Goal: Task Accomplishment & Management: Use online tool/utility

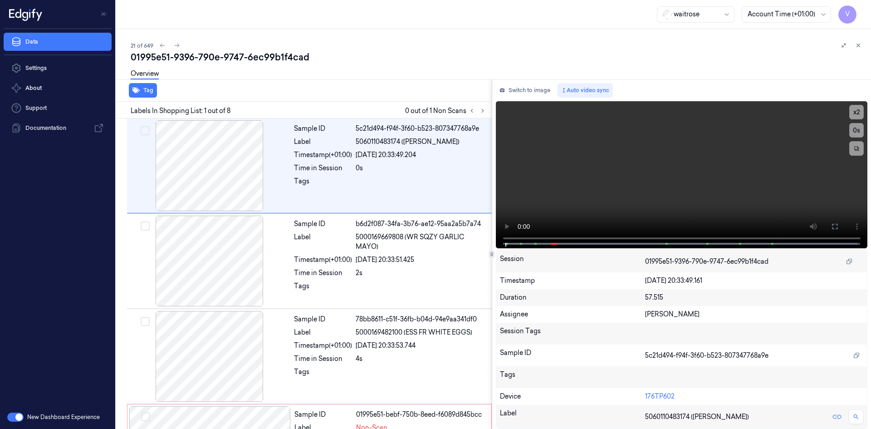
click at [860, 45] on icon at bounding box center [858, 45] width 6 height 6
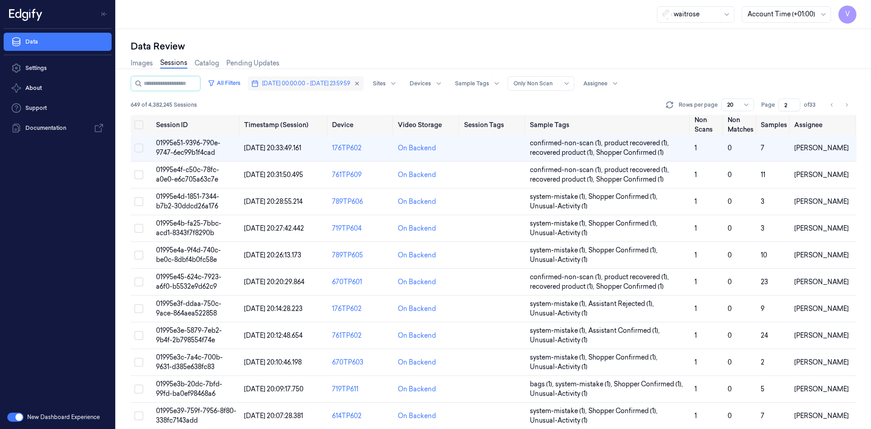
click at [295, 85] on span "[DATE] 00:00:00 - [DATE] 23:59:59" at bounding box center [306, 83] width 88 height 8
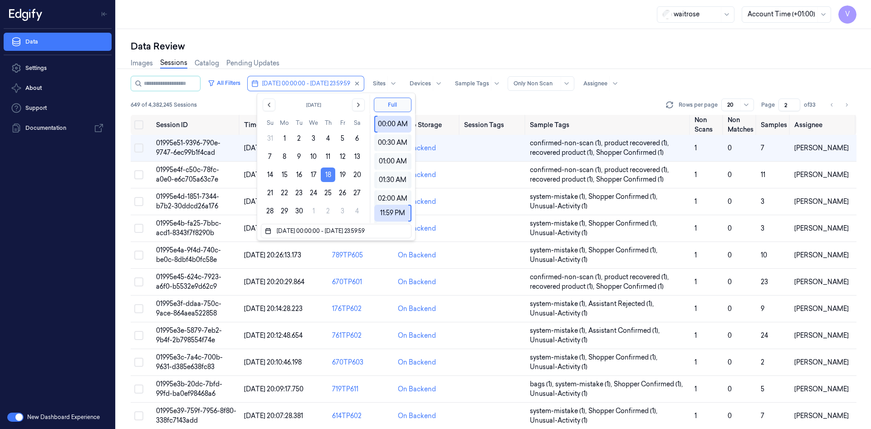
click at [328, 173] on button "18" at bounding box center [328, 174] width 15 height 15
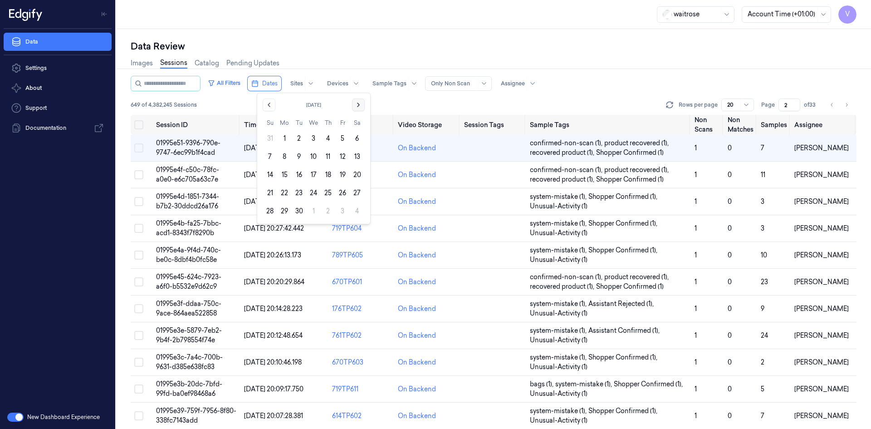
click at [358, 105] on icon "Go to the Next Month" at bounding box center [358, 104] width 7 height 7
click at [345, 157] on button "10" at bounding box center [342, 156] width 15 height 15
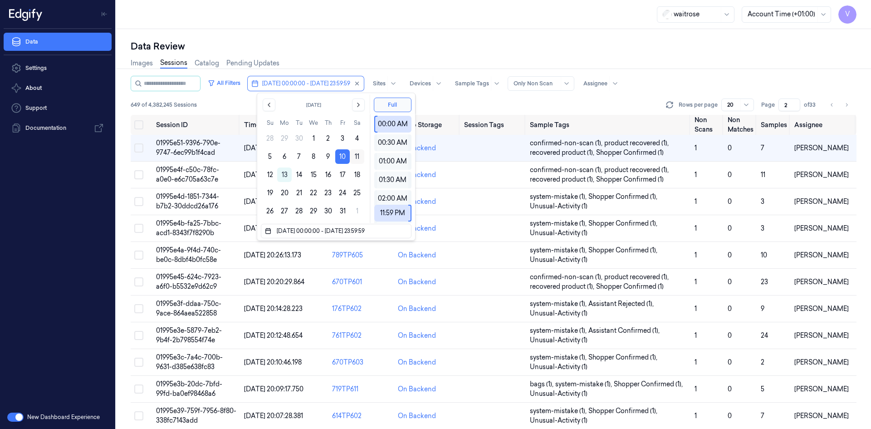
click at [358, 156] on button "11" at bounding box center [357, 156] width 15 height 15
click at [343, 156] on button "10" at bounding box center [342, 156] width 15 height 15
type input "[DATE] 00:00:00 - [DATE] 23:59:59"
click at [343, 155] on button "10" at bounding box center [342, 156] width 15 height 15
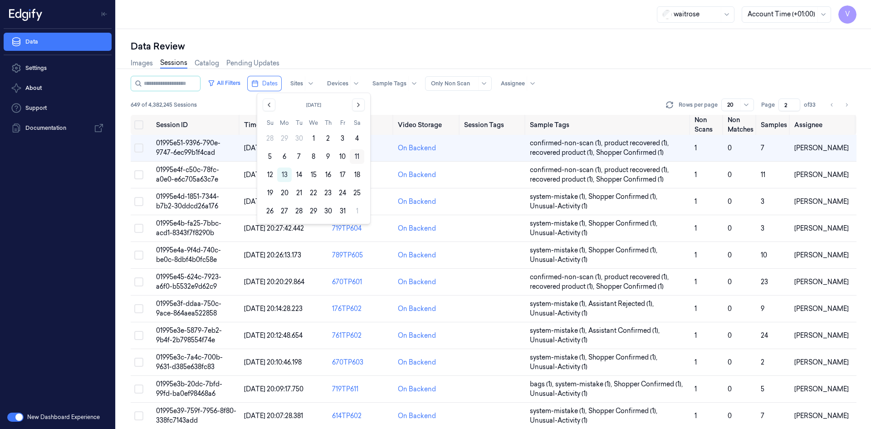
click at [352, 155] on button "11" at bounding box center [357, 156] width 15 height 15
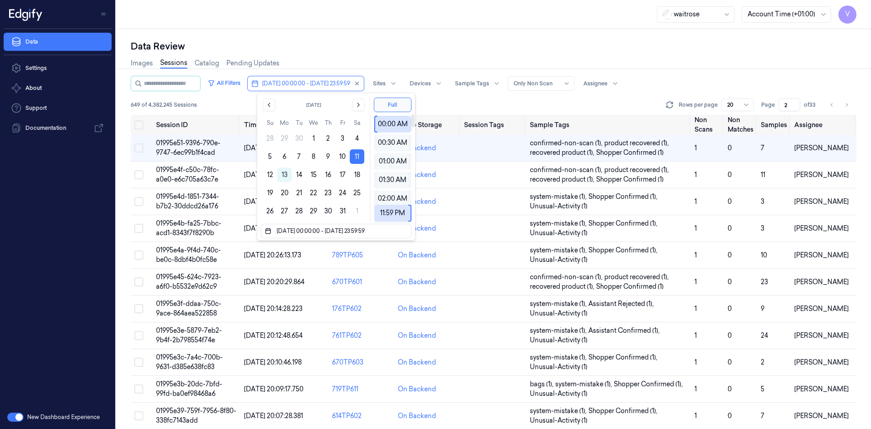
click at [403, 38] on div "Data Review Images Sessions Catalog Pending Updates All Filters [DATE] 00:00:00…" at bounding box center [493, 229] width 755 height 400
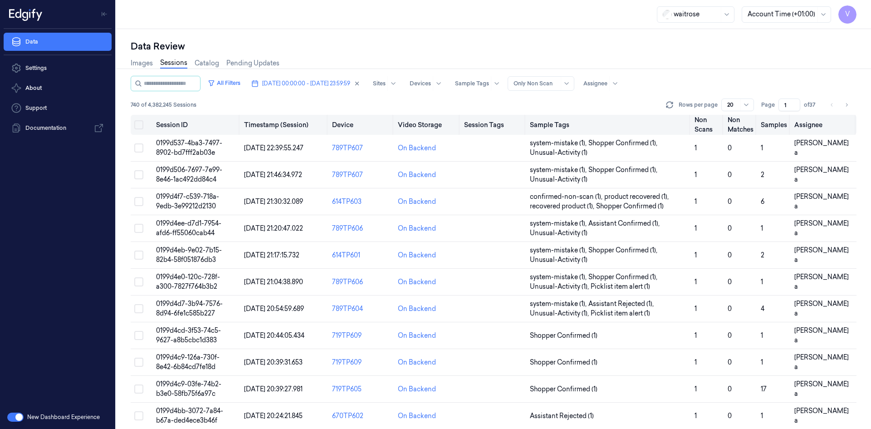
drag, startPoint x: 777, startPoint y: 114, endPoint x: 765, endPoint y: 121, distance: 13.4
click at [765, 121] on div "All Filters [DATE] 00:00:00 - [DATE] 23:59:59 Sites Devices Sample Tags Alert T…" at bounding box center [494, 252] width 726 height 353
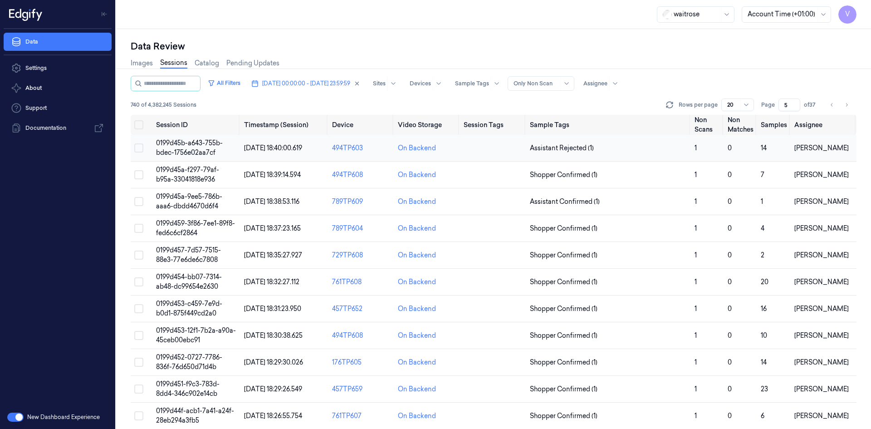
type input "5"
click at [199, 142] on span "0199d45b-a643-755b-bdec-1756e02aa7cf" at bounding box center [189, 148] width 67 height 18
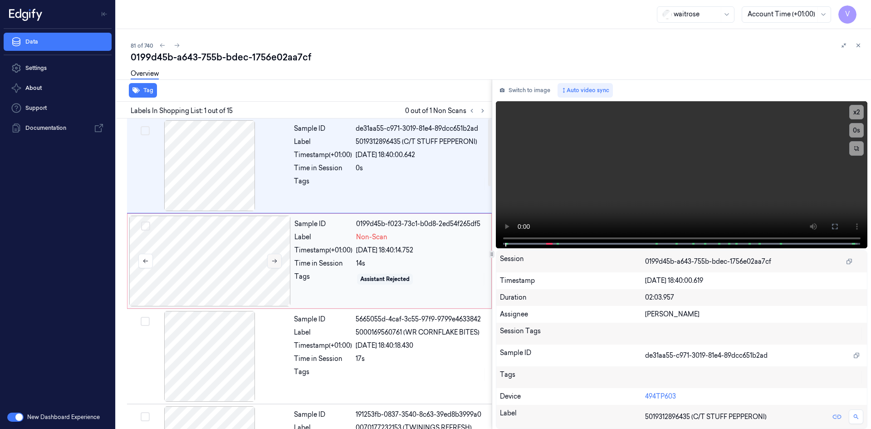
click at [280, 261] on button at bounding box center [274, 261] width 15 height 15
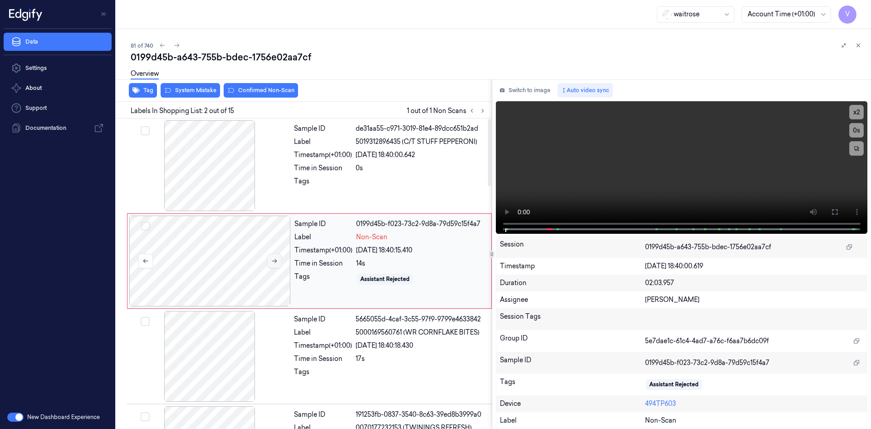
click at [275, 258] on icon at bounding box center [274, 261] width 6 height 6
click at [276, 260] on icon at bounding box center [274, 261] width 6 height 6
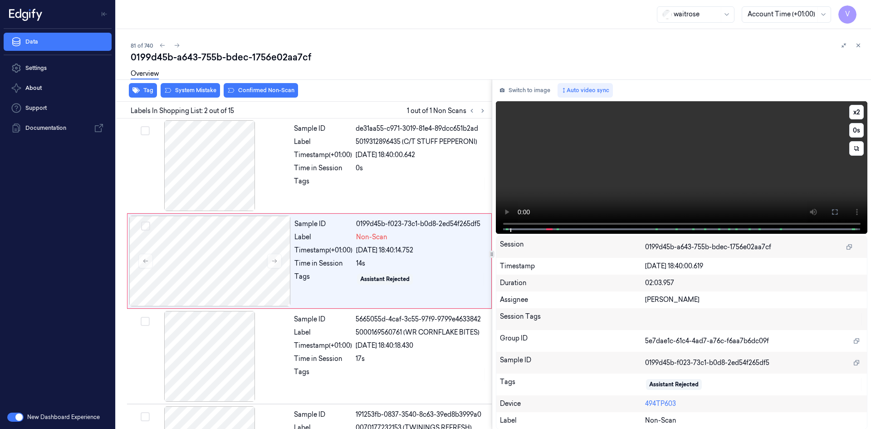
click at [616, 163] on video at bounding box center [682, 167] width 372 height 132
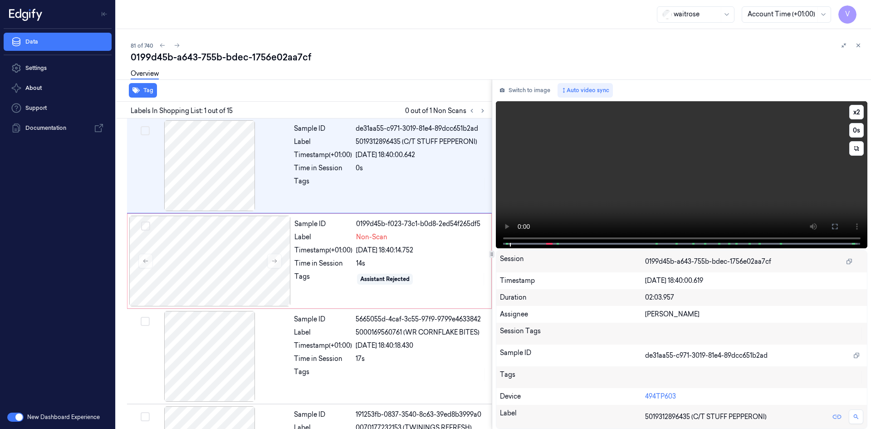
click at [620, 160] on video at bounding box center [682, 174] width 372 height 147
click at [678, 169] on video at bounding box center [682, 174] width 372 height 147
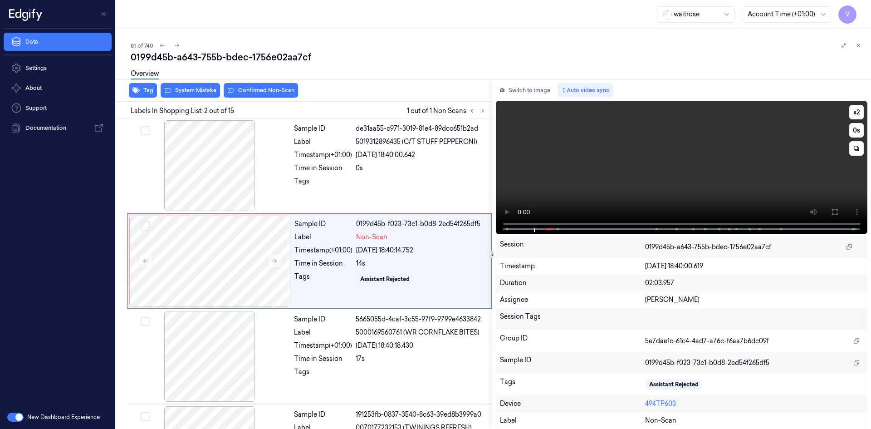
click at [735, 163] on video at bounding box center [682, 167] width 372 height 132
click at [831, 210] on icon at bounding box center [834, 211] width 7 height 7
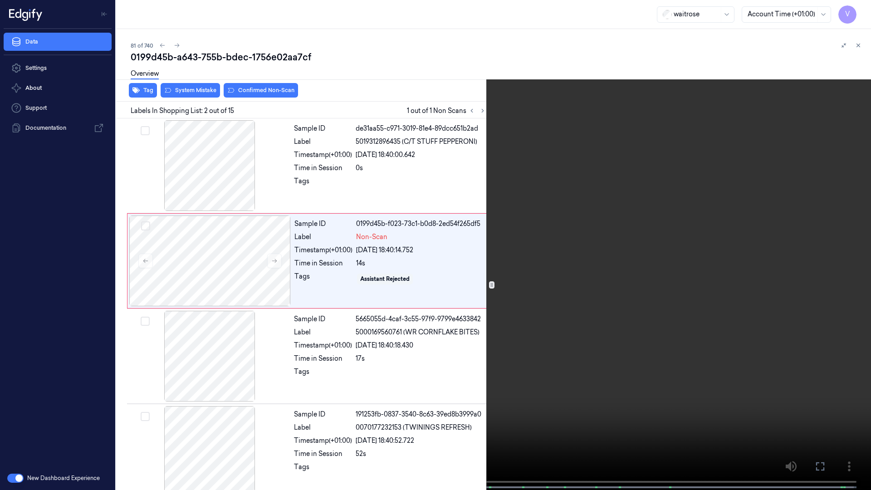
click at [0, 0] on icon at bounding box center [0, 0] width 0 height 0
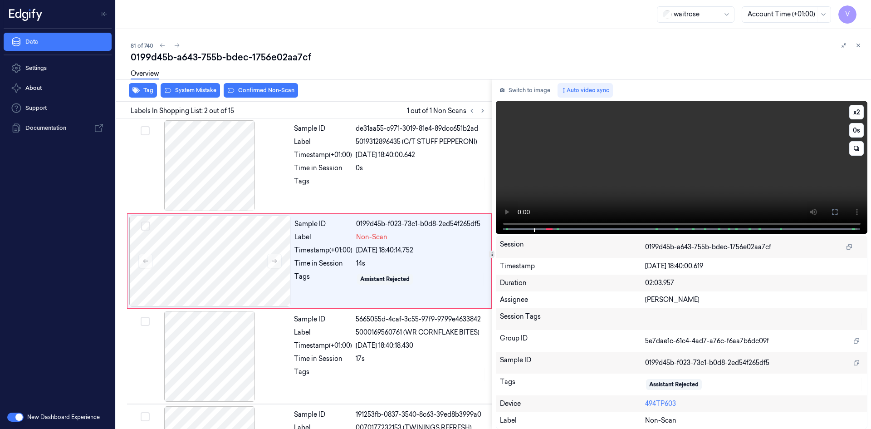
click at [647, 152] on video at bounding box center [682, 167] width 372 height 132
click at [854, 105] on button "x 2" at bounding box center [856, 112] width 15 height 15
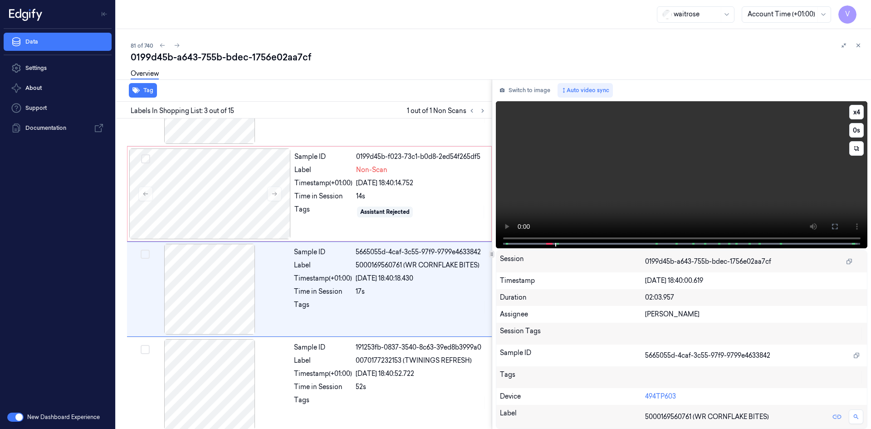
scroll to position [83, 0]
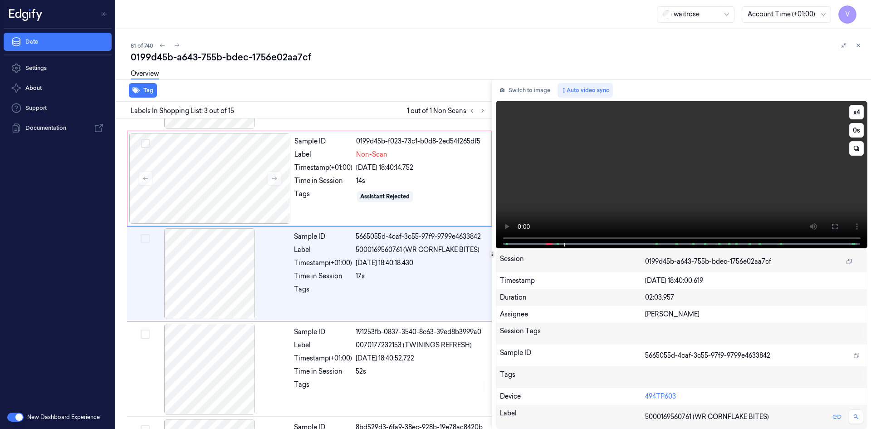
click at [590, 196] on video at bounding box center [682, 174] width 372 height 147
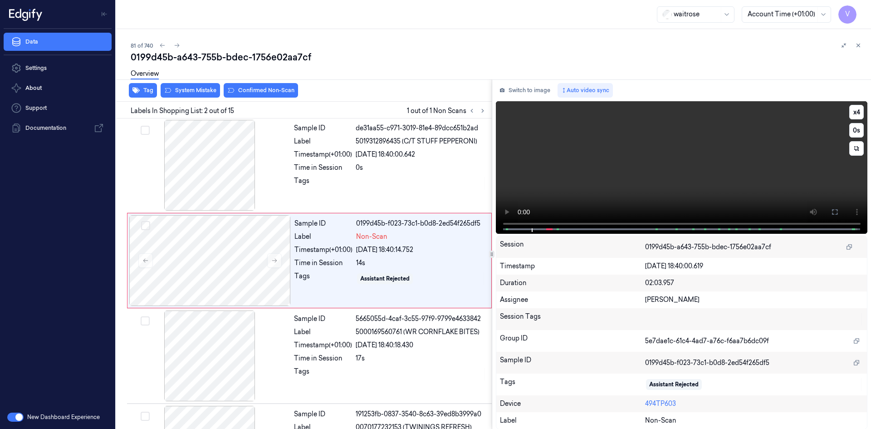
scroll to position [0, 0]
click at [702, 162] on video at bounding box center [682, 167] width 372 height 132
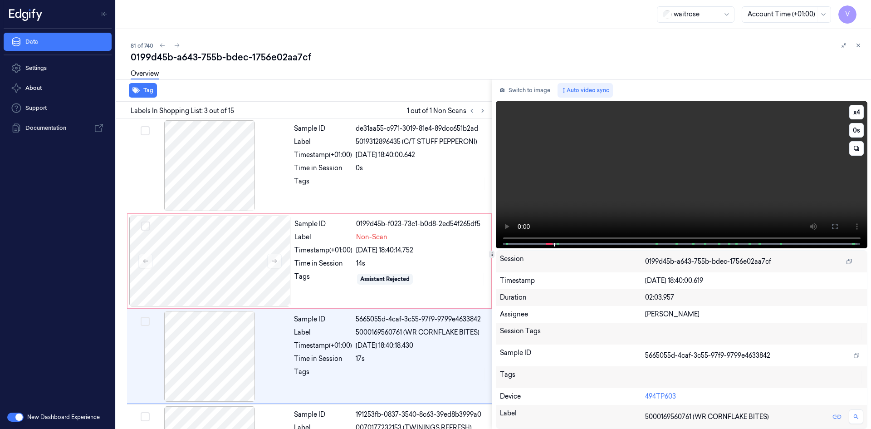
scroll to position [83, 0]
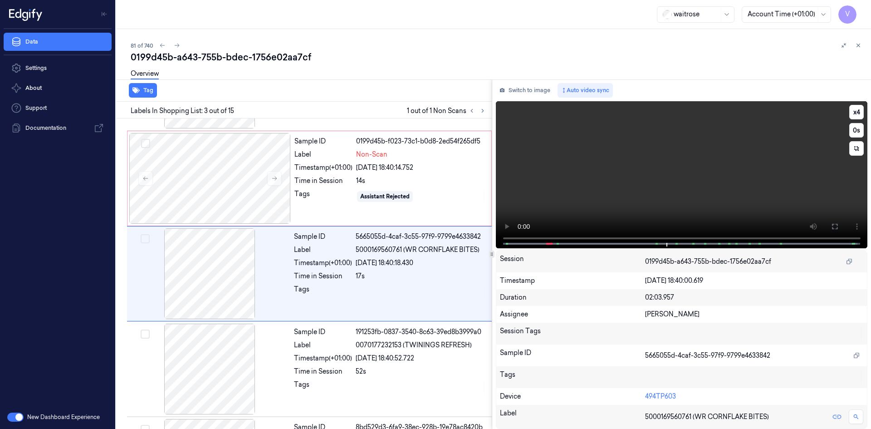
click at [699, 171] on video at bounding box center [682, 174] width 372 height 147
click at [240, 167] on div at bounding box center [210, 178] width 162 height 91
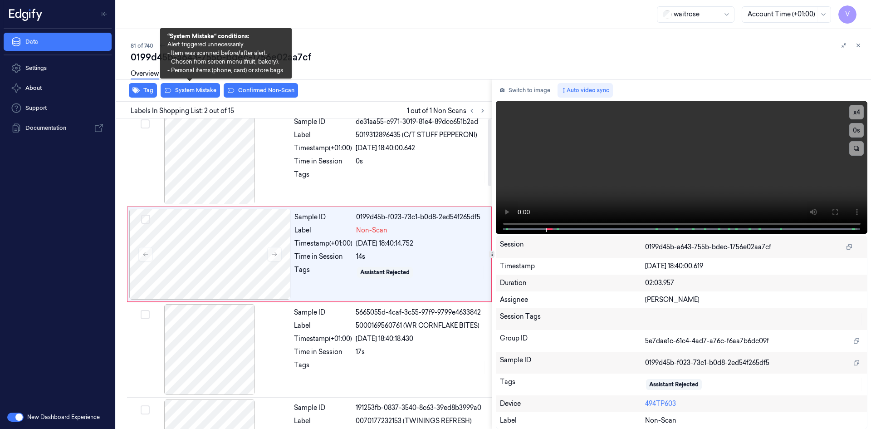
scroll to position [0, 0]
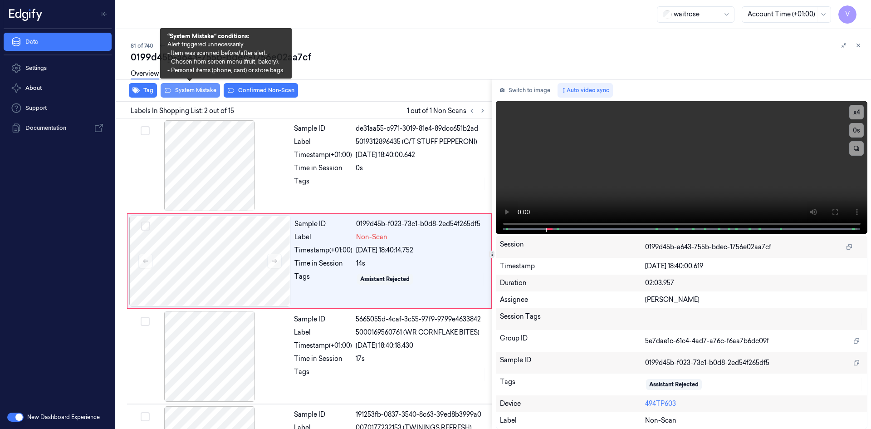
click at [197, 89] on button "System Mistake" at bounding box center [190, 90] width 59 height 15
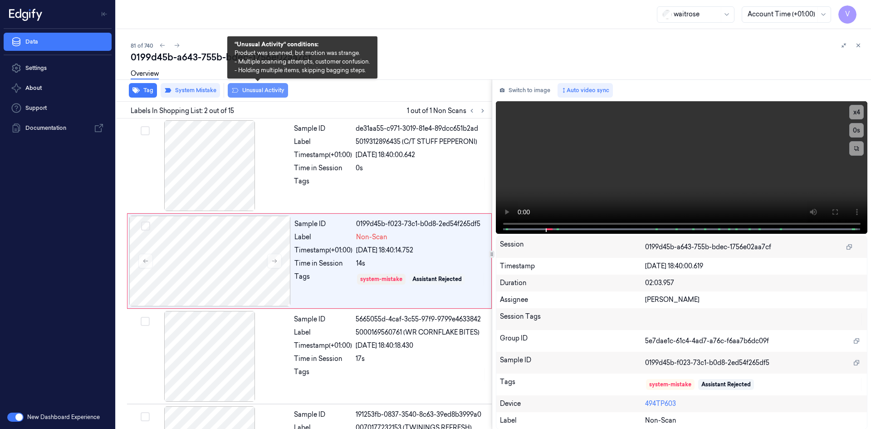
click at [265, 88] on button "Unusual Activity" at bounding box center [258, 90] width 60 height 15
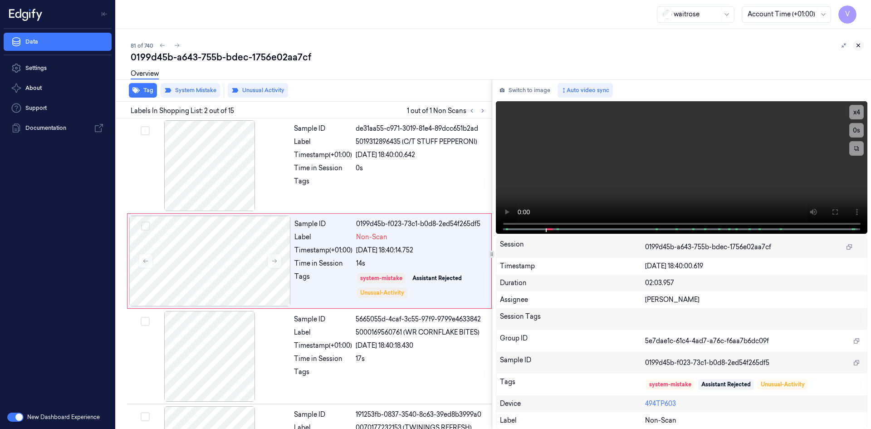
click at [858, 44] on icon at bounding box center [858, 45] width 6 height 6
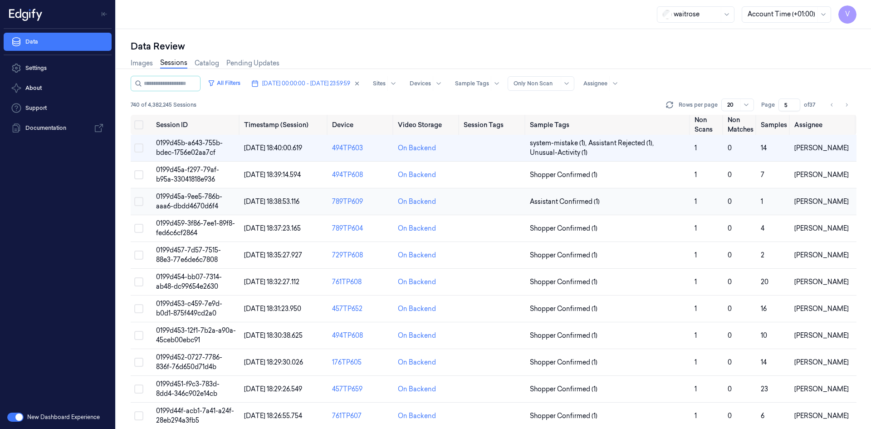
click at [202, 196] on span "0199d45a-9ee5-786b-aaa6-dbdd4670d6f4" at bounding box center [189, 201] width 66 height 18
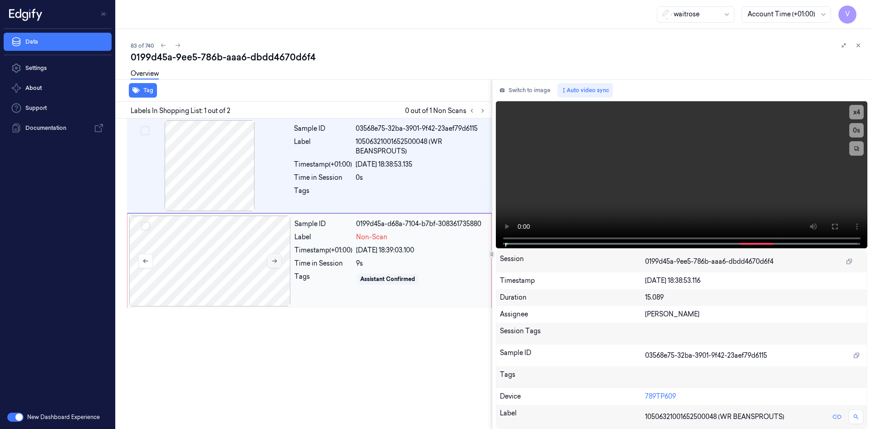
click at [272, 260] on icon at bounding box center [274, 261] width 6 height 6
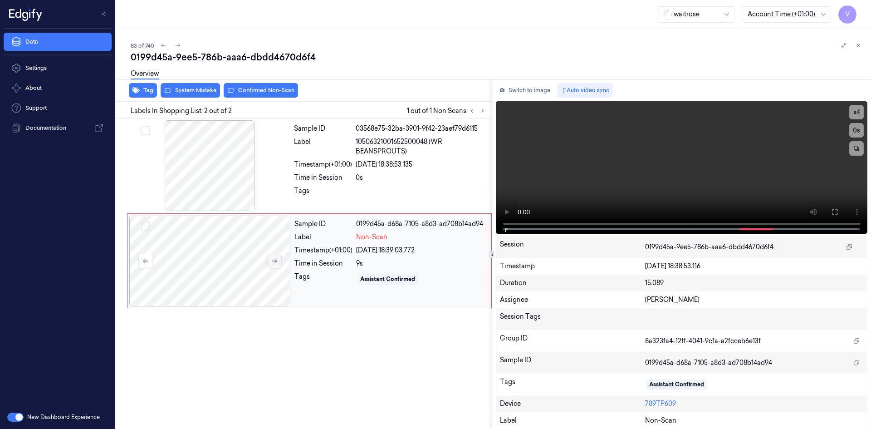
click at [274, 261] on icon at bounding box center [274, 261] width 6 height 6
click at [274, 260] on icon at bounding box center [274, 261] width 6 height 6
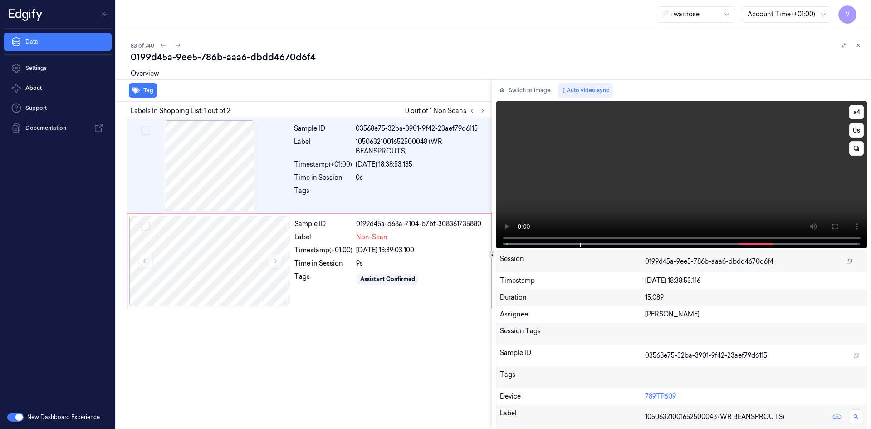
click at [584, 212] on video at bounding box center [682, 174] width 372 height 147
click at [862, 108] on button "x 4" at bounding box center [856, 112] width 15 height 15
click at [860, 113] on button "x 1" at bounding box center [856, 112] width 15 height 15
click at [858, 112] on button "x 2" at bounding box center [856, 112] width 15 height 15
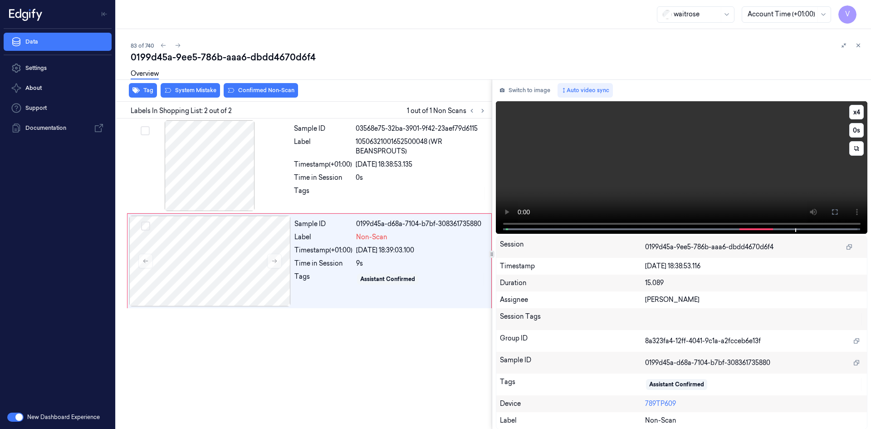
click at [724, 166] on video at bounding box center [682, 167] width 372 height 132
click at [210, 233] on div at bounding box center [210, 261] width 162 height 91
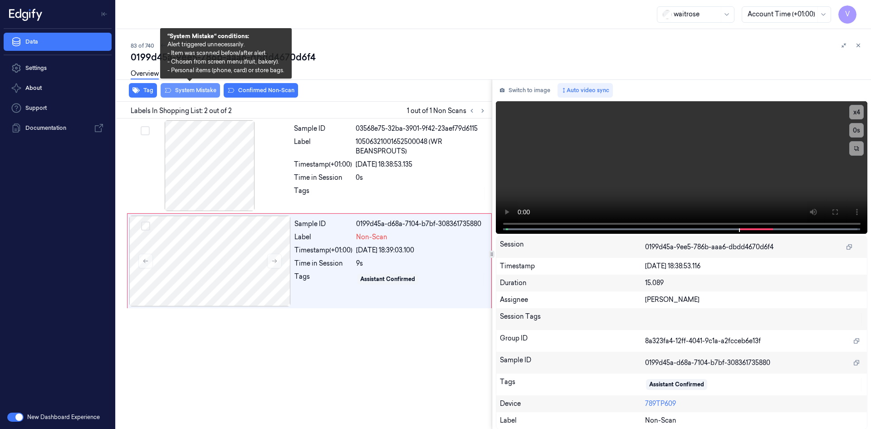
click at [188, 90] on button "System Mistake" at bounding box center [190, 90] width 59 height 15
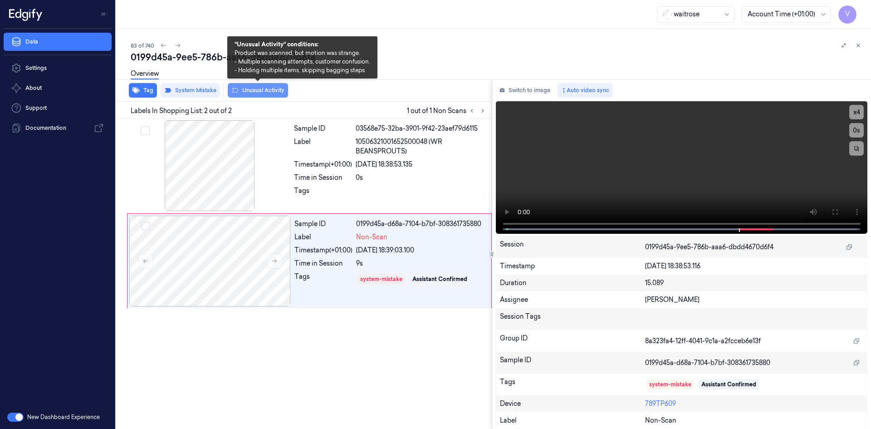
click at [256, 92] on button "Unusual Activity" at bounding box center [258, 90] width 60 height 15
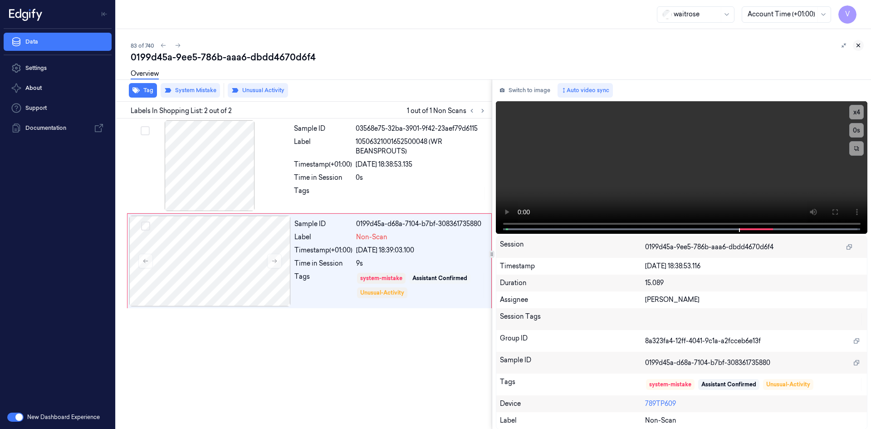
click at [859, 43] on icon at bounding box center [858, 45] width 6 height 6
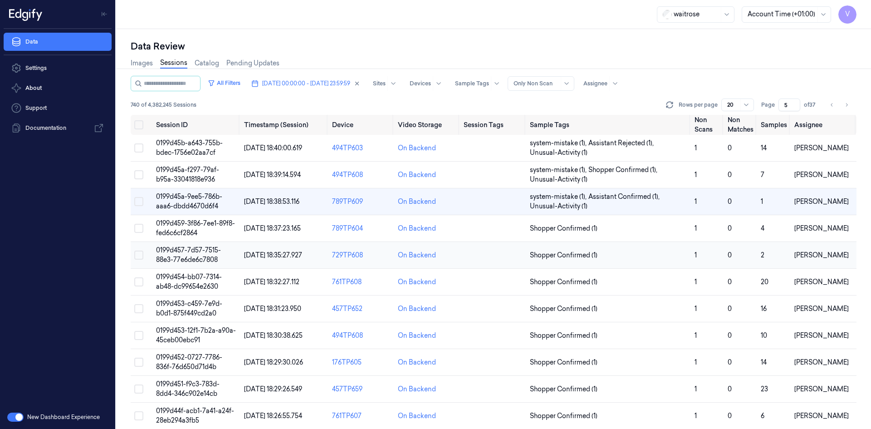
click at [185, 254] on td "0199d457-7d57-7515-88e3-77e6de6c7808" at bounding box center [196, 255] width 88 height 27
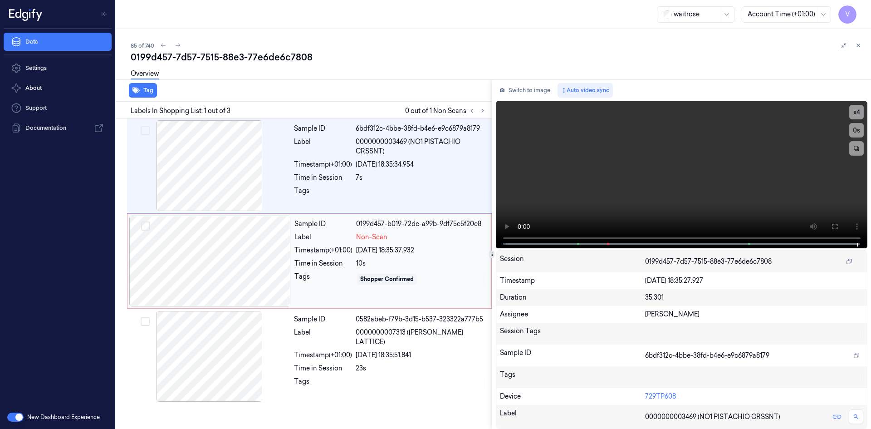
click at [193, 236] on div at bounding box center [210, 261] width 162 height 91
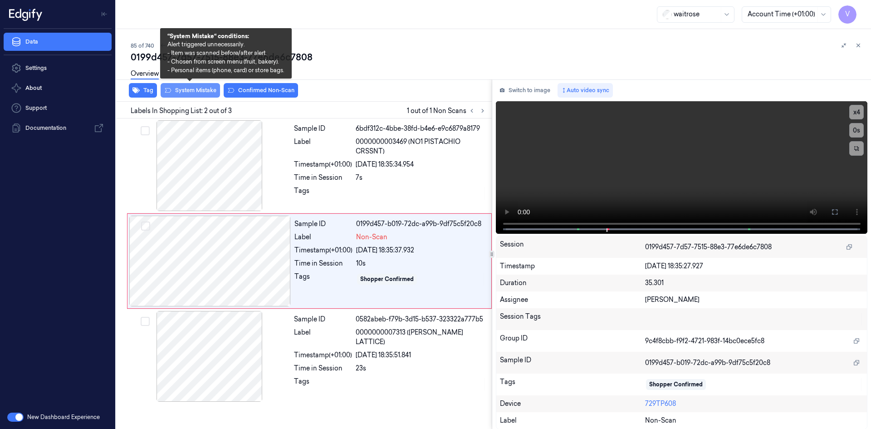
click at [197, 91] on button "System Mistake" at bounding box center [190, 90] width 59 height 15
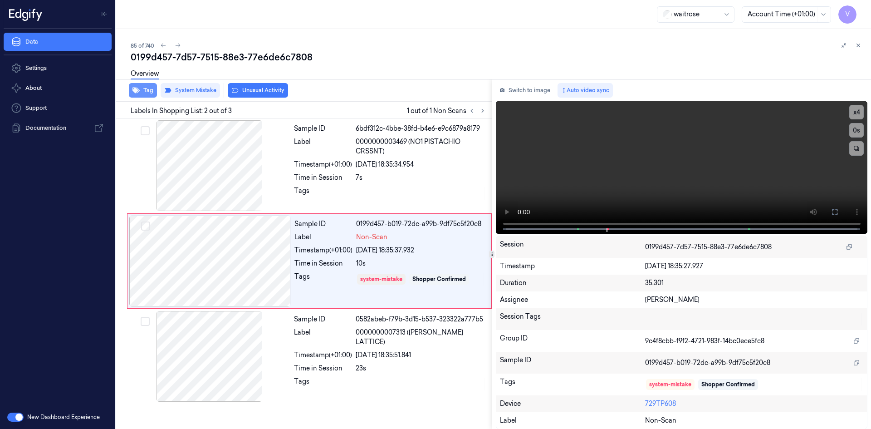
click at [149, 92] on button "Tag" at bounding box center [143, 90] width 28 height 15
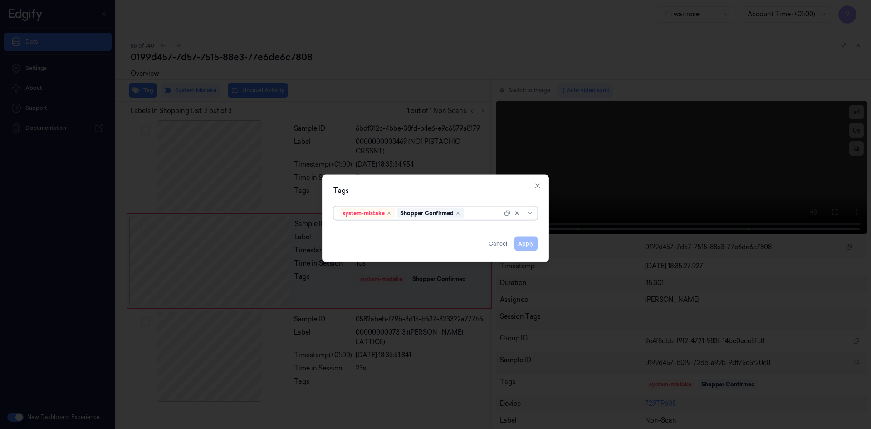
click at [481, 213] on div at bounding box center [484, 213] width 36 height 10
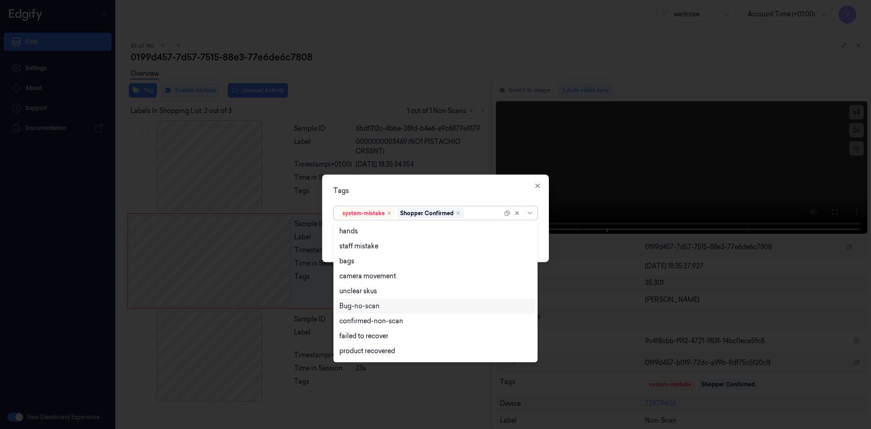
scroll to position [133, 0]
click at [391, 322] on div "Unusual-Activity" at bounding box center [435, 323] width 192 height 10
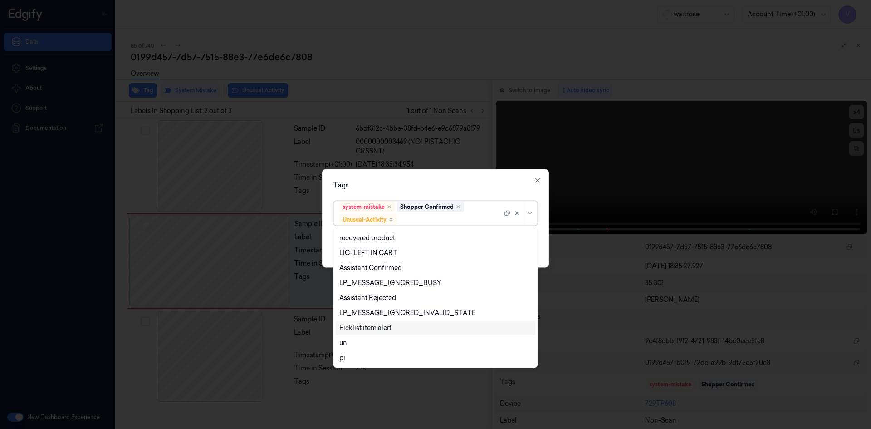
click at [387, 328] on div "Picklist item alert" at bounding box center [365, 328] width 52 height 10
drag, startPoint x: 419, startPoint y: 183, endPoint x: 442, endPoint y: 213, distance: 37.9
click at [425, 190] on div "Tags option Picklist item alert, selected. 20 results available. Use Up and Dow…" at bounding box center [435, 218] width 227 height 98
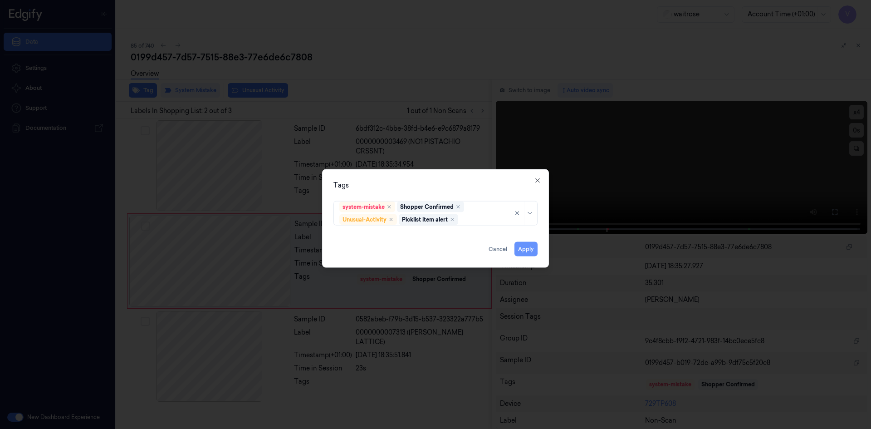
click at [522, 251] on button "Apply" at bounding box center [526, 248] width 23 height 15
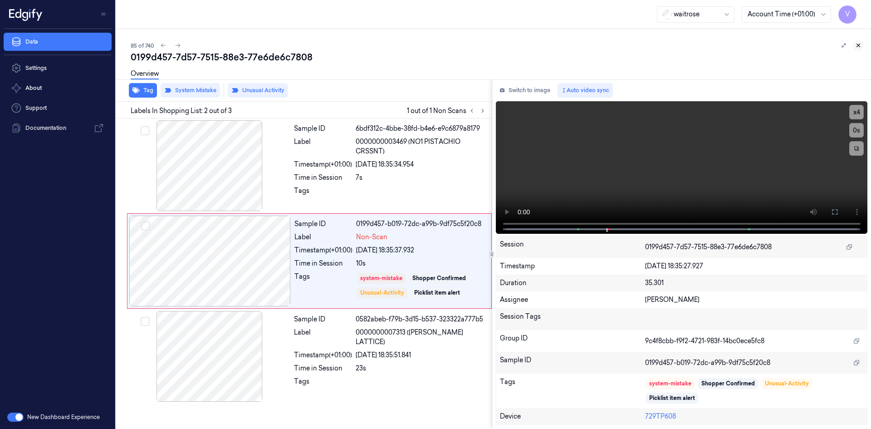
click at [862, 44] on button at bounding box center [858, 45] width 11 height 11
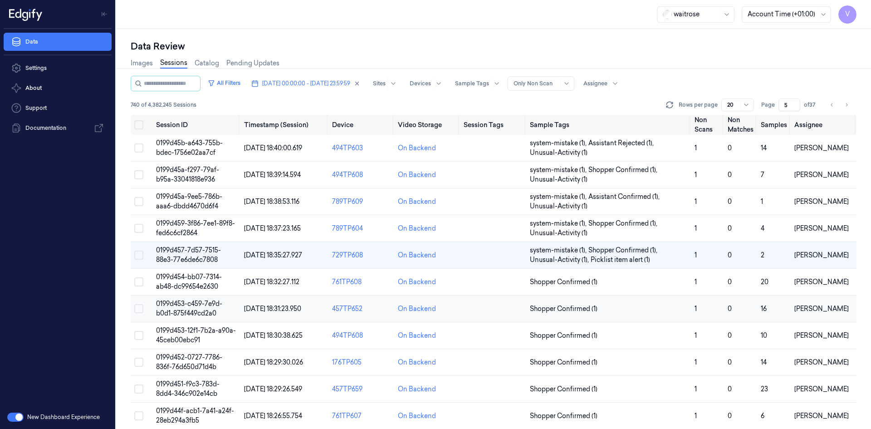
click at [190, 308] on td "0199d453-c459-7e9d-b0d1-875f449cd2a0" at bounding box center [196, 308] width 88 height 27
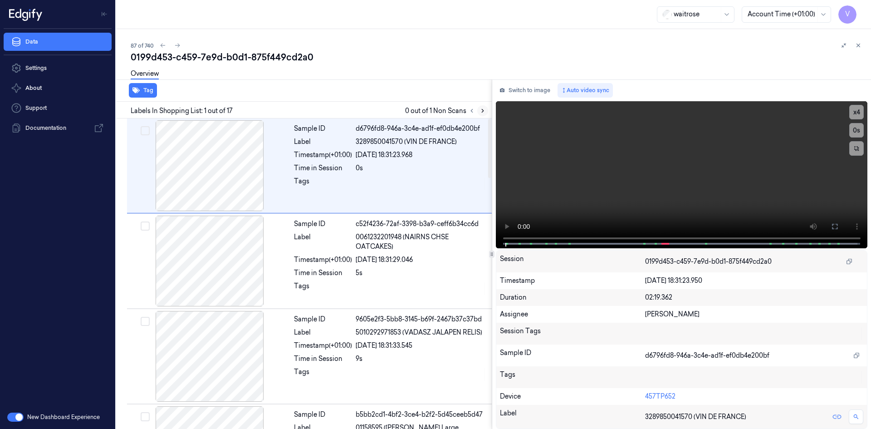
click at [480, 110] on icon at bounding box center [483, 111] width 6 height 6
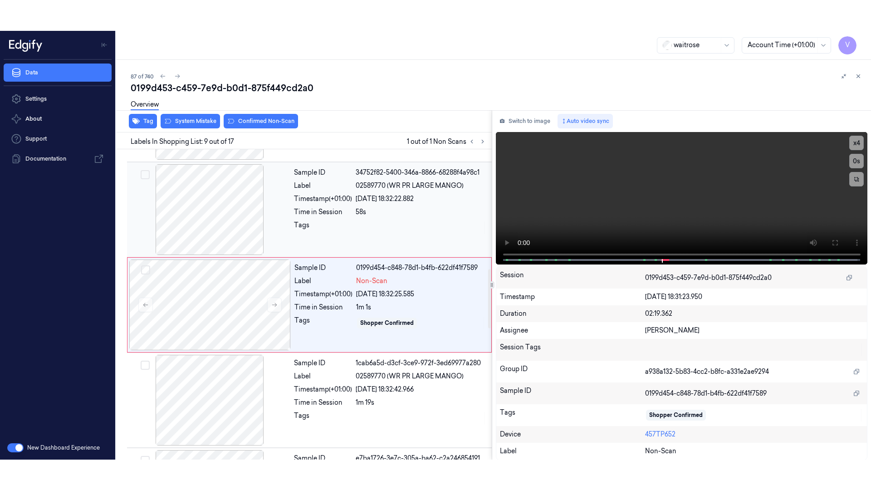
scroll to position [654, 0]
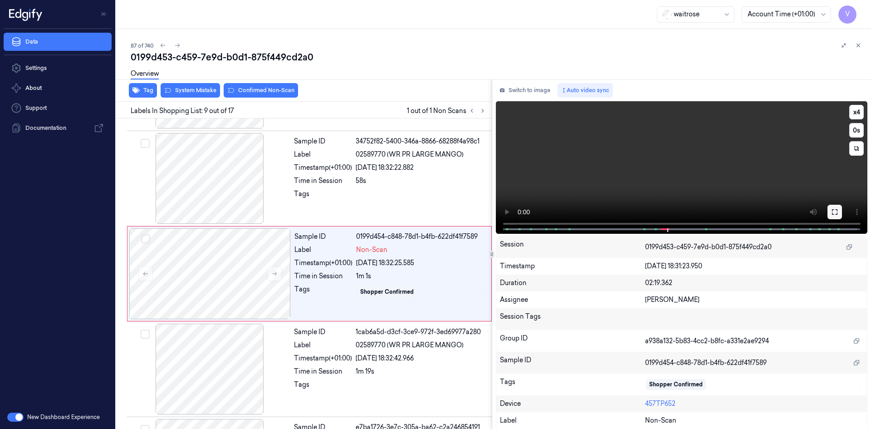
drag, startPoint x: 829, startPoint y: 213, endPoint x: 833, endPoint y: 245, distance: 32.0
click at [831, 211] on icon at bounding box center [834, 211] width 7 height 7
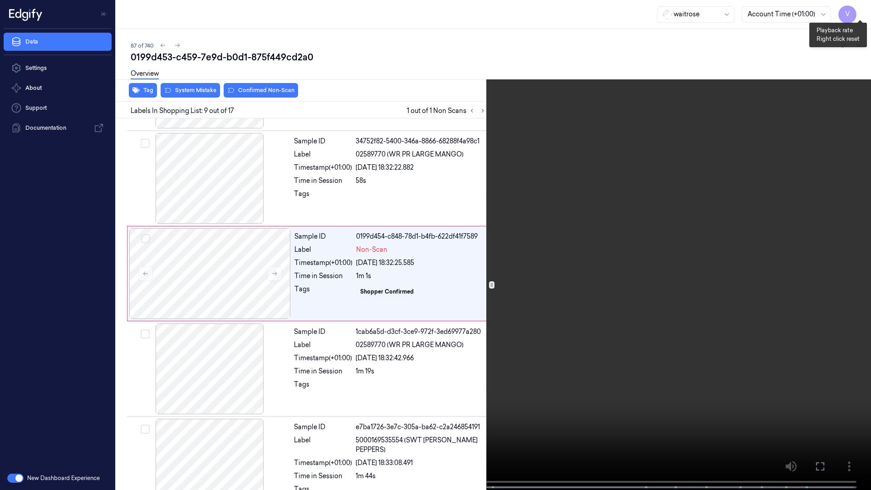
click at [860, 12] on button "x 4" at bounding box center [860, 11] width 15 height 15
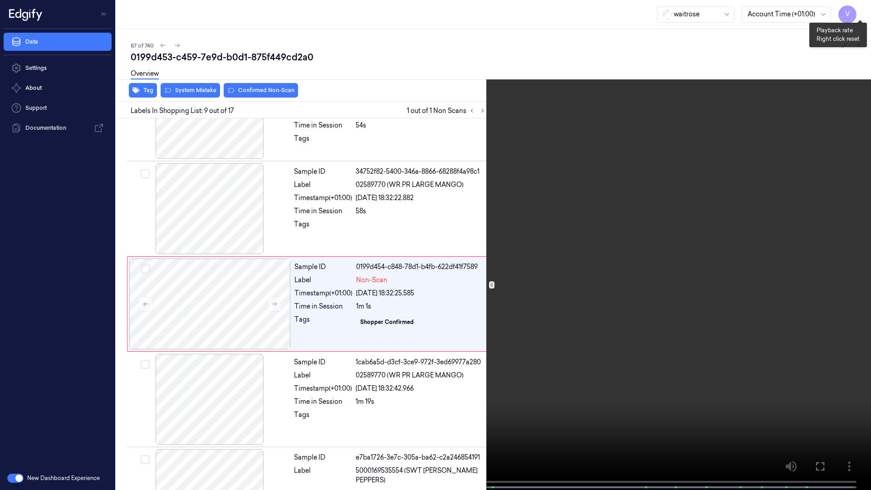
click at [861, 10] on button "x 1" at bounding box center [860, 11] width 15 height 15
click at [466, 392] on video at bounding box center [435, 246] width 871 height 492
click at [0, 0] on icon at bounding box center [0, 0] width 0 height 0
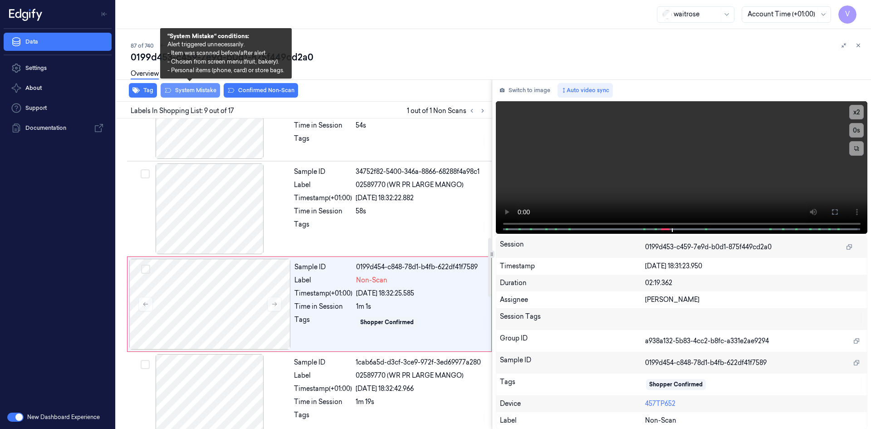
click at [207, 89] on button "System Mistake" at bounding box center [190, 90] width 59 height 15
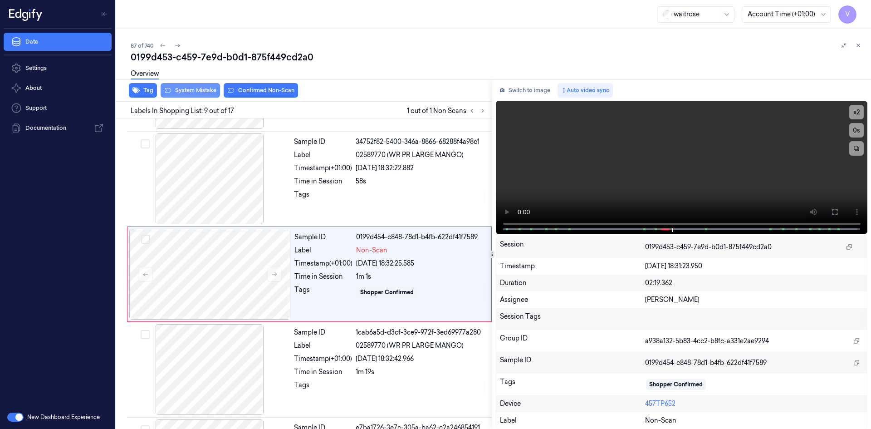
scroll to position [654, 0]
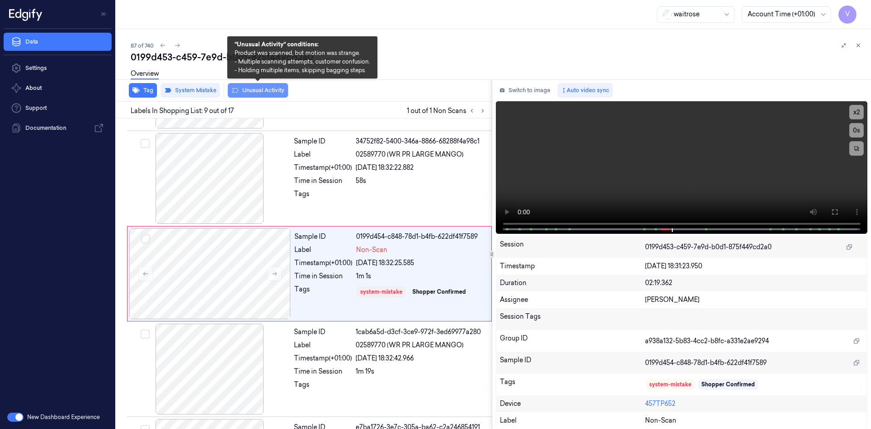
click at [248, 90] on button "Unusual Activity" at bounding box center [258, 90] width 60 height 15
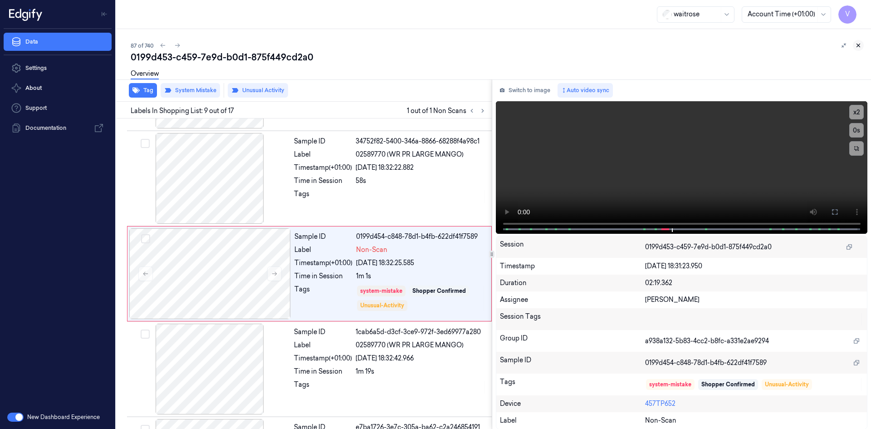
click at [857, 45] on icon at bounding box center [858, 45] width 6 height 6
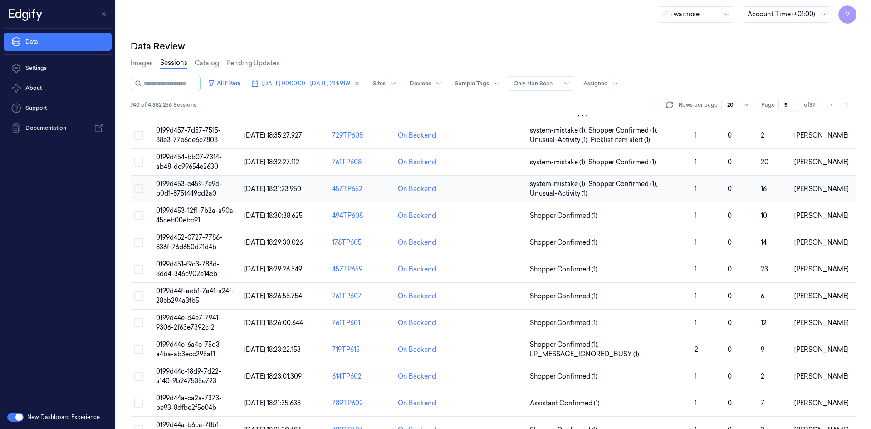
scroll to position [37, 0]
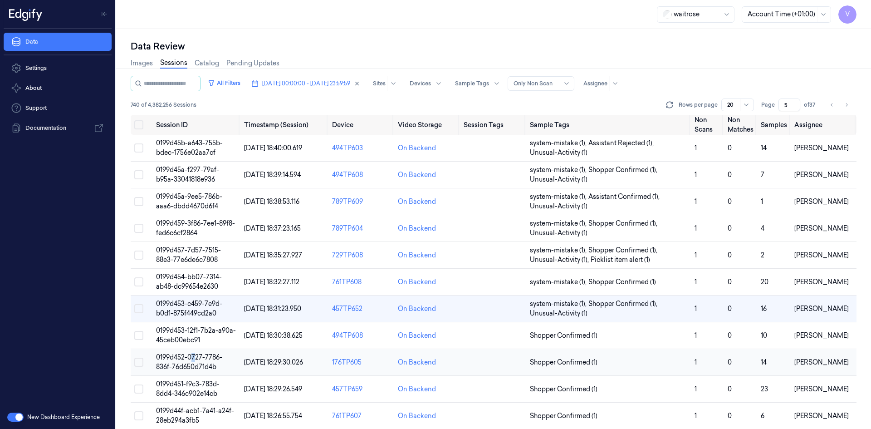
click at [194, 359] on span "0199d452-0727-7786-836f-76d650d71d4b" at bounding box center [189, 362] width 66 height 18
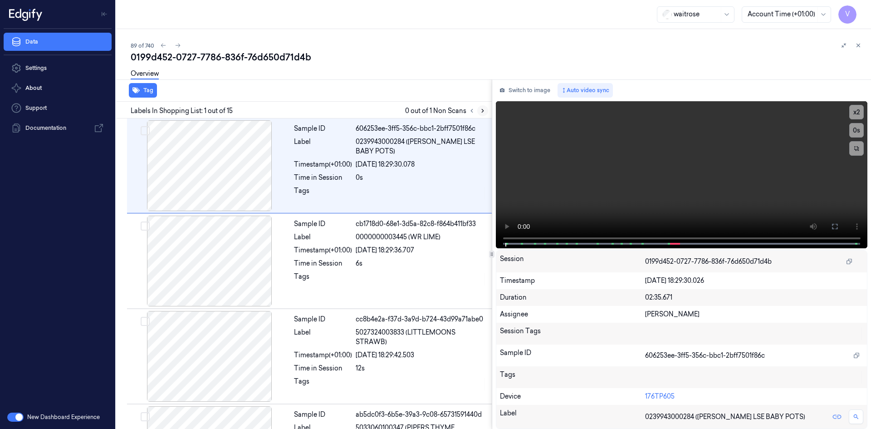
click at [482, 110] on icon at bounding box center [483, 111] width 6 height 6
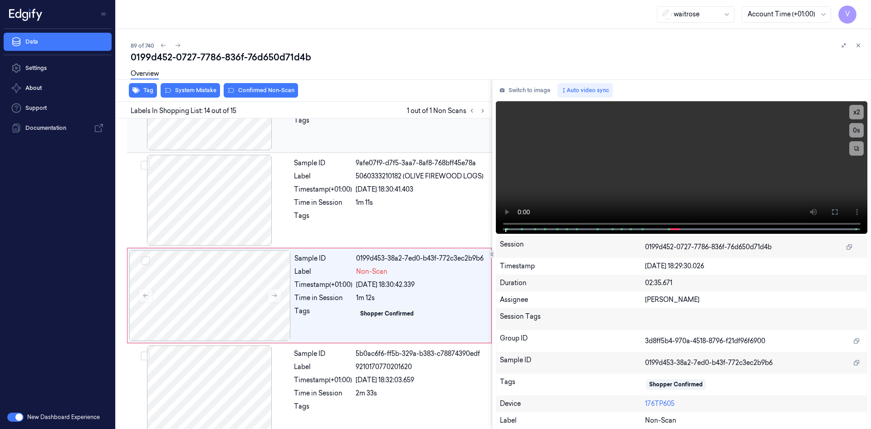
scroll to position [1122, 0]
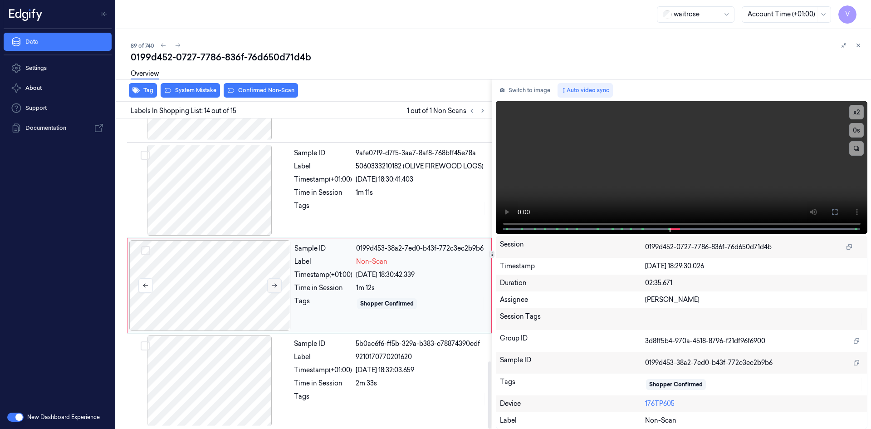
click at [274, 282] on icon at bounding box center [274, 285] width 6 height 6
click at [273, 282] on icon at bounding box center [274, 285] width 6 height 6
click at [272, 282] on icon at bounding box center [274, 285] width 6 height 6
click at [605, 194] on video at bounding box center [682, 167] width 372 height 132
click at [719, 146] on video at bounding box center [682, 167] width 372 height 132
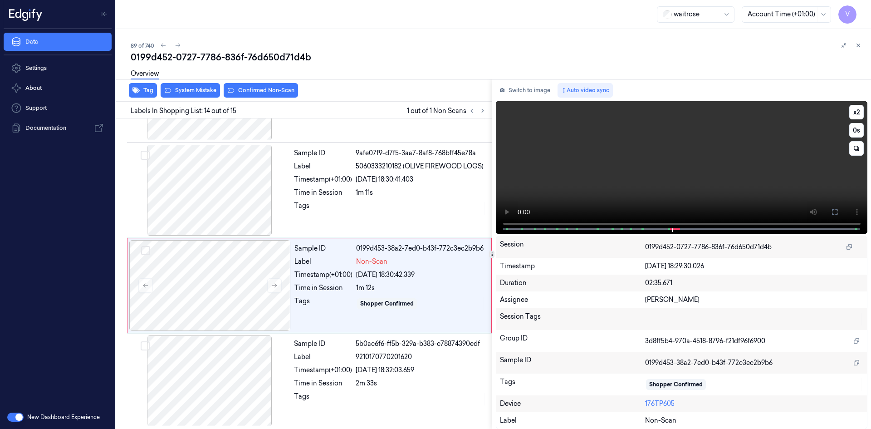
click at [648, 148] on video at bounding box center [682, 167] width 372 height 132
click at [851, 113] on button "x 2" at bounding box center [856, 112] width 15 height 15
drag, startPoint x: 617, startPoint y: 137, endPoint x: 476, endPoint y: 166, distance: 143.6
click at [616, 140] on video at bounding box center [682, 167] width 372 height 132
click at [191, 255] on div at bounding box center [210, 285] width 162 height 91
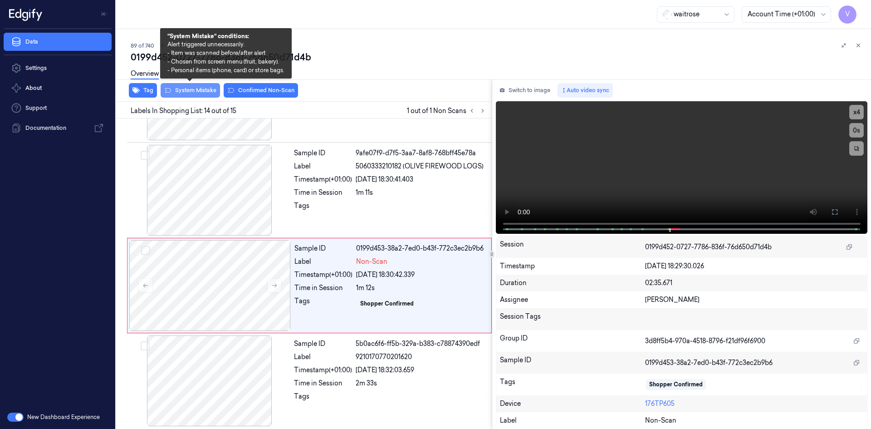
click at [197, 88] on button "System Mistake" at bounding box center [190, 90] width 59 height 15
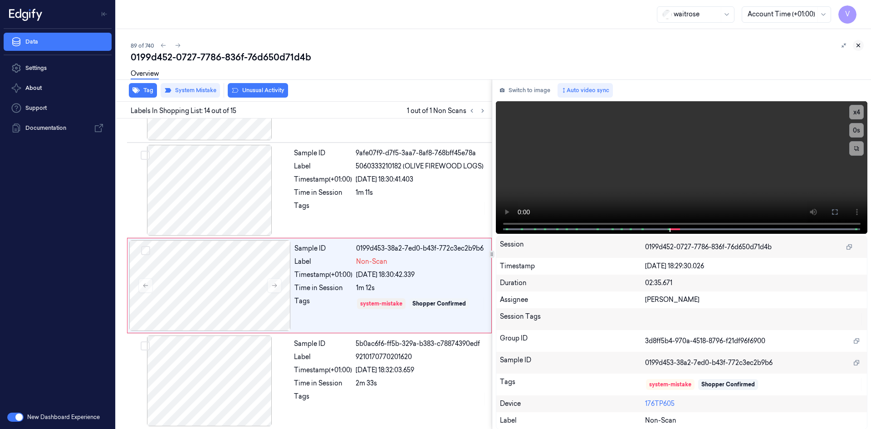
click at [856, 44] on icon at bounding box center [858, 45] width 6 height 6
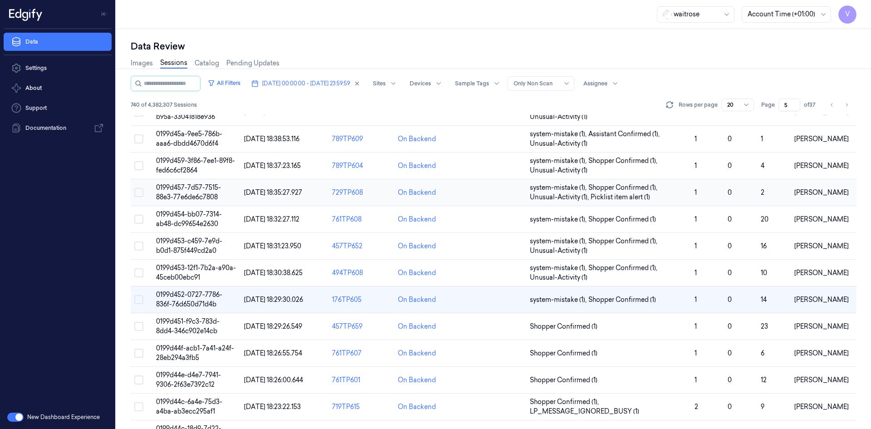
scroll to position [91, 0]
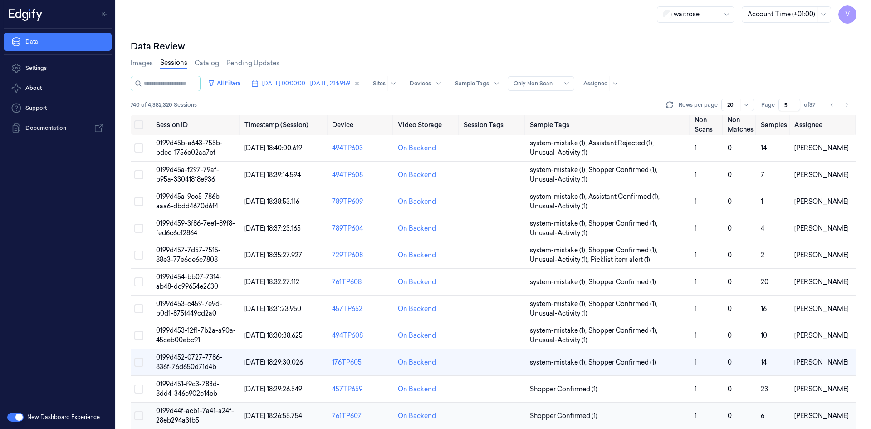
click at [188, 413] on span "0199d44f-acb1-7a41-a24f-28eb294a3fb5" at bounding box center [195, 416] width 78 height 18
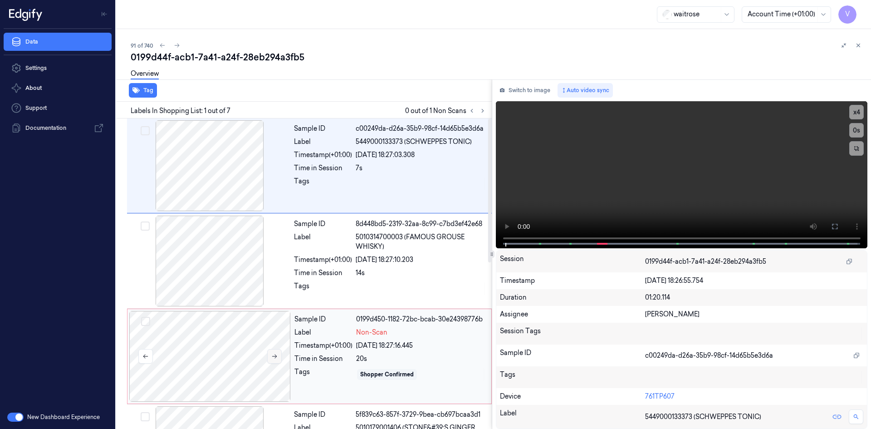
click at [276, 359] on icon at bounding box center [274, 356] width 6 height 6
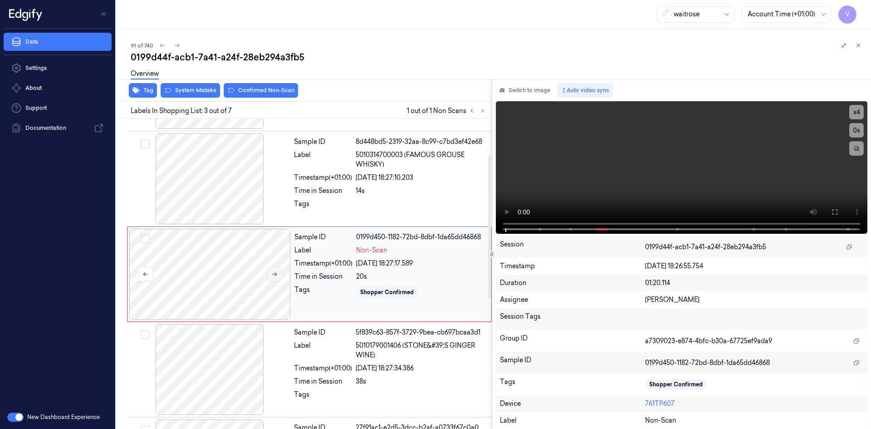
scroll to position [83, 0]
click at [278, 273] on button at bounding box center [274, 273] width 15 height 15
click at [669, 165] on video at bounding box center [682, 167] width 372 height 132
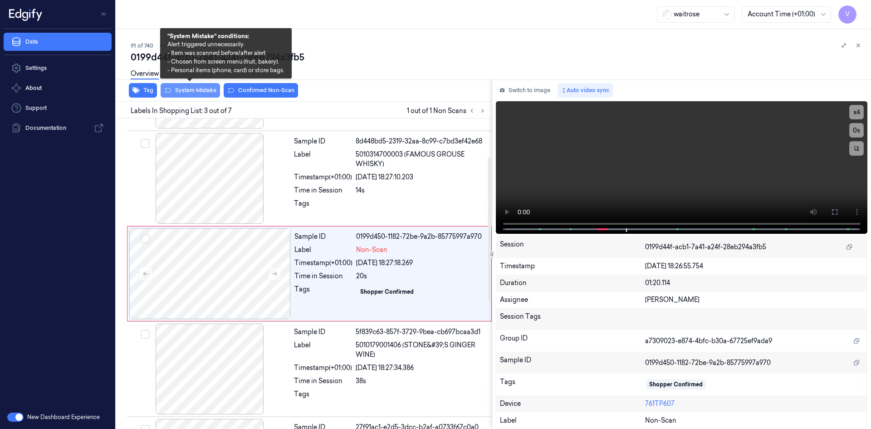
click at [207, 92] on button "System Mistake" at bounding box center [190, 90] width 59 height 15
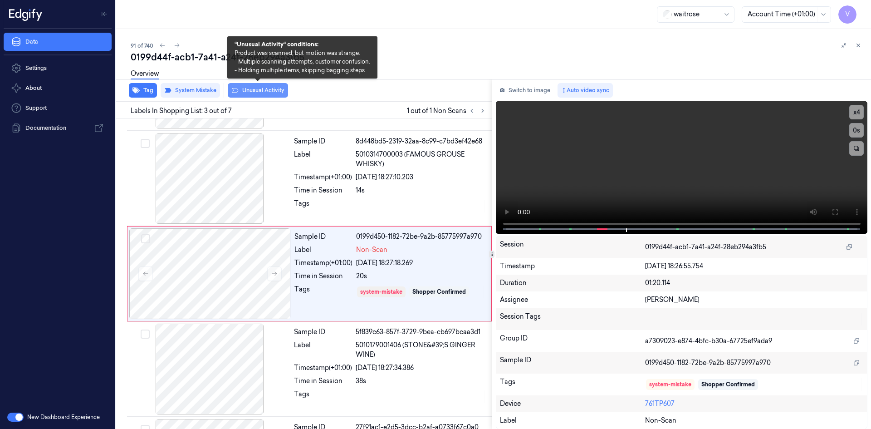
click at [253, 91] on button "Unusual Activity" at bounding box center [258, 90] width 60 height 15
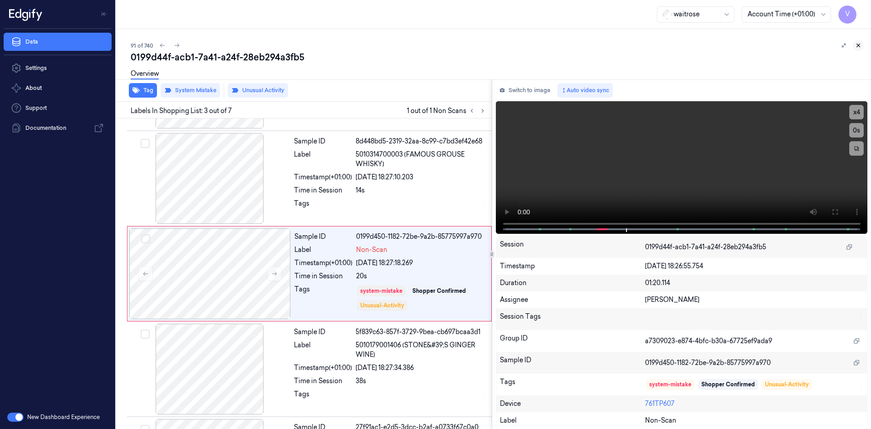
click at [858, 46] on icon at bounding box center [858, 45] width 6 height 6
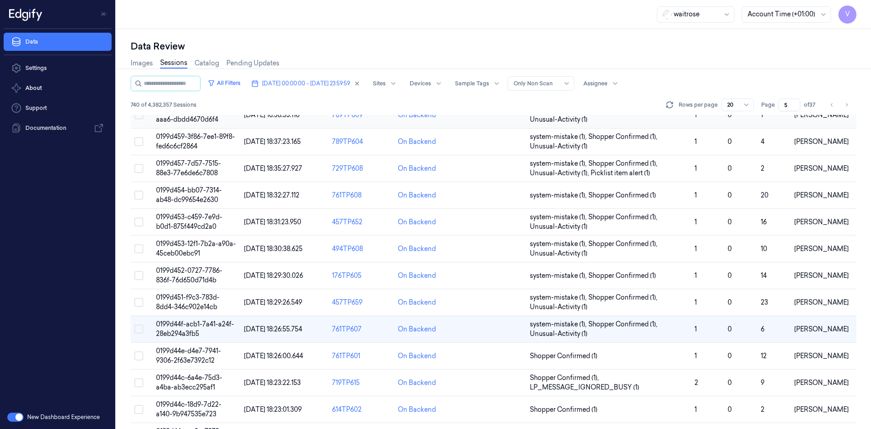
scroll to position [91, 0]
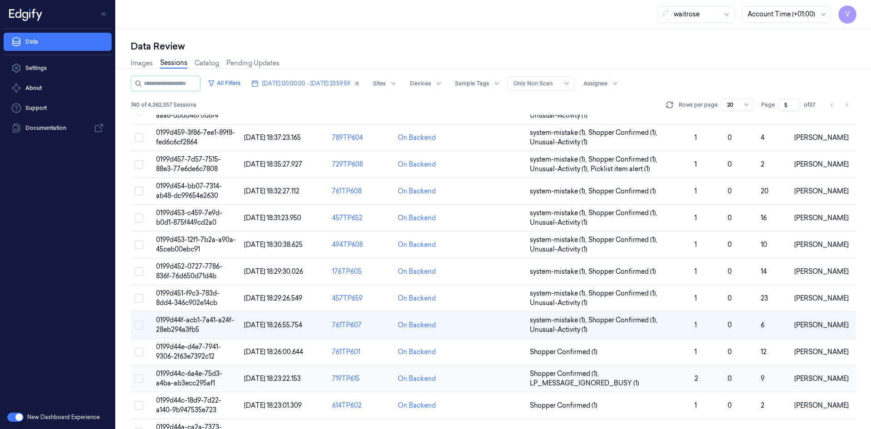
click at [184, 377] on span "0199d44c-6a4e-75d3-a4ba-ab3ecc295af1" at bounding box center [189, 378] width 66 height 18
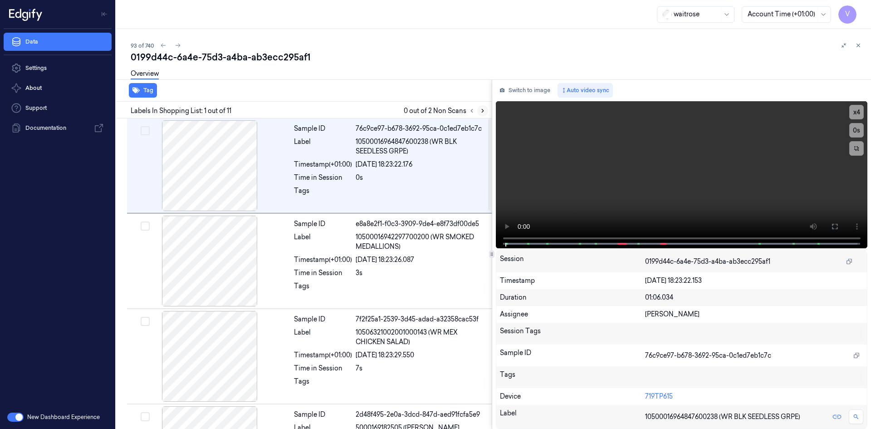
click at [485, 110] on icon at bounding box center [483, 111] width 6 height 6
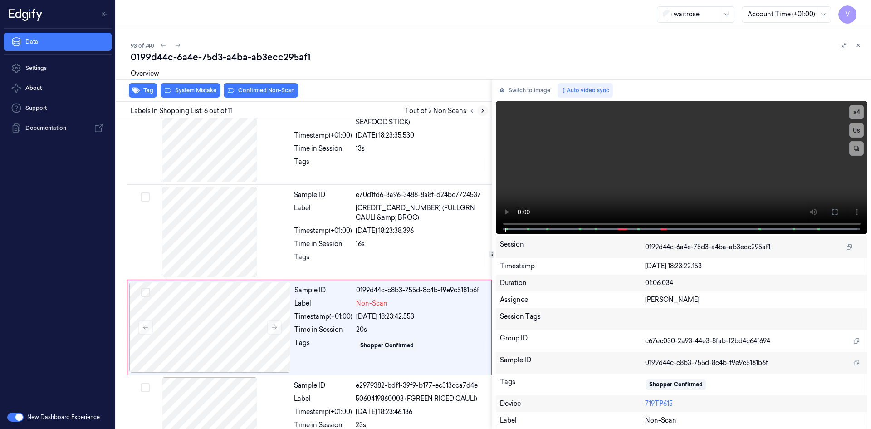
scroll to position [368, 0]
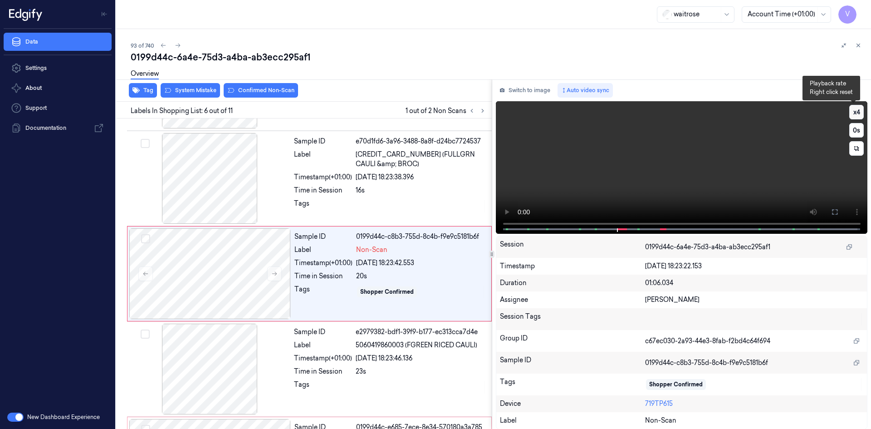
click at [856, 112] on button "x 4" at bounding box center [856, 112] width 15 height 15
click at [856, 112] on button "x 1" at bounding box center [856, 112] width 15 height 15
click at [657, 164] on video at bounding box center [682, 167] width 372 height 132
click at [630, 191] on video at bounding box center [682, 167] width 372 height 132
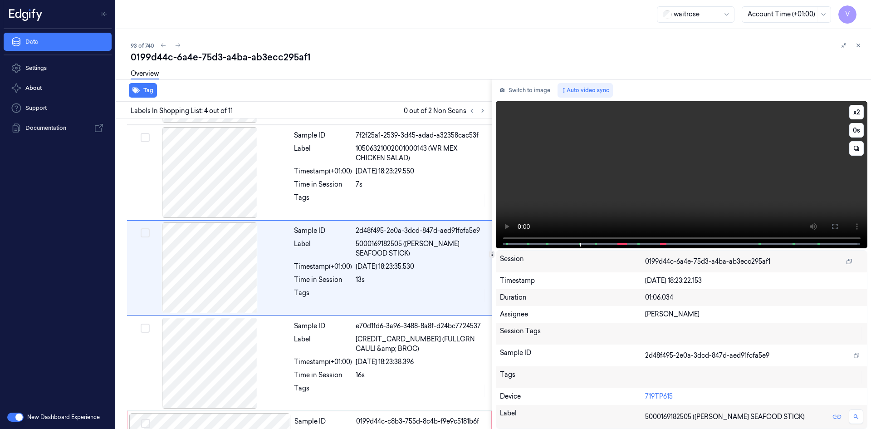
scroll to position [178, 0]
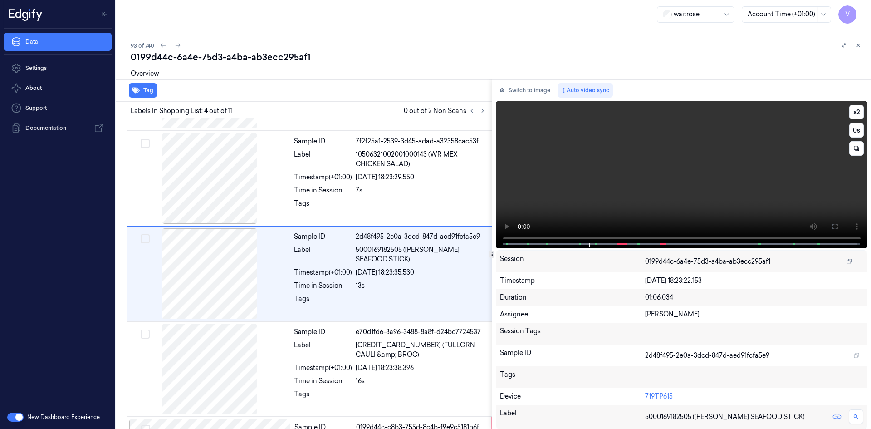
click at [627, 185] on video at bounding box center [682, 174] width 372 height 147
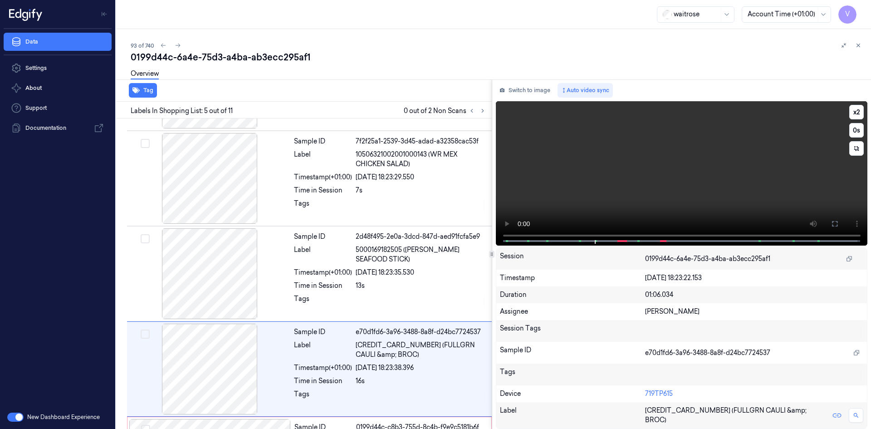
scroll to position [273, 0]
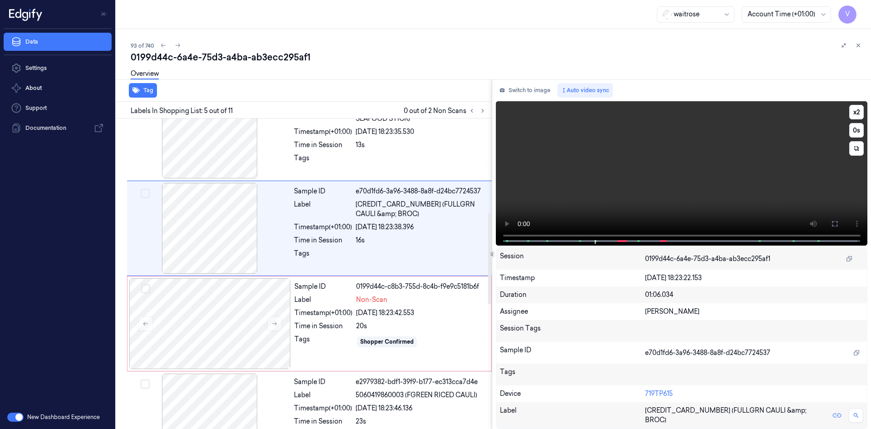
click at [642, 188] on video at bounding box center [682, 173] width 372 height 144
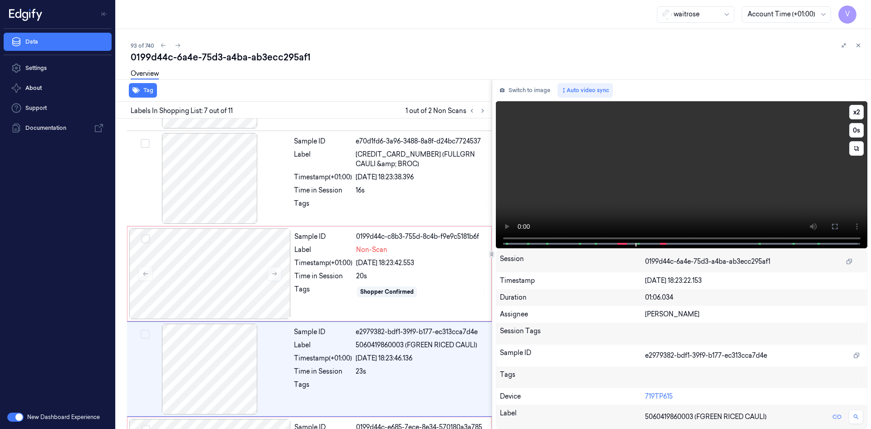
scroll to position [464, 0]
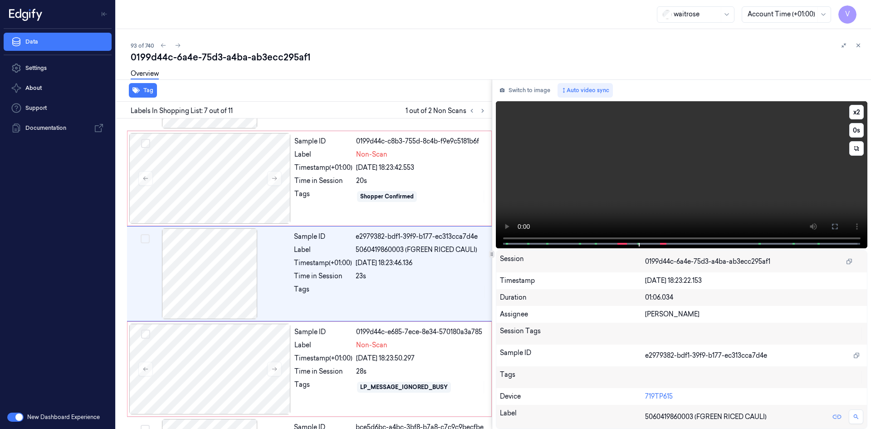
click at [650, 187] on video at bounding box center [682, 174] width 372 height 147
click at [682, 176] on video at bounding box center [682, 174] width 372 height 147
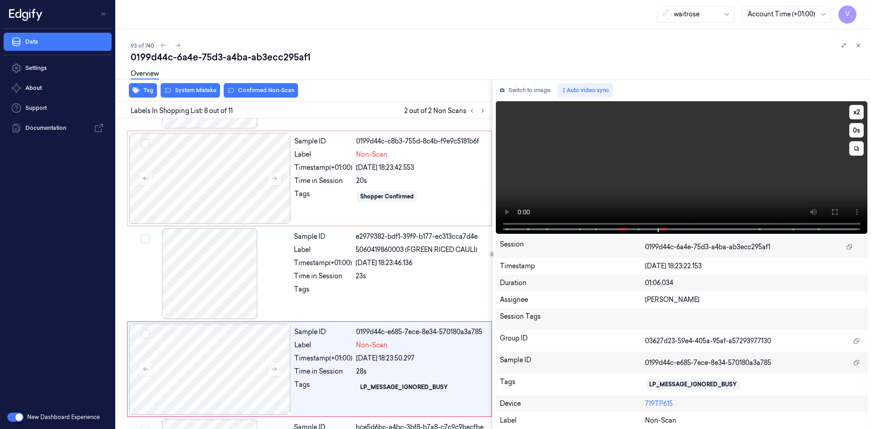
scroll to position [559, 0]
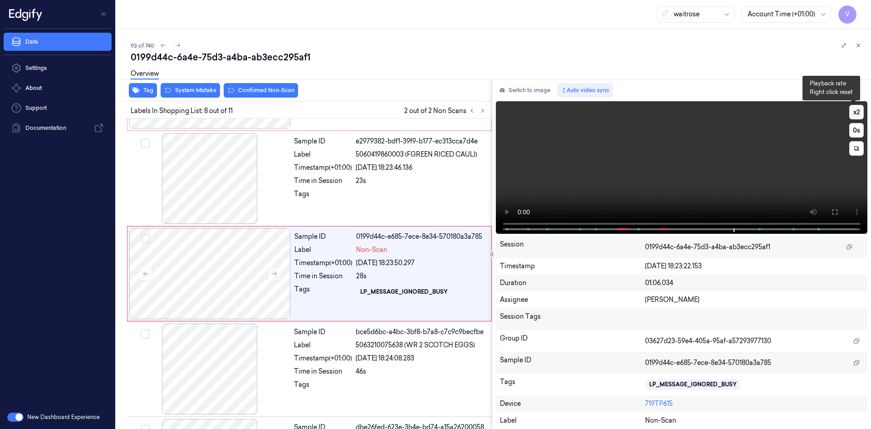
click at [853, 108] on button "x 2" at bounding box center [856, 112] width 15 height 15
click at [704, 172] on video at bounding box center [682, 167] width 372 height 132
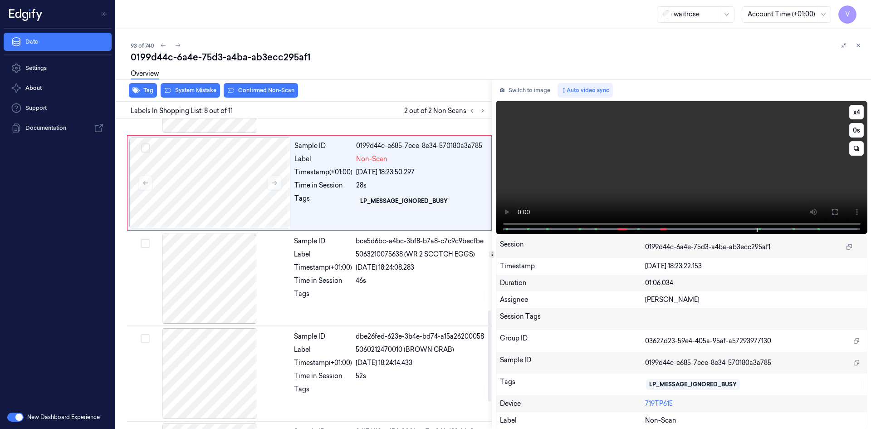
click at [757, 170] on video at bounding box center [682, 167] width 372 height 132
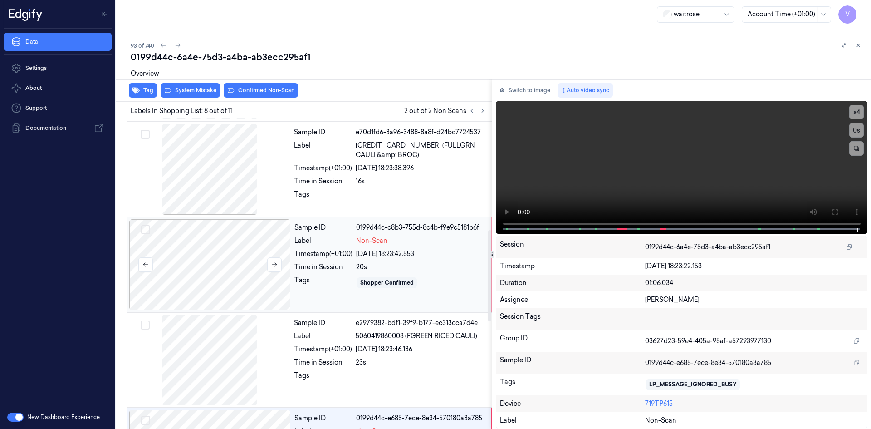
click at [226, 247] on div at bounding box center [210, 264] width 162 height 91
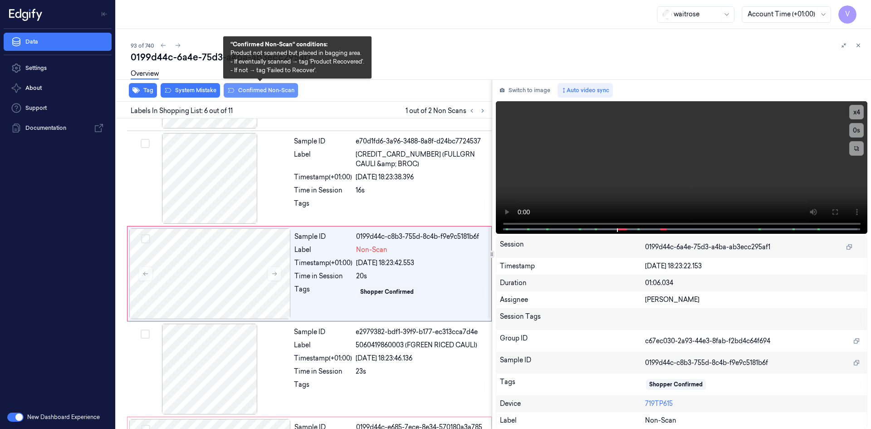
click at [259, 88] on button "Confirmed Non-Scan" at bounding box center [261, 90] width 74 height 15
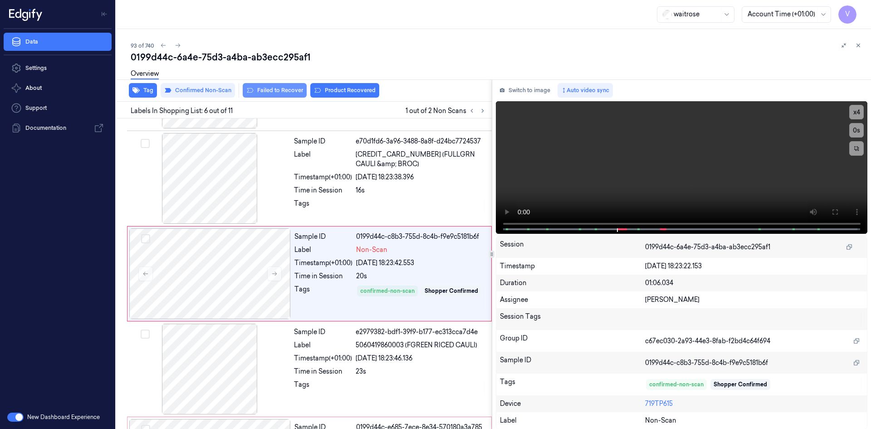
click at [273, 89] on button "Failed to Recover" at bounding box center [275, 90] width 64 height 15
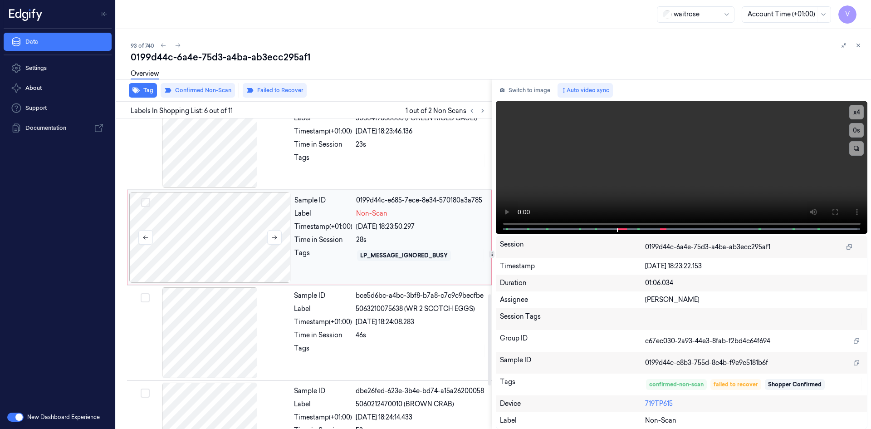
click at [218, 217] on div at bounding box center [210, 237] width 162 height 91
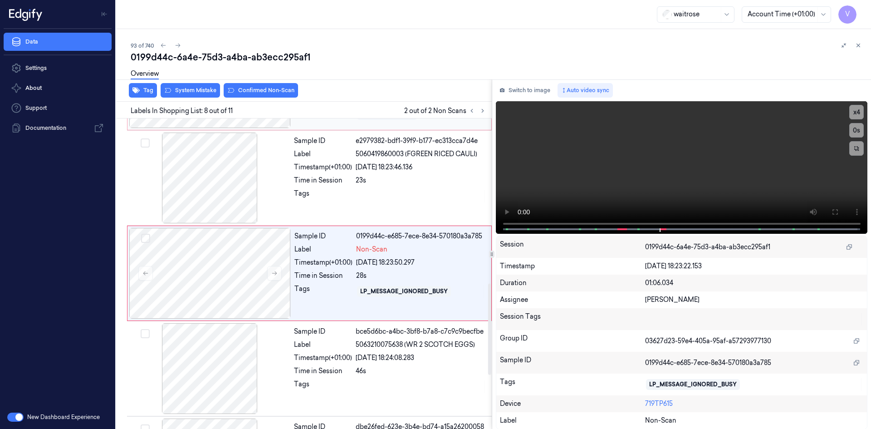
scroll to position [559, 0]
click at [679, 195] on video at bounding box center [682, 167] width 372 height 132
click at [710, 166] on video at bounding box center [682, 167] width 372 height 132
click at [858, 113] on button "x 4" at bounding box center [856, 112] width 15 height 15
click at [858, 111] on button "x 1" at bounding box center [856, 112] width 15 height 15
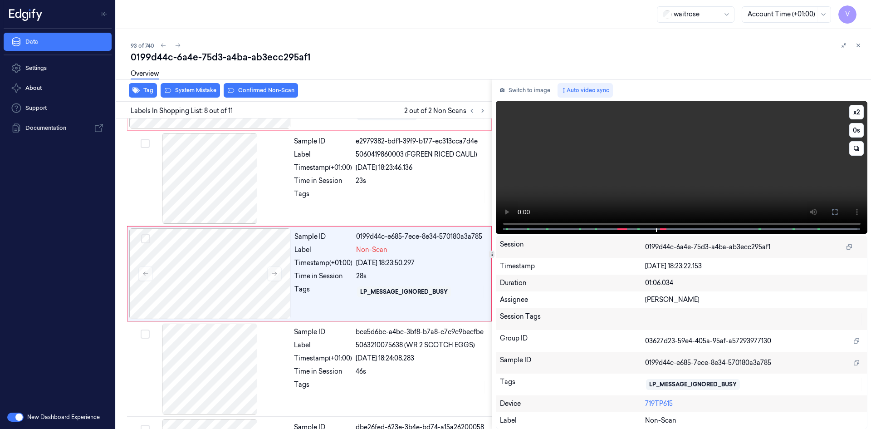
click at [659, 196] on video at bounding box center [682, 167] width 372 height 132
click at [676, 197] on video at bounding box center [682, 167] width 372 height 132
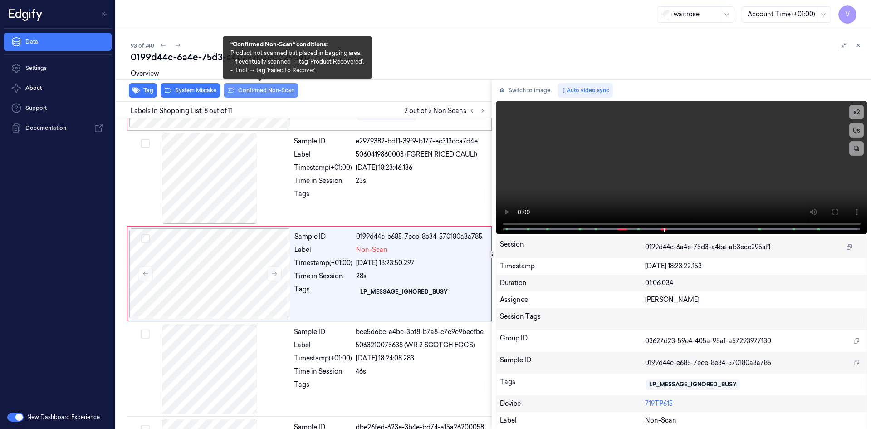
click at [259, 89] on button "Confirmed Non-Scan" at bounding box center [261, 90] width 74 height 15
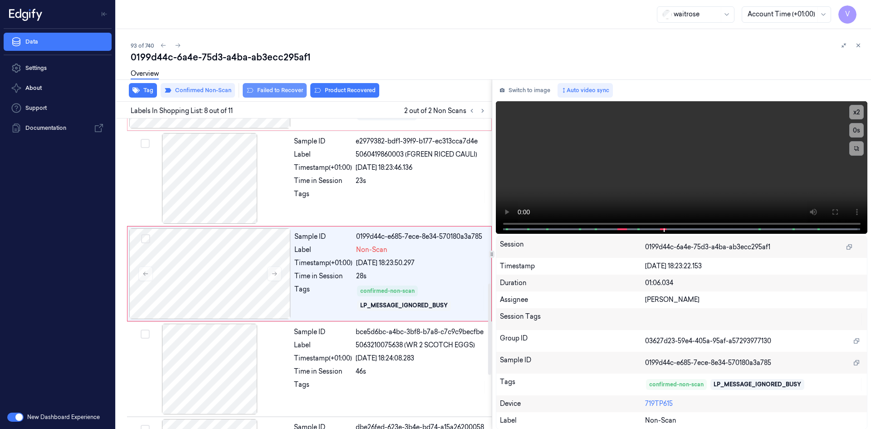
click at [273, 88] on button "Failed to Recover" at bounding box center [275, 90] width 64 height 15
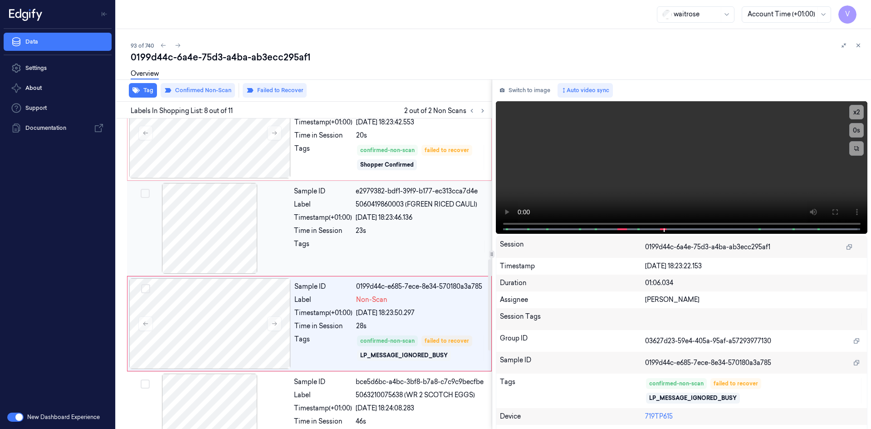
scroll to position [468, 0]
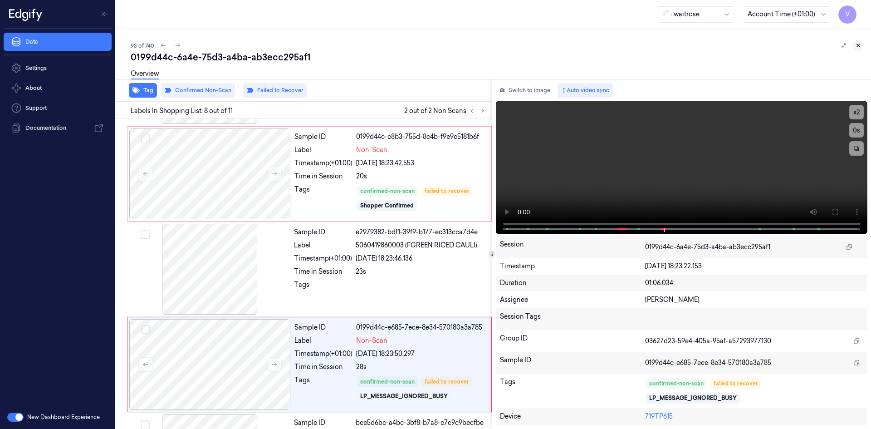
click at [862, 47] on button at bounding box center [858, 45] width 11 height 11
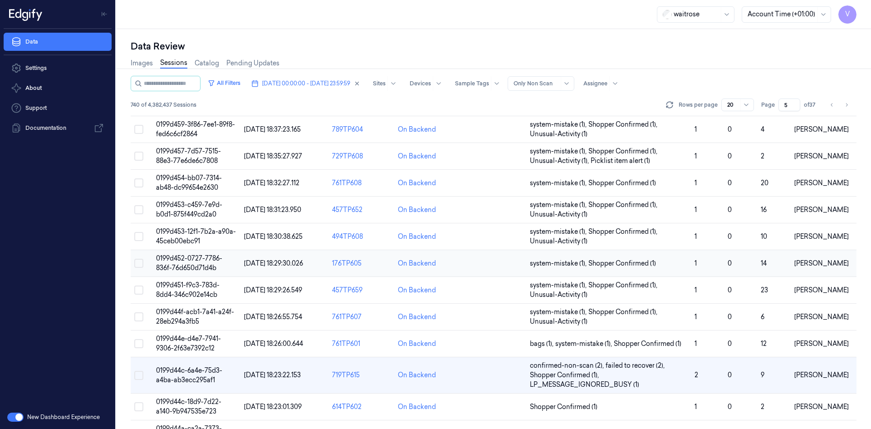
scroll to position [258, 0]
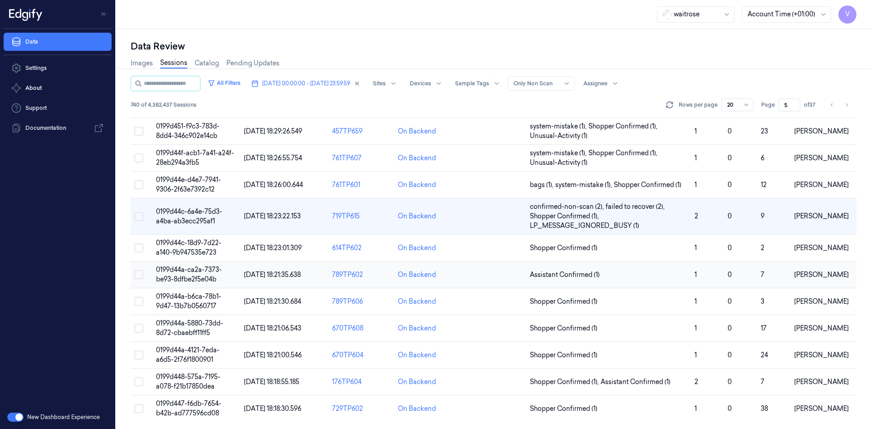
click at [200, 272] on span "0199d44a-ca2a-7373-be93-8dfbe2f5e04b" at bounding box center [189, 274] width 66 height 18
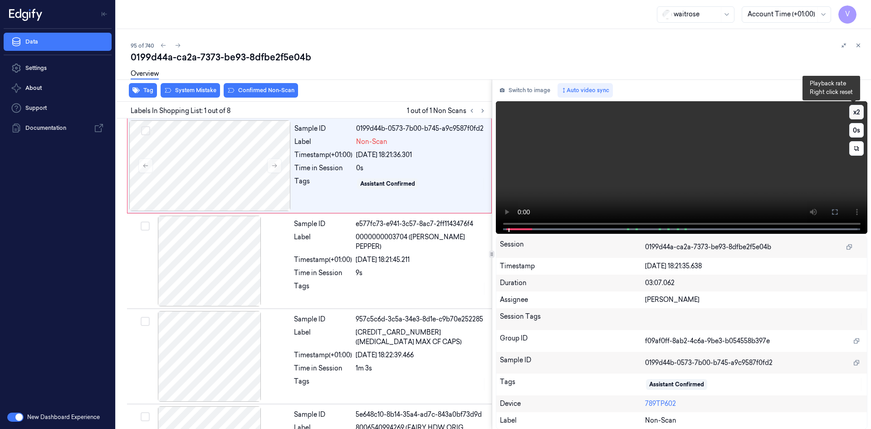
click at [854, 113] on button "x 2" at bounding box center [856, 112] width 15 height 15
click at [628, 191] on video at bounding box center [682, 167] width 372 height 132
click at [625, 160] on video at bounding box center [682, 167] width 372 height 132
click at [605, 174] on video at bounding box center [682, 167] width 372 height 132
click at [208, 148] on div at bounding box center [210, 165] width 162 height 91
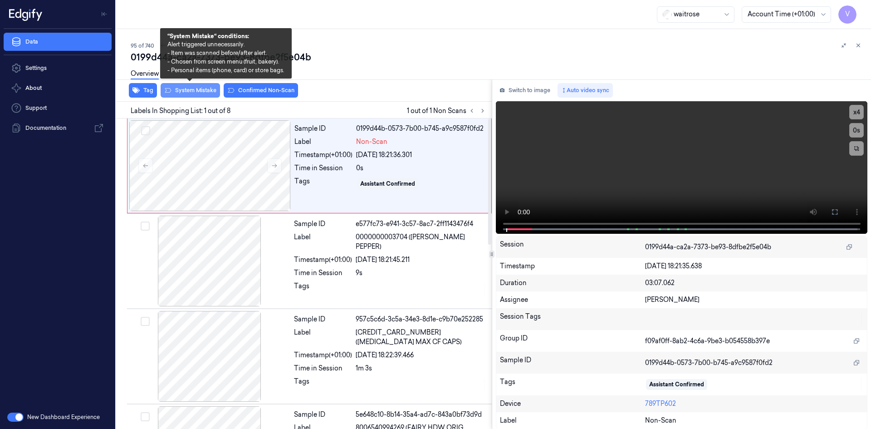
click at [197, 90] on button "System Mistake" at bounding box center [190, 90] width 59 height 15
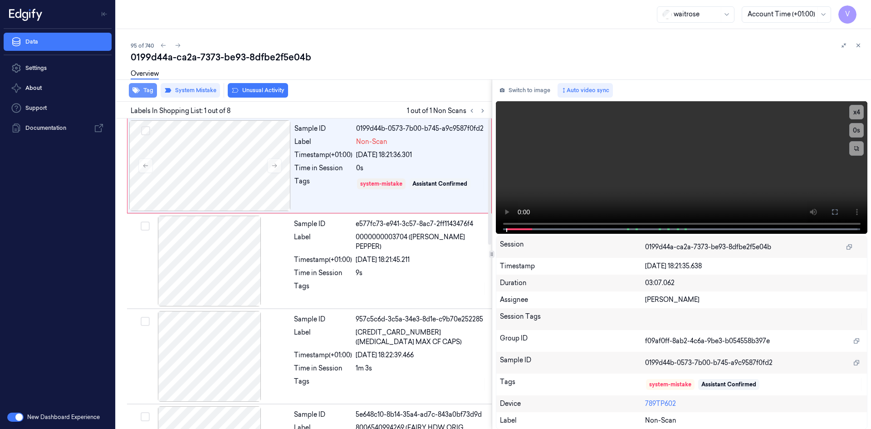
click at [142, 89] on button "Tag" at bounding box center [143, 90] width 28 height 15
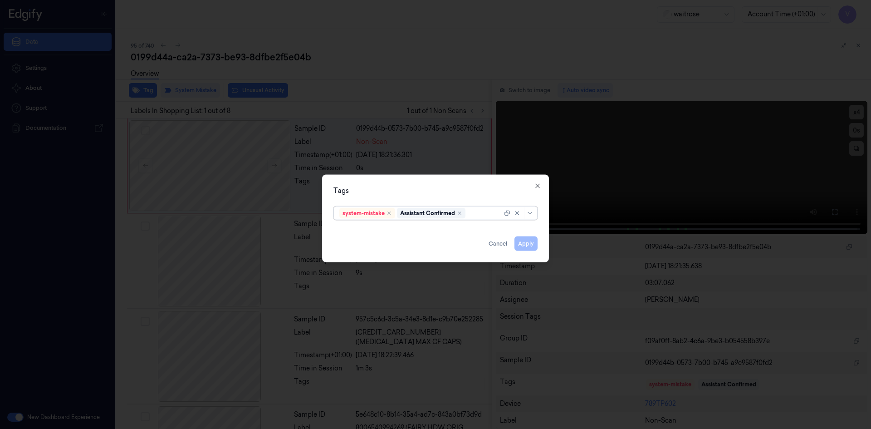
click at [483, 215] on div at bounding box center [484, 213] width 35 height 10
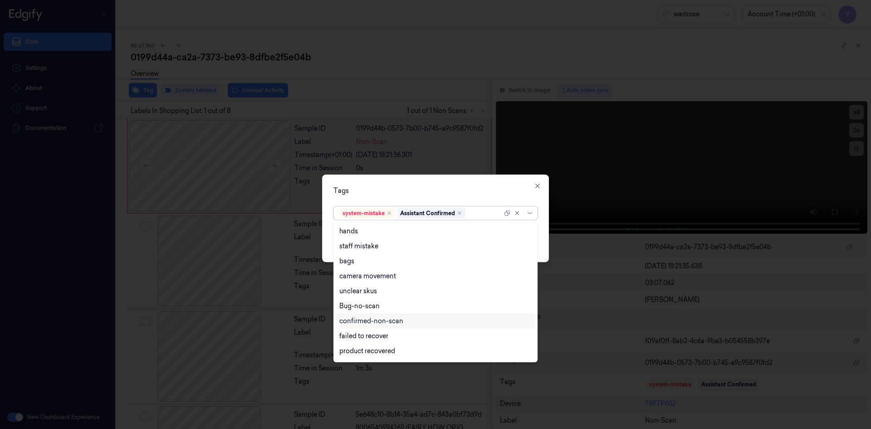
scroll to position [133, 0]
click at [374, 320] on div "Unusual-Activity" at bounding box center [364, 323] width 50 height 10
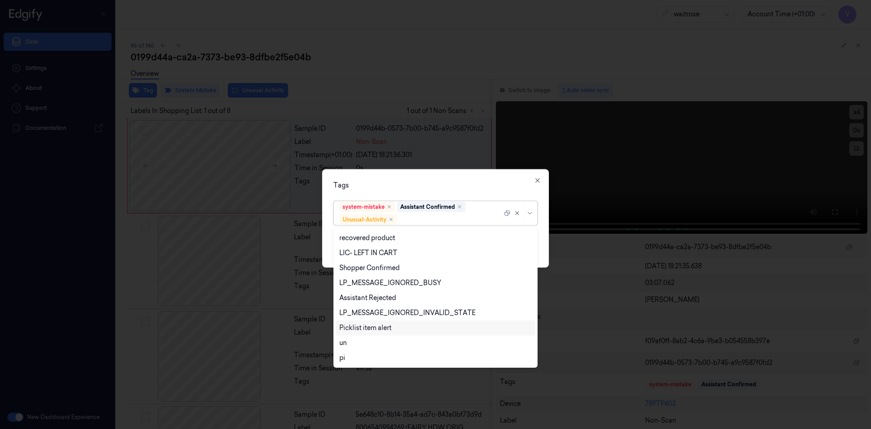
click at [377, 328] on div "Picklist item alert" at bounding box center [365, 328] width 52 height 10
drag, startPoint x: 422, startPoint y: 184, endPoint x: 467, endPoint y: 213, distance: 53.2
click at [423, 185] on div "Tags" at bounding box center [435, 185] width 204 height 10
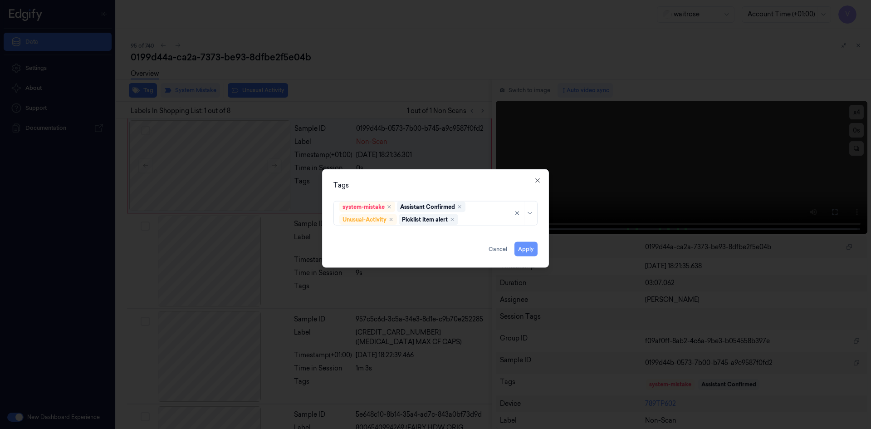
click at [526, 251] on button "Apply" at bounding box center [526, 248] width 23 height 15
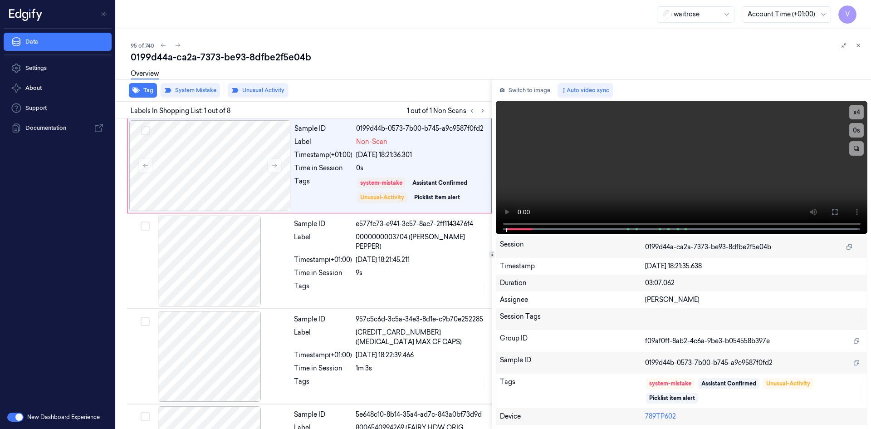
click at [857, 44] on icon at bounding box center [858, 45] width 6 height 6
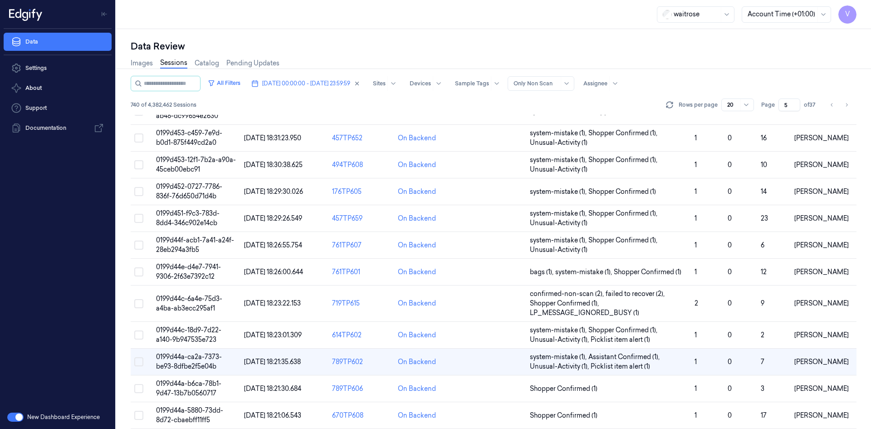
scroll to position [181, 0]
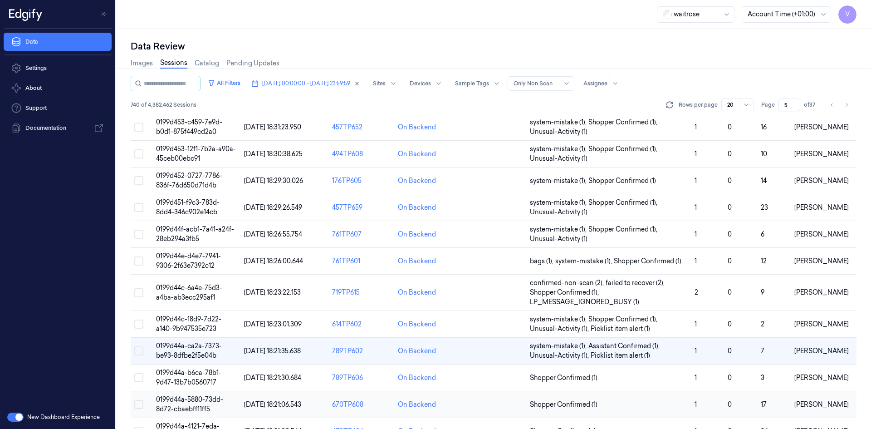
click at [196, 400] on span "0199d44a-5880-73dd-8d72-cbaebff11ff5" at bounding box center [189, 404] width 67 height 18
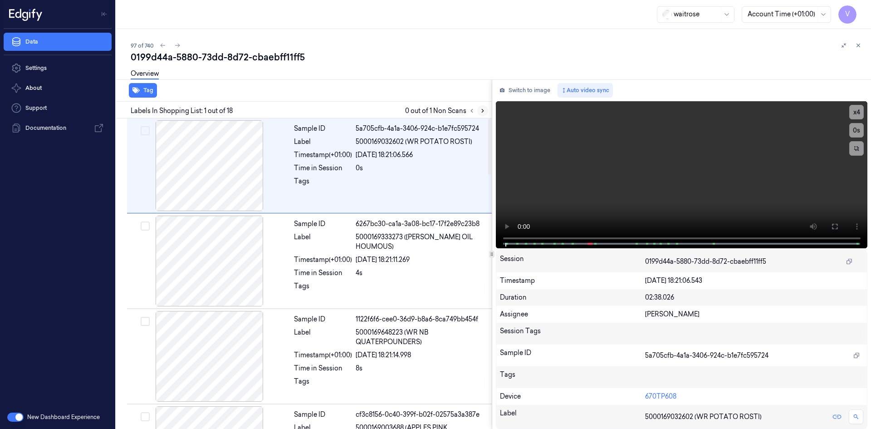
click at [486, 108] on button at bounding box center [482, 110] width 11 height 11
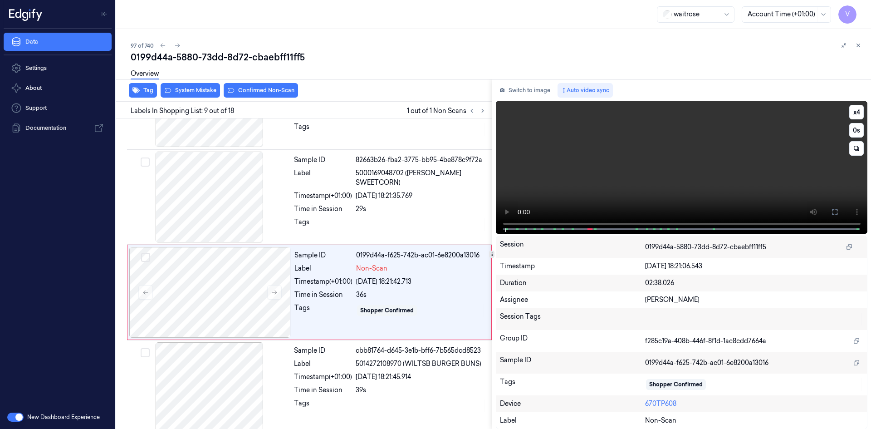
scroll to position [654, 0]
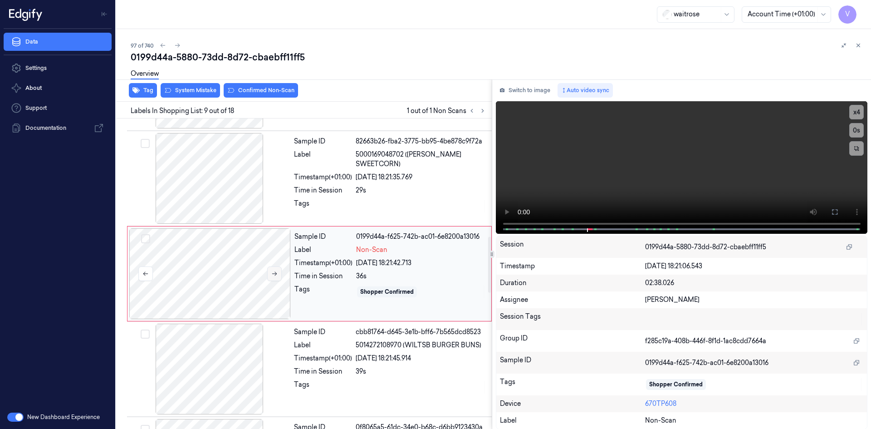
click at [274, 271] on icon at bounding box center [274, 273] width 6 height 6
click at [276, 272] on icon at bounding box center [274, 273] width 6 height 6
click at [854, 112] on button "x 4" at bounding box center [856, 112] width 15 height 15
click at [861, 110] on video at bounding box center [682, 167] width 372 height 132
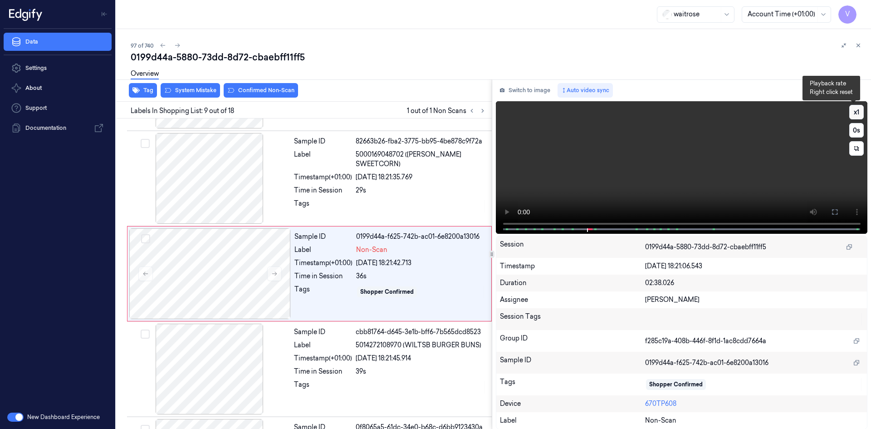
click at [855, 112] on button "x 1" at bounding box center [856, 112] width 15 height 15
click at [621, 168] on video at bounding box center [682, 167] width 372 height 132
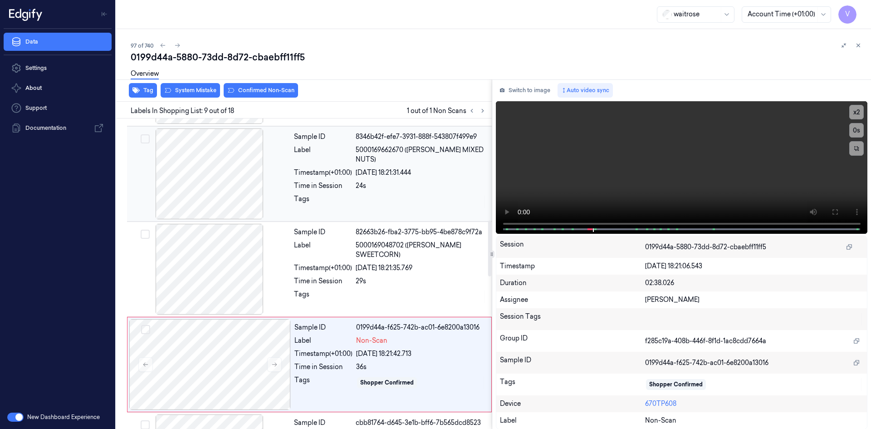
click at [320, 148] on div "Label" at bounding box center [323, 154] width 58 height 19
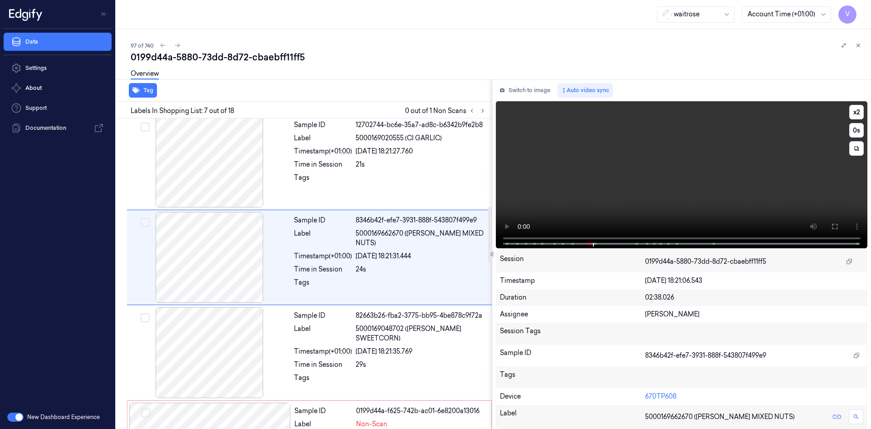
scroll to position [464, 0]
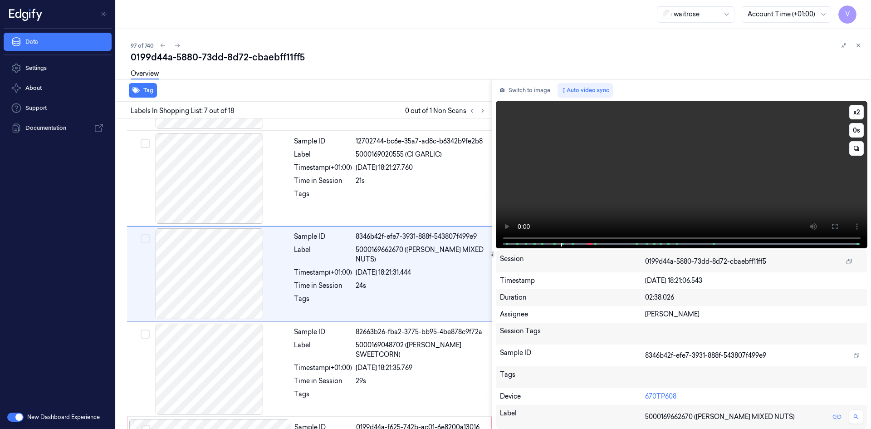
click at [658, 177] on video at bounding box center [682, 174] width 372 height 147
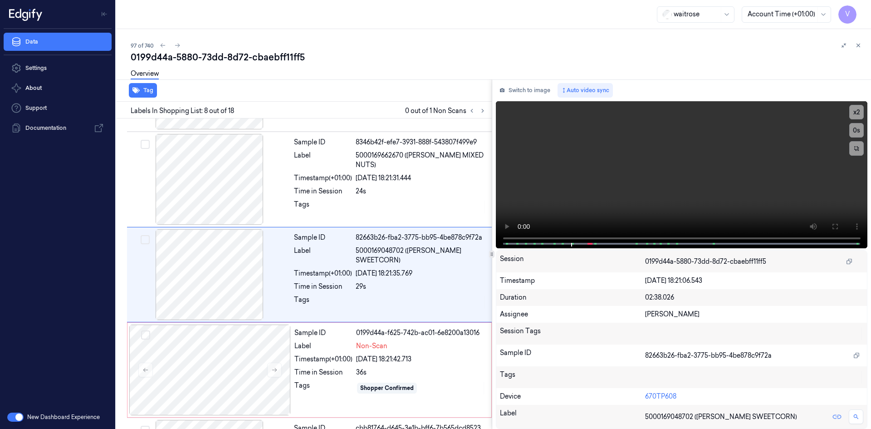
scroll to position [559, 0]
click at [676, 182] on video at bounding box center [682, 174] width 372 height 147
click at [603, 169] on video at bounding box center [682, 174] width 372 height 147
click at [610, 167] on video at bounding box center [682, 174] width 372 height 147
click at [628, 162] on video at bounding box center [682, 174] width 372 height 147
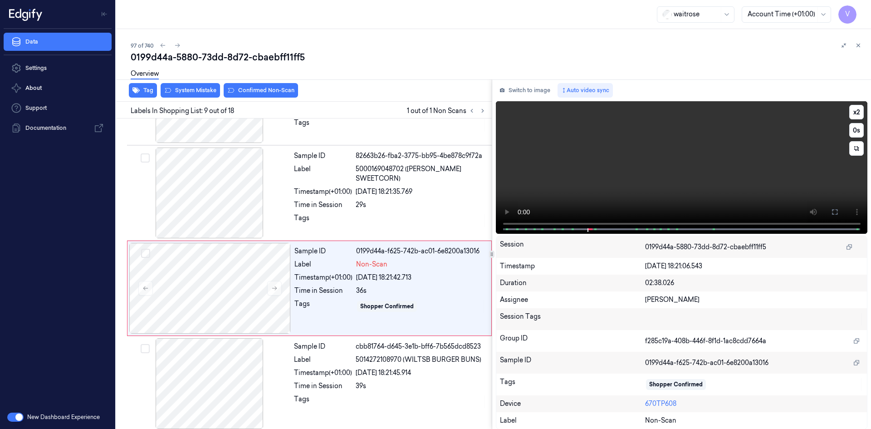
scroll to position [654, 0]
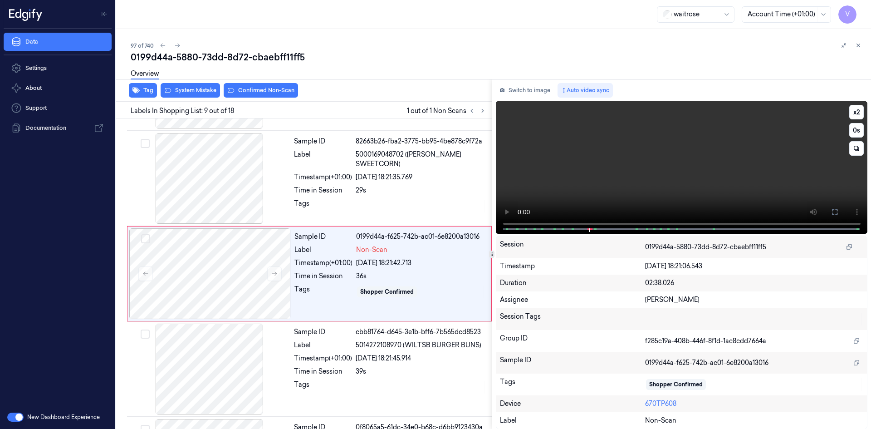
click at [628, 162] on video at bounding box center [682, 167] width 372 height 132
click at [642, 169] on video at bounding box center [682, 167] width 372 height 132
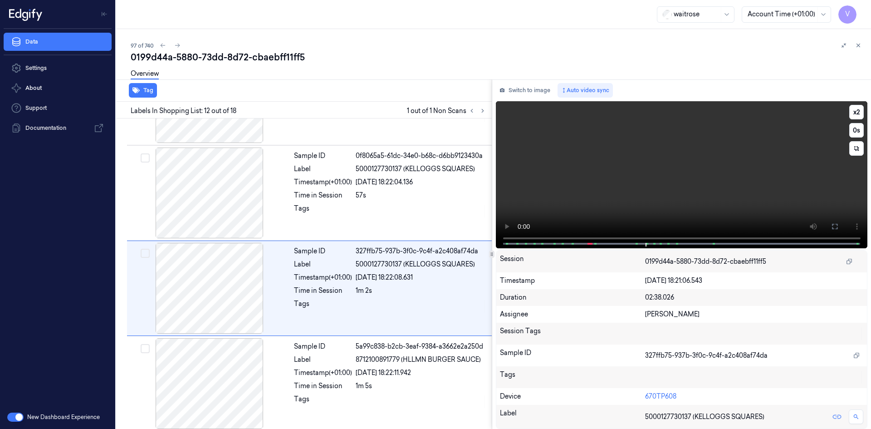
scroll to position [940, 0]
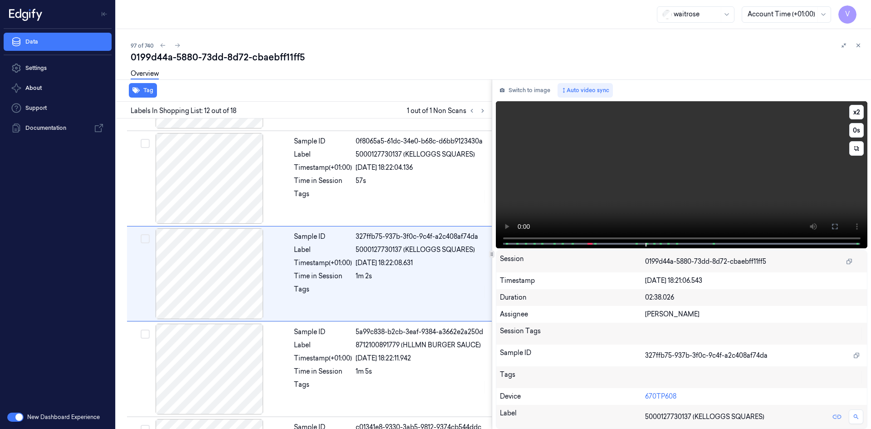
click at [680, 182] on video at bounding box center [682, 174] width 372 height 147
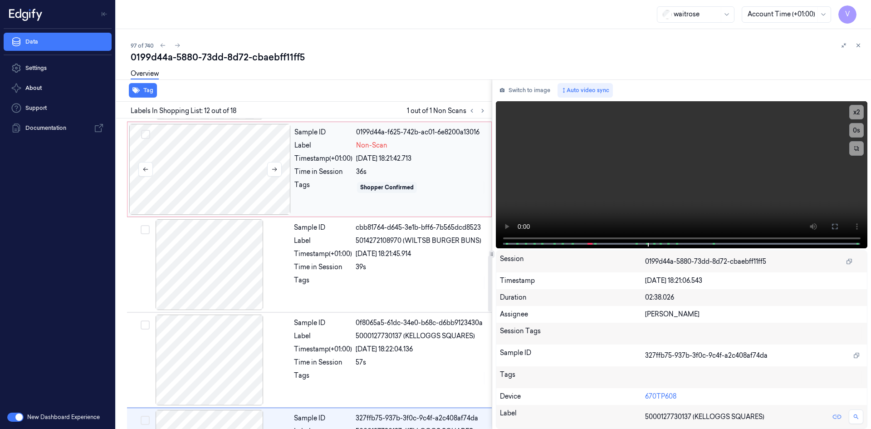
click at [210, 155] on div at bounding box center [210, 169] width 162 height 91
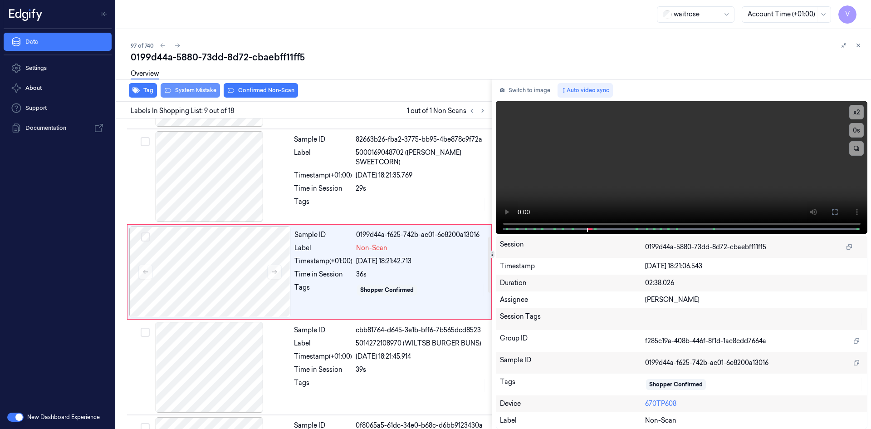
scroll to position [654, 0]
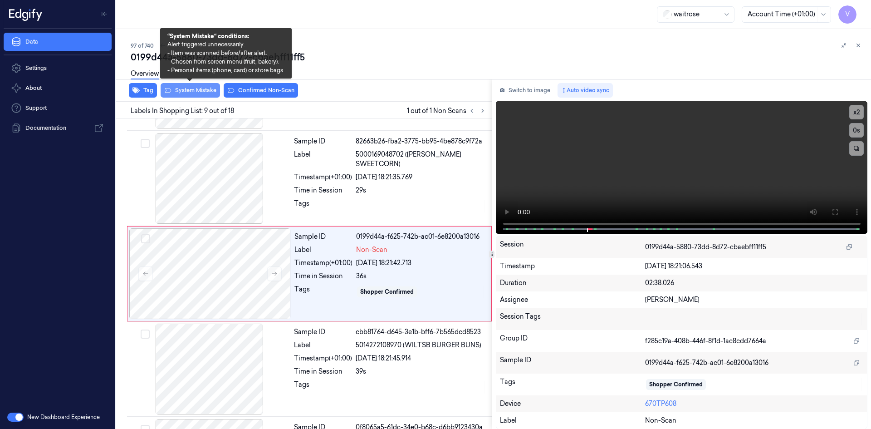
click at [193, 89] on button "System Mistake" at bounding box center [190, 90] width 59 height 15
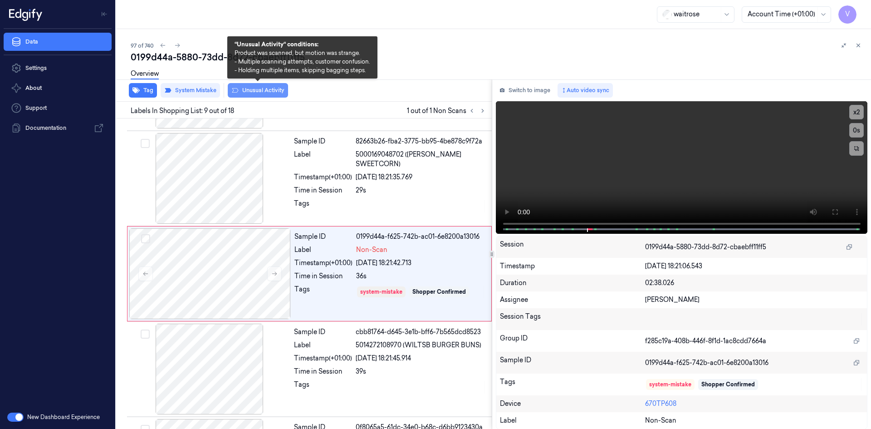
click at [277, 88] on button "Unusual Activity" at bounding box center [258, 90] width 60 height 15
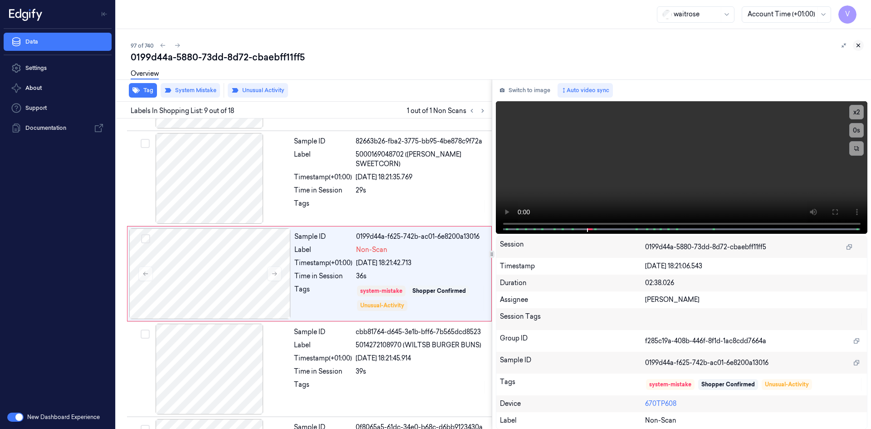
click at [863, 44] on button at bounding box center [858, 45] width 11 height 11
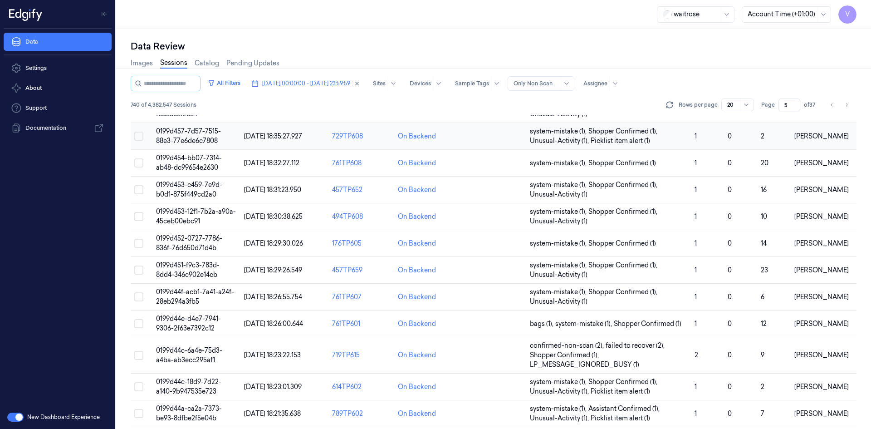
scroll to position [258, 0]
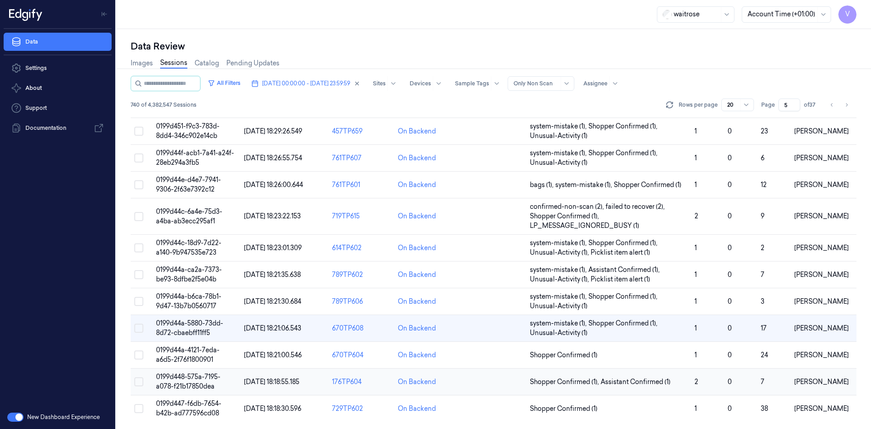
click at [191, 378] on span "0199d448-575a-7195-a078-f21b17850dea" at bounding box center [188, 382] width 64 height 18
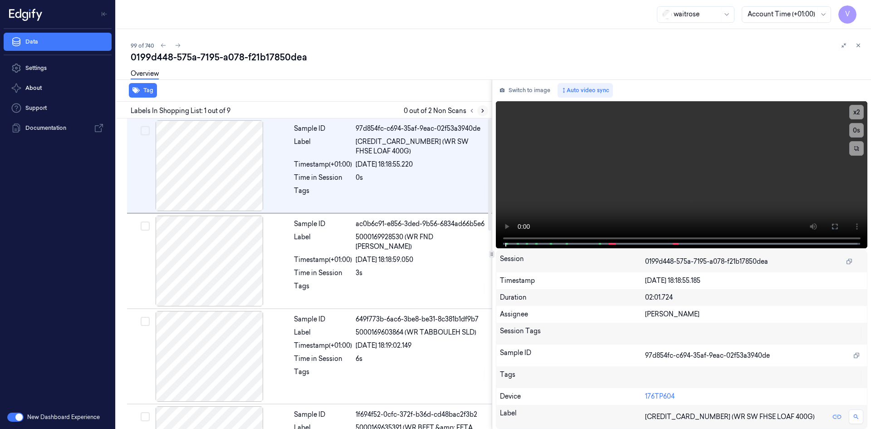
click at [483, 108] on icon at bounding box center [483, 111] width 6 height 6
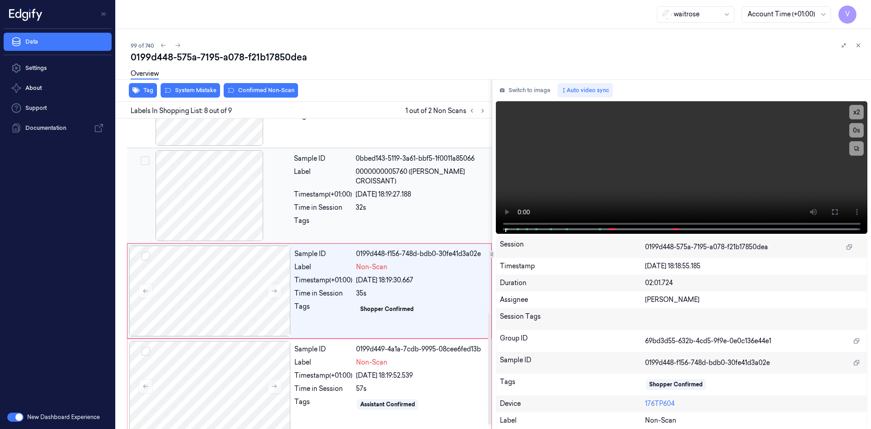
scroll to position [550, 0]
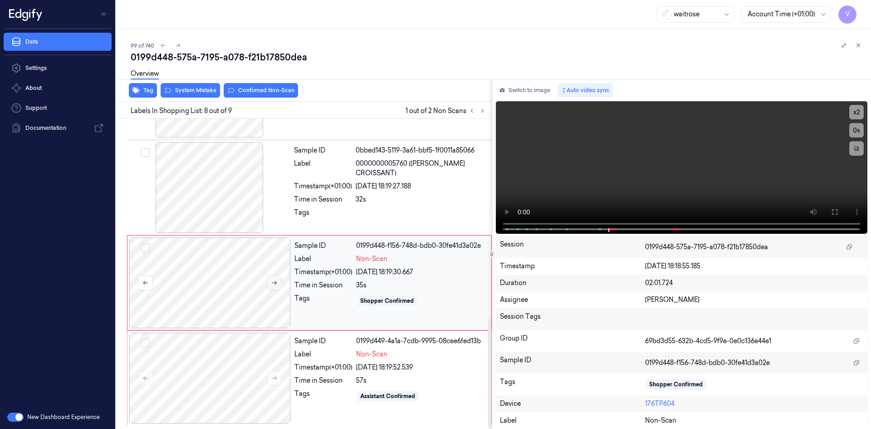
click at [273, 283] on icon at bounding box center [274, 282] width 6 height 6
click at [274, 283] on icon at bounding box center [274, 282] width 6 height 6
click at [273, 281] on icon at bounding box center [274, 282] width 6 height 6
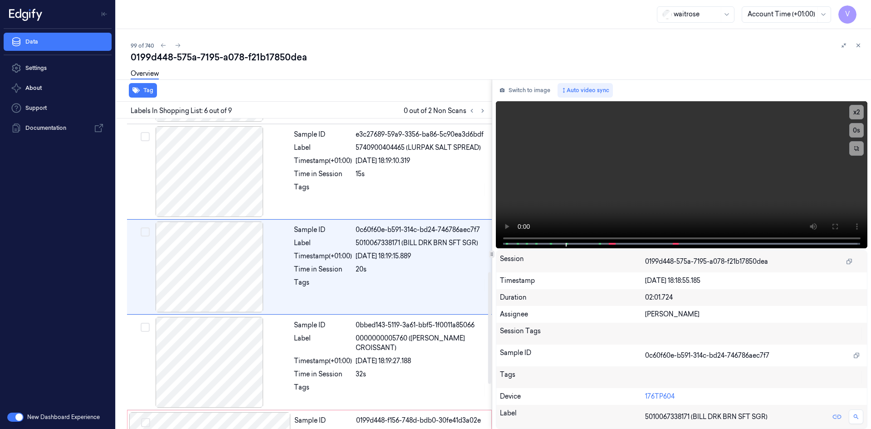
scroll to position [368, 0]
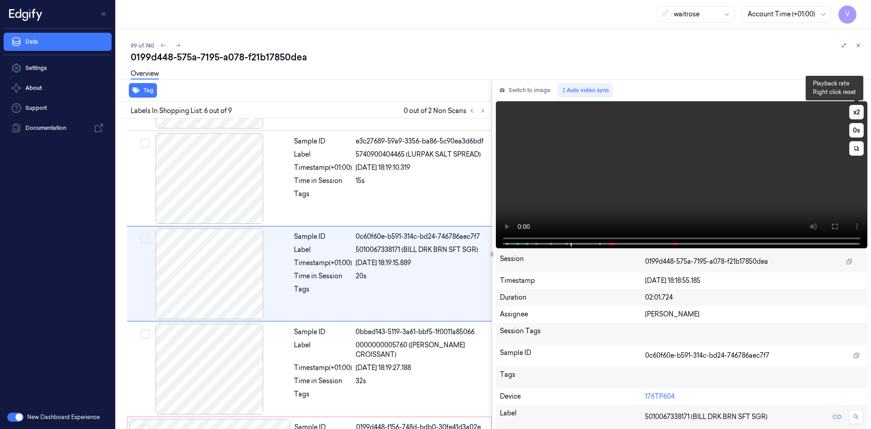
click at [860, 109] on button "x 2" at bounding box center [856, 112] width 15 height 15
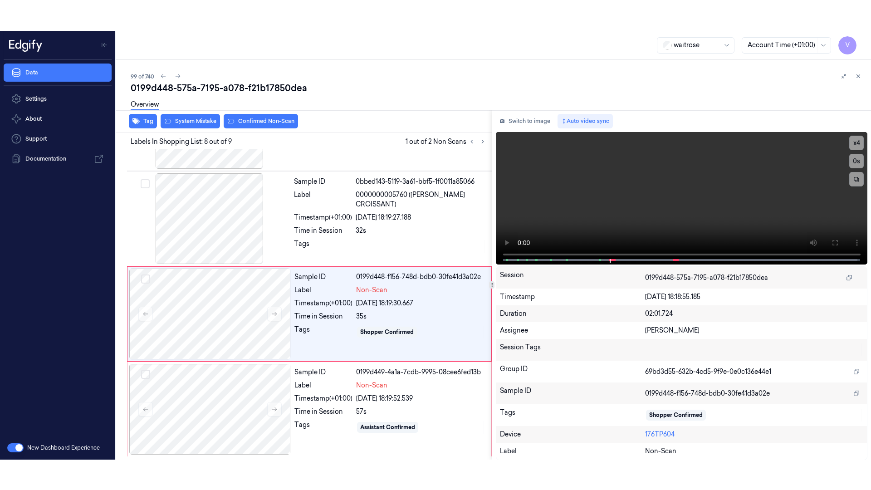
scroll to position [550, 0]
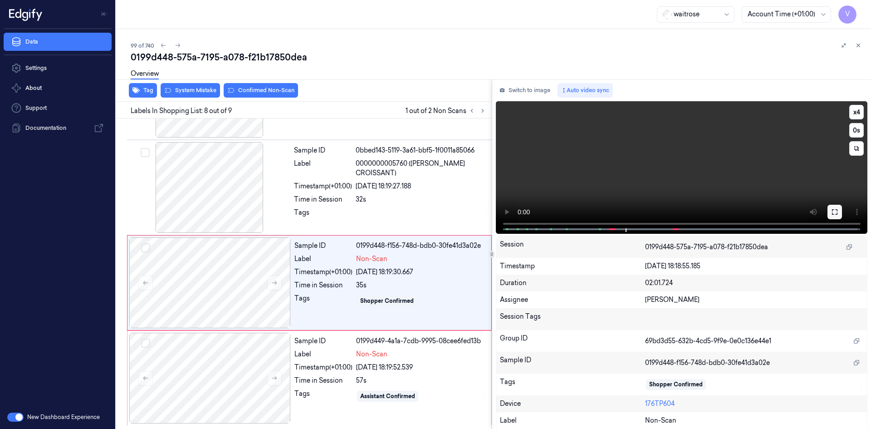
click at [838, 213] on button at bounding box center [835, 212] width 15 height 15
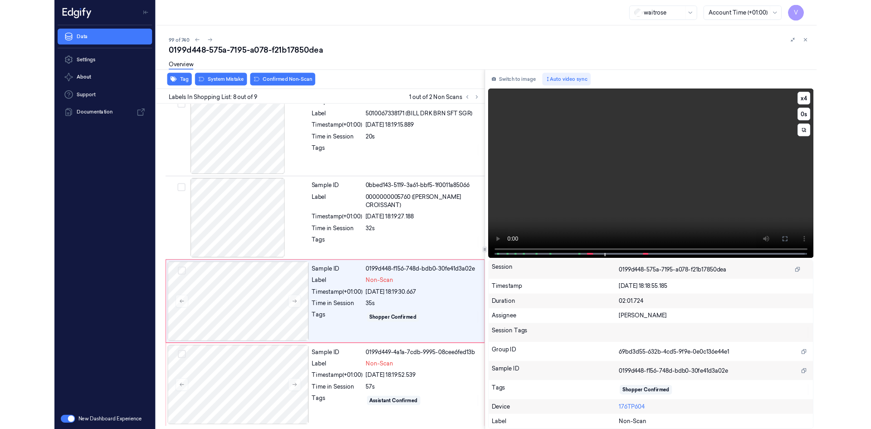
scroll to position [489, 0]
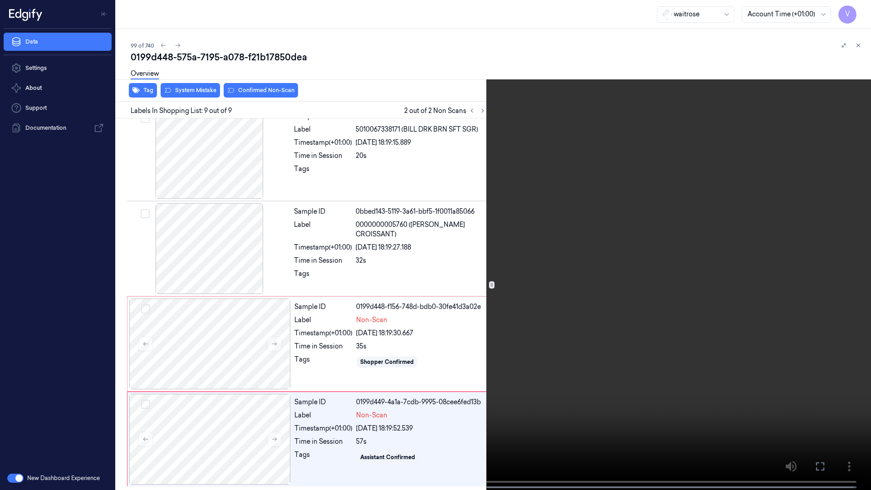
click at [598, 259] on video at bounding box center [435, 246] width 871 height 492
click at [0, 0] on icon at bounding box center [0, 0] width 0 height 0
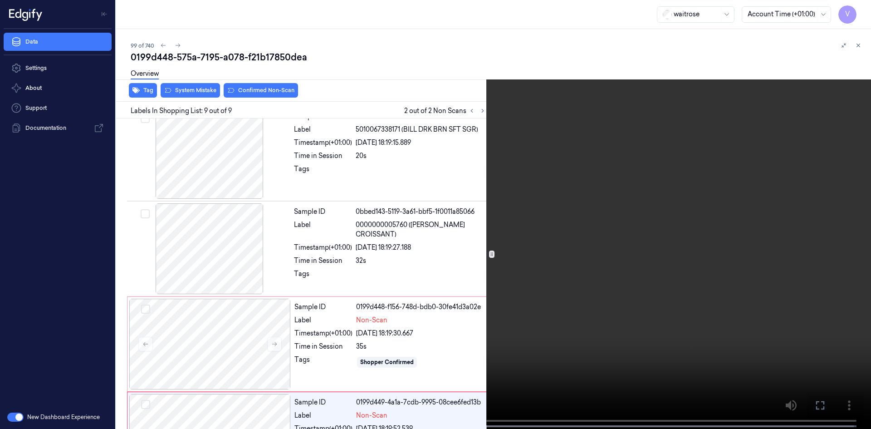
scroll to position [550, 0]
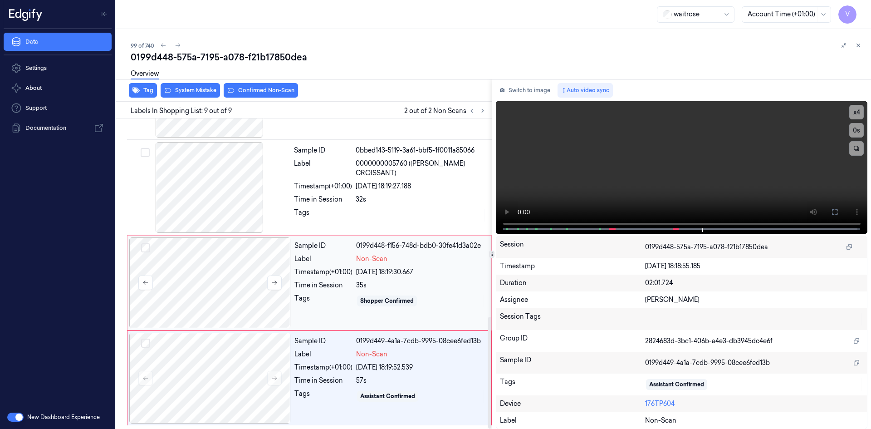
click at [196, 262] on div at bounding box center [210, 282] width 162 height 91
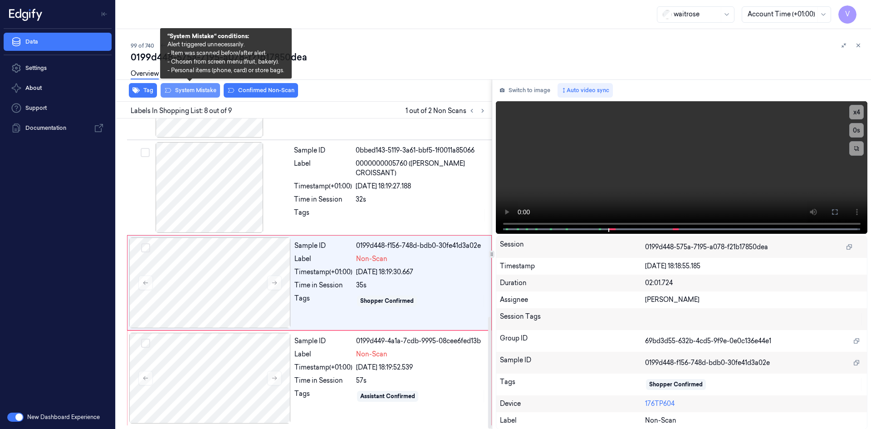
click at [203, 90] on button "System Mistake" at bounding box center [190, 90] width 59 height 15
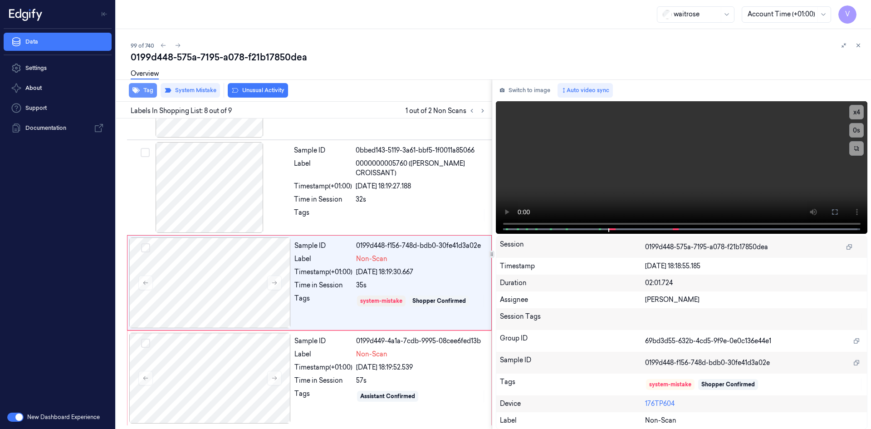
click at [148, 92] on button "Tag" at bounding box center [143, 90] width 28 height 15
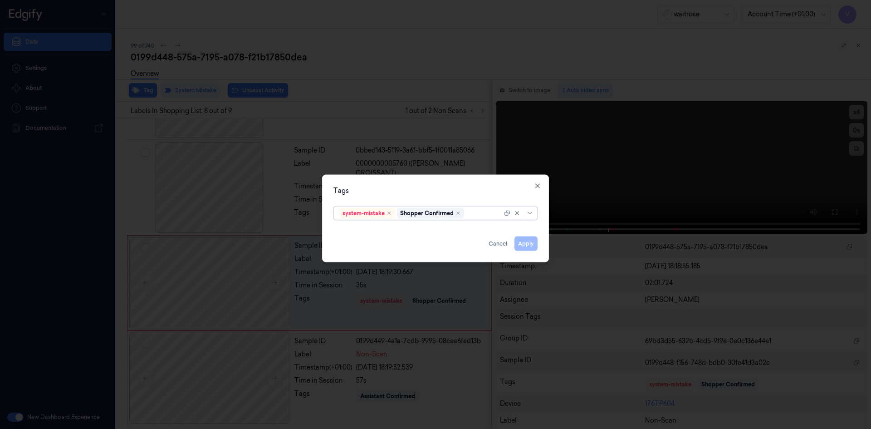
click at [483, 215] on div at bounding box center [484, 213] width 36 height 10
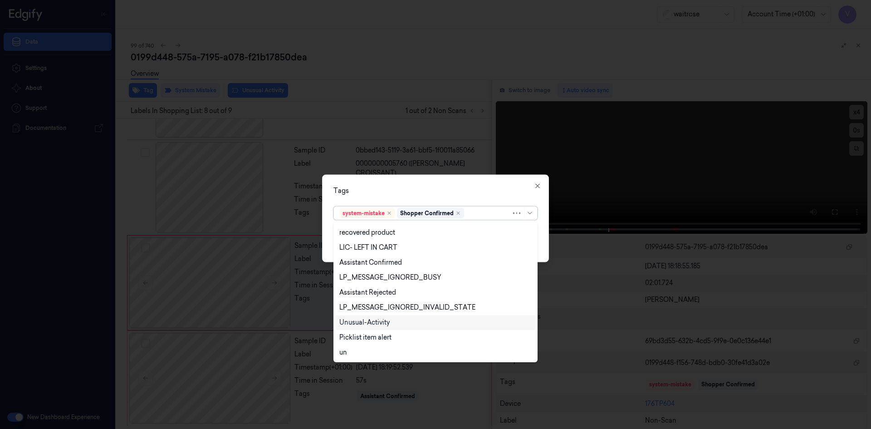
click at [369, 322] on div "Unusual-Activity" at bounding box center [364, 323] width 50 height 10
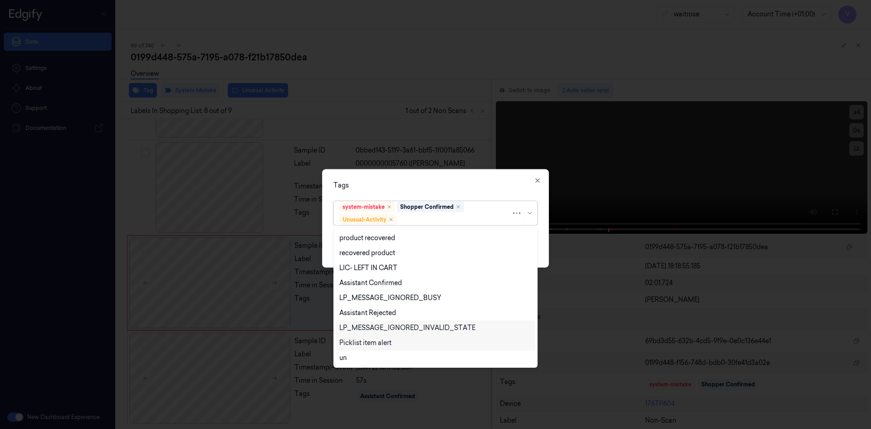
scroll to position [133, 0]
click at [373, 333] on div "Picklist item alert" at bounding box center [436, 327] width 200 height 15
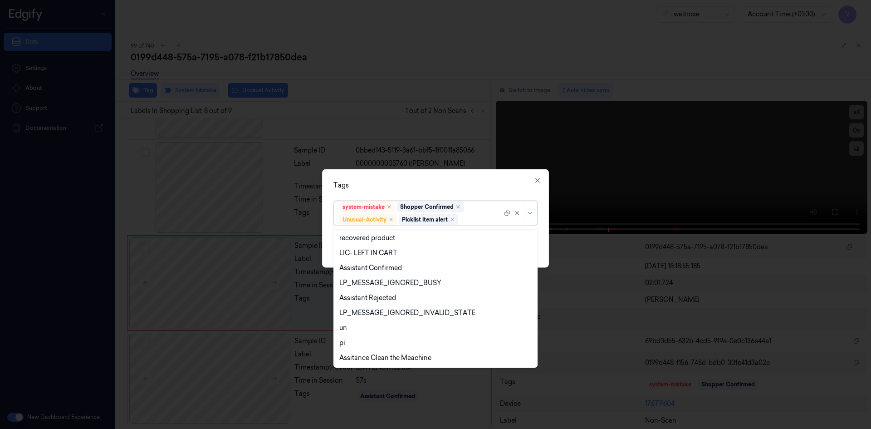
click at [417, 193] on div "Tags option Picklist item alert, selected. 20 results available. Use Up and Dow…" at bounding box center [435, 218] width 227 height 98
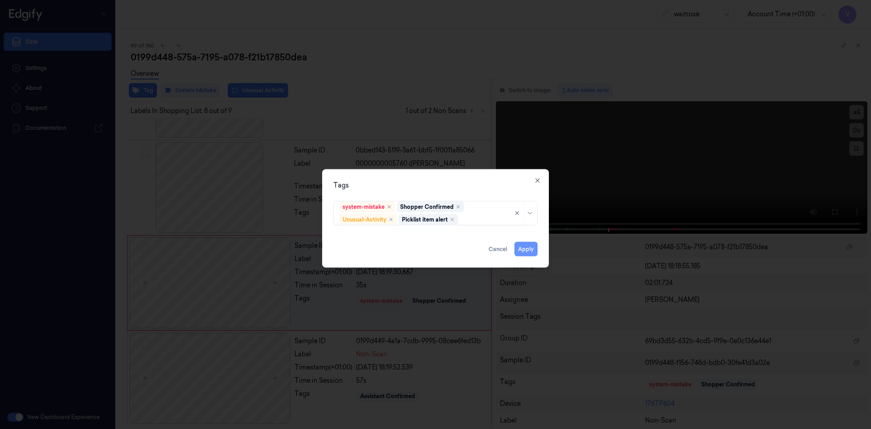
click at [522, 250] on button "Apply" at bounding box center [526, 248] width 23 height 15
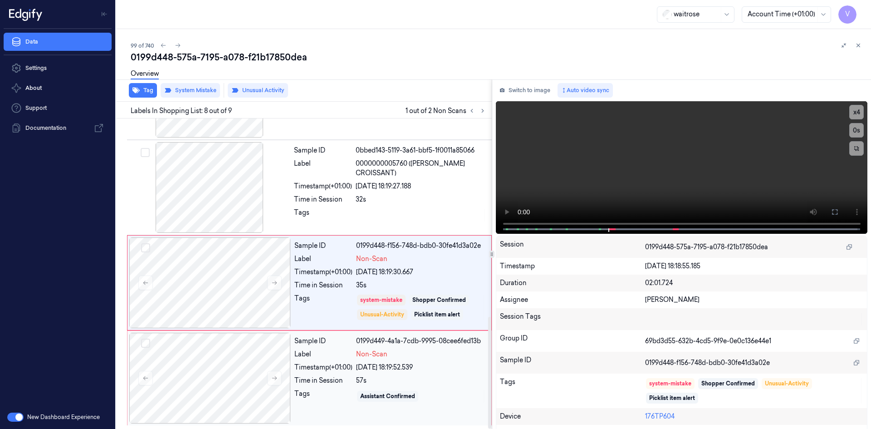
drag, startPoint x: 301, startPoint y: 356, endPoint x: 308, endPoint y: 353, distance: 7.5
click at [301, 357] on div "Label" at bounding box center [323, 354] width 58 height 10
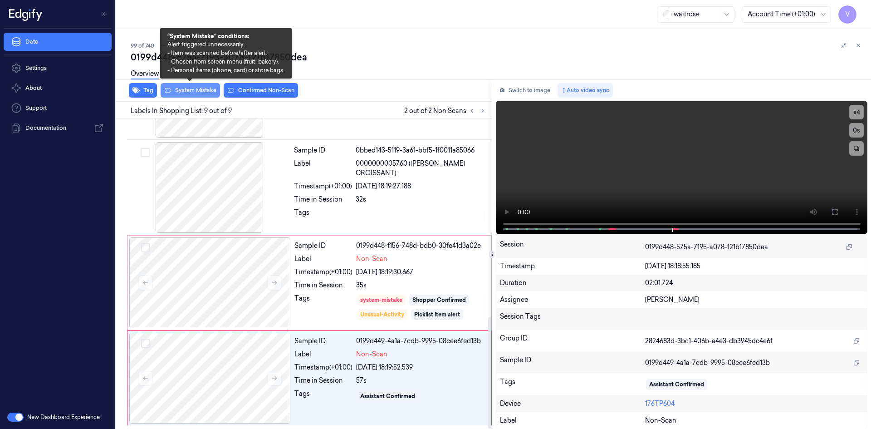
click at [205, 90] on button "System Mistake" at bounding box center [190, 90] width 59 height 15
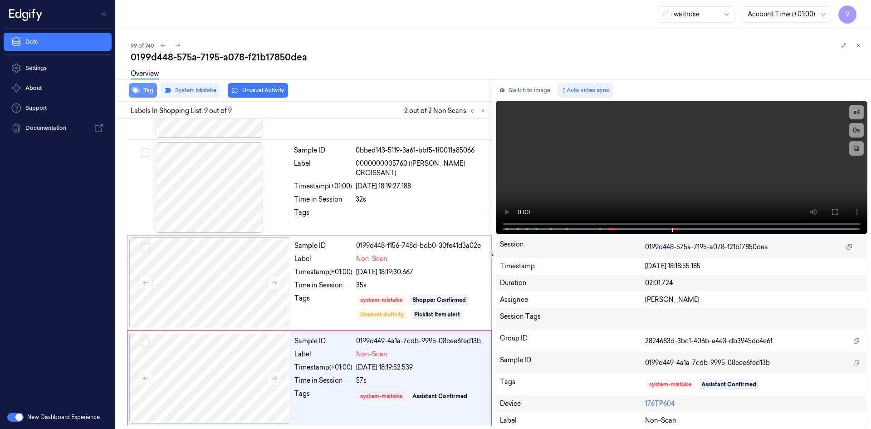
click at [154, 92] on button "Tag" at bounding box center [143, 90] width 28 height 15
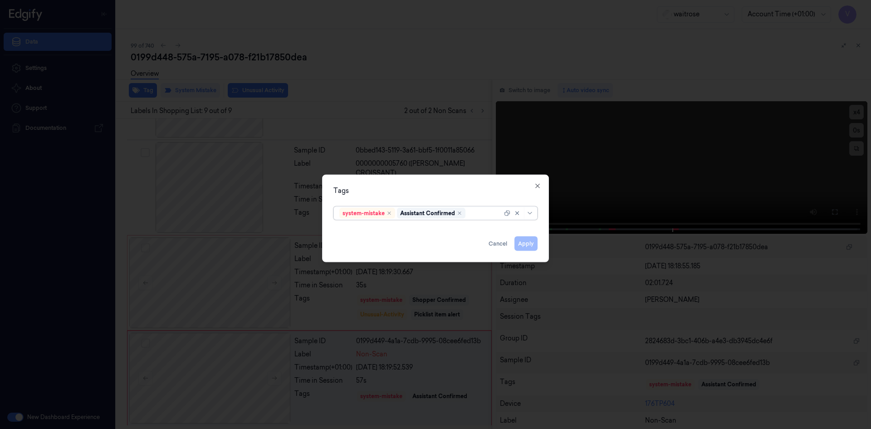
click at [475, 213] on div at bounding box center [484, 213] width 35 height 10
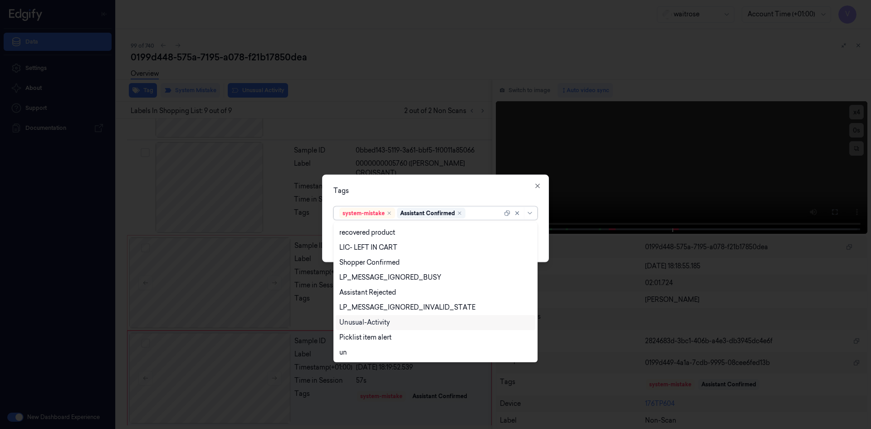
click at [359, 321] on div "Unusual-Activity" at bounding box center [364, 323] width 50 height 10
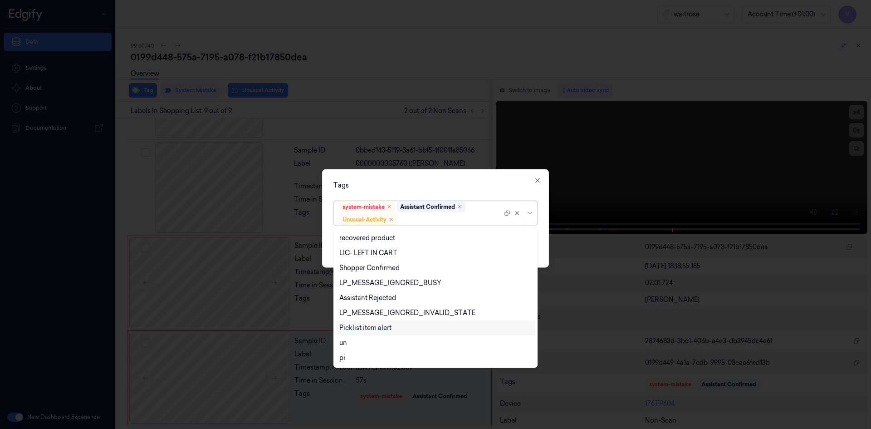
drag, startPoint x: 361, startPoint y: 328, endPoint x: 381, endPoint y: 273, distance: 59.0
click at [362, 327] on div "Picklist item alert" at bounding box center [365, 328] width 52 height 10
click at [402, 202] on div "Assistant Confirmed" at bounding box center [427, 206] width 55 height 8
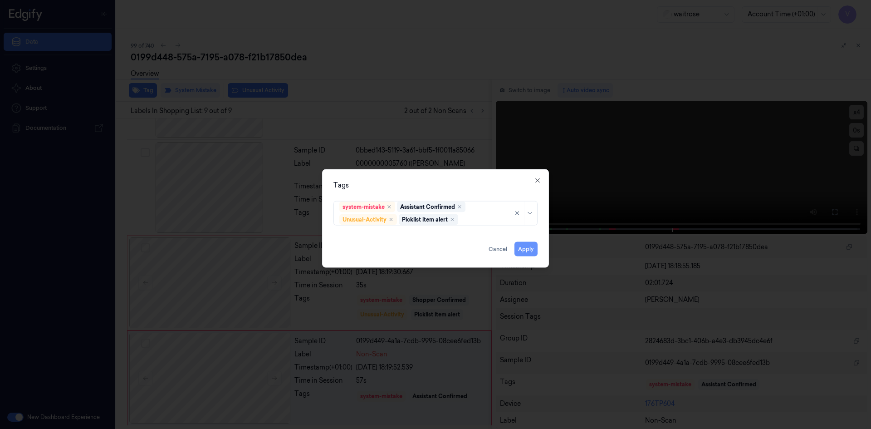
click at [521, 250] on button "Apply" at bounding box center [526, 248] width 23 height 15
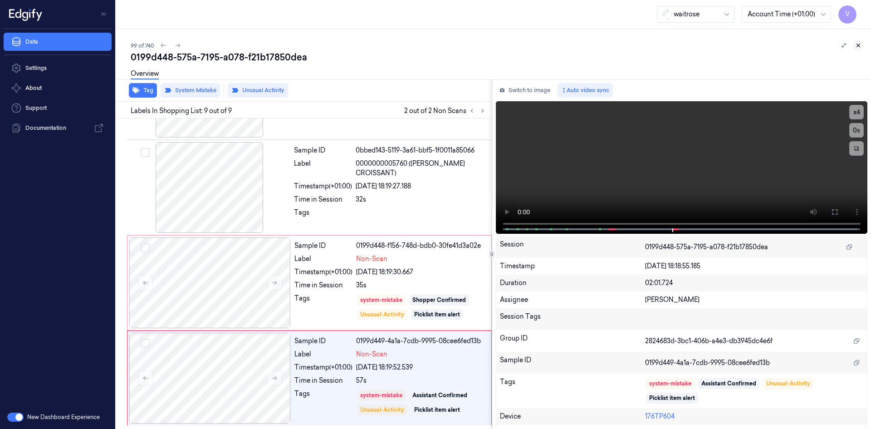
click at [862, 44] on button at bounding box center [858, 45] width 11 height 11
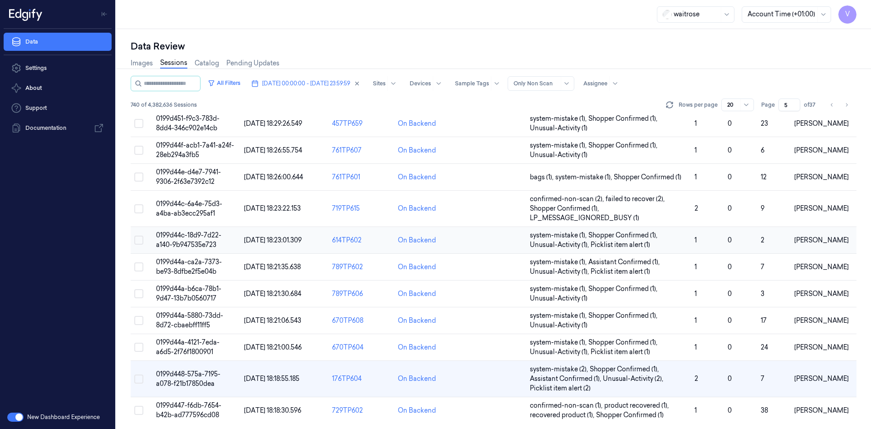
scroll to position [267, 0]
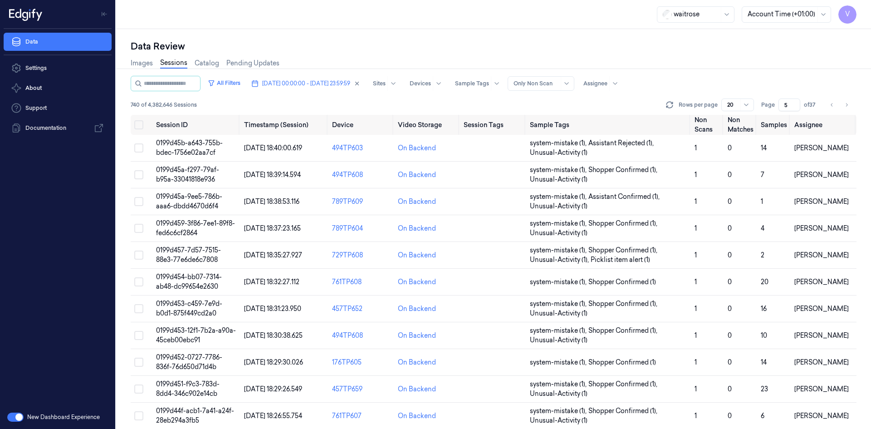
drag, startPoint x: 788, startPoint y: 102, endPoint x: 784, endPoint y: 111, distance: 10.4
click at [784, 111] on div "All Filters [DATE] 00:00:00 - [DATE] 23:59:59 Sites Devices Sample Tags Alert T…" at bounding box center [494, 95] width 726 height 39
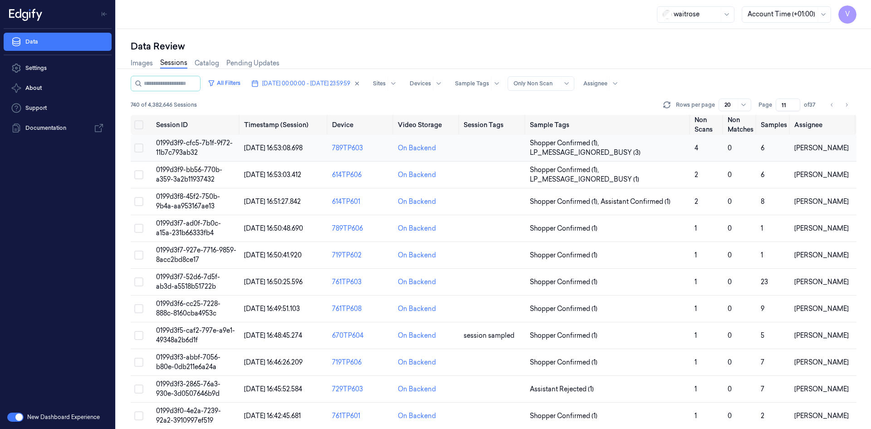
type input "11"
click at [195, 147] on span "0199d3f9-cfc5-7b1f-9f72-11b7c793ab32" at bounding box center [194, 148] width 77 height 18
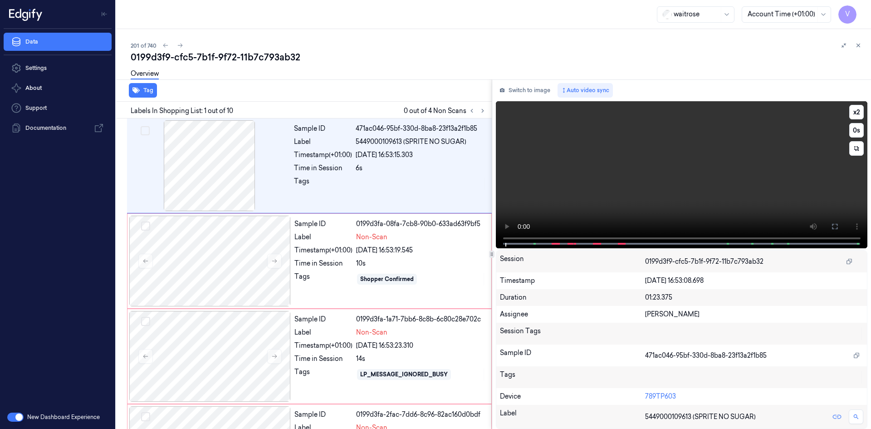
click at [691, 149] on video at bounding box center [682, 174] width 372 height 147
click at [759, 175] on video at bounding box center [682, 174] width 372 height 147
click at [614, 169] on video at bounding box center [682, 174] width 372 height 147
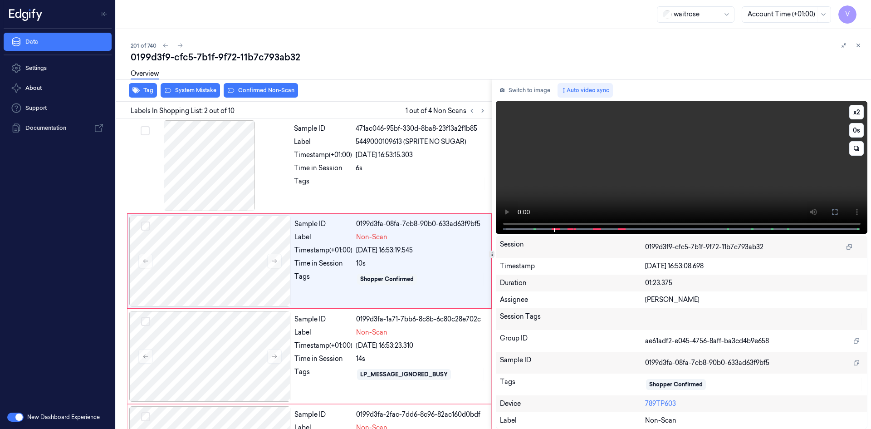
click at [642, 163] on video at bounding box center [682, 167] width 372 height 132
click at [586, 158] on video at bounding box center [682, 167] width 372 height 132
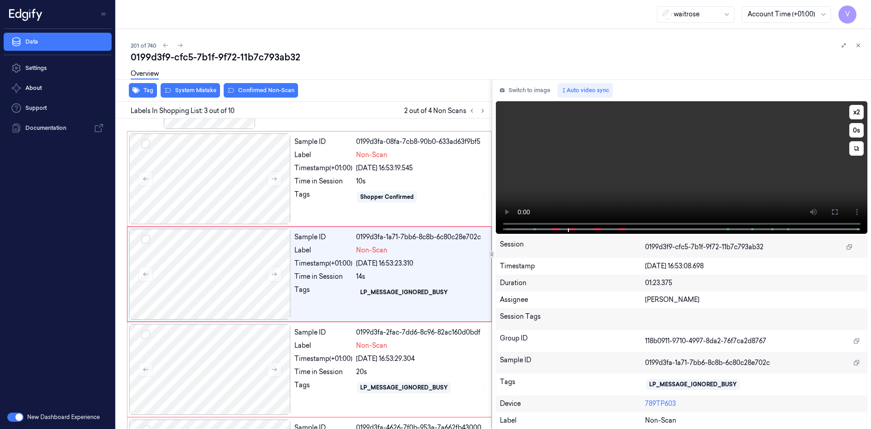
scroll to position [83, 0]
click at [622, 154] on video at bounding box center [682, 167] width 372 height 132
click at [629, 150] on video at bounding box center [682, 167] width 372 height 132
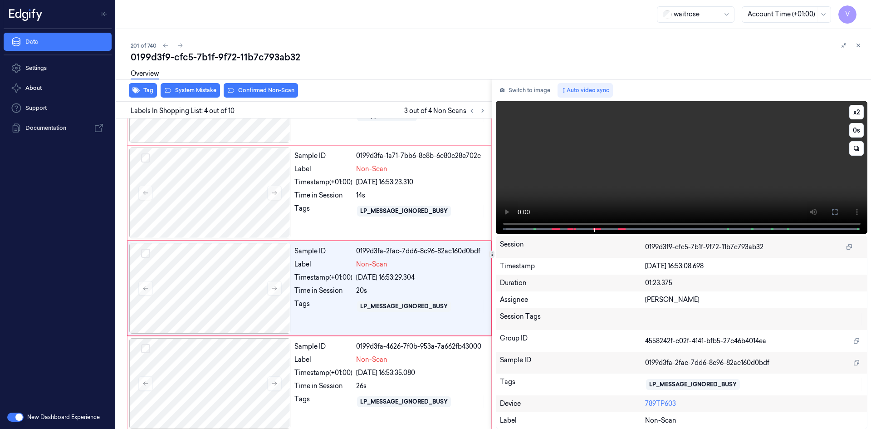
scroll to position [178, 0]
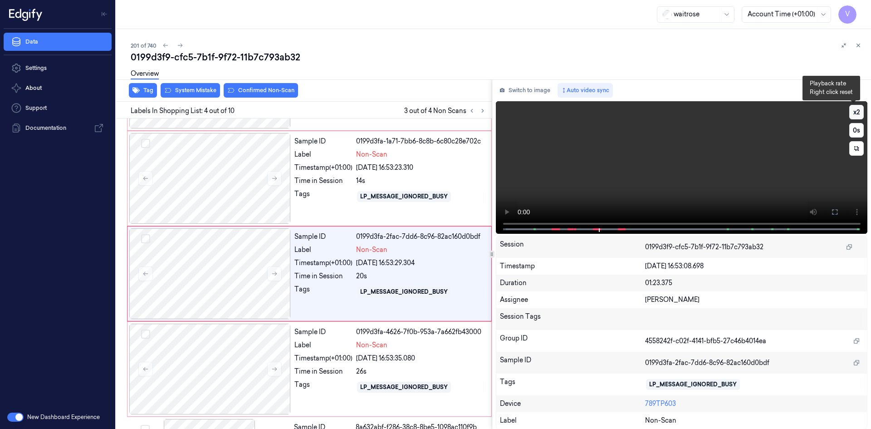
click at [852, 108] on button "x 2" at bounding box center [856, 112] width 15 height 15
click at [733, 162] on video at bounding box center [682, 167] width 372 height 132
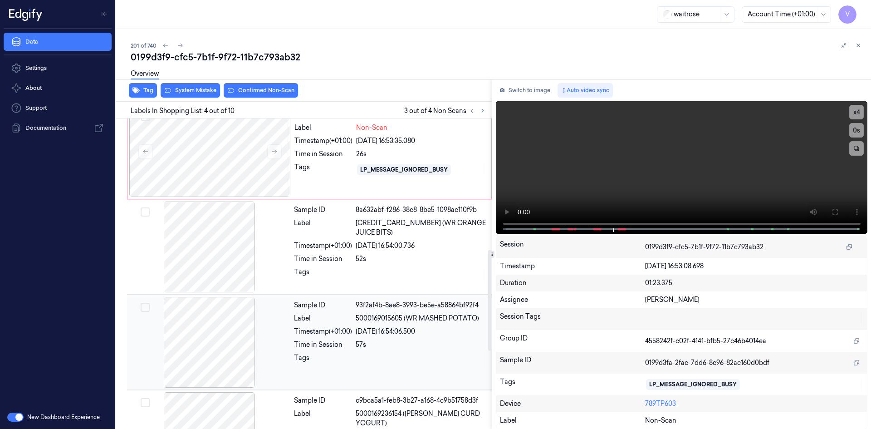
scroll to position [405, 0]
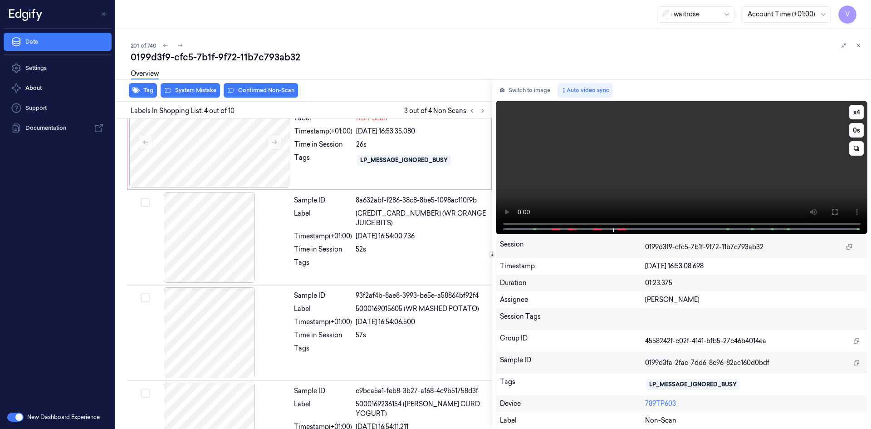
click at [588, 164] on video at bounding box center [682, 167] width 372 height 132
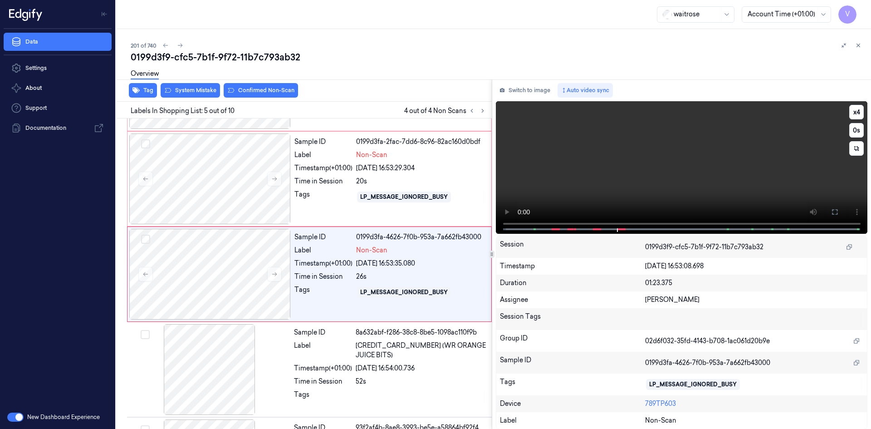
scroll to position [273, 0]
click at [633, 150] on video at bounding box center [682, 167] width 372 height 132
click at [670, 152] on video at bounding box center [682, 167] width 372 height 132
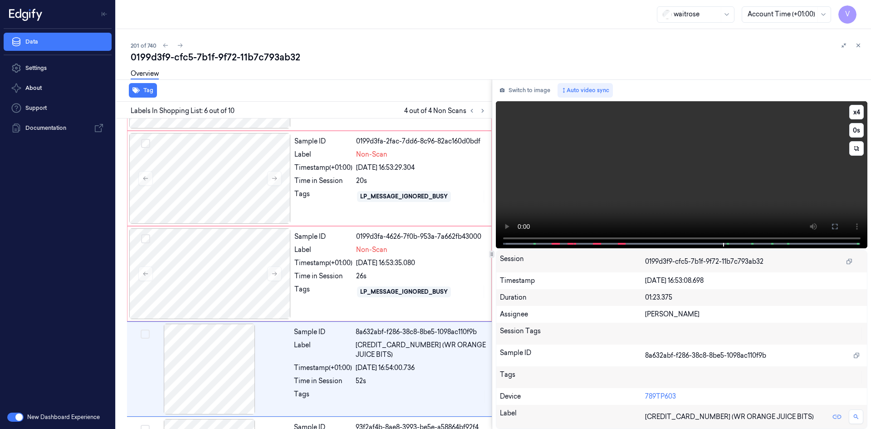
scroll to position [368, 0]
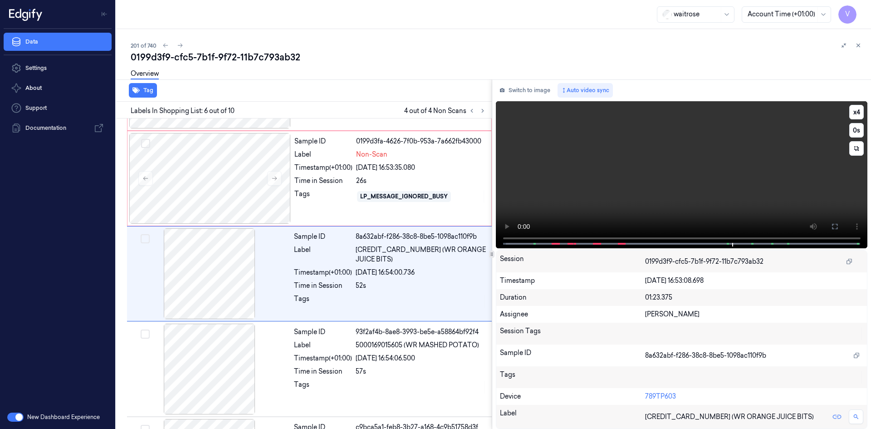
click at [735, 132] on video at bounding box center [682, 174] width 372 height 147
click at [659, 167] on video at bounding box center [682, 174] width 372 height 147
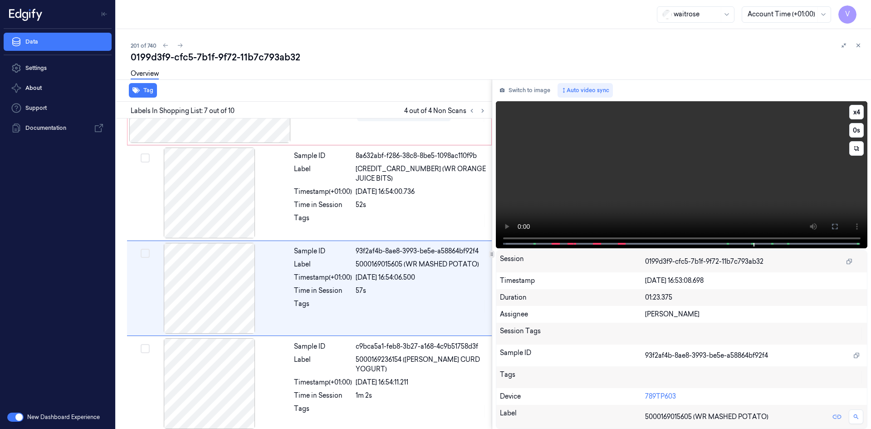
scroll to position [464, 0]
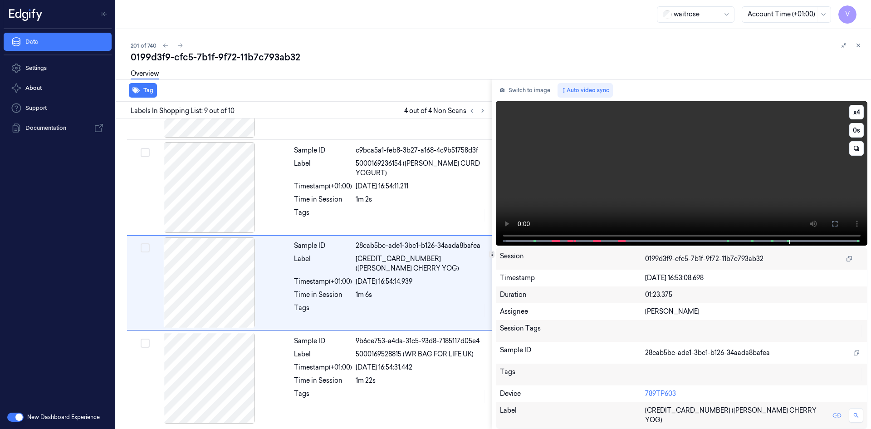
click at [667, 173] on video at bounding box center [682, 173] width 372 height 144
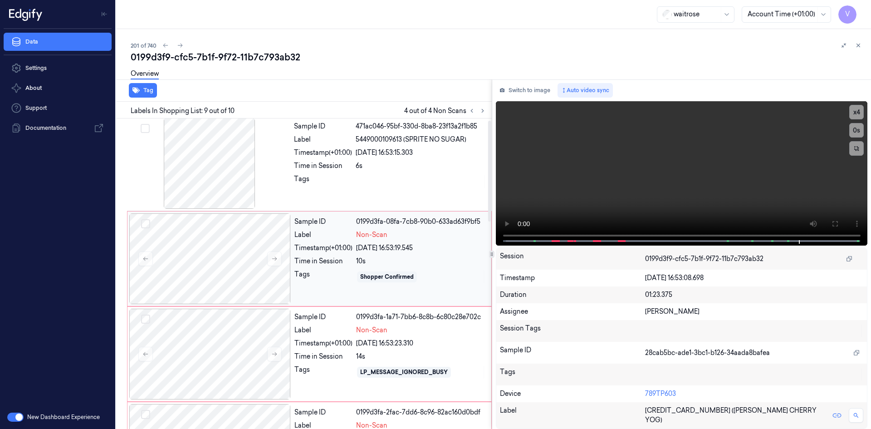
scroll to position [0, 0]
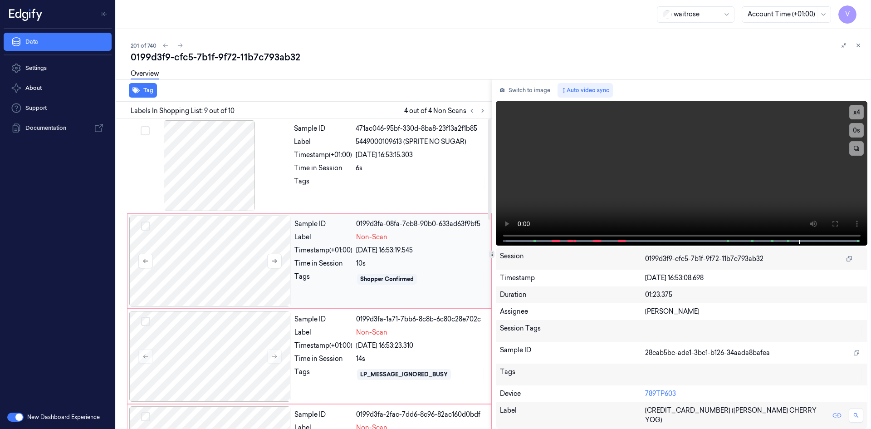
click at [191, 251] on div at bounding box center [210, 261] width 162 height 91
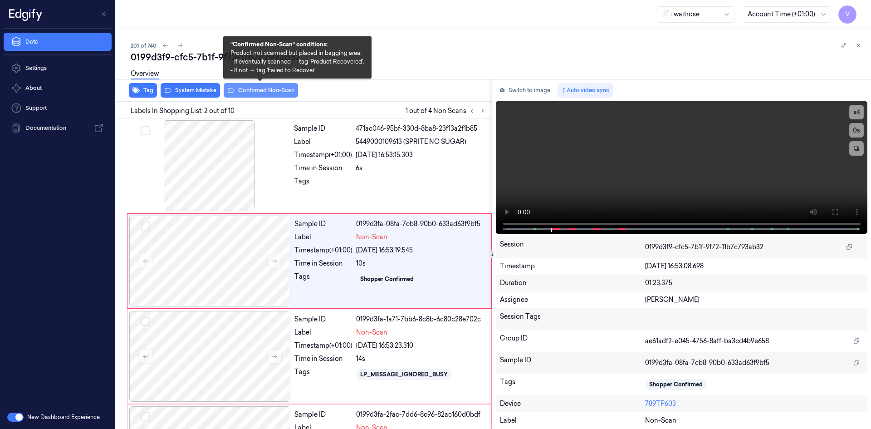
click at [265, 90] on button "Confirmed Non-Scan" at bounding box center [261, 90] width 74 height 15
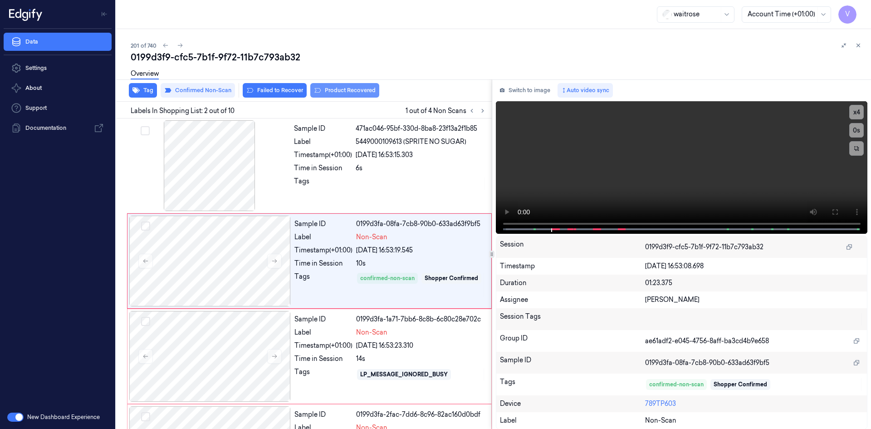
click at [353, 90] on button "Product Recovered" at bounding box center [344, 90] width 69 height 15
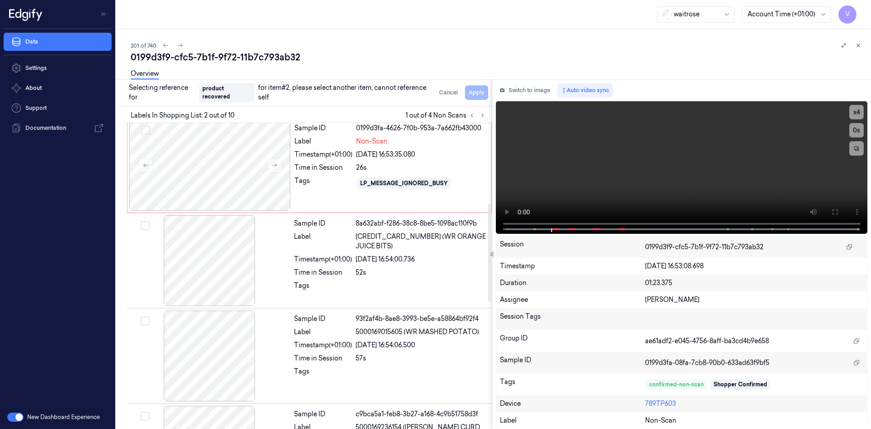
scroll to position [408, 0]
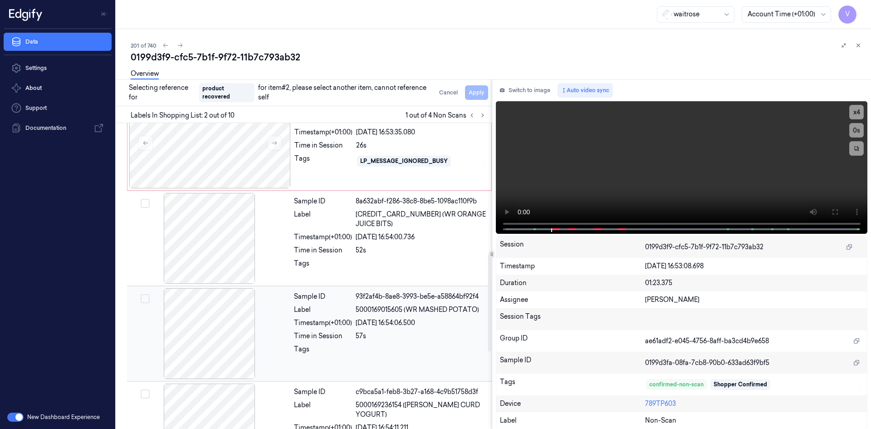
click at [229, 317] on div at bounding box center [210, 333] width 162 height 91
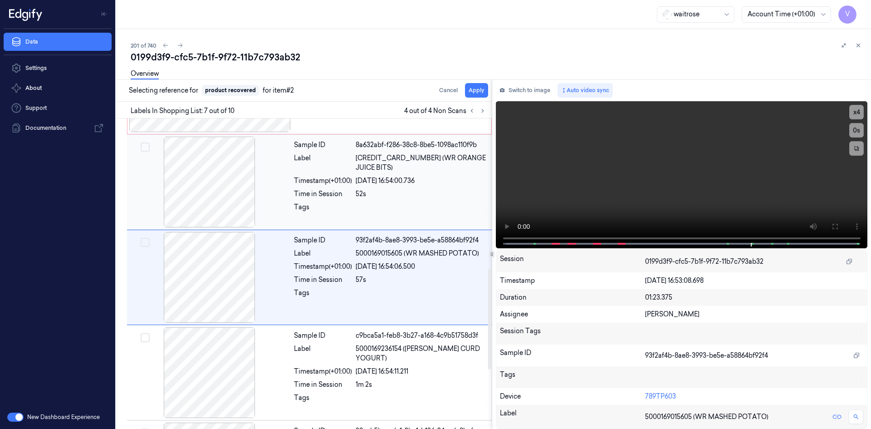
scroll to position [464, 0]
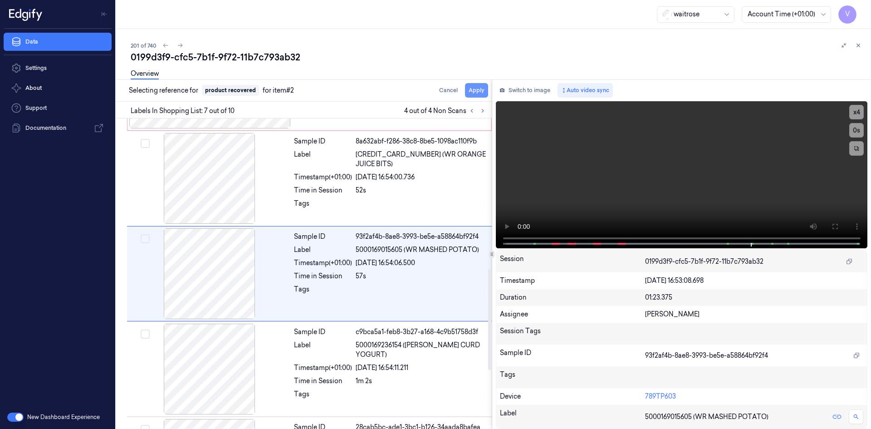
click at [479, 90] on button "Apply" at bounding box center [476, 90] width 23 height 15
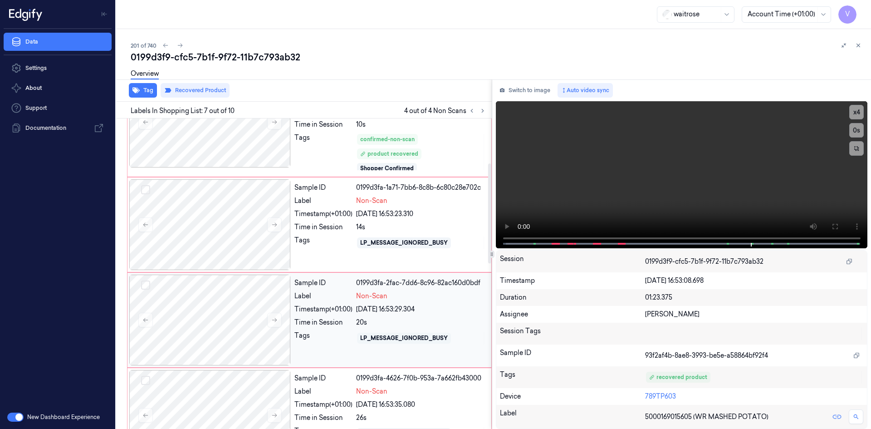
scroll to position [63, 0]
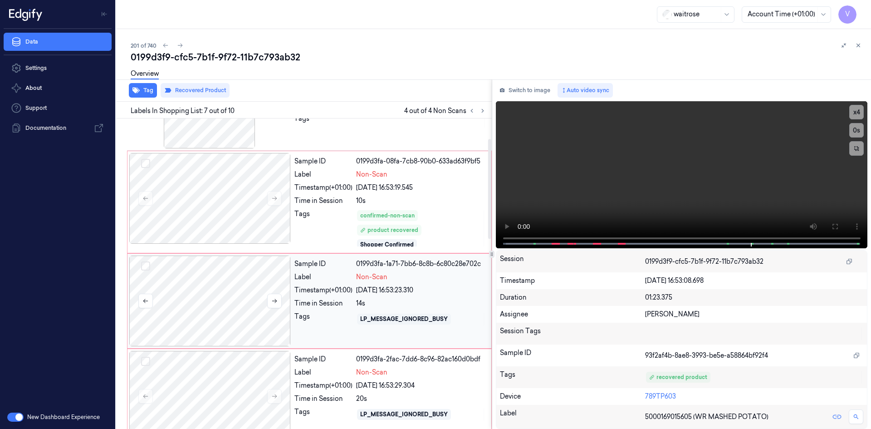
click at [211, 274] on div at bounding box center [210, 300] width 162 height 91
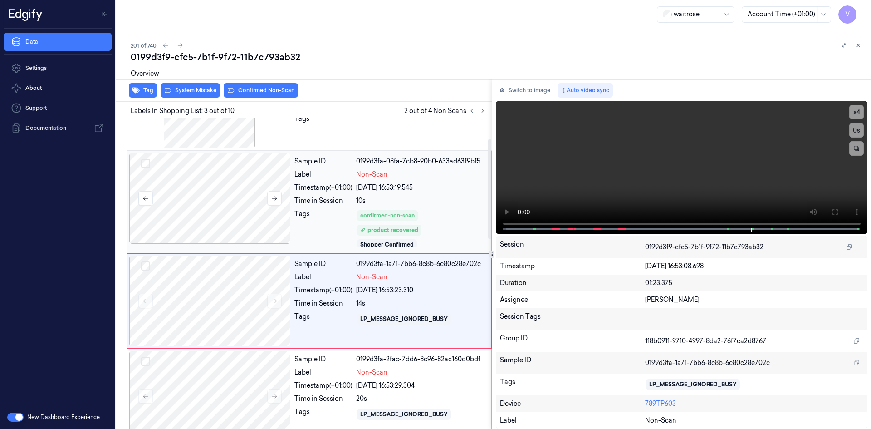
scroll to position [90, 0]
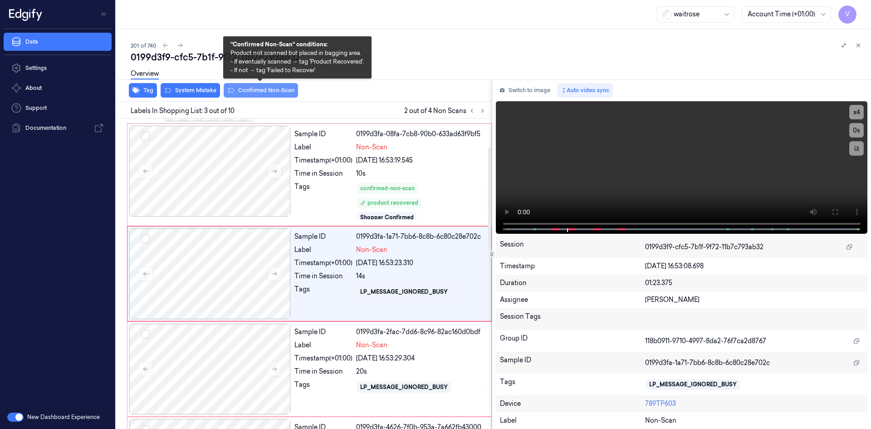
click at [247, 89] on button "Confirmed Non-Scan" at bounding box center [261, 90] width 74 height 15
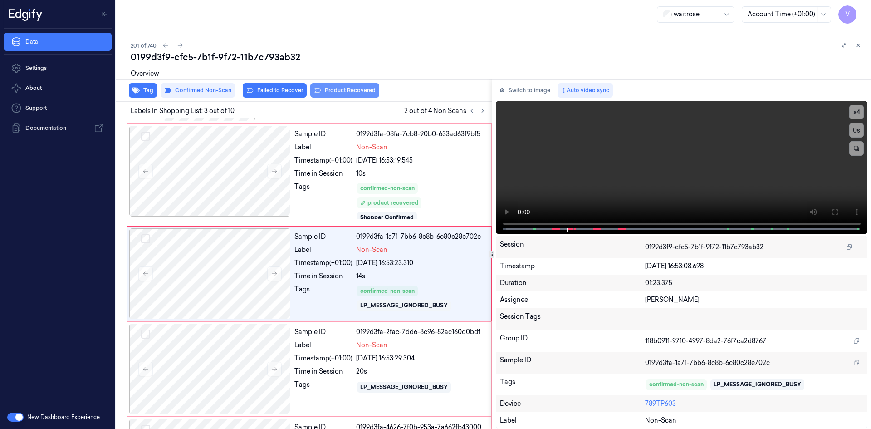
click at [350, 91] on button "Product Recovered" at bounding box center [344, 90] width 69 height 15
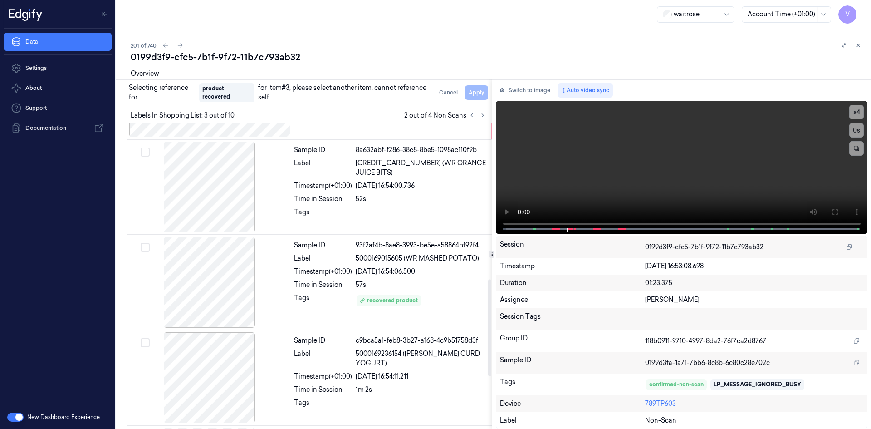
scroll to position [500, 0]
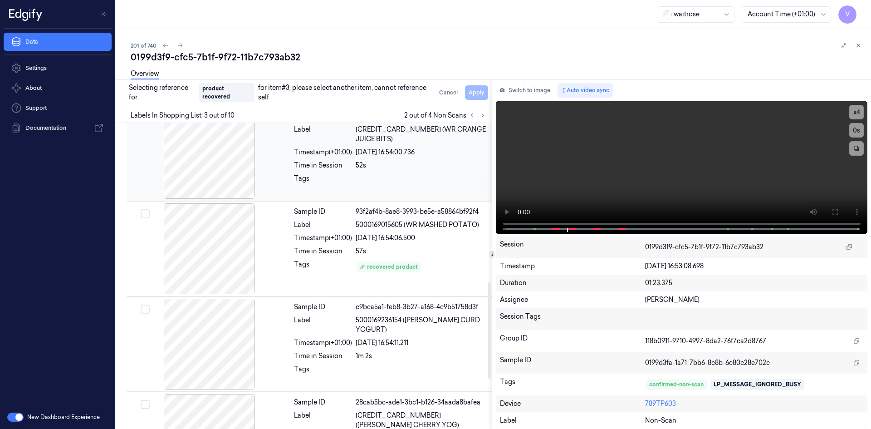
click at [322, 147] on div "Timestamp (+01:00)" at bounding box center [323, 152] width 58 height 10
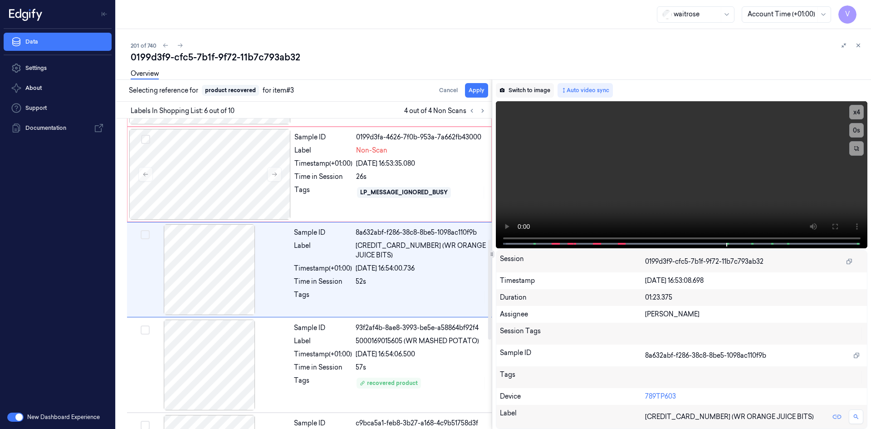
scroll to position [376, 0]
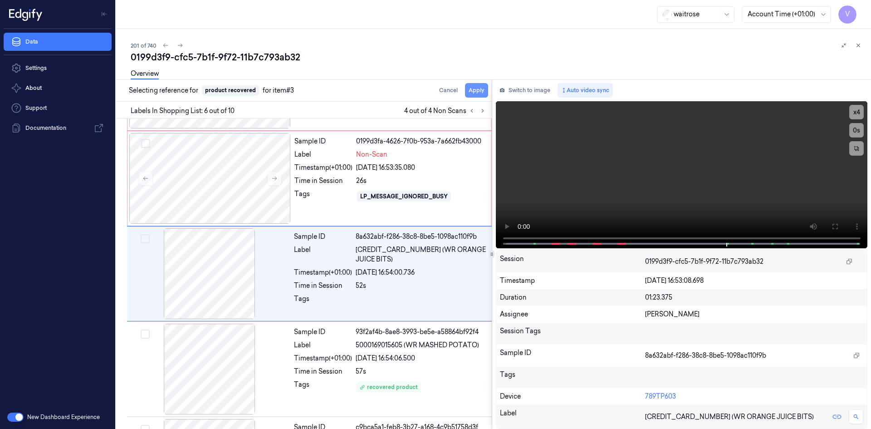
click at [479, 89] on button "Apply" at bounding box center [476, 90] width 23 height 15
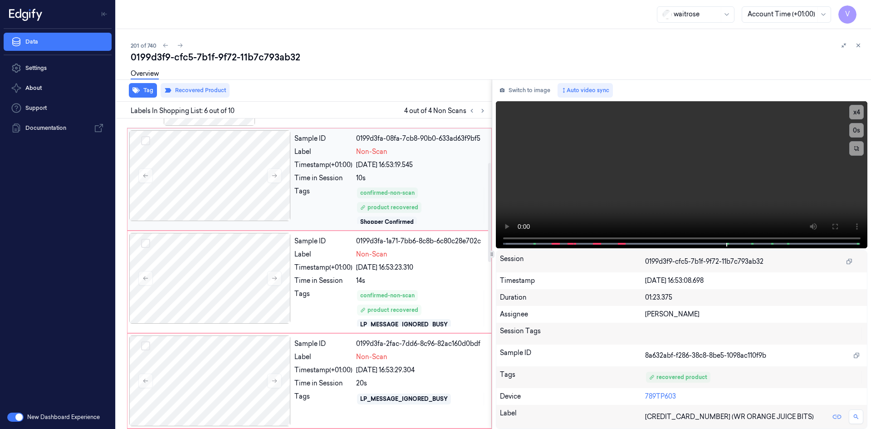
scroll to position [0, 0]
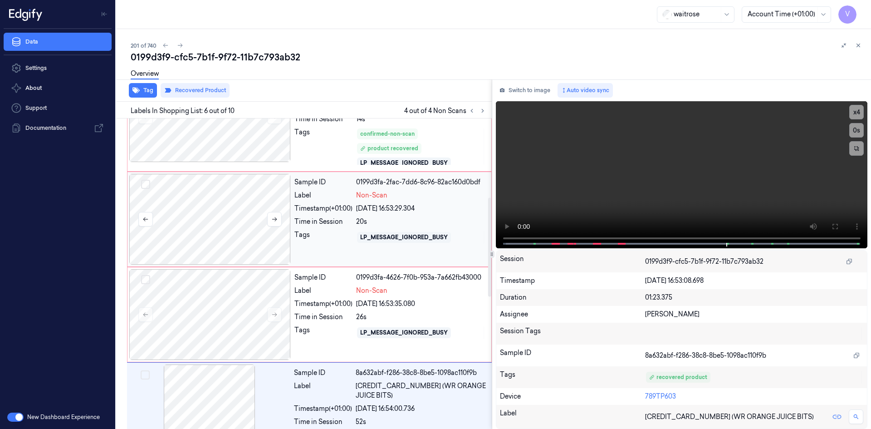
click at [211, 206] on div at bounding box center [210, 219] width 162 height 91
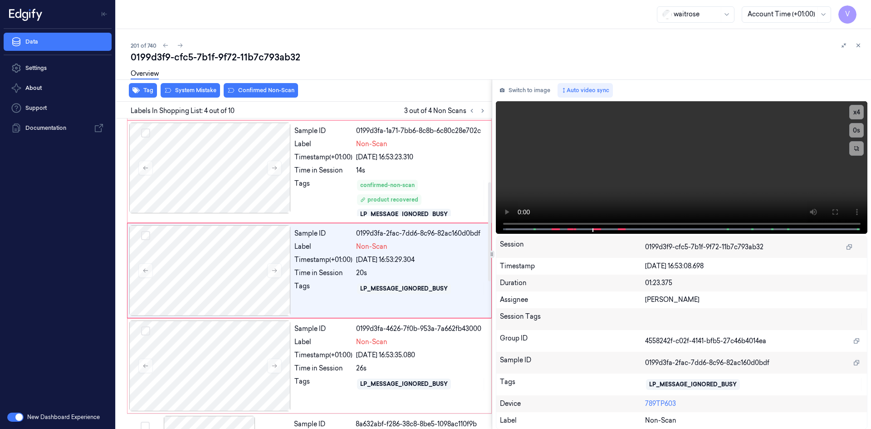
scroll to position [192, 0]
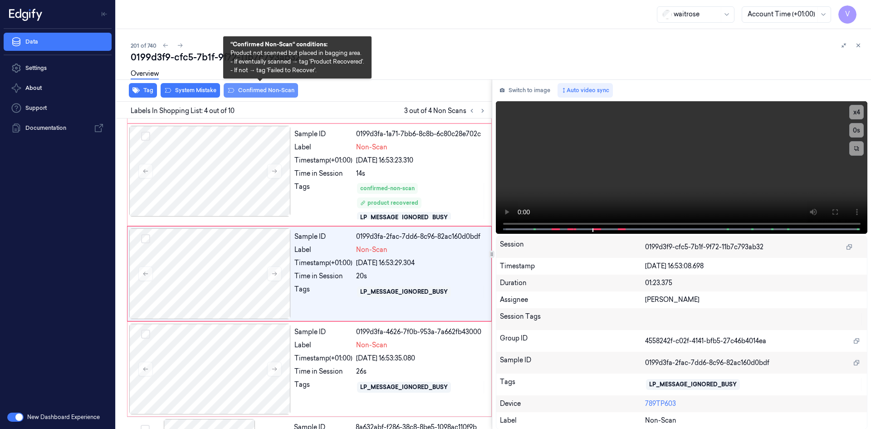
click at [250, 88] on button "Confirmed Non-Scan" at bounding box center [261, 90] width 74 height 15
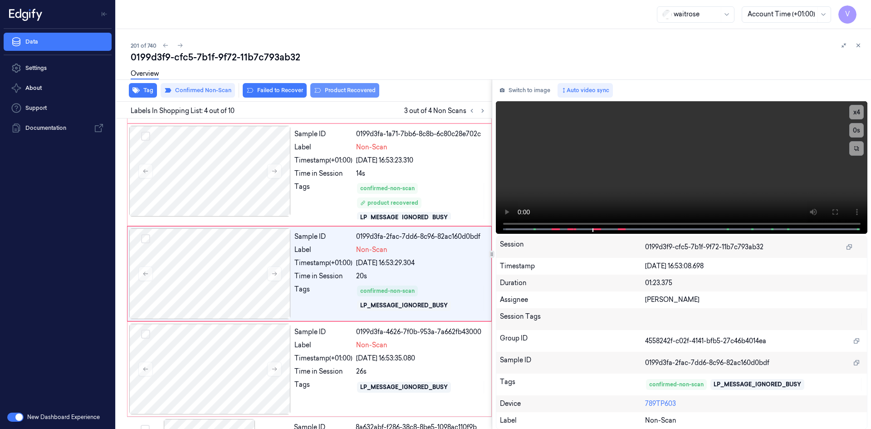
click at [358, 93] on button "Product Recovered" at bounding box center [344, 90] width 69 height 15
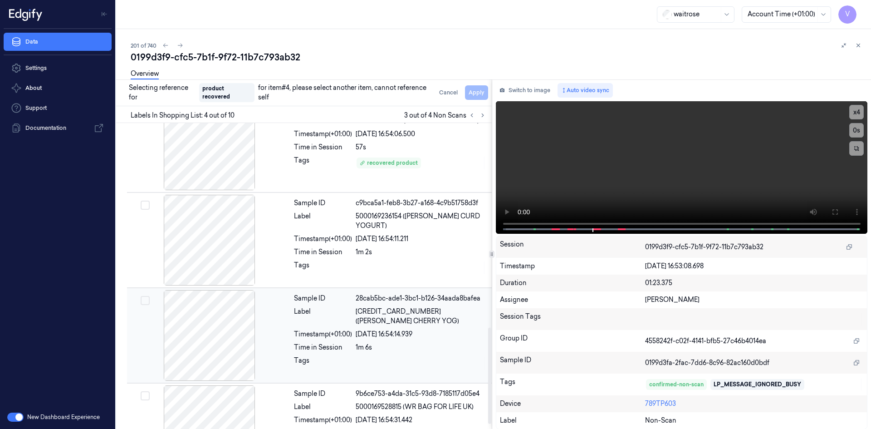
scroll to position [664, 0]
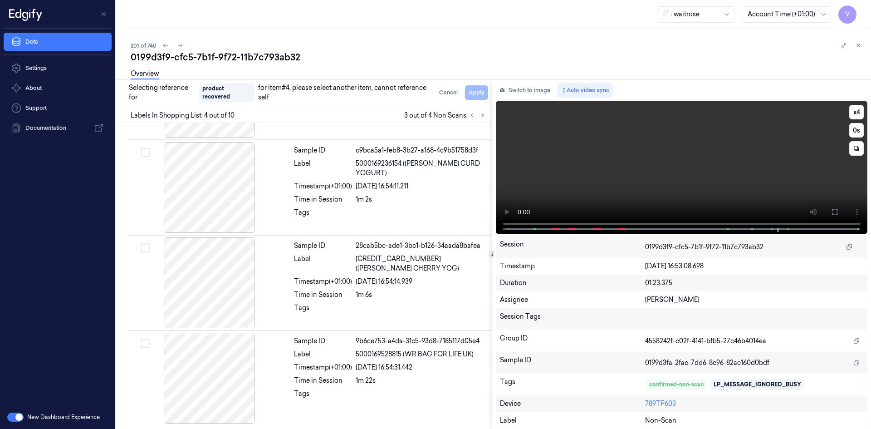
click at [775, 159] on video at bounding box center [682, 167] width 372 height 132
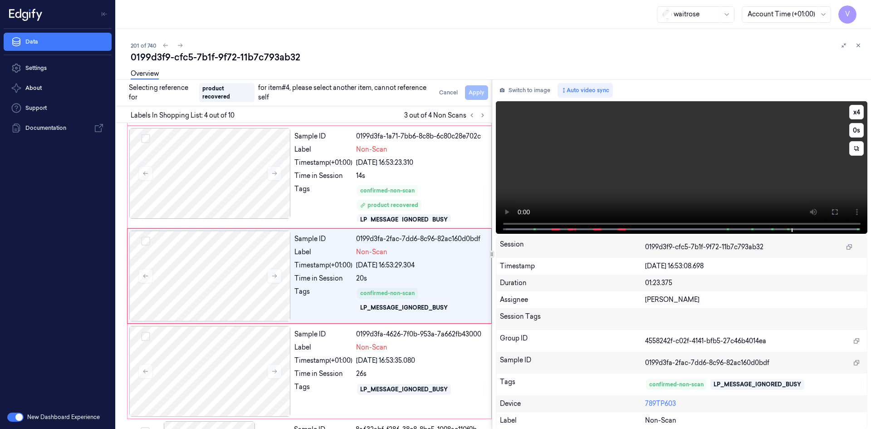
click at [728, 161] on video at bounding box center [682, 167] width 372 height 132
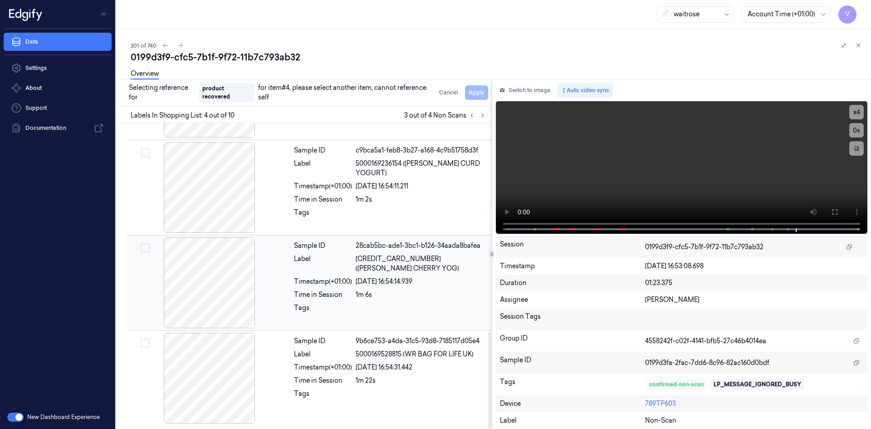
click at [243, 277] on div at bounding box center [210, 282] width 162 height 91
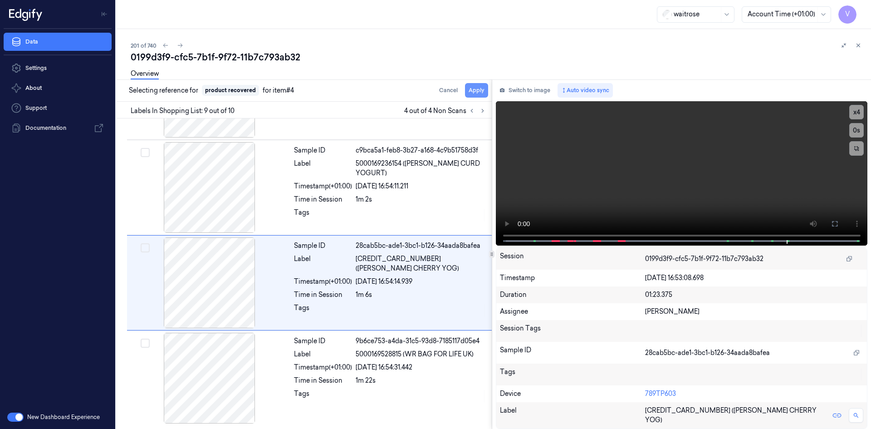
click at [480, 90] on button "Apply" at bounding box center [476, 90] width 23 height 15
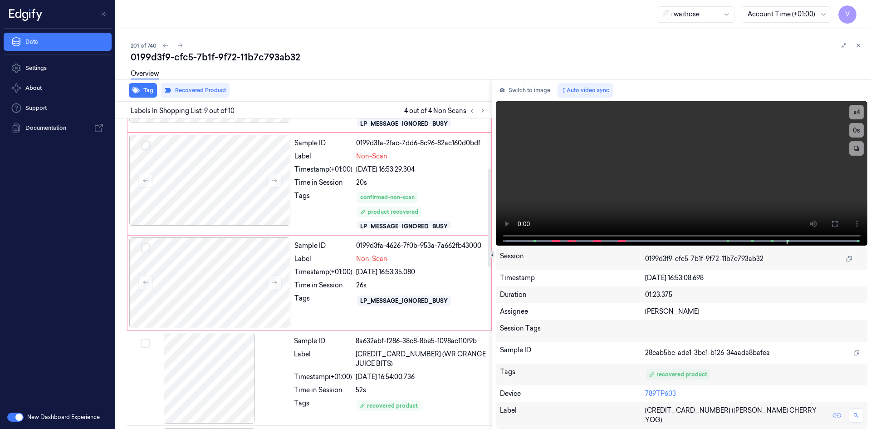
scroll to position [304, 0]
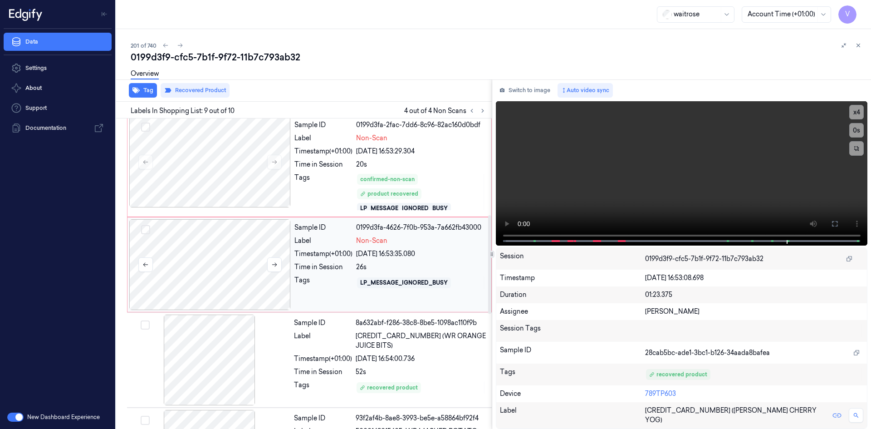
click at [199, 243] on div at bounding box center [210, 264] width 162 height 91
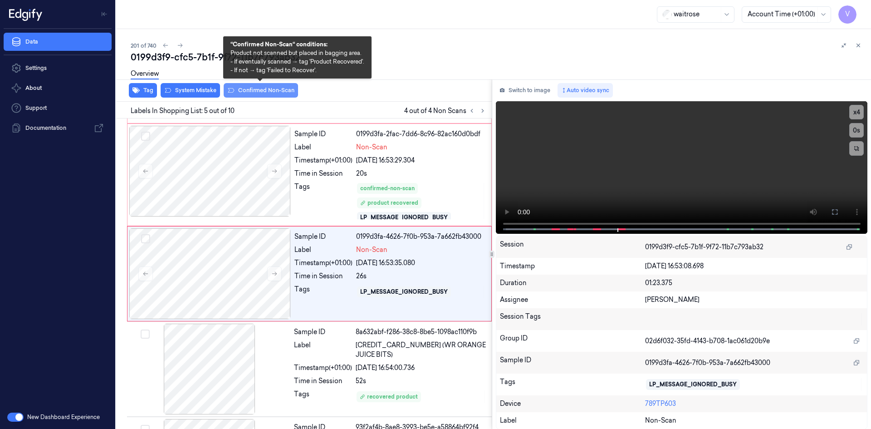
click at [252, 89] on button "Confirmed Non-Scan" at bounding box center [261, 90] width 74 height 15
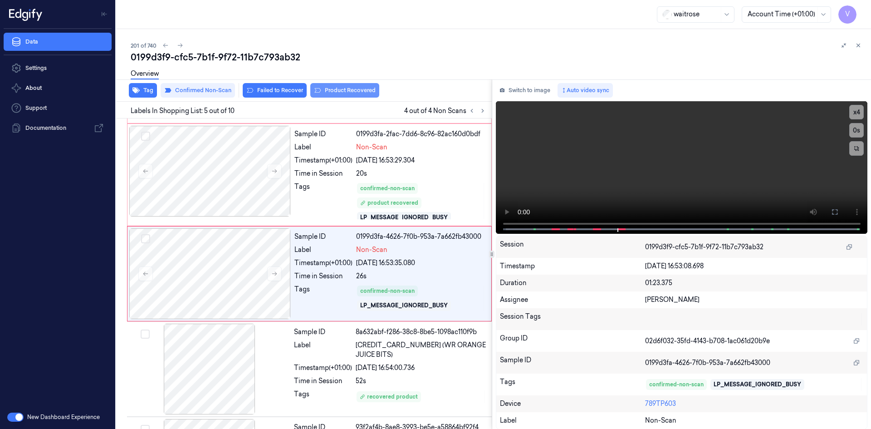
click at [352, 89] on button "Product Recovered" at bounding box center [344, 90] width 69 height 15
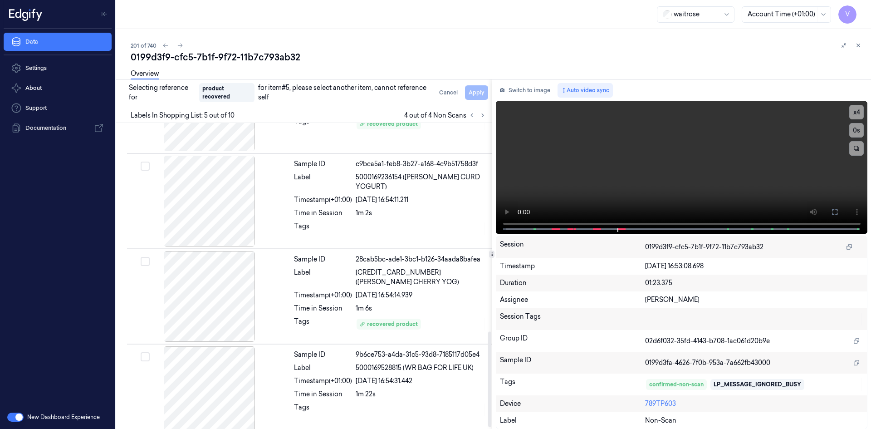
scroll to position [672, 0]
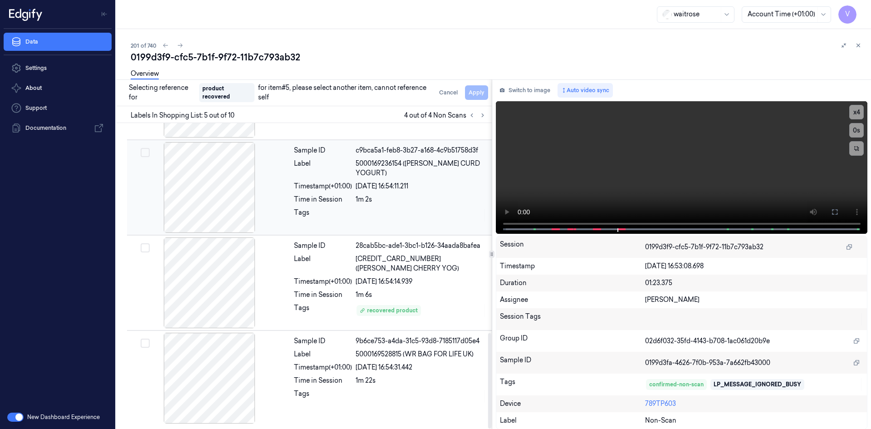
click at [235, 176] on div at bounding box center [210, 187] width 162 height 91
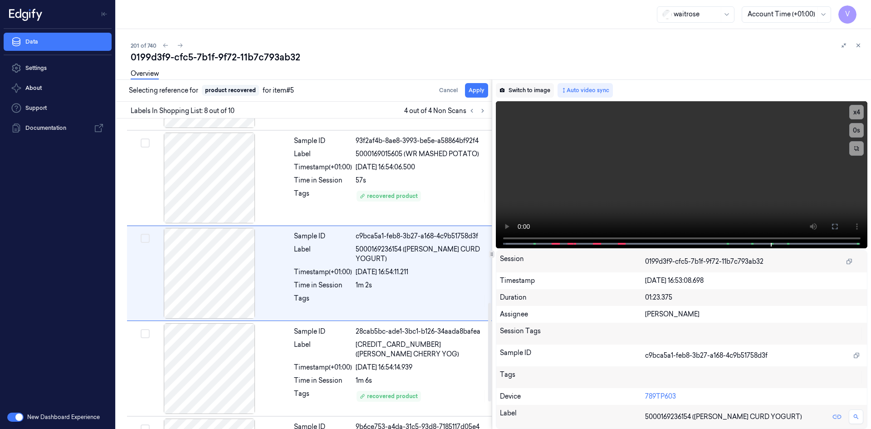
scroll to position [581, 0]
click at [472, 90] on button "Apply" at bounding box center [476, 90] width 23 height 15
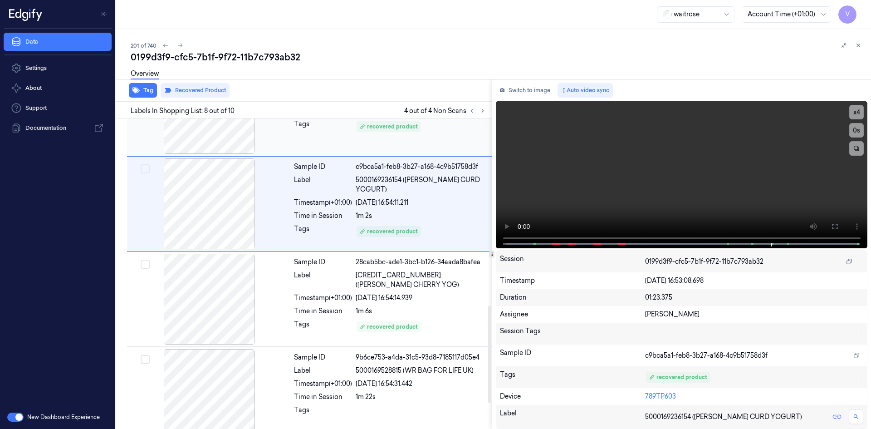
scroll to position [674, 0]
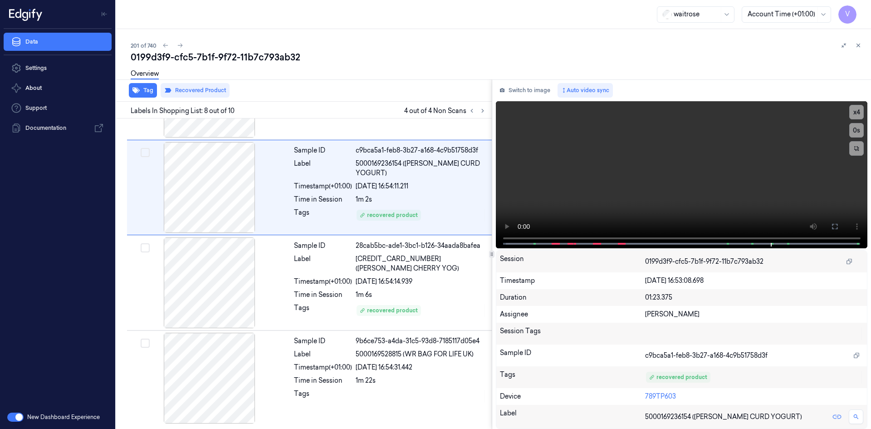
click at [857, 43] on icon at bounding box center [858, 45] width 6 height 6
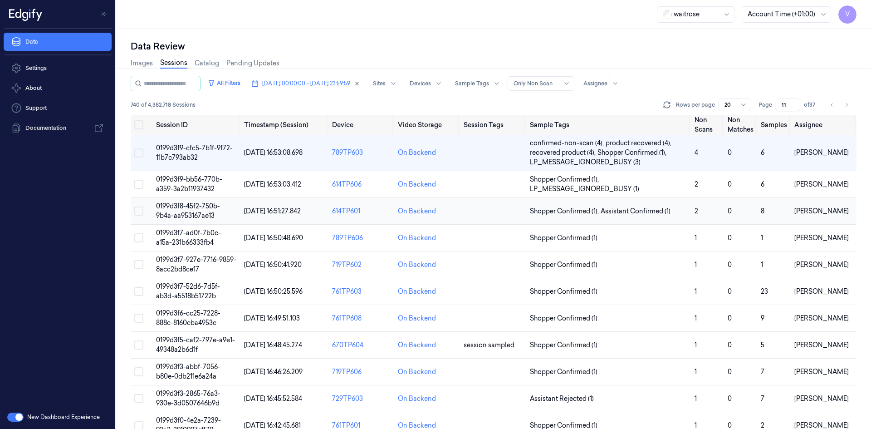
click at [185, 204] on span "0199d3f8-45f2-750b-9b4a-aa953167ae13" at bounding box center [188, 211] width 64 height 18
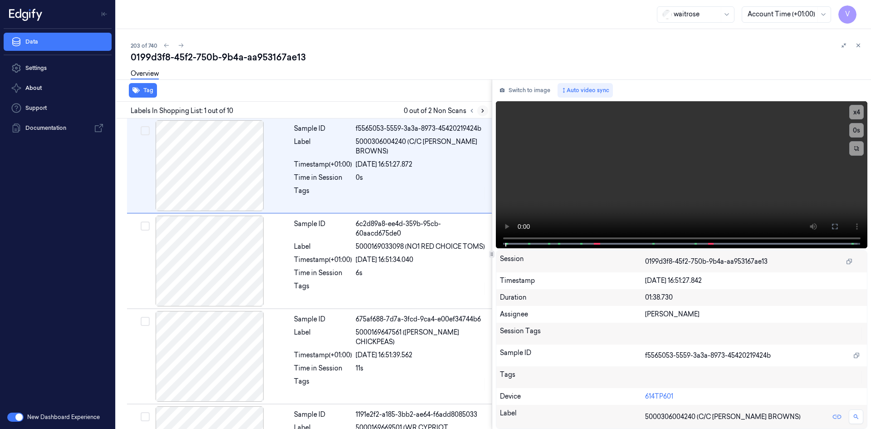
click at [484, 110] on icon at bounding box center [483, 111] width 6 height 6
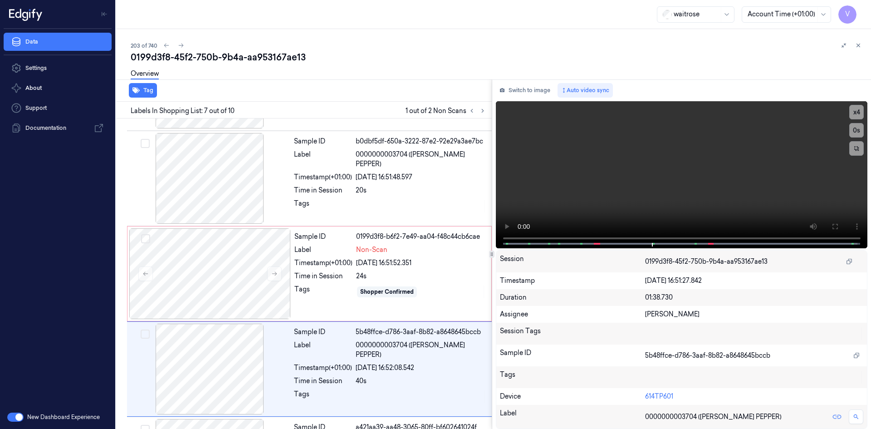
scroll to position [464, 0]
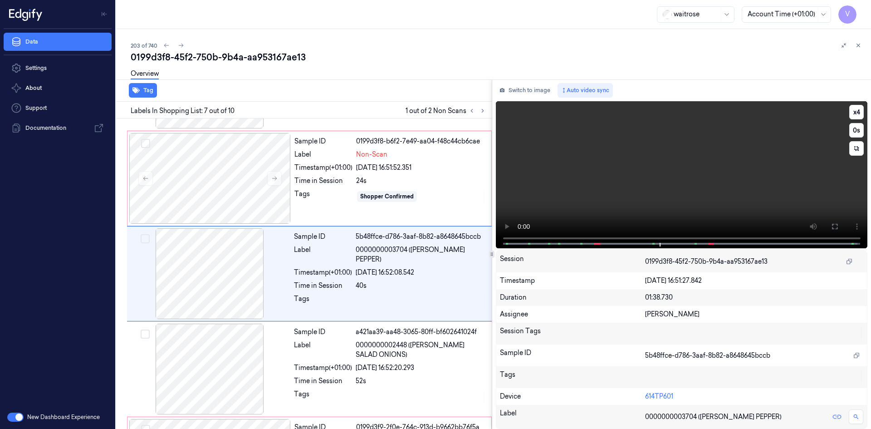
click at [660, 123] on video at bounding box center [682, 174] width 372 height 147
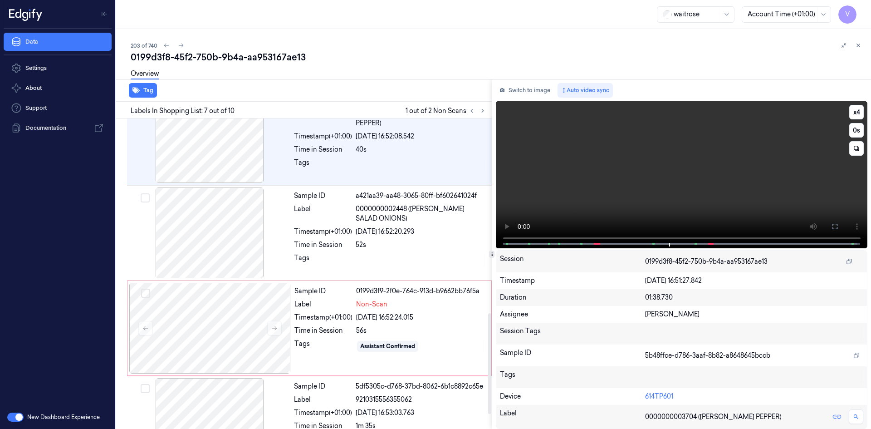
click at [574, 178] on video at bounding box center [682, 174] width 372 height 147
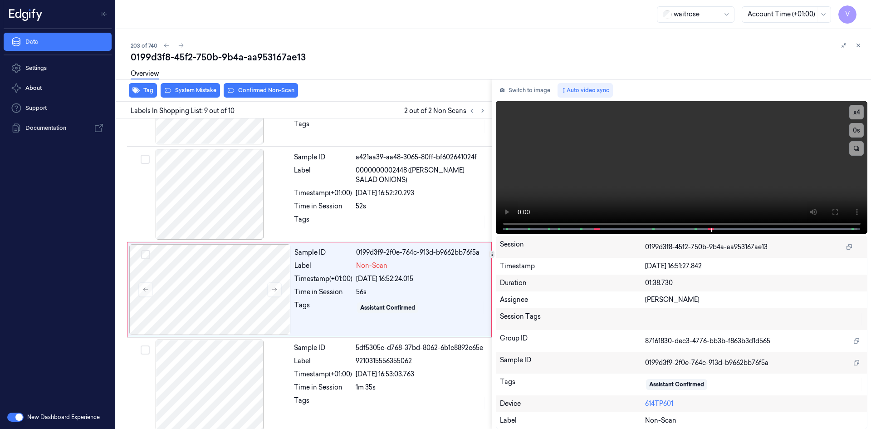
scroll to position [645, 0]
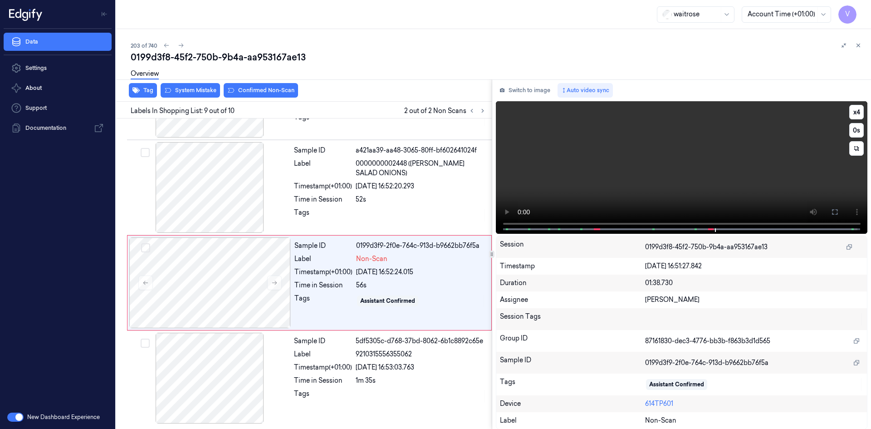
click at [662, 172] on video at bounding box center [682, 167] width 372 height 132
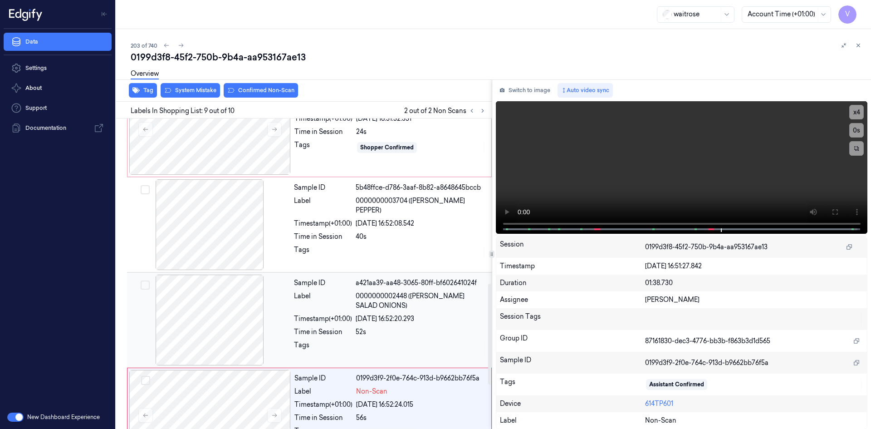
scroll to position [509, 0]
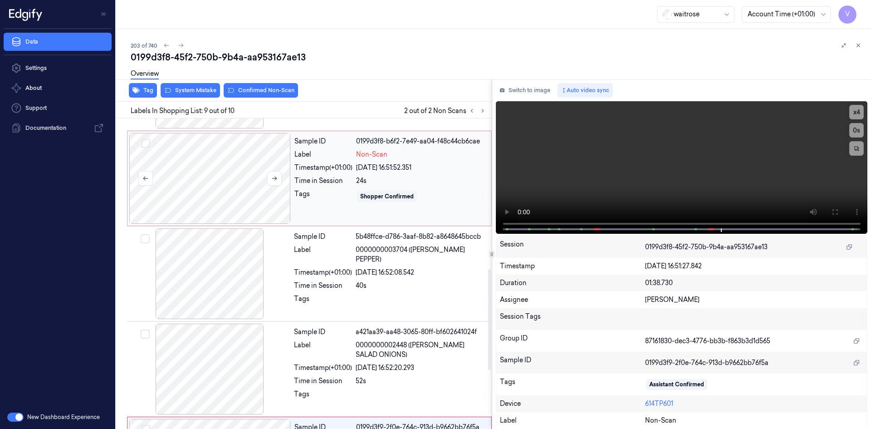
click at [202, 173] on div at bounding box center [210, 178] width 162 height 91
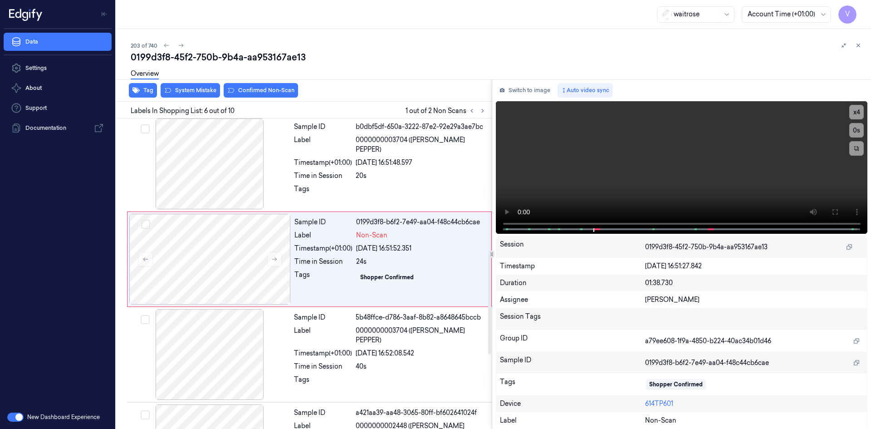
scroll to position [368, 0]
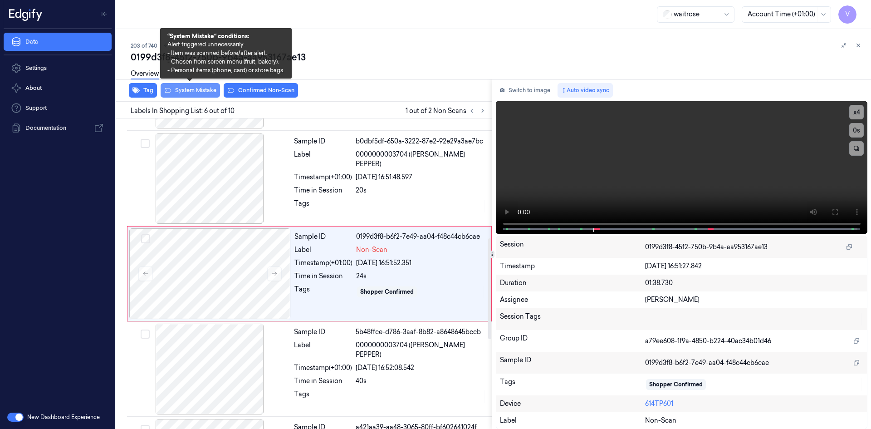
click at [196, 93] on button "System Mistake" at bounding box center [190, 90] width 59 height 15
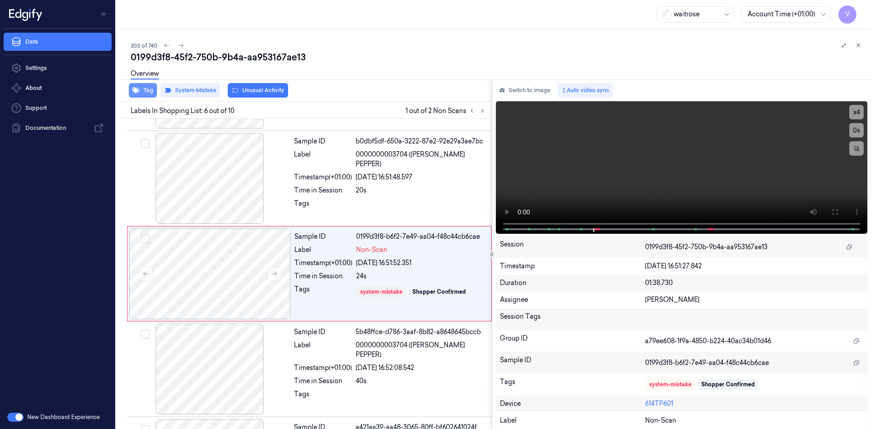
click at [148, 91] on button "Tag" at bounding box center [143, 90] width 28 height 15
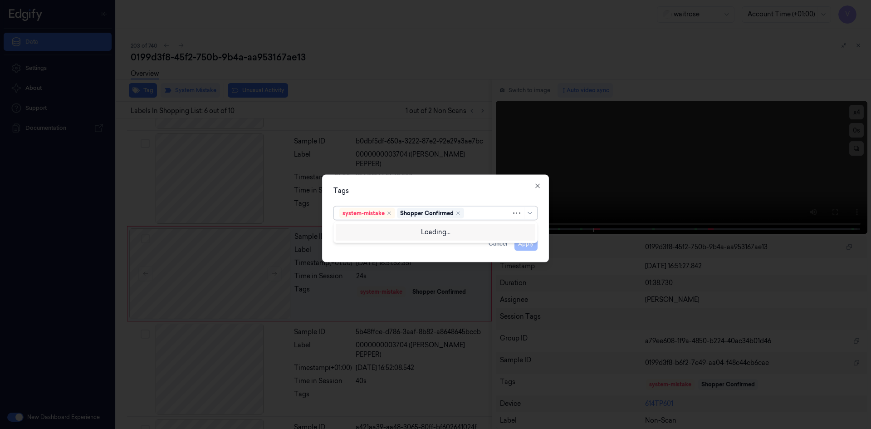
click at [471, 212] on div at bounding box center [488, 213] width 45 height 10
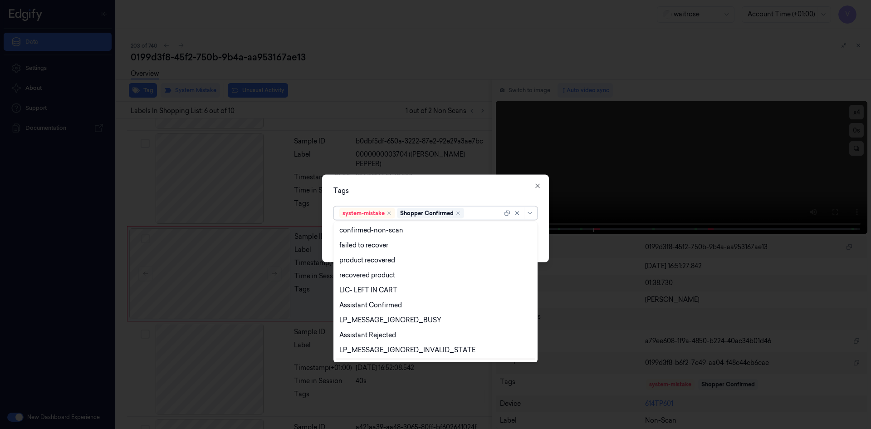
scroll to position [133, 0]
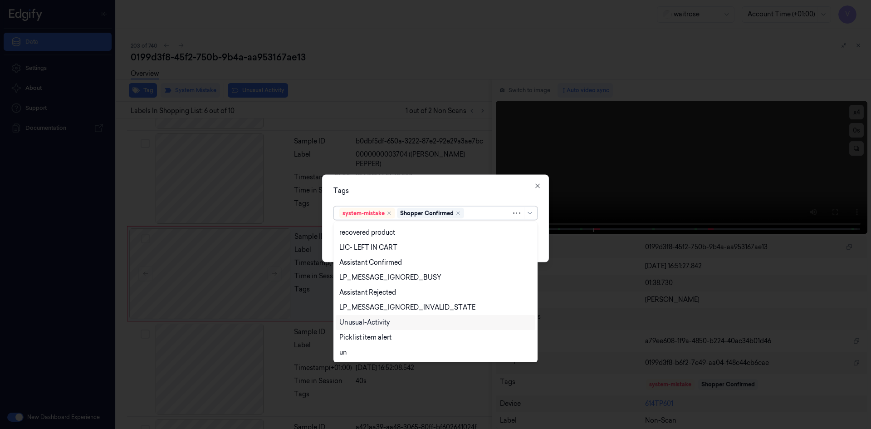
click at [384, 321] on div "Unusual-Activity" at bounding box center [364, 323] width 50 height 10
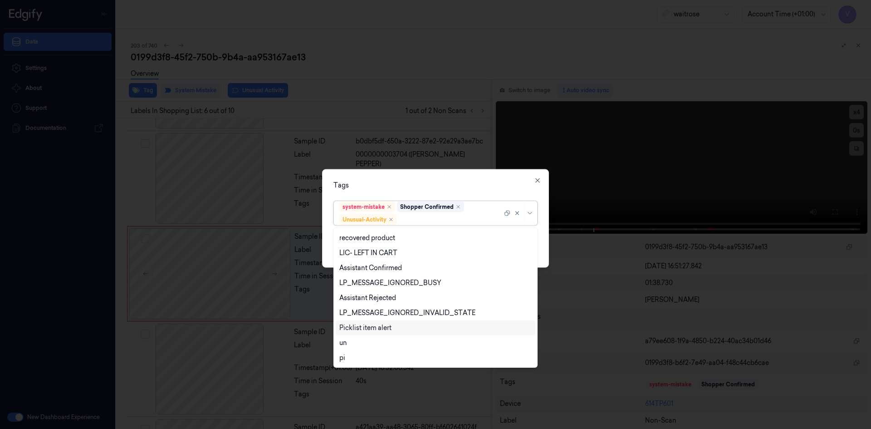
click at [382, 329] on div "Picklist item alert" at bounding box center [365, 328] width 52 height 10
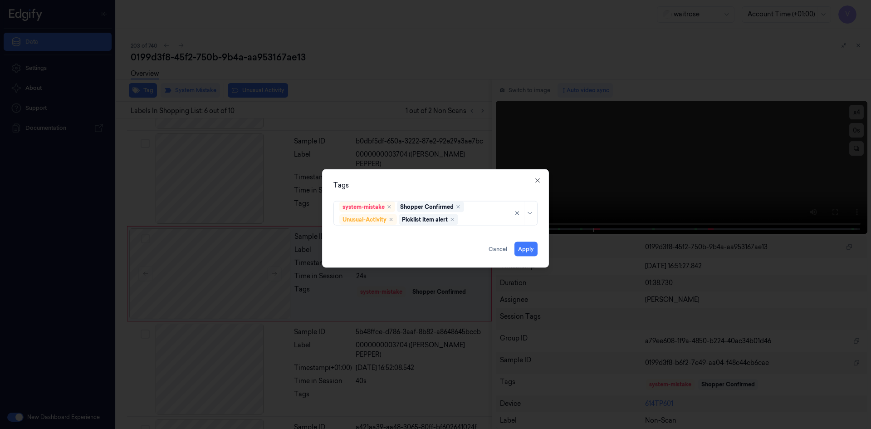
click at [420, 191] on div "Tags system-mistake Shopper Confirmed Unusual-Activity Picklist item alert Appl…" at bounding box center [435, 218] width 227 height 98
click at [523, 250] on button "Apply" at bounding box center [526, 248] width 23 height 15
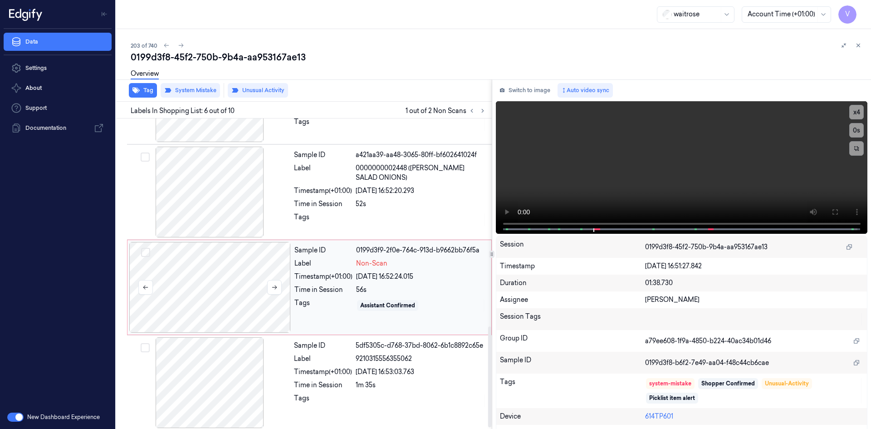
click at [209, 274] on div at bounding box center [210, 287] width 162 height 91
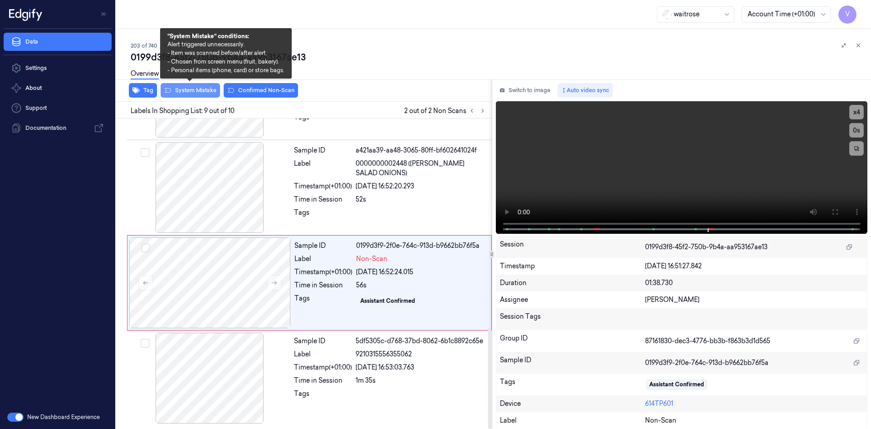
click at [201, 91] on button "System Mistake" at bounding box center [190, 90] width 59 height 15
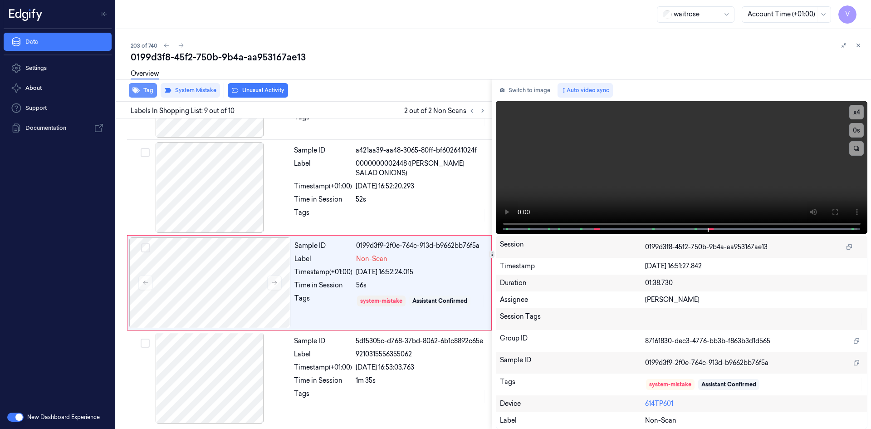
click at [149, 90] on button "Tag" at bounding box center [143, 90] width 28 height 15
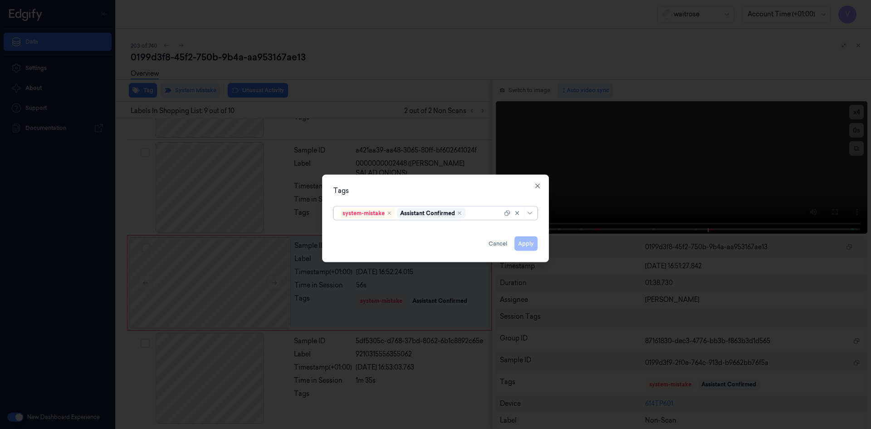
click at [477, 213] on div at bounding box center [484, 213] width 35 height 10
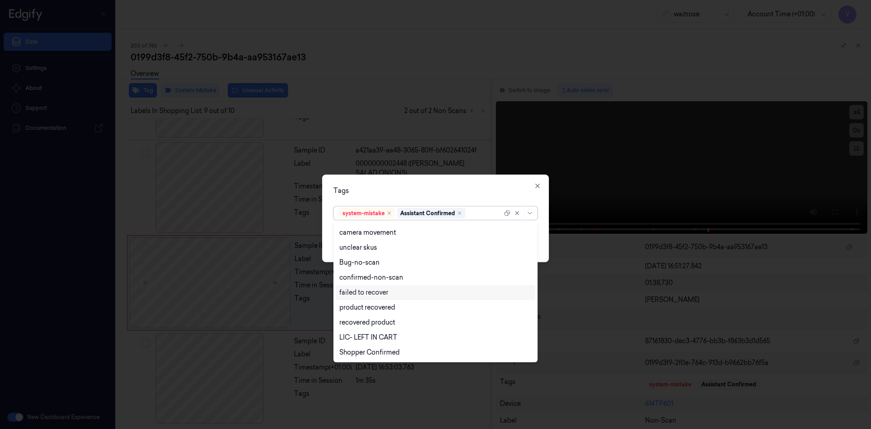
scroll to position [133, 0]
click at [390, 320] on div "Unusual-Activity" at bounding box center [435, 323] width 192 height 10
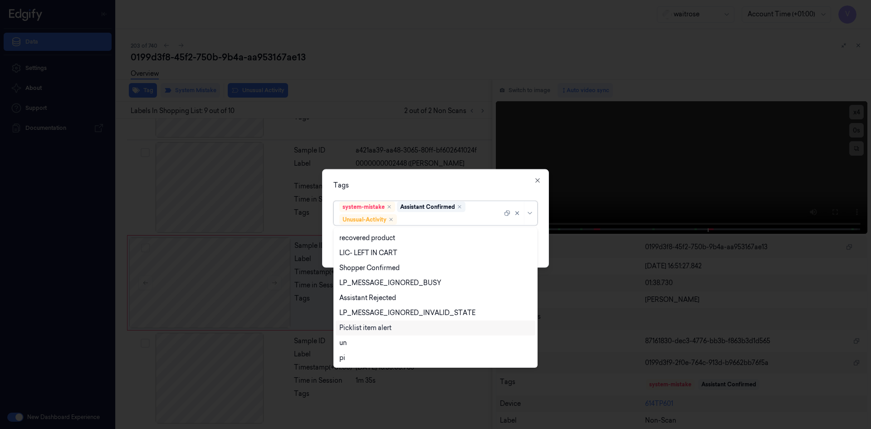
click at [387, 328] on div "Picklist item alert" at bounding box center [365, 328] width 52 height 10
drag, startPoint x: 426, startPoint y: 174, endPoint x: 449, endPoint y: 194, distance: 30.9
click at [431, 180] on div "Tags option Picklist item alert, selected. 20 results available. Use Up and Dow…" at bounding box center [435, 218] width 227 height 98
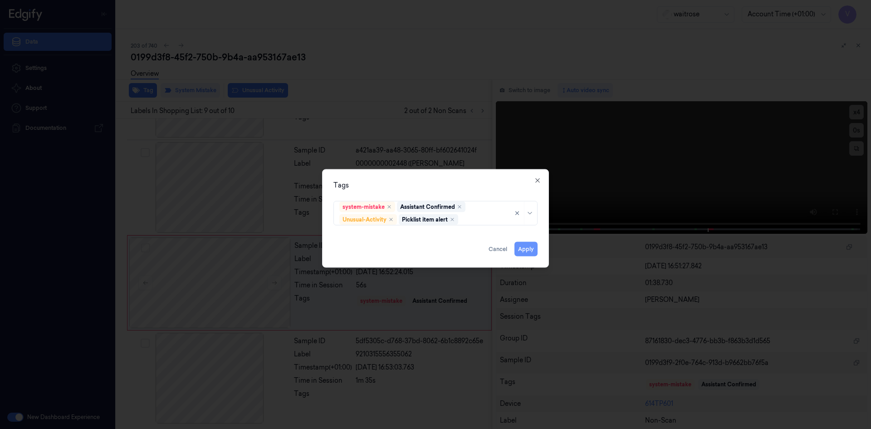
click at [521, 247] on button "Apply" at bounding box center [526, 248] width 23 height 15
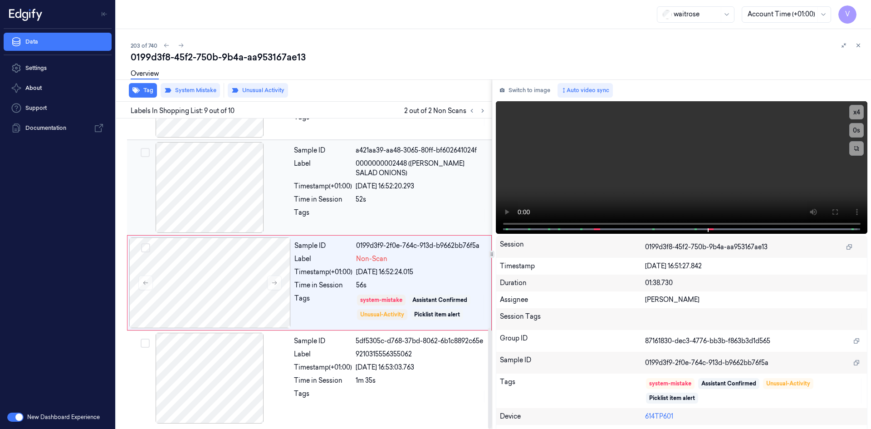
scroll to position [509, 0]
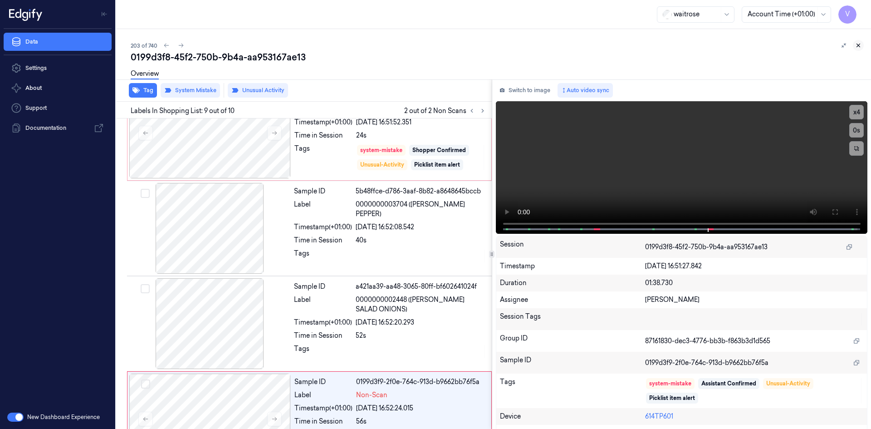
click at [857, 44] on icon at bounding box center [858, 45] width 6 height 6
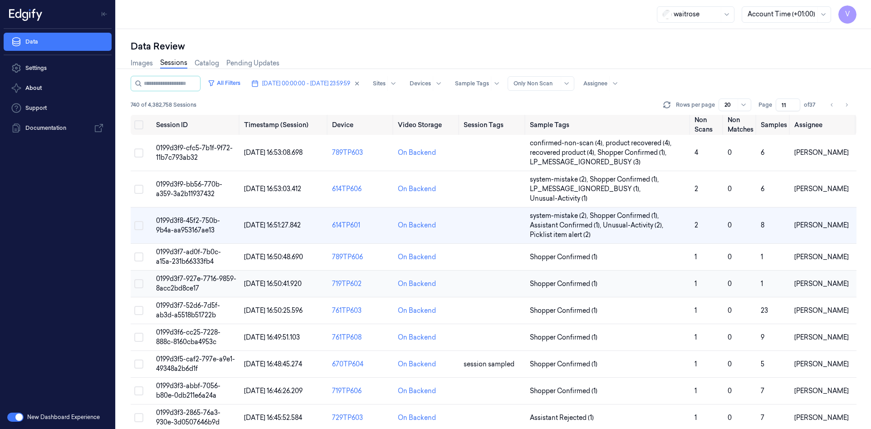
click at [176, 278] on span "0199d3f7-927e-7716-9859-8acc2bd8ce17" at bounding box center [196, 283] width 80 height 18
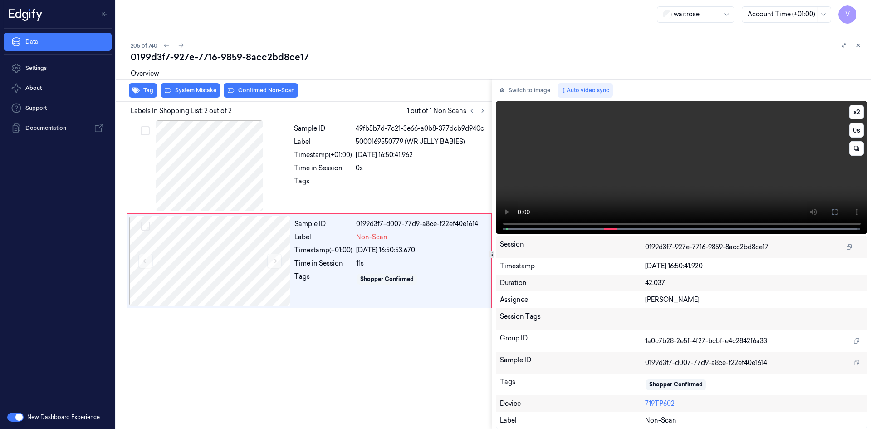
click at [629, 183] on video at bounding box center [682, 167] width 372 height 132
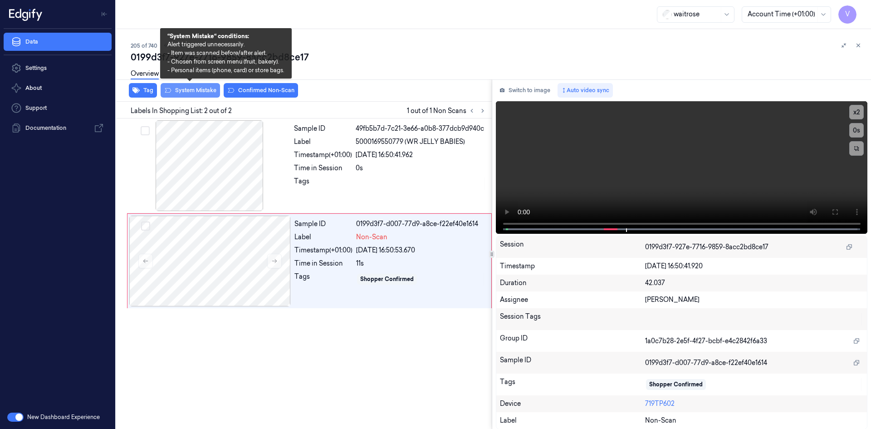
click at [202, 90] on button "System Mistake" at bounding box center [190, 90] width 59 height 15
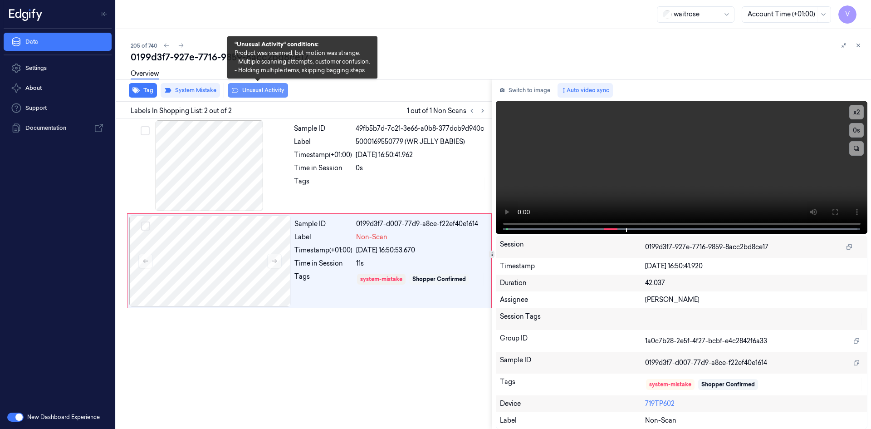
click at [254, 88] on button "Unusual Activity" at bounding box center [258, 90] width 60 height 15
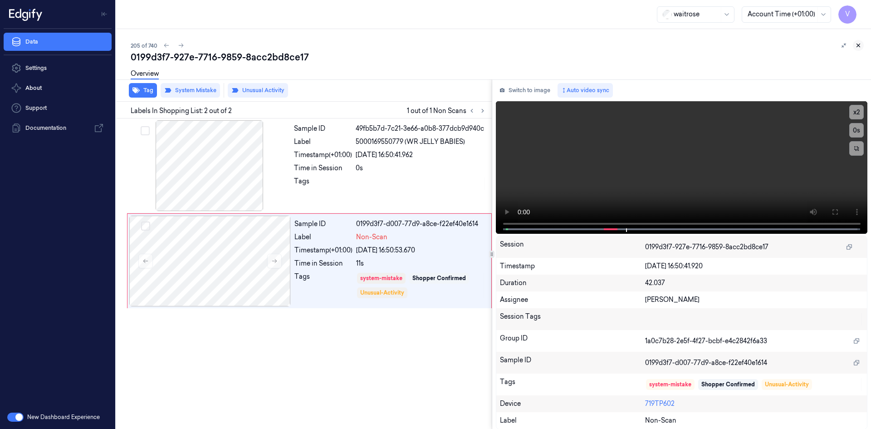
click at [860, 47] on icon at bounding box center [858, 45] width 6 height 6
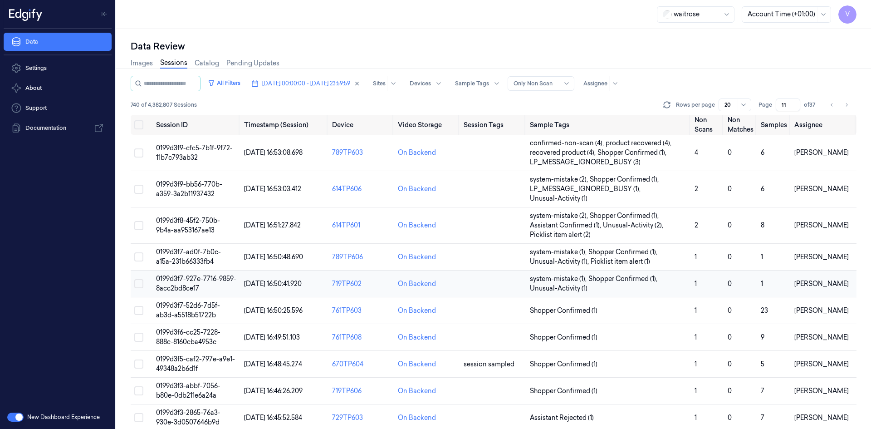
scroll to position [91, 0]
click at [182, 334] on span "0199d3f6-cc25-7228-888c-8160cba4953c" at bounding box center [188, 337] width 64 height 18
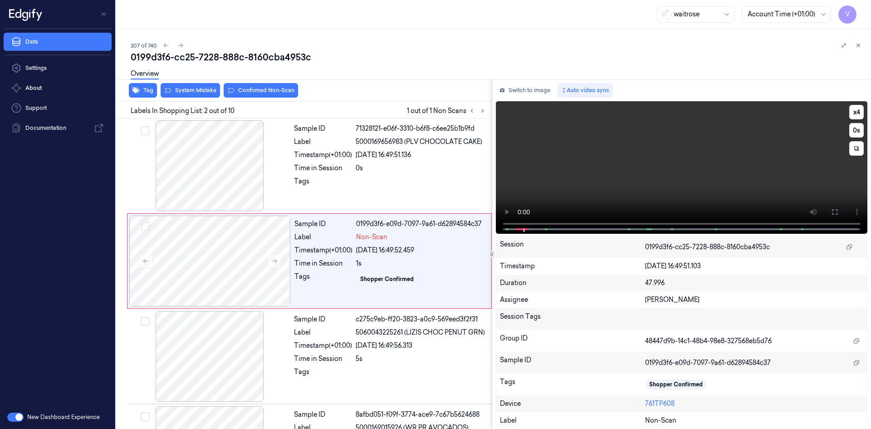
click at [562, 167] on video at bounding box center [682, 167] width 372 height 132
click at [605, 169] on video at bounding box center [682, 167] width 372 height 132
click at [206, 86] on div "Overview" at bounding box center [497, 75] width 733 height 23
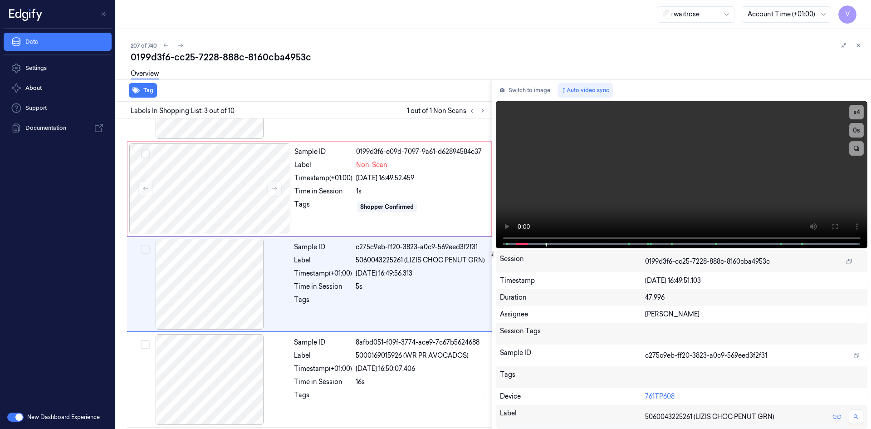
scroll to position [83, 0]
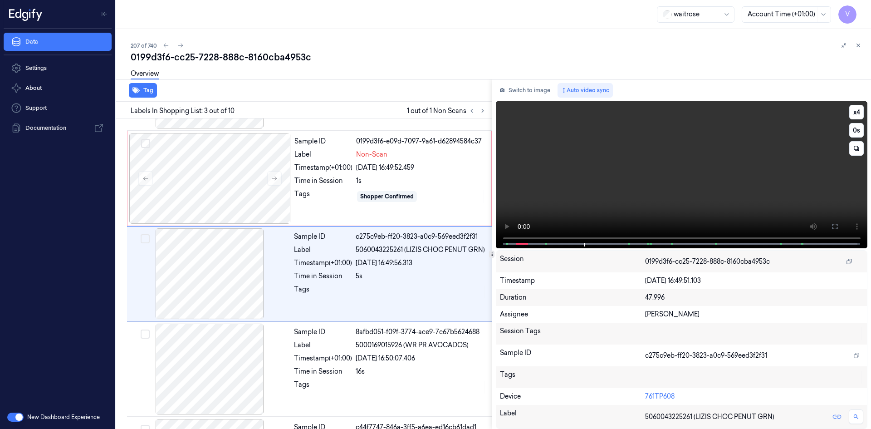
click at [591, 174] on video at bounding box center [682, 174] width 372 height 147
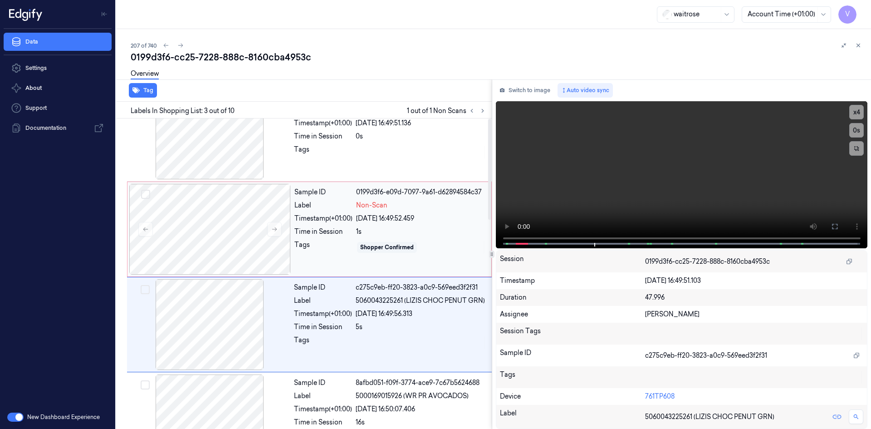
scroll to position [0, 0]
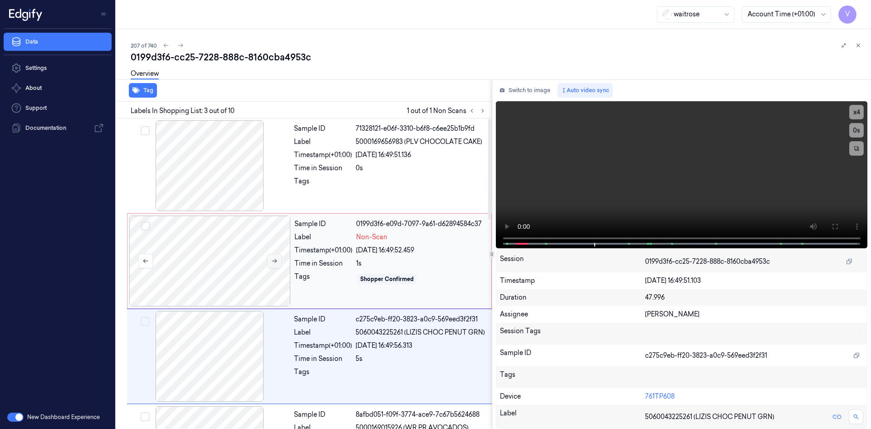
click at [276, 261] on icon at bounding box center [274, 261] width 5 height 4
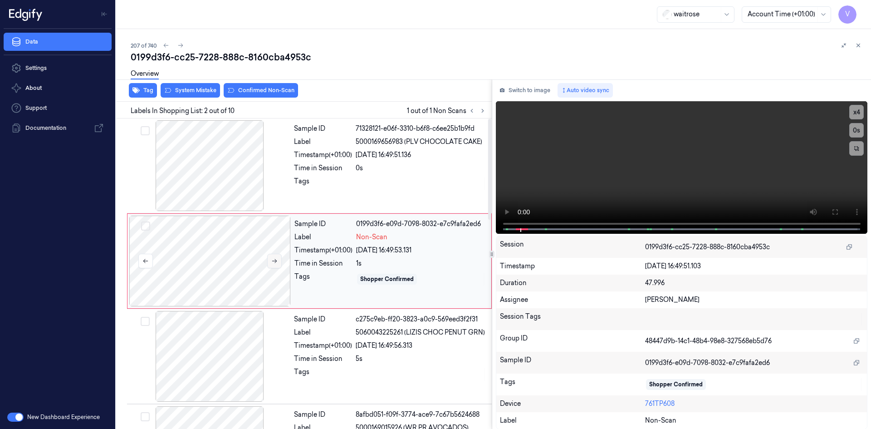
click at [276, 261] on icon at bounding box center [274, 261] width 5 height 4
click at [274, 260] on icon at bounding box center [274, 261] width 6 height 6
click at [715, 156] on video at bounding box center [682, 167] width 372 height 132
click at [717, 157] on video at bounding box center [682, 167] width 372 height 132
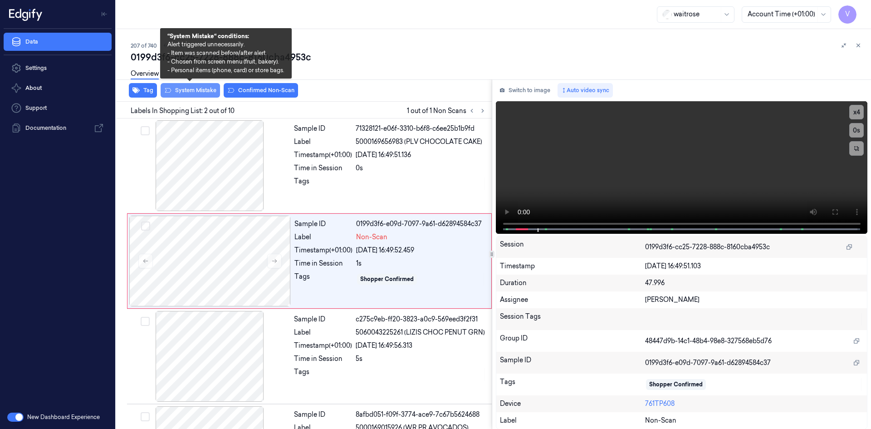
click at [183, 88] on button "System Mistake" at bounding box center [190, 90] width 59 height 15
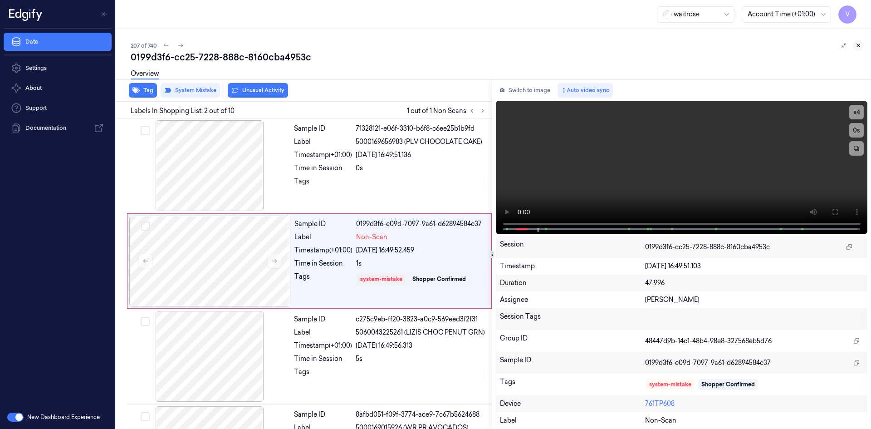
click at [862, 42] on button at bounding box center [858, 45] width 11 height 11
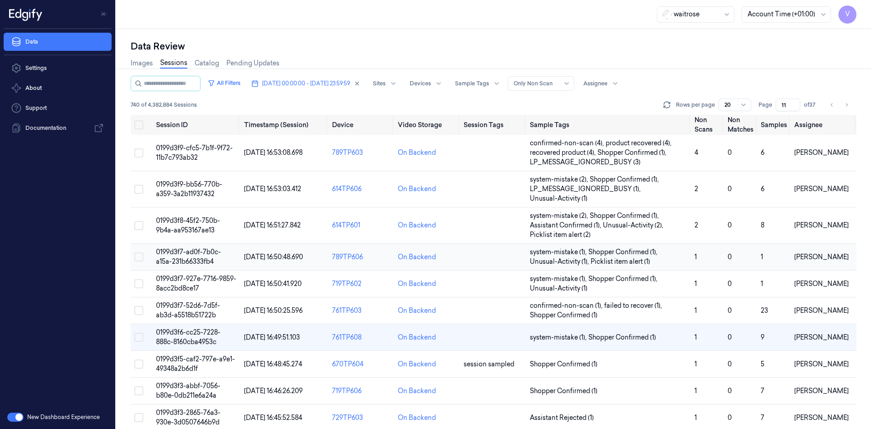
scroll to position [45, 0]
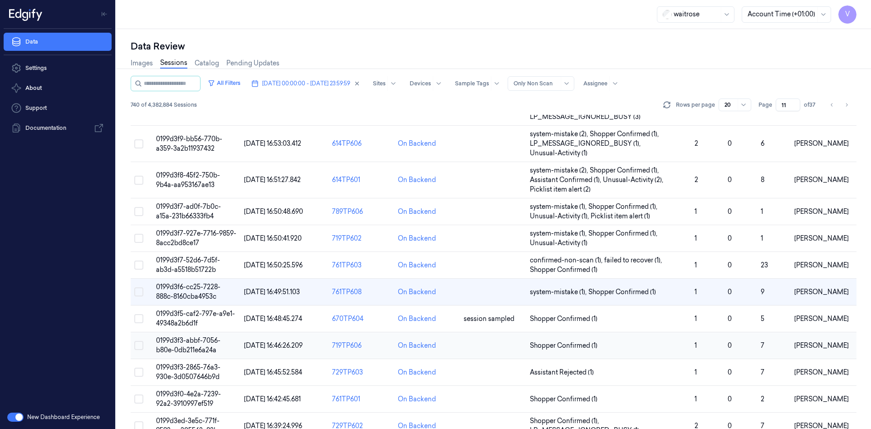
click at [187, 344] on td "0199d3f3-abbf-7056-b80e-0db211e6a24a" at bounding box center [196, 345] width 88 height 27
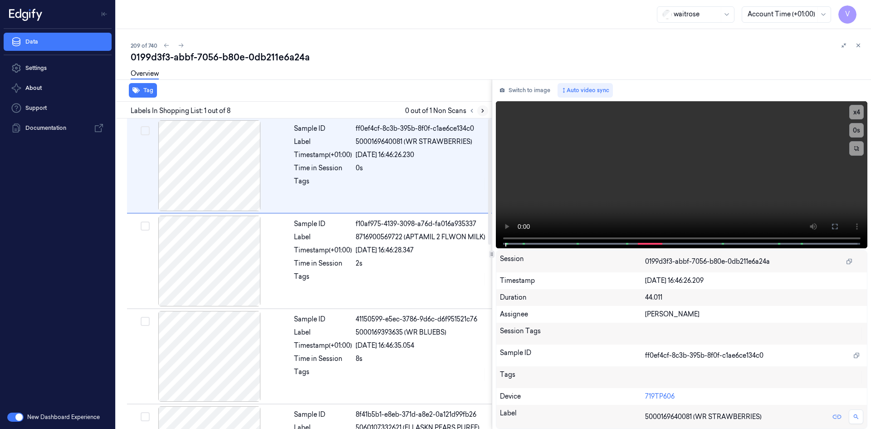
click at [484, 108] on icon at bounding box center [483, 111] width 6 height 6
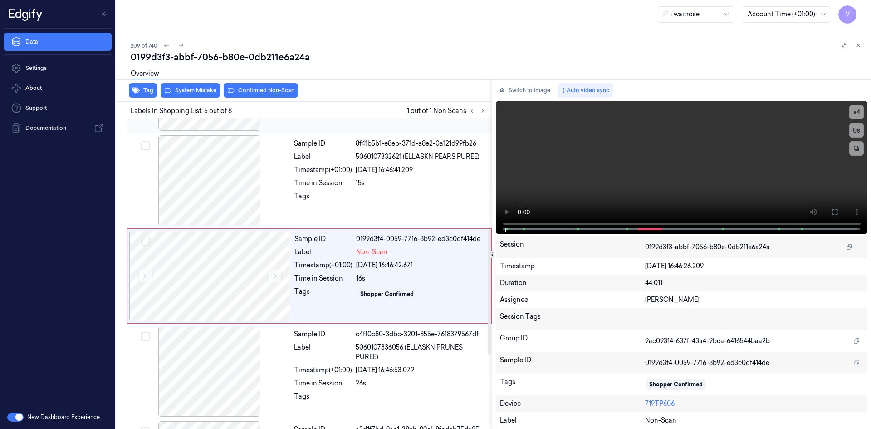
scroll to position [273, 0]
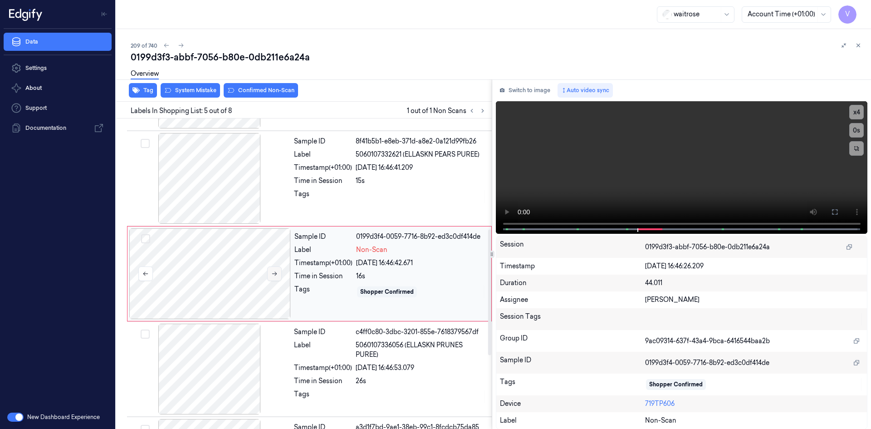
click at [275, 273] on icon at bounding box center [274, 273] width 6 height 6
click at [275, 272] on icon at bounding box center [274, 273] width 6 height 6
click at [273, 271] on icon at bounding box center [274, 273] width 6 height 6
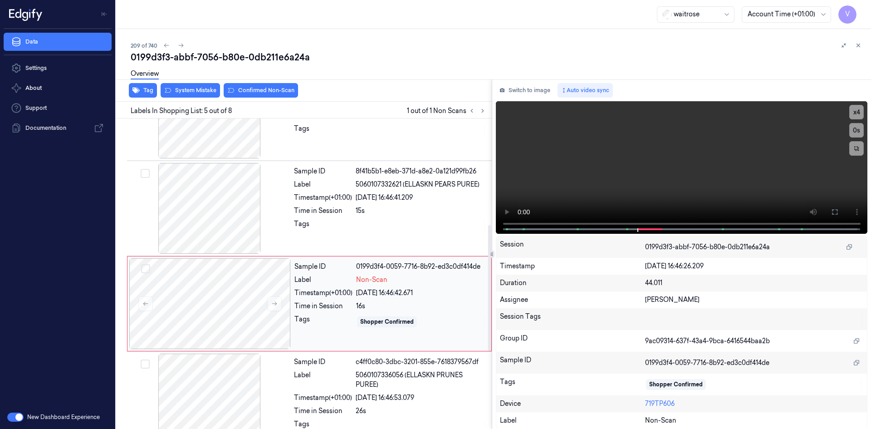
scroll to position [228, 0]
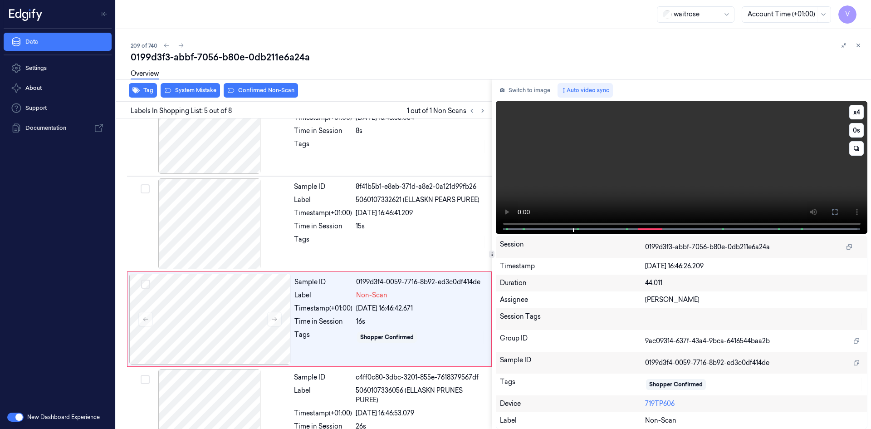
click at [578, 172] on video at bounding box center [682, 167] width 372 height 132
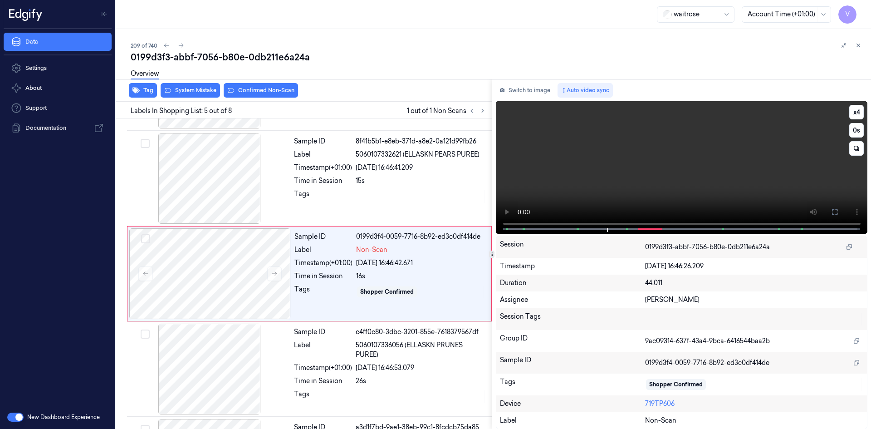
click at [638, 187] on video at bounding box center [682, 167] width 372 height 132
click at [852, 113] on button "x 4" at bounding box center [856, 112] width 15 height 15
click at [853, 111] on button "x 1" at bounding box center [856, 112] width 15 height 15
click at [639, 159] on video at bounding box center [682, 167] width 372 height 132
click at [620, 175] on video at bounding box center [682, 167] width 372 height 132
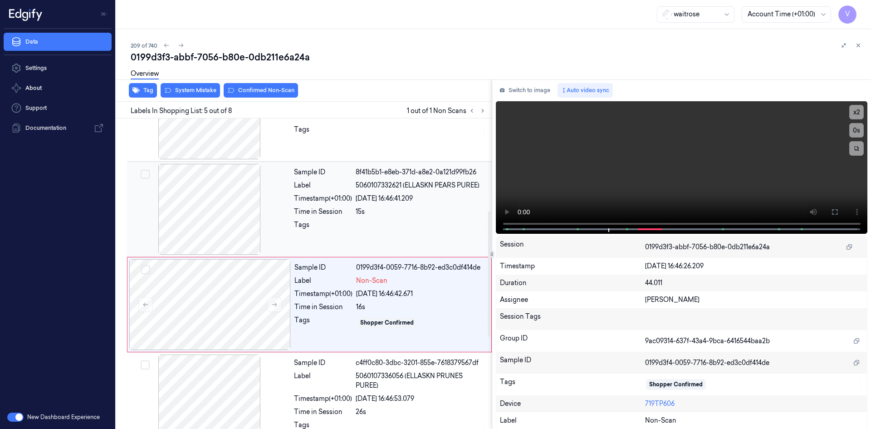
scroll to position [228, 0]
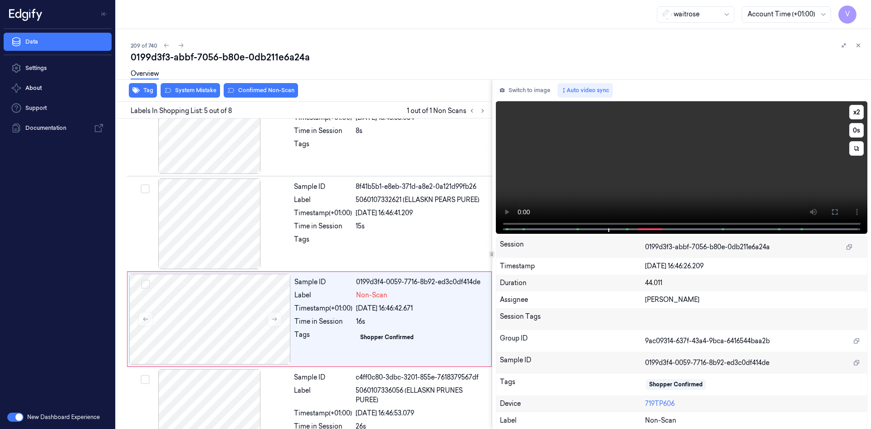
click at [622, 175] on video at bounding box center [682, 167] width 372 height 132
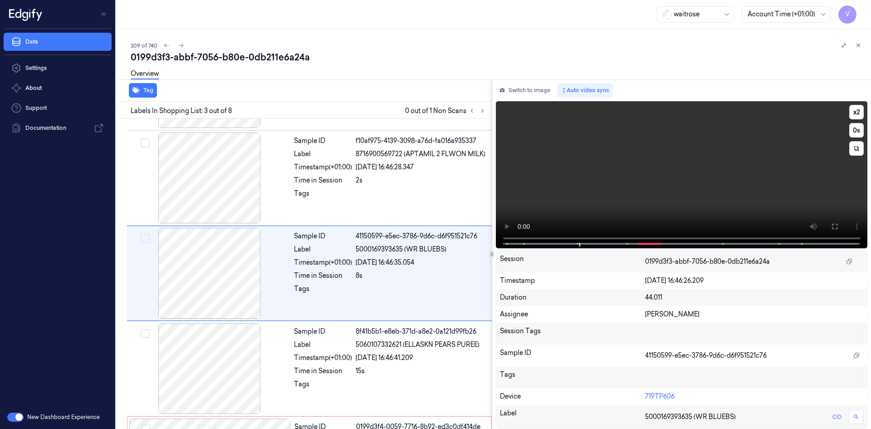
scroll to position [83, 0]
click at [595, 205] on video at bounding box center [682, 174] width 372 height 147
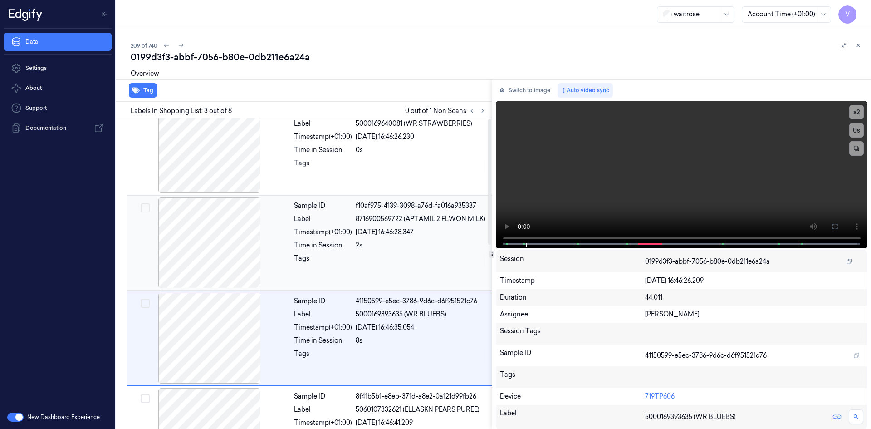
scroll to position [0, 0]
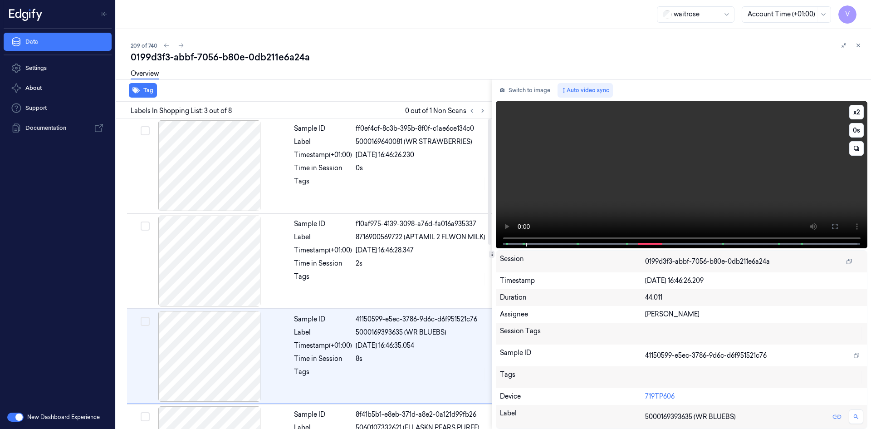
click at [611, 155] on video at bounding box center [682, 174] width 372 height 147
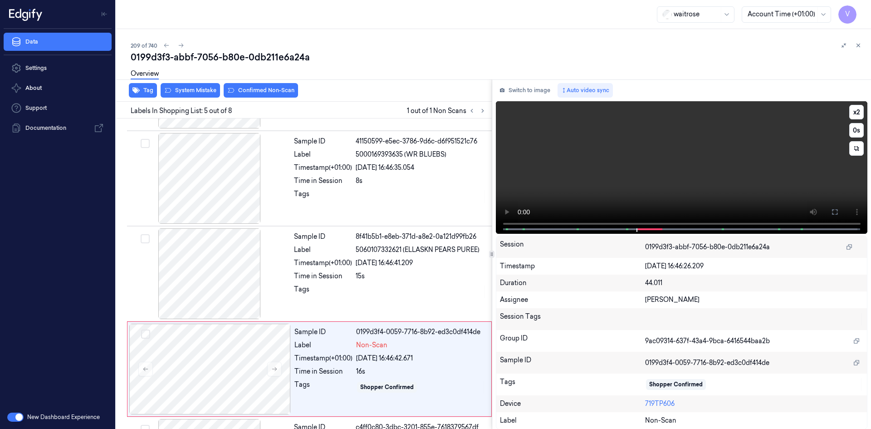
scroll to position [273, 0]
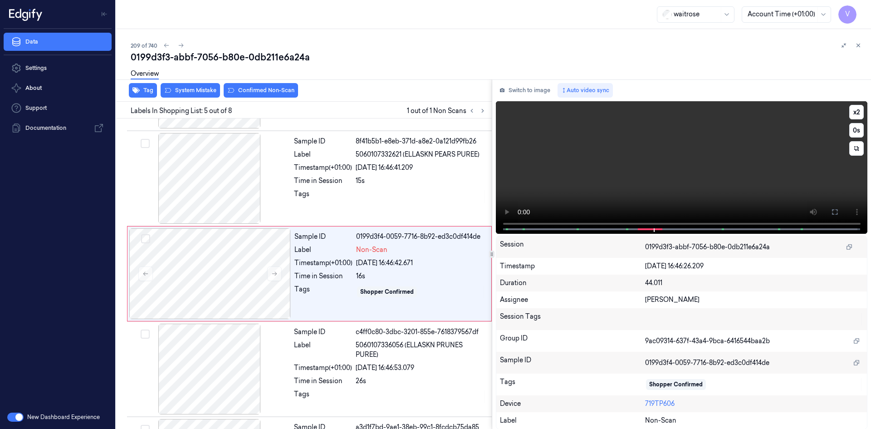
click at [649, 154] on video at bounding box center [682, 167] width 372 height 132
click at [642, 164] on video at bounding box center [682, 167] width 372 height 132
click at [624, 164] on video at bounding box center [682, 167] width 372 height 132
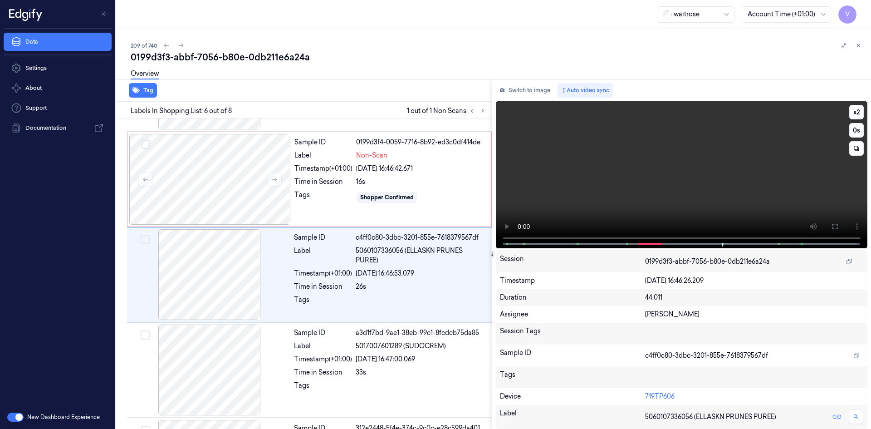
scroll to position [368, 0]
click at [222, 173] on div at bounding box center [210, 178] width 162 height 91
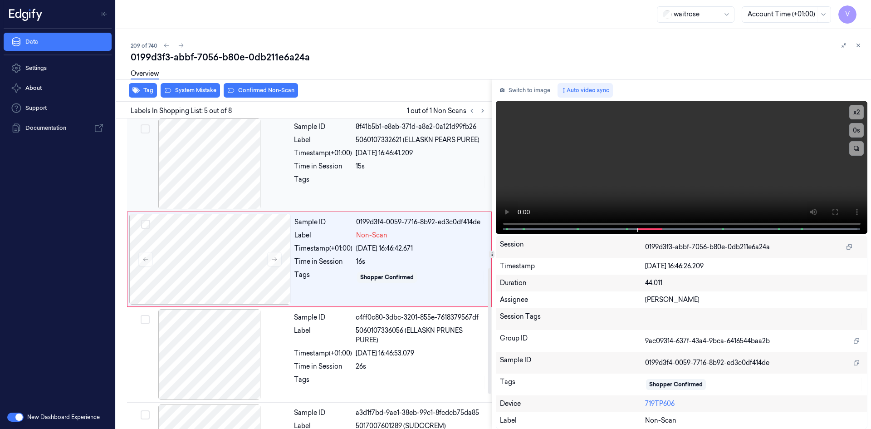
scroll to position [273, 0]
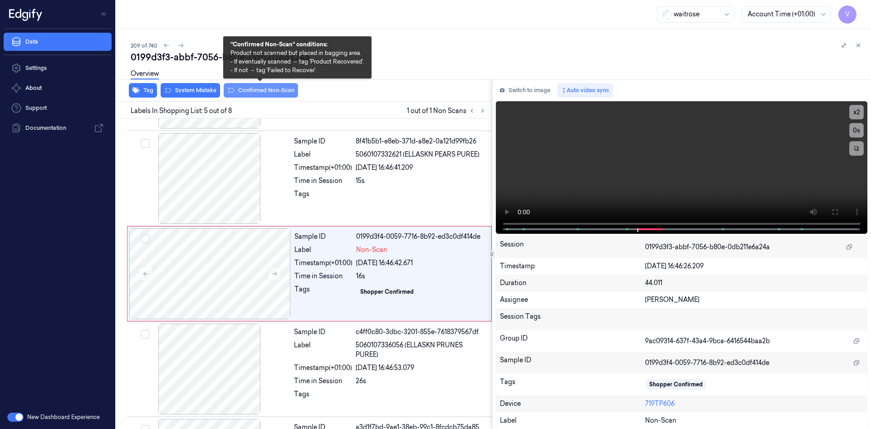
click at [250, 91] on button "Confirmed Non-Scan" at bounding box center [261, 90] width 74 height 15
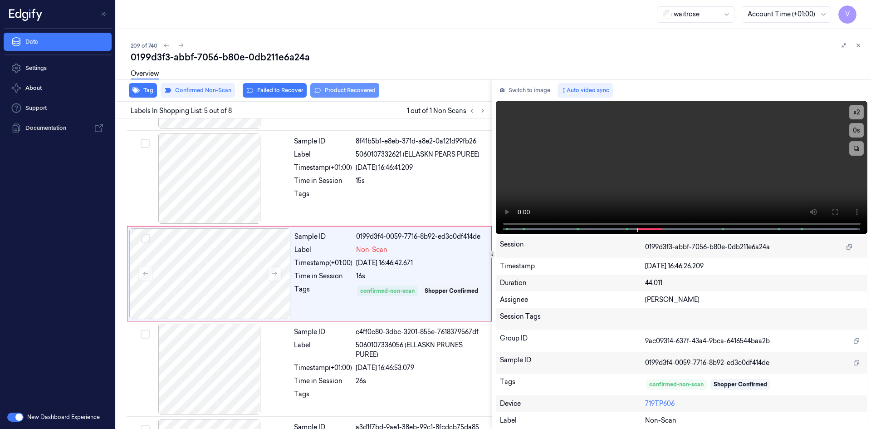
click at [347, 88] on button "Product Recovered" at bounding box center [344, 90] width 69 height 15
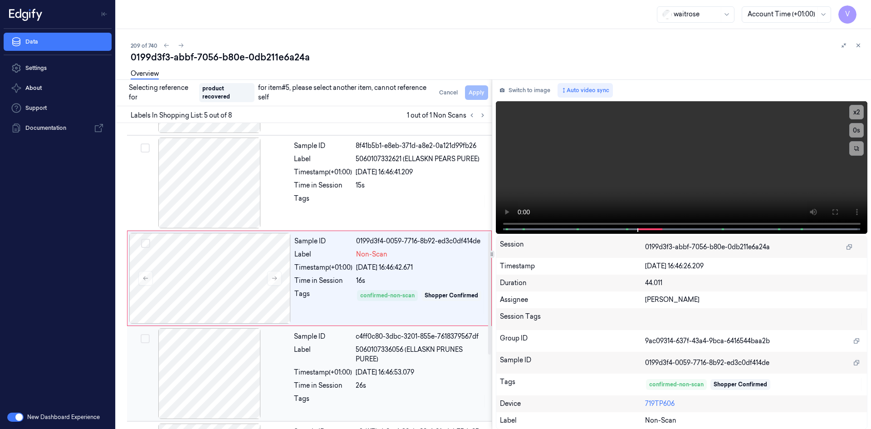
drag, startPoint x: 240, startPoint y: 347, endPoint x: 303, endPoint y: 298, distance: 79.2
click at [240, 347] on div at bounding box center [210, 373] width 162 height 91
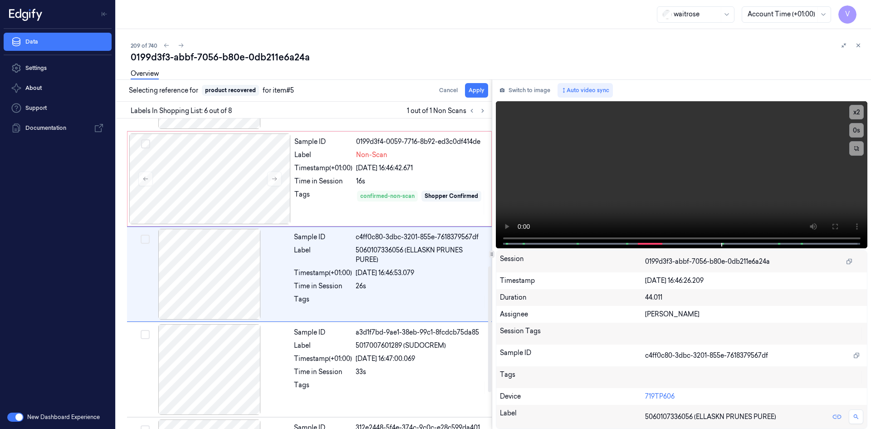
scroll to position [368, 0]
click at [480, 91] on button "Apply" at bounding box center [476, 90] width 23 height 15
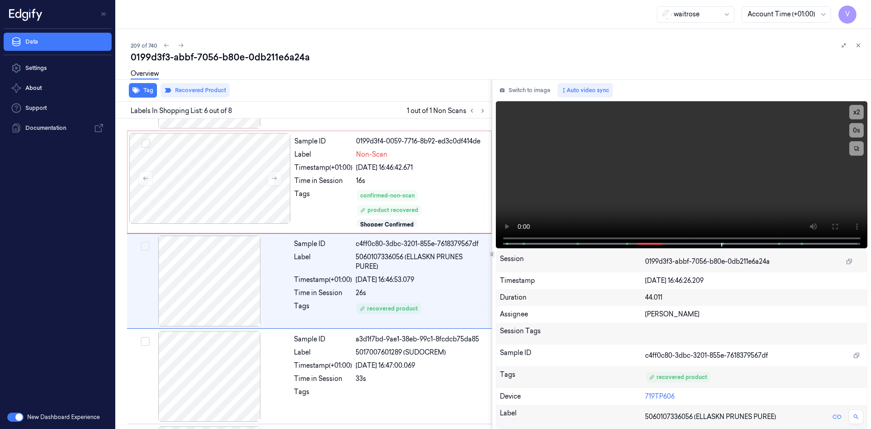
scroll to position [376, 0]
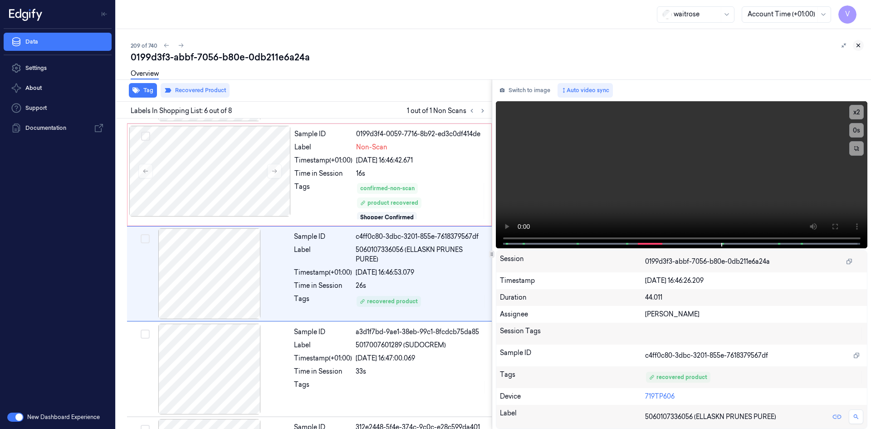
click at [860, 48] on icon at bounding box center [858, 45] width 6 height 6
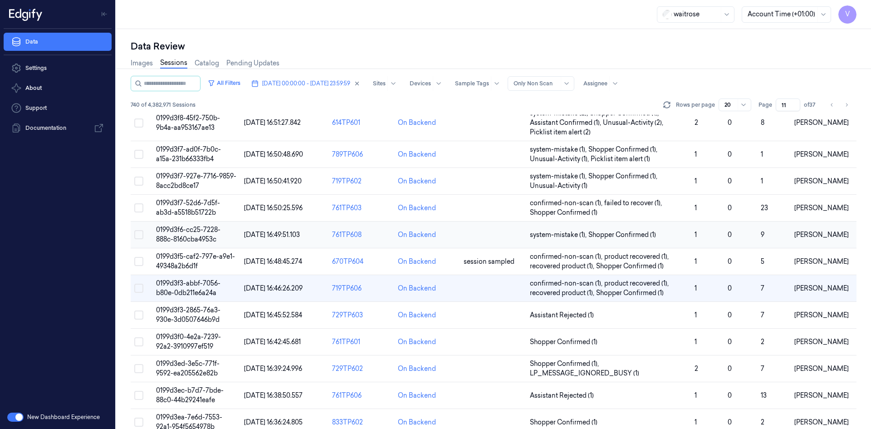
scroll to position [181, 0]
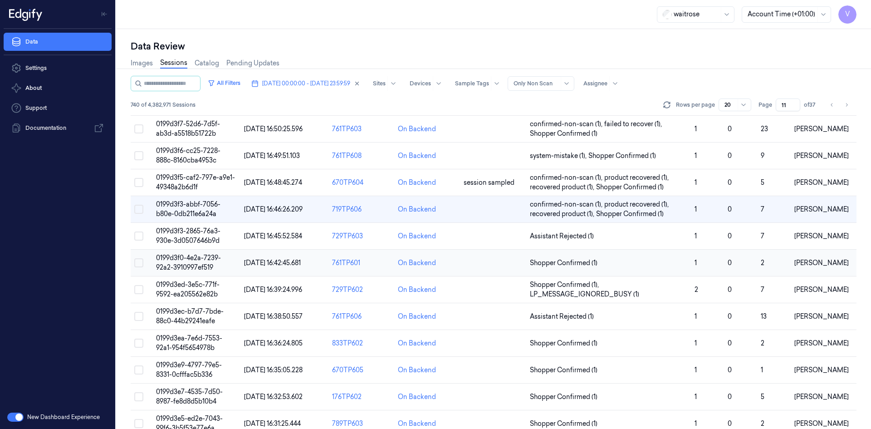
click at [188, 263] on td "0199d3f0-4e2a-7239-92a2-3910997ef519" at bounding box center [196, 263] width 88 height 27
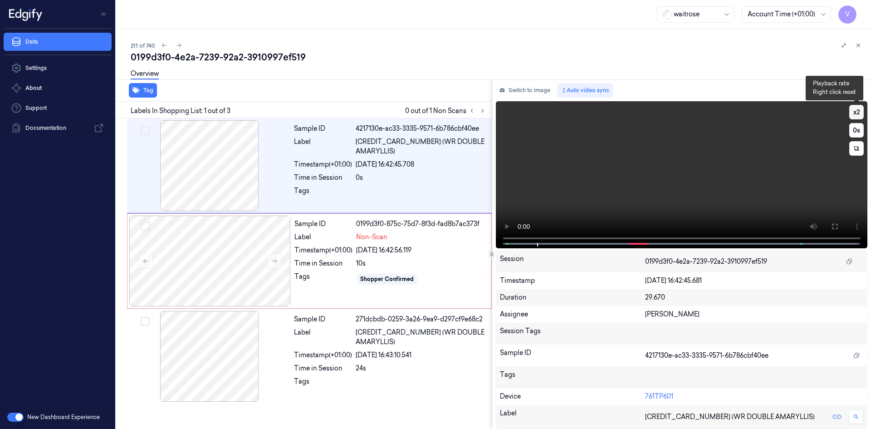
click at [858, 112] on button "x 2" at bounding box center [856, 112] width 15 height 15
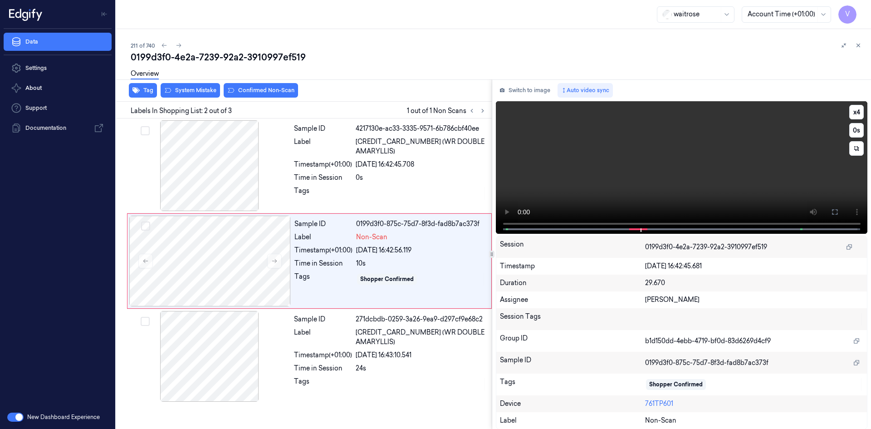
click at [662, 165] on video at bounding box center [682, 167] width 372 height 132
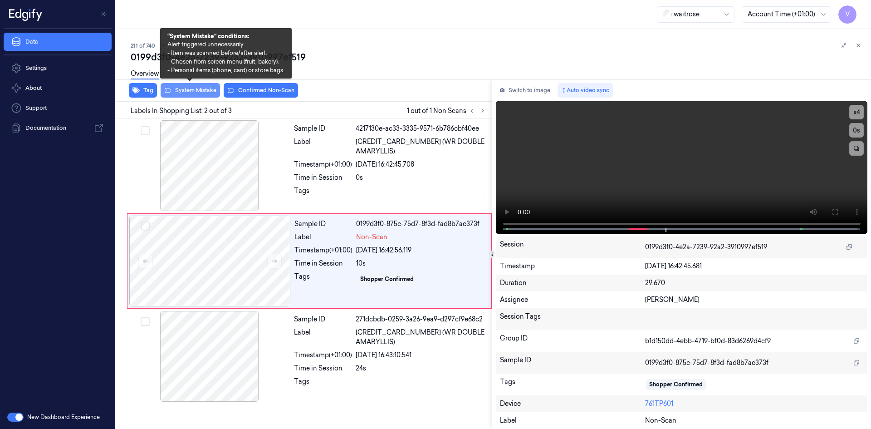
click at [204, 88] on button "System Mistake" at bounding box center [190, 90] width 59 height 15
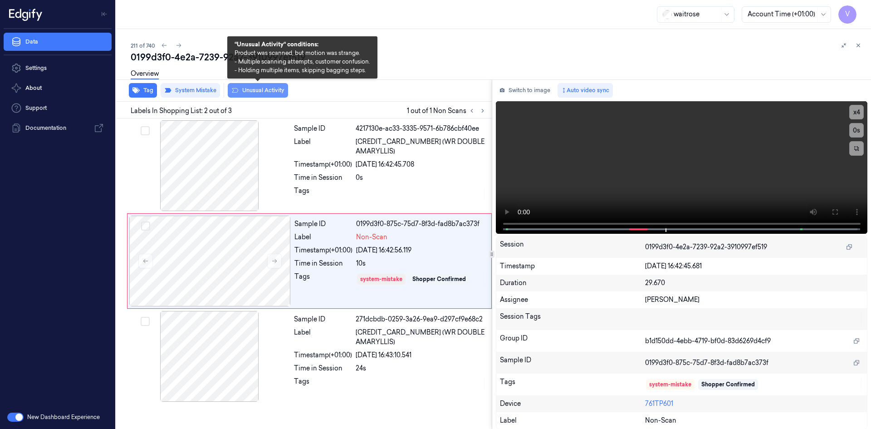
click at [263, 90] on button "Unusual Activity" at bounding box center [258, 90] width 60 height 15
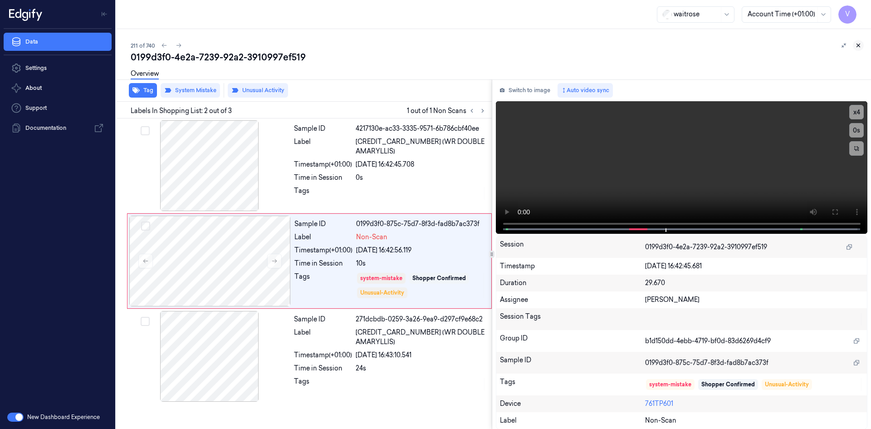
click at [857, 44] on icon at bounding box center [858, 45] width 6 height 6
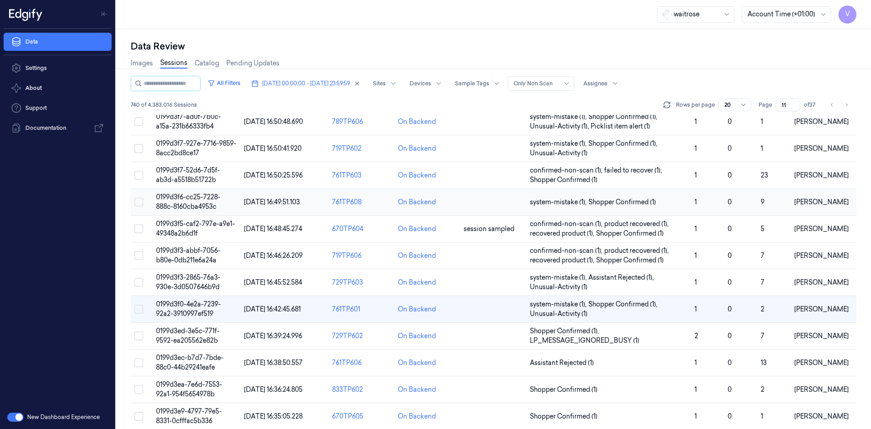
scroll to position [191, 0]
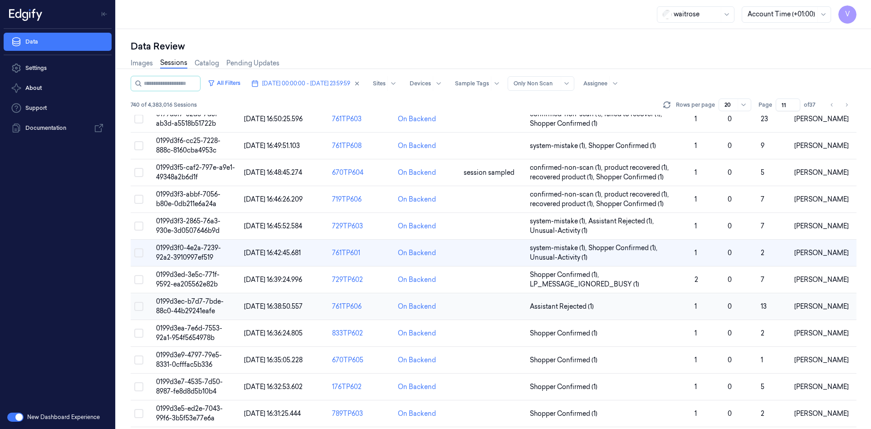
click at [198, 309] on span "0199d3ec-b7d7-7bde-88c0-44b29241eafe" at bounding box center [190, 306] width 68 height 18
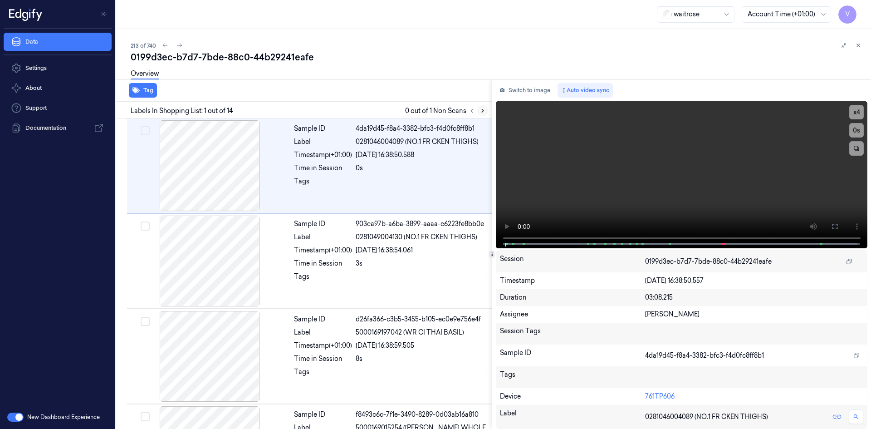
click at [481, 109] on icon at bounding box center [483, 111] width 6 height 6
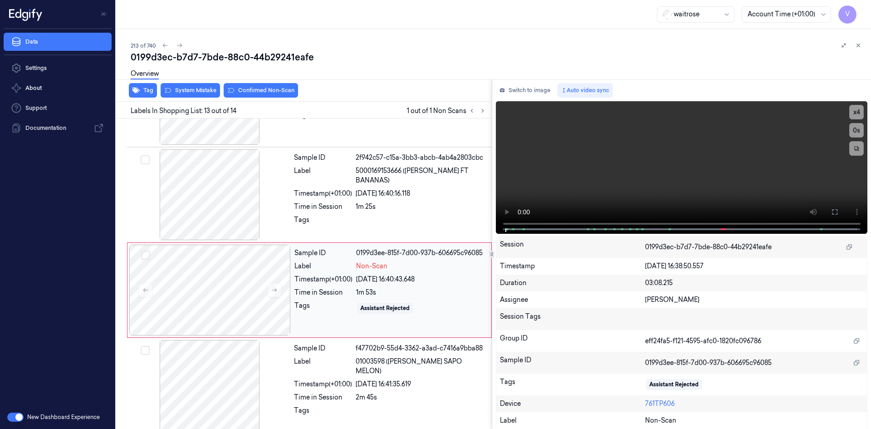
scroll to position [1026, 0]
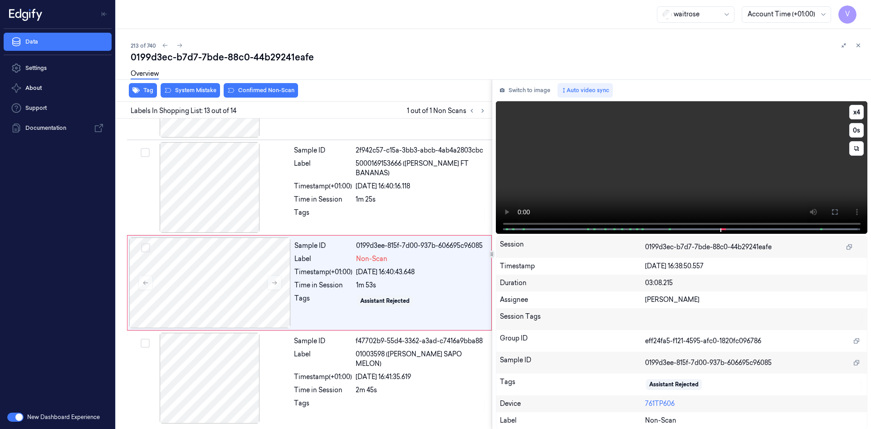
click at [622, 169] on video at bounding box center [682, 167] width 372 height 132
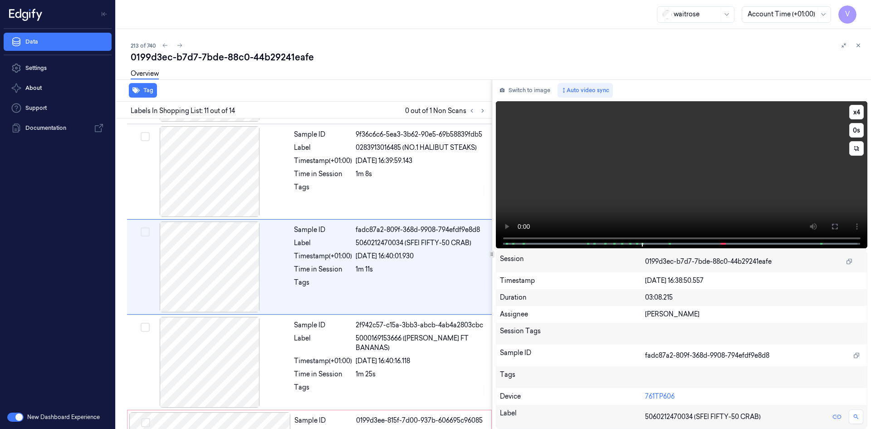
scroll to position [845, 0]
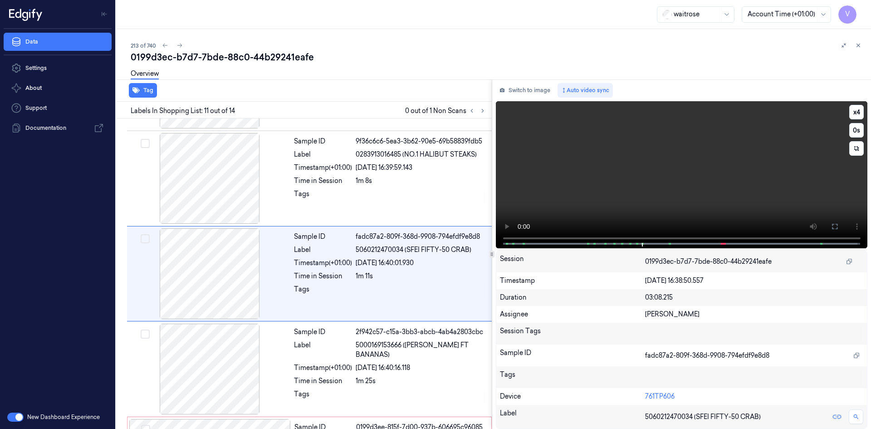
click at [613, 175] on video at bounding box center [682, 174] width 372 height 147
click at [650, 163] on video at bounding box center [682, 174] width 372 height 147
click at [608, 184] on video at bounding box center [682, 174] width 372 height 147
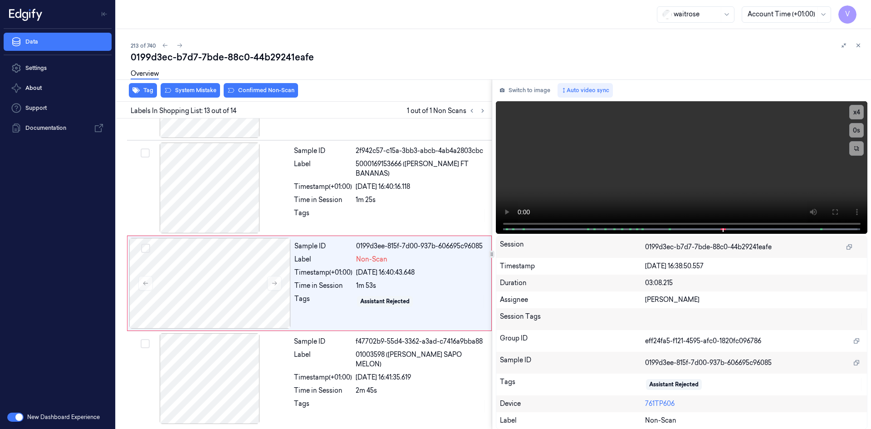
scroll to position [1026, 0]
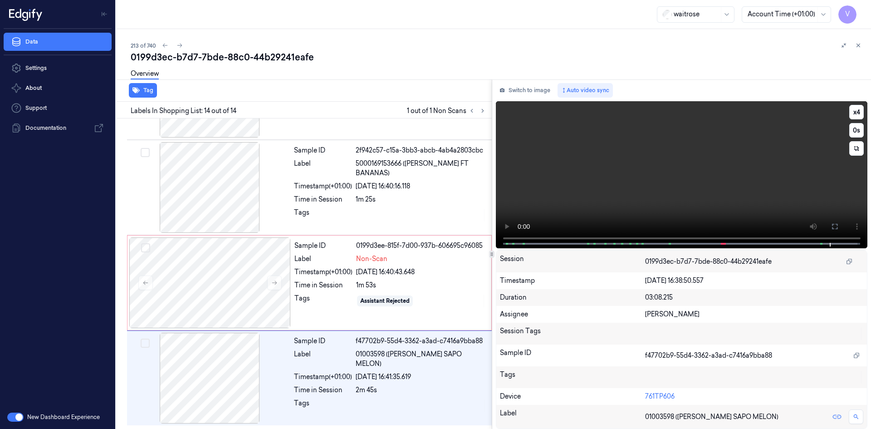
click at [672, 145] on video at bounding box center [682, 174] width 372 height 147
click at [690, 176] on video at bounding box center [682, 174] width 372 height 147
click at [785, 157] on video at bounding box center [682, 174] width 372 height 147
click at [852, 110] on button "x 4" at bounding box center [856, 112] width 15 height 15
click at [853, 112] on button "x 1" at bounding box center [856, 112] width 15 height 15
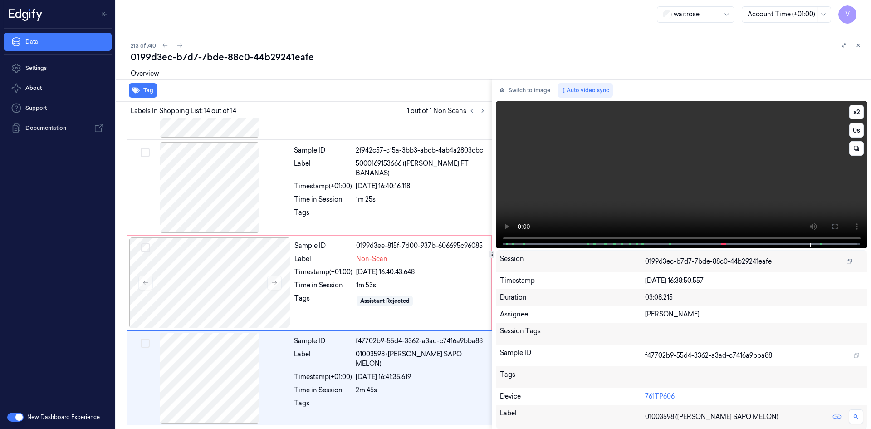
click at [790, 170] on video at bounding box center [682, 174] width 372 height 147
click at [725, 186] on video at bounding box center [682, 174] width 372 height 147
click at [723, 187] on video at bounding box center [682, 174] width 372 height 147
click at [725, 184] on video at bounding box center [682, 174] width 372 height 147
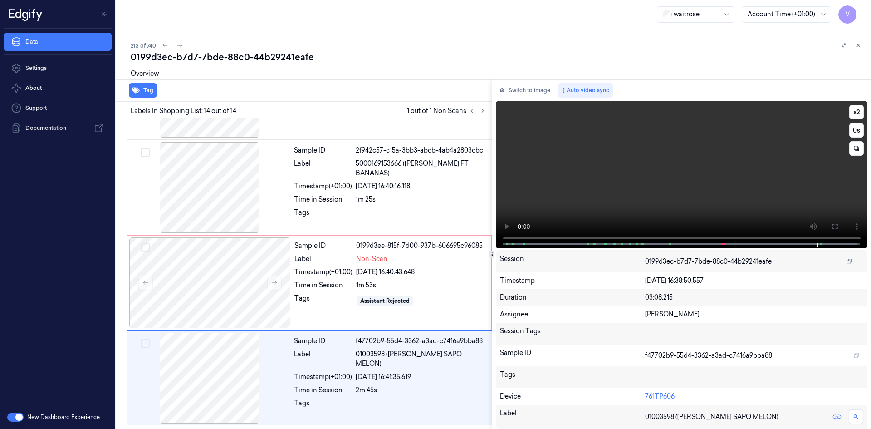
click at [736, 169] on video at bounding box center [682, 174] width 372 height 147
click at [609, 157] on video at bounding box center [682, 174] width 372 height 147
click at [760, 182] on video at bounding box center [682, 174] width 372 height 147
click at [230, 266] on div at bounding box center [210, 282] width 162 height 91
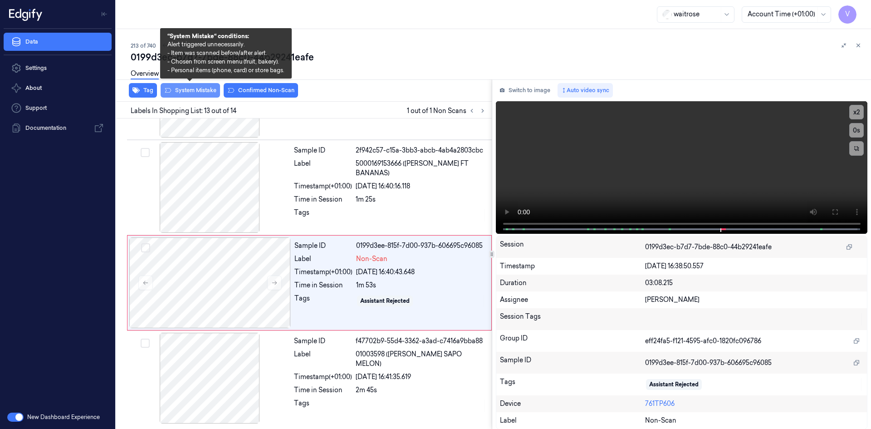
click at [204, 88] on button "System Mistake" at bounding box center [190, 90] width 59 height 15
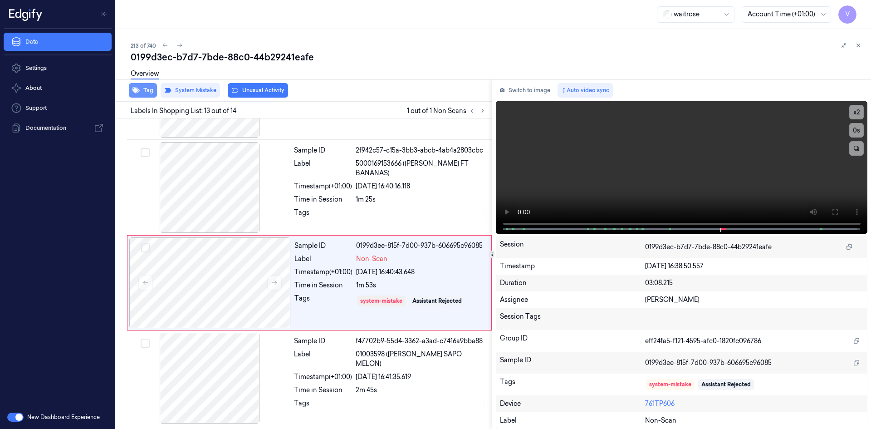
click at [147, 90] on button "Tag" at bounding box center [143, 90] width 28 height 15
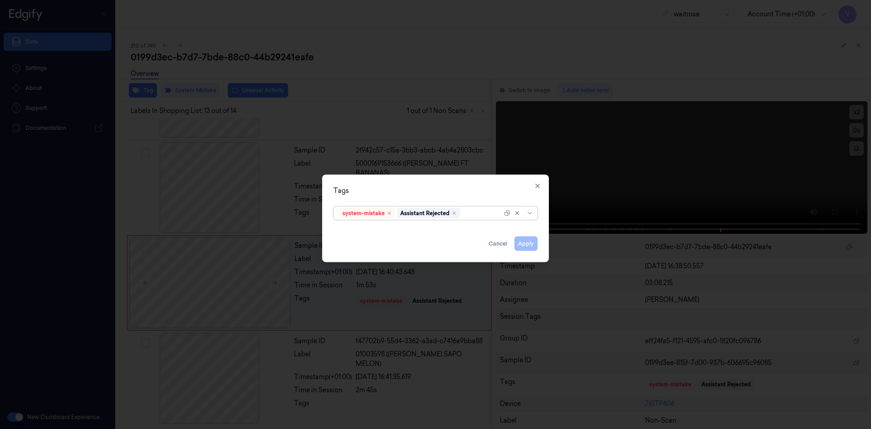
click at [468, 211] on div at bounding box center [482, 213] width 40 height 10
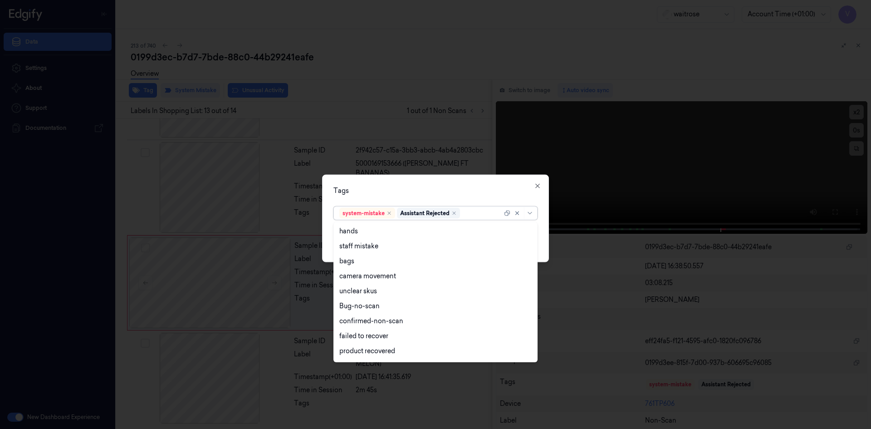
scroll to position [133, 0]
click at [392, 322] on div "Unusual-Activity" at bounding box center [435, 323] width 192 height 10
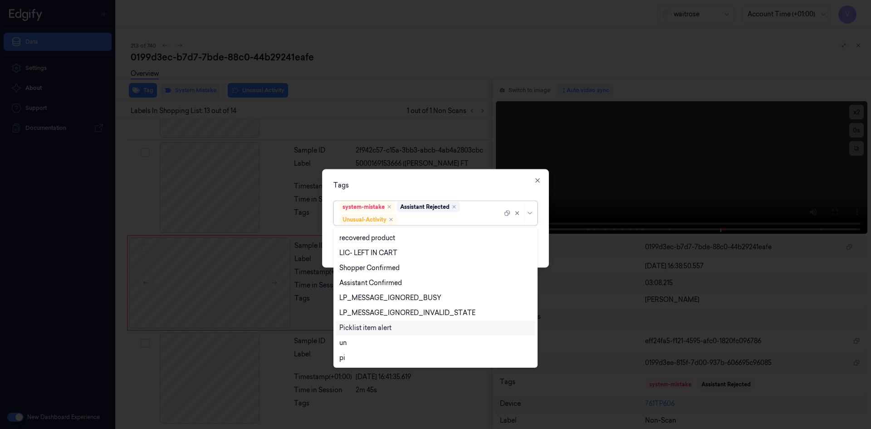
click at [389, 328] on div "Picklist item alert" at bounding box center [365, 328] width 52 height 10
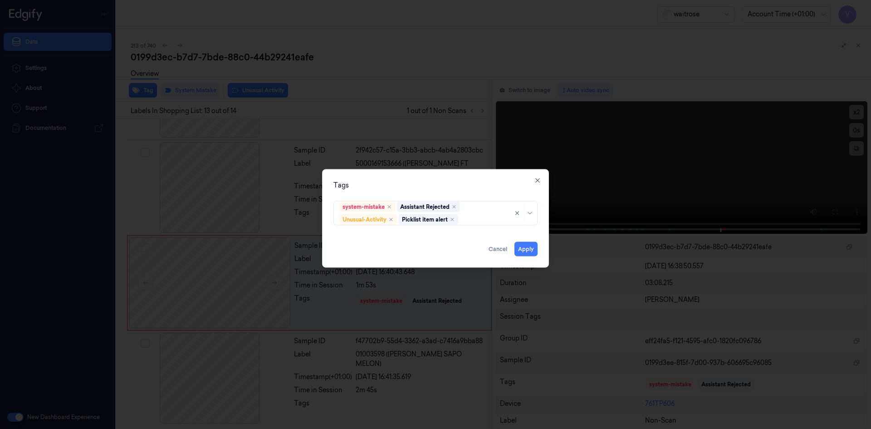
click at [453, 183] on div "Tags" at bounding box center [435, 185] width 204 height 10
click at [528, 249] on button "Apply" at bounding box center [526, 248] width 23 height 15
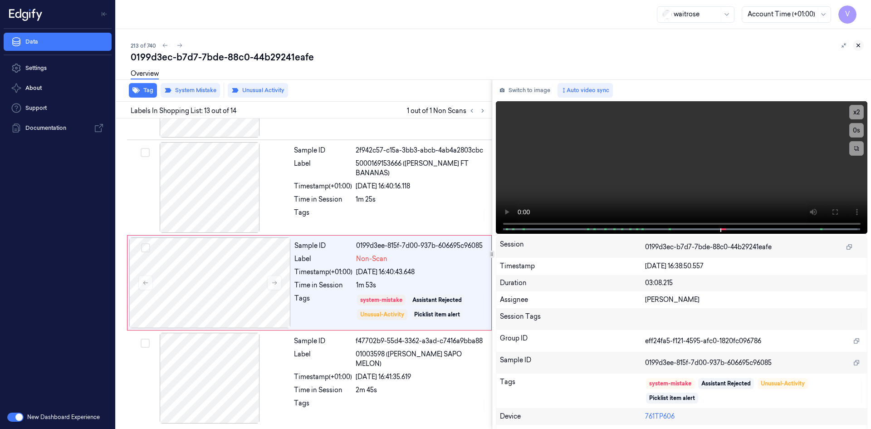
click at [860, 45] on icon at bounding box center [858, 45] width 6 height 6
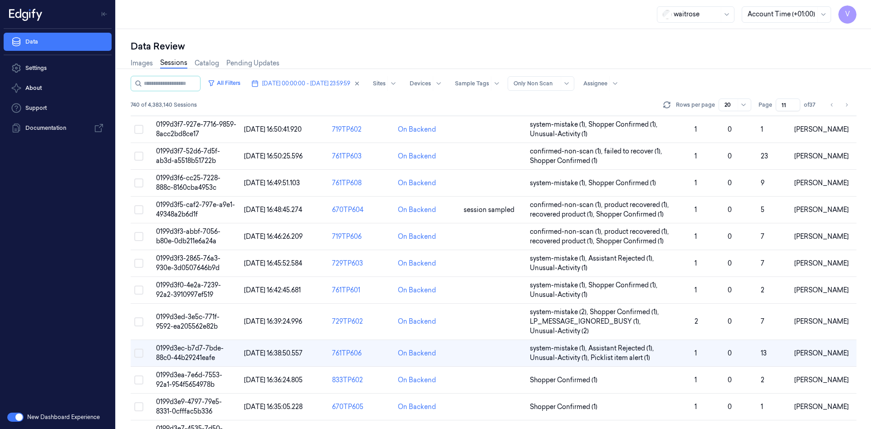
scroll to position [181, 0]
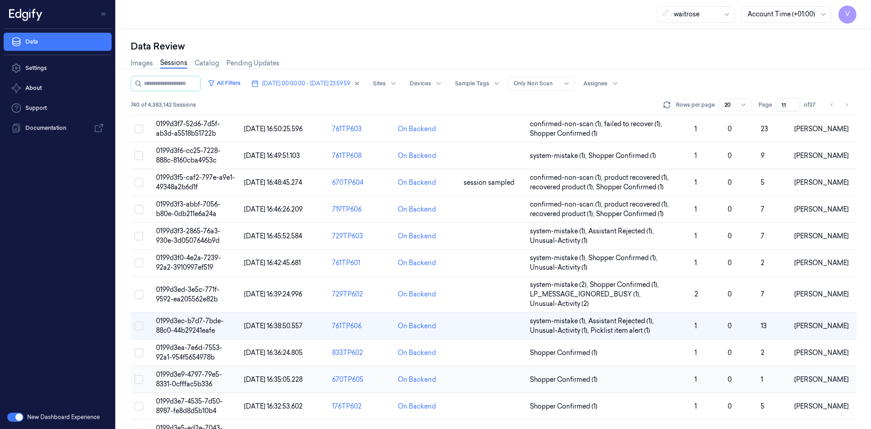
click at [200, 376] on span "0199d3e9-4797-79e5-8331-0cfffac5b336" at bounding box center [189, 379] width 66 height 18
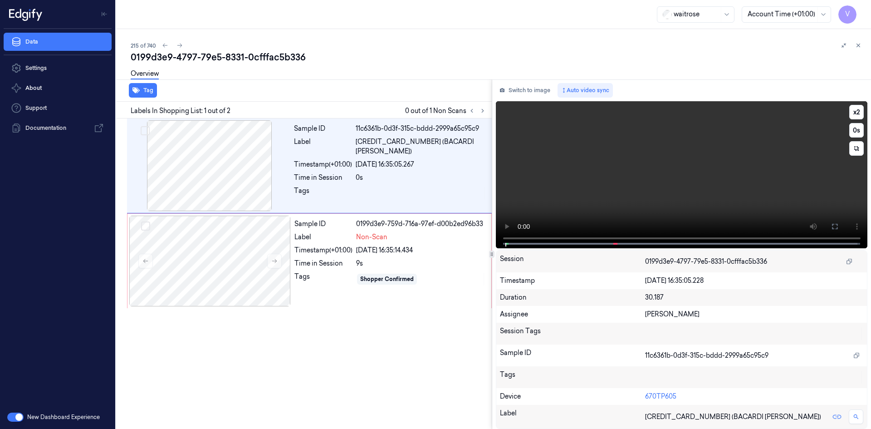
click at [602, 199] on video at bounding box center [682, 174] width 372 height 147
click at [861, 108] on button "x 2" at bounding box center [856, 112] width 15 height 15
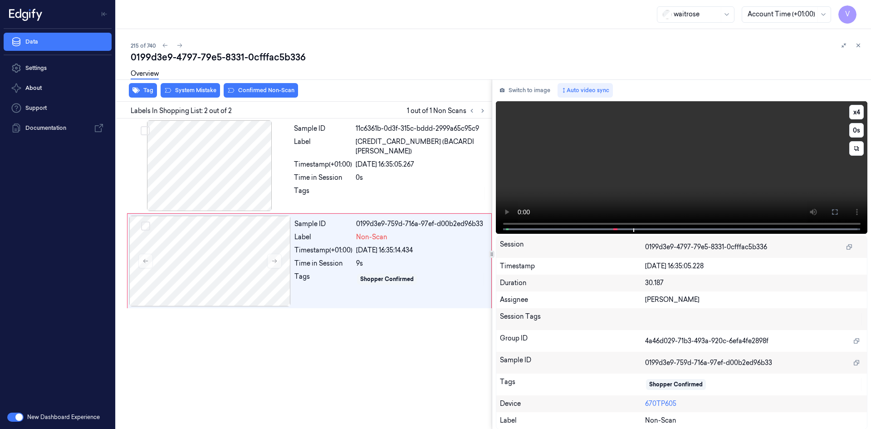
click at [618, 168] on video at bounding box center [682, 167] width 372 height 132
click at [854, 111] on button "x 4" at bounding box center [856, 112] width 15 height 15
click at [723, 127] on video at bounding box center [682, 167] width 372 height 132
click at [701, 139] on video at bounding box center [682, 167] width 372 height 132
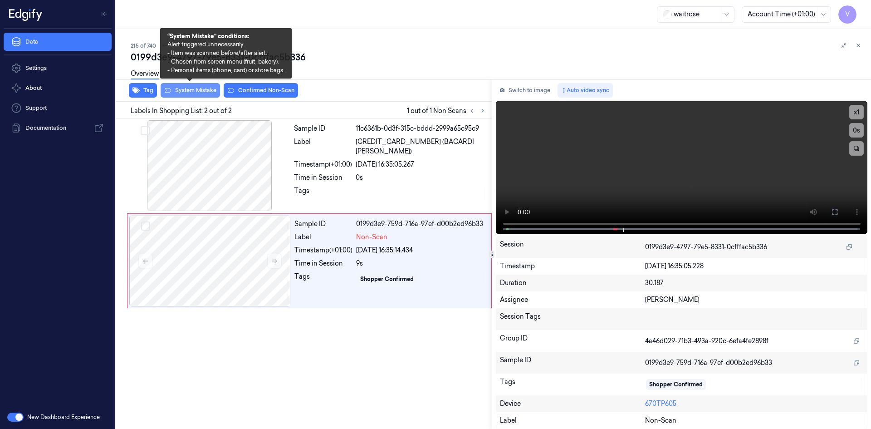
click at [197, 90] on button "System Mistake" at bounding box center [190, 90] width 59 height 15
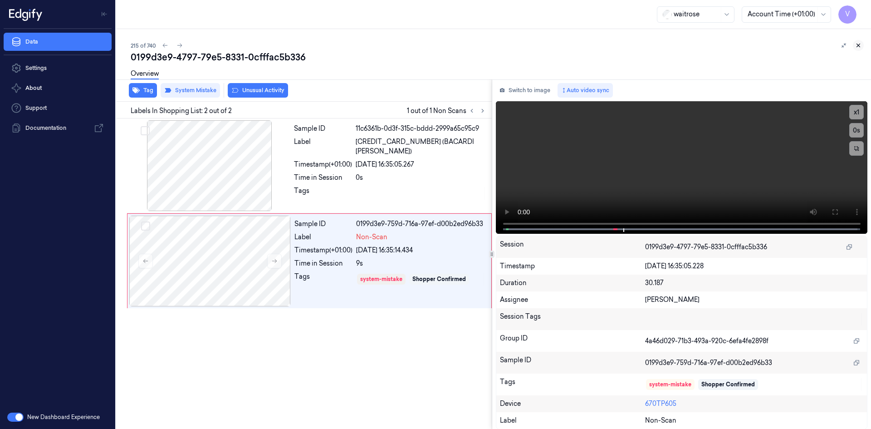
click at [860, 44] on icon at bounding box center [858, 45] width 6 height 6
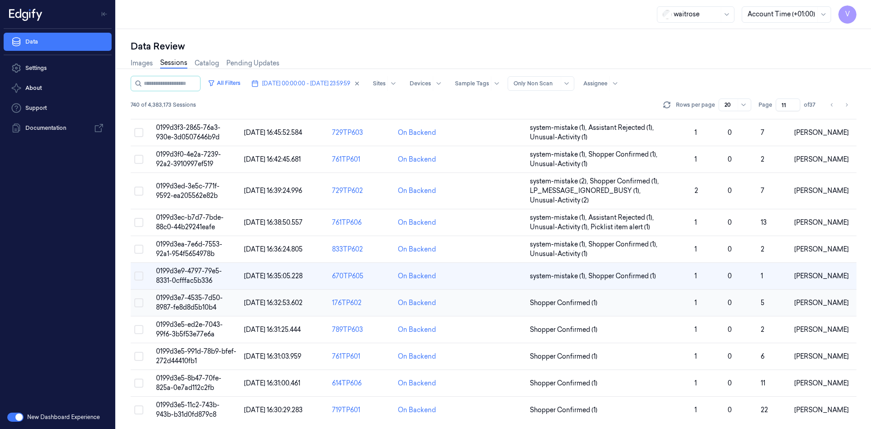
scroll to position [286, 0]
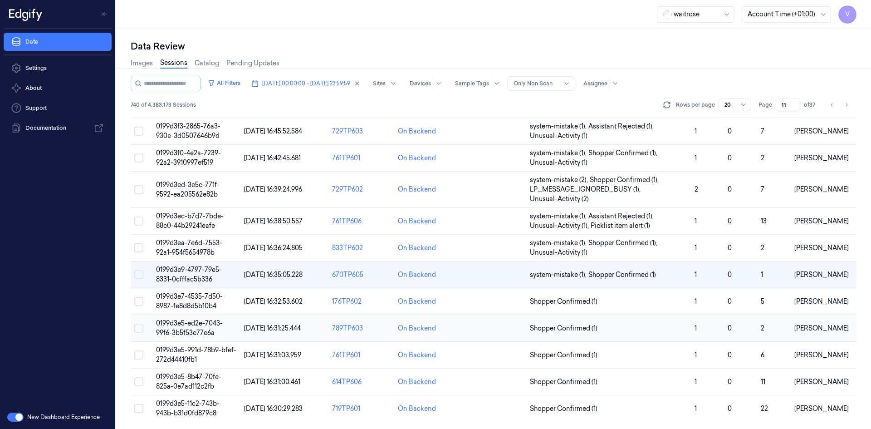
click at [203, 324] on span "0199d3e5-ed2e-7043-99f6-3b5f53e77e6a" at bounding box center [189, 328] width 67 height 18
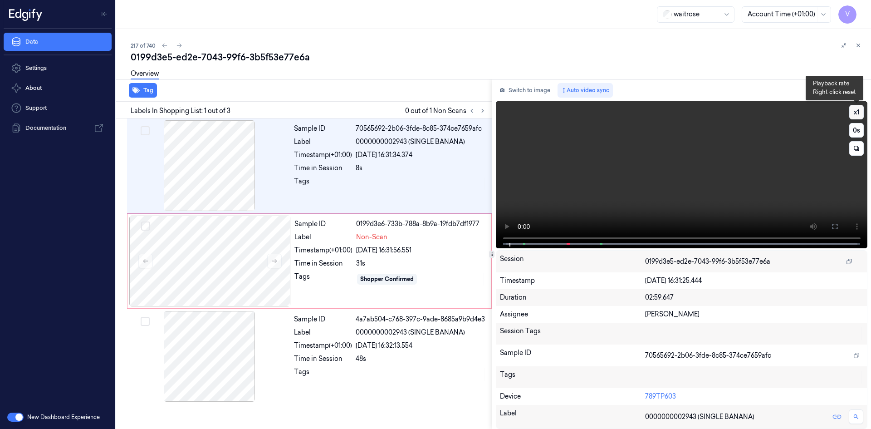
click at [854, 108] on button "x 1" at bounding box center [856, 112] width 15 height 15
click at [857, 111] on button "x 2" at bounding box center [856, 112] width 15 height 15
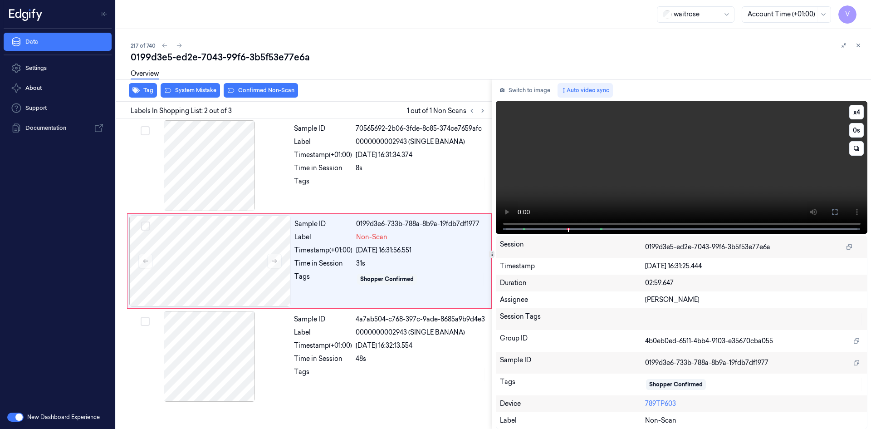
click at [639, 164] on video at bounding box center [682, 167] width 372 height 132
click at [665, 161] on video at bounding box center [682, 167] width 372 height 132
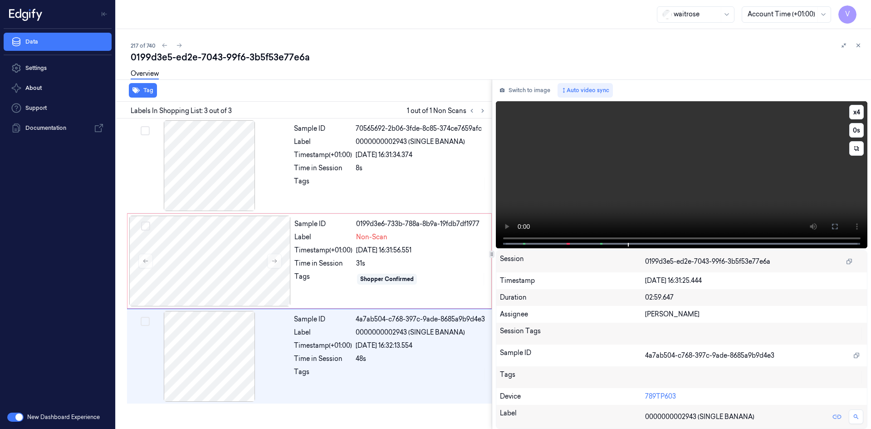
click at [603, 180] on video at bounding box center [682, 174] width 372 height 147
click at [196, 235] on div at bounding box center [210, 261] width 162 height 91
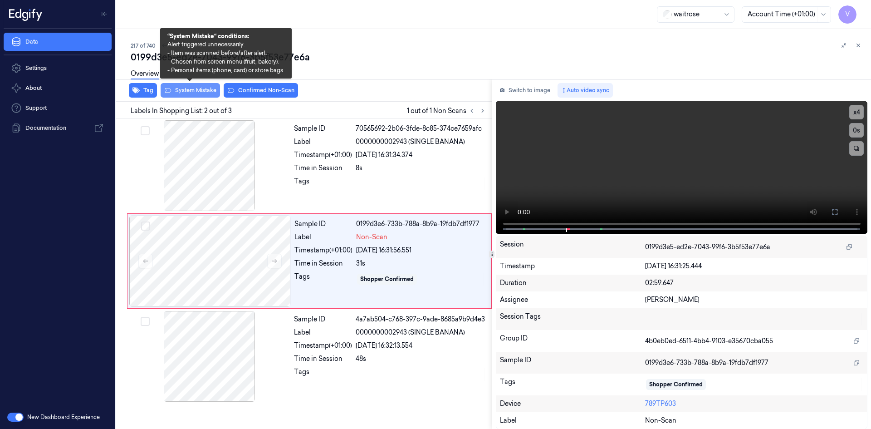
click at [199, 87] on button "System Mistake" at bounding box center [190, 90] width 59 height 15
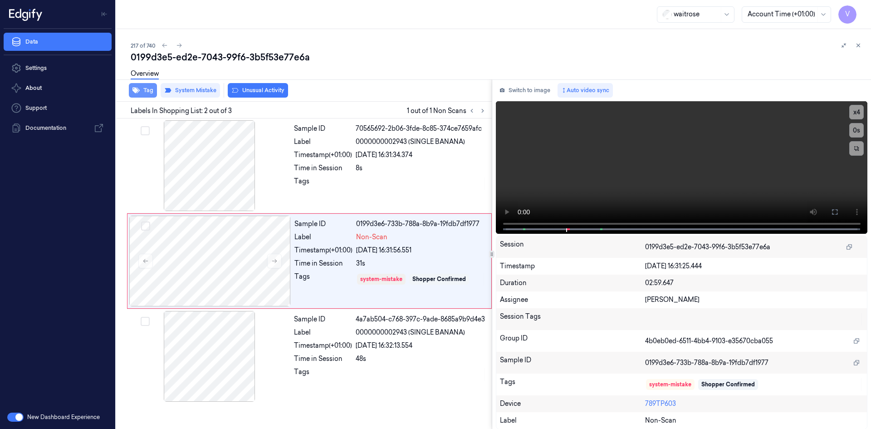
click at [149, 92] on button "Tag" at bounding box center [143, 90] width 28 height 15
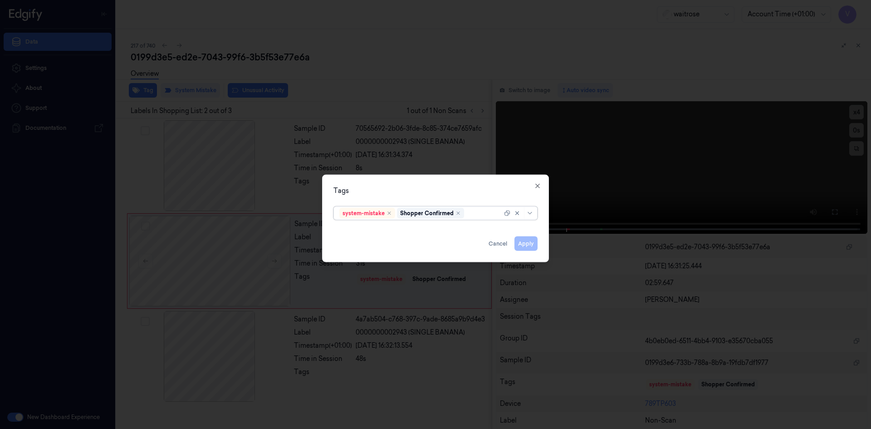
click at [476, 216] on div at bounding box center [484, 213] width 36 height 10
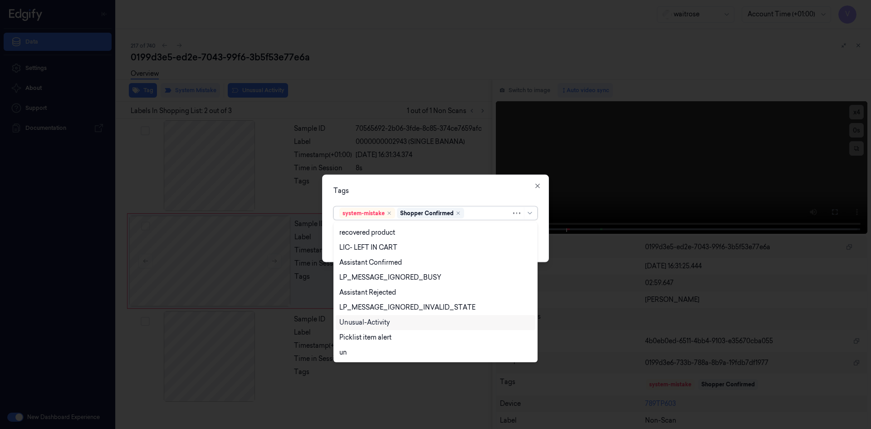
click at [382, 321] on div "Unusual-Activity" at bounding box center [364, 323] width 50 height 10
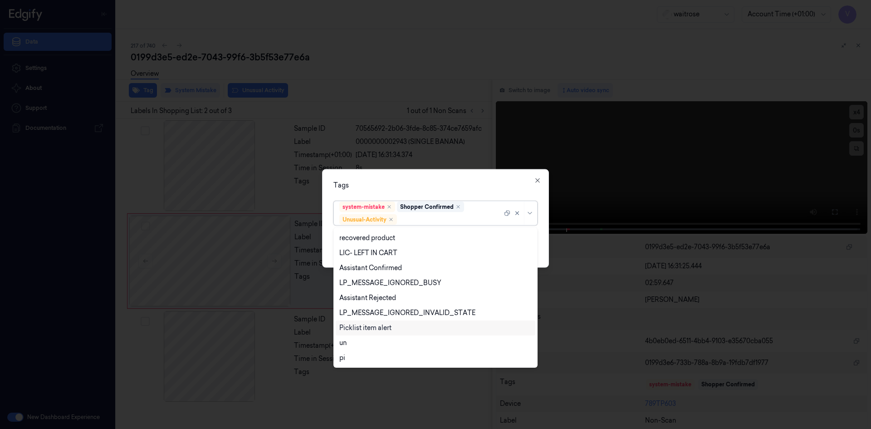
click at [381, 328] on div "Picklist item alert" at bounding box center [365, 328] width 52 height 10
drag, startPoint x: 464, startPoint y: 180, endPoint x: 497, endPoint y: 211, distance: 44.6
click at [465, 181] on div "Tags" at bounding box center [435, 185] width 204 height 10
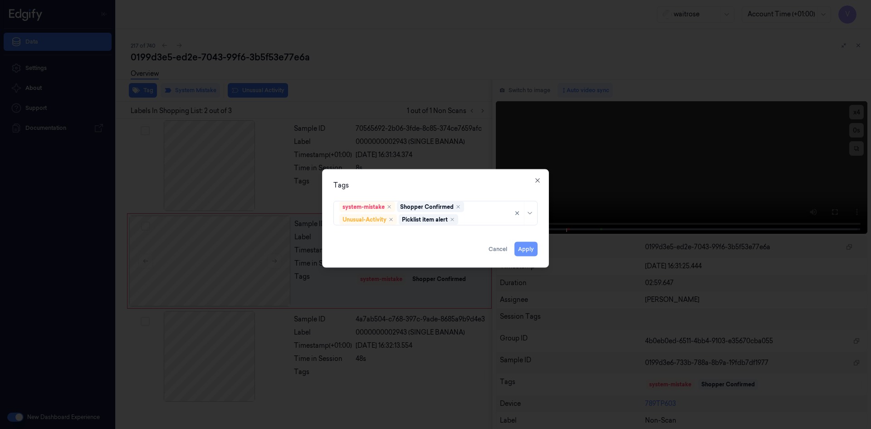
click at [530, 249] on button "Apply" at bounding box center [526, 248] width 23 height 15
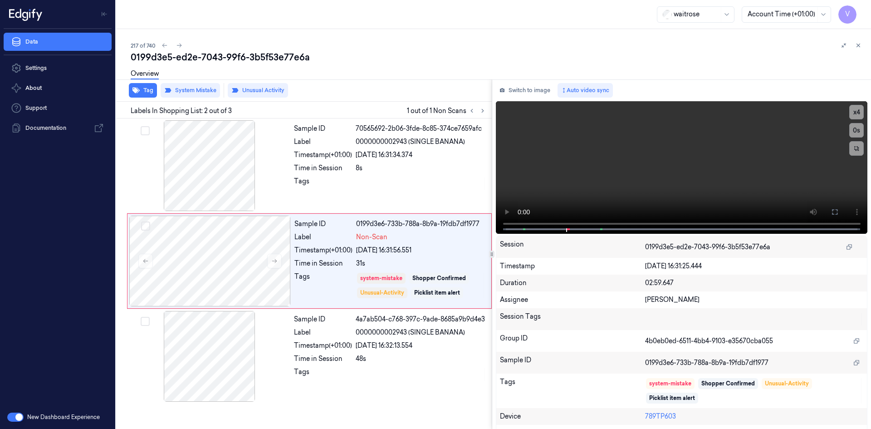
click at [858, 44] on icon at bounding box center [858, 45] width 6 height 6
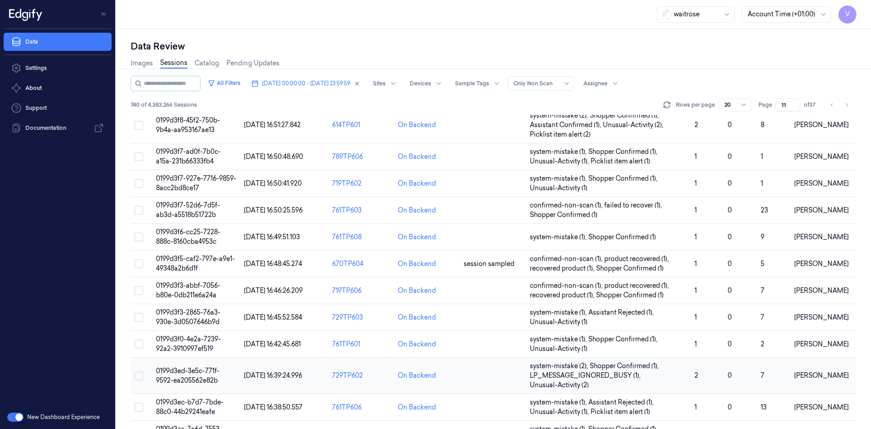
scroll to position [286, 0]
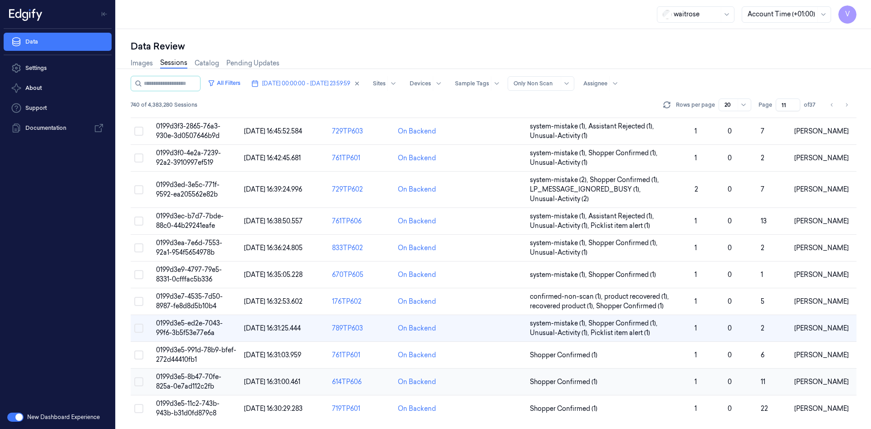
click at [190, 379] on span "0199d3e5-8b47-70fe-825a-0e7ad112c2fb" at bounding box center [188, 382] width 65 height 18
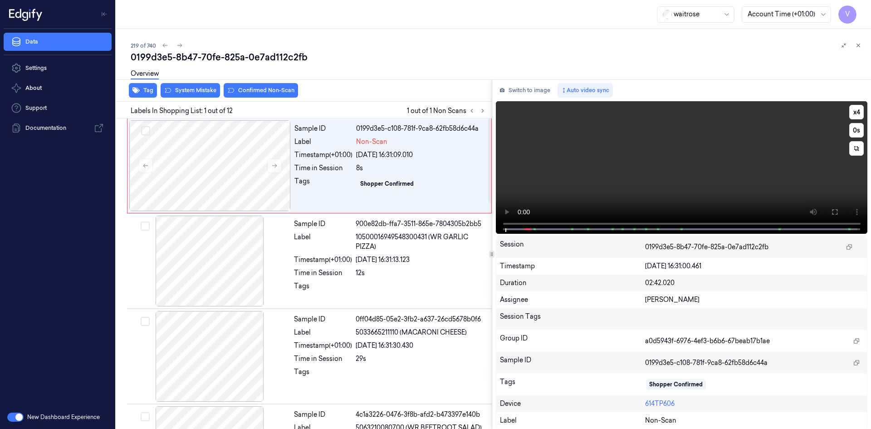
click at [561, 172] on video at bounding box center [682, 167] width 372 height 132
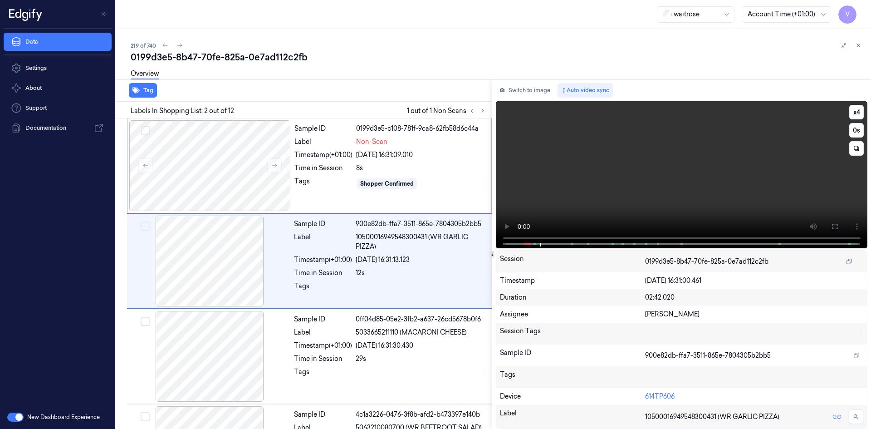
click at [614, 181] on video at bounding box center [682, 174] width 372 height 147
click at [531, 241] on span at bounding box center [530, 243] width 1 height 5
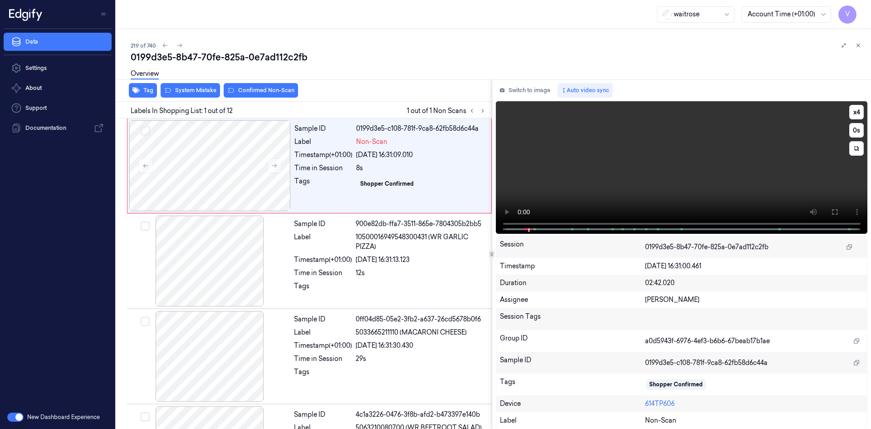
click at [643, 167] on video at bounding box center [682, 167] width 372 height 132
click at [656, 163] on video at bounding box center [682, 167] width 372 height 132
click at [168, 127] on div at bounding box center [210, 165] width 162 height 91
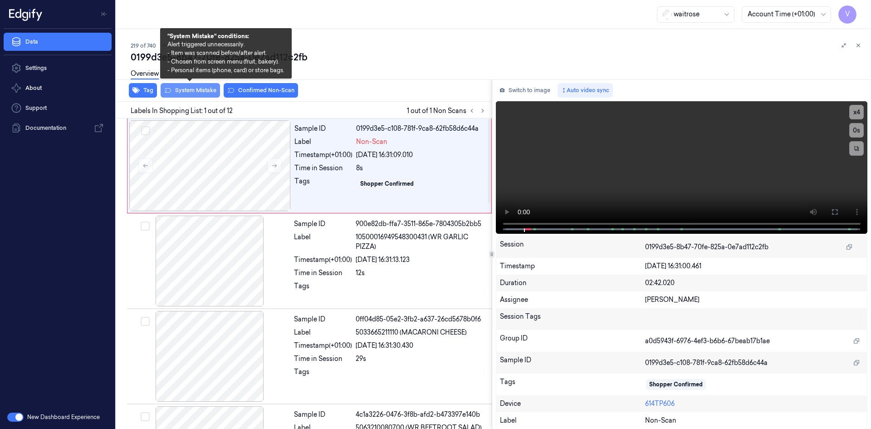
click at [197, 90] on button "System Mistake" at bounding box center [190, 90] width 59 height 15
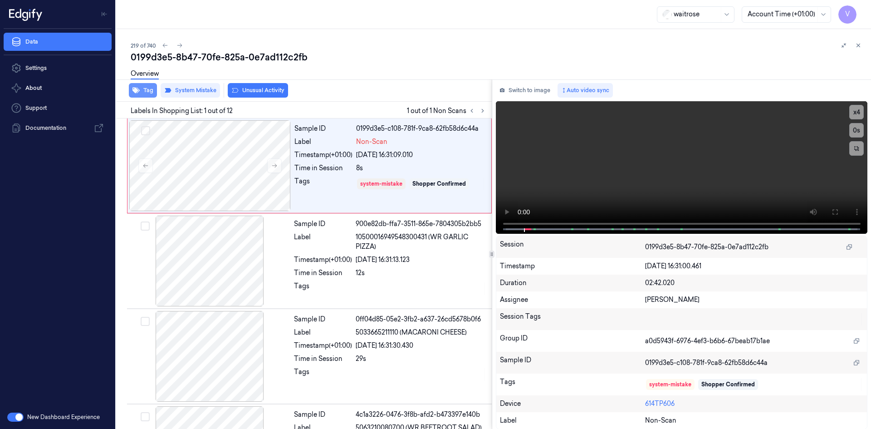
click at [150, 91] on button "Tag" at bounding box center [143, 90] width 28 height 15
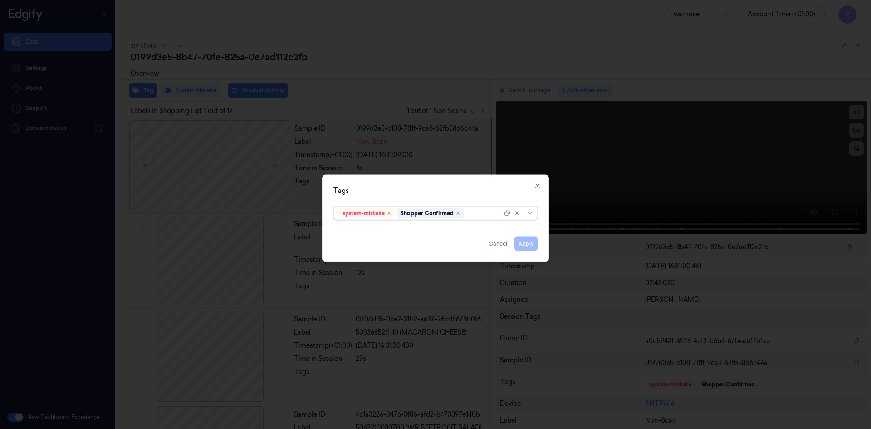
click at [485, 216] on div at bounding box center [484, 213] width 36 height 10
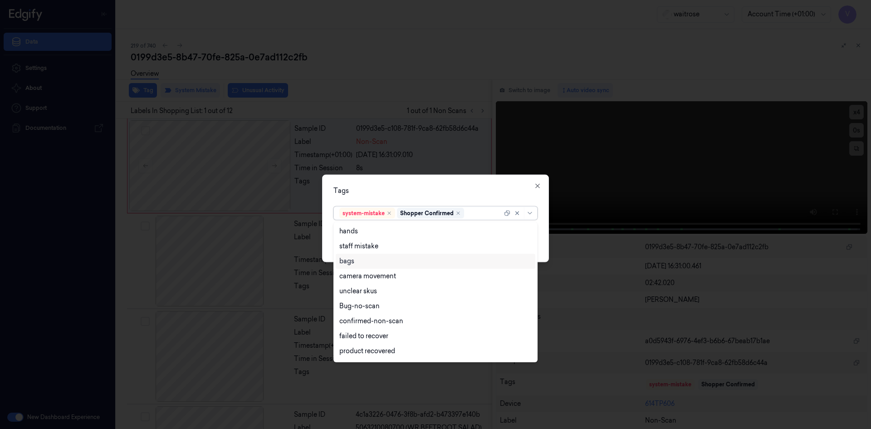
drag, startPoint x: 376, startPoint y: 263, endPoint x: 410, endPoint y: 219, distance: 55.9
click at [380, 260] on div "bags" at bounding box center [435, 261] width 192 height 10
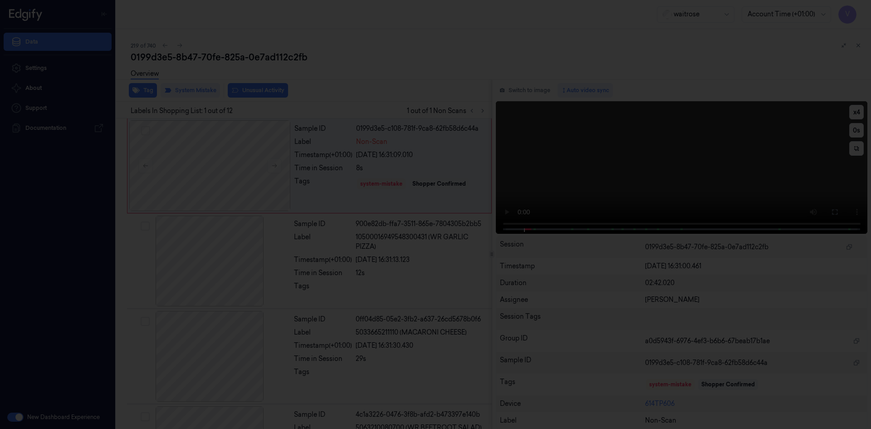
drag, startPoint x: 441, startPoint y: 173, endPoint x: 508, endPoint y: 227, distance: 85.9
click at [445, 176] on div at bounding box center [435, 214] width 871 height 429
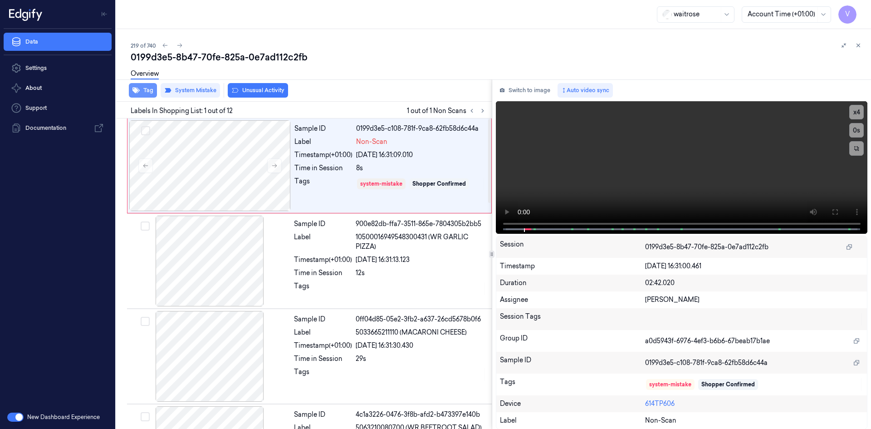
click at [151, 93] on button "Tag" at bounding box center [143, 90] width 28 height 15
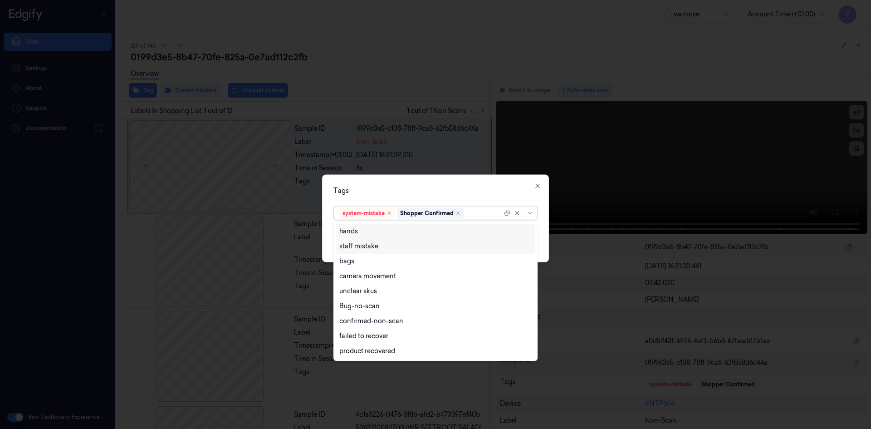
drag, startPoint x: 476, startPoint y: 211, endPoint x: 436, endPoint y: 245, distance: 53.2
click at [476, 212] on div at bounding box center [484, 213] width 36 height 10
click at [359, 262] on div "bags" at bounding box center [435, 261] width 192 height 10
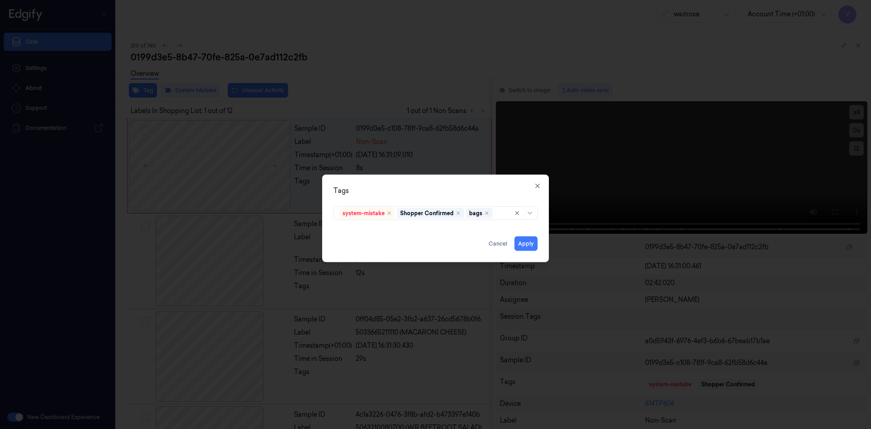
drag, startPoint x: 417, startPoint y: 189, endPoint x: 433, endPoint y: 196, distance: 17.5
click at [433, 196] on div "Tags system-mistake Shopper Confirmed bags Apply Cancel Close" at bounding box center [435, 218] width 227 height 88
click at [529, 243] on button "Apply" at bounding box center [526, 243] width 23 height 15
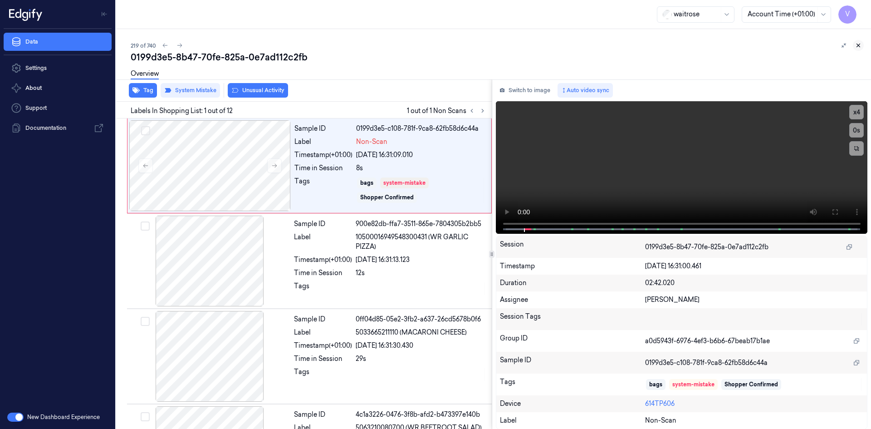
drag, startPoint x: 854, startPoint y: 41, endPoint x: 857, endPoint y: 46, distance: 6.3
click at [854, 41] on div at bounding box center [850, 45] width 25 height 11
click at [857, 45] on icon at bounding box center [858, 45] width 6 height 6
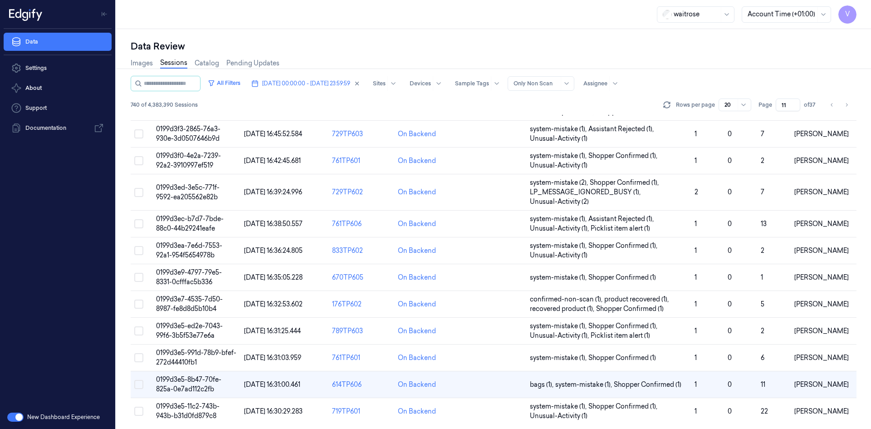
scroll to position [286, 0]
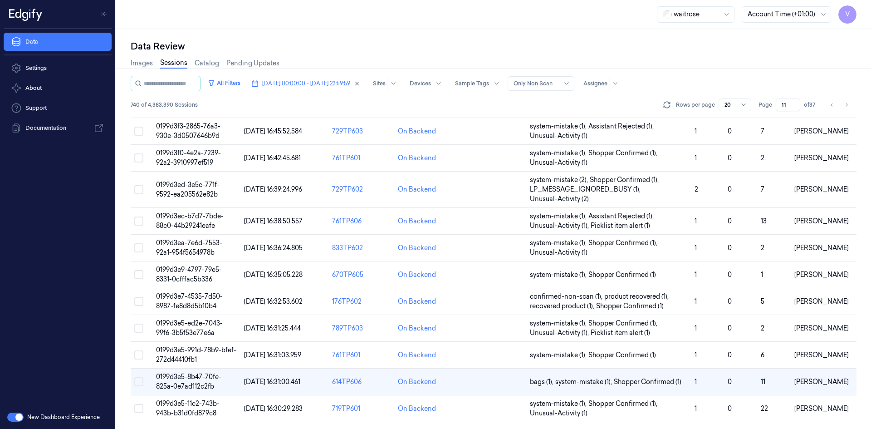
drag, startPoint x: 786, startPoint y: 104, endPoint x: 774, endPoint y: 112, distance: 14.5
click at [774, 112] on div "All Filters [DATE] 00:00:00 - [DATE] 23:59:59 Sites Devices Sample Tags Alert T…" at bounding box center [494, 95] width 726 height 39
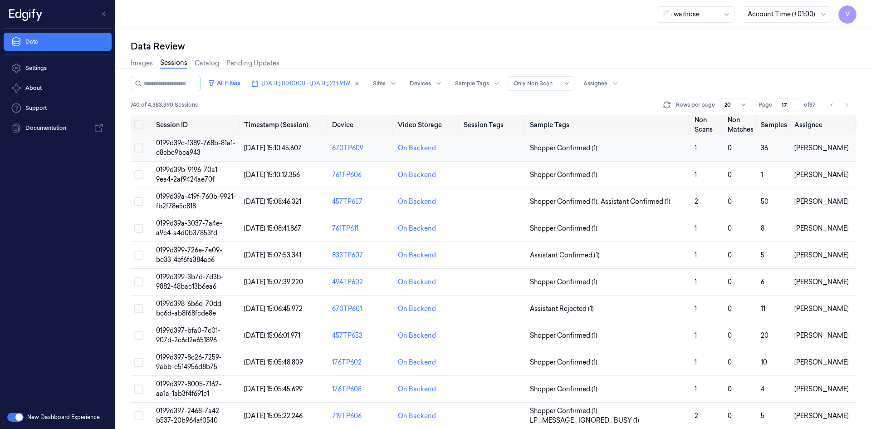
type input "17"
click at [185, 147] on span "0199d39c-1389-768b-81a1-c8cbc9bca943" at bounding box center [195, 148] width 79 height 18
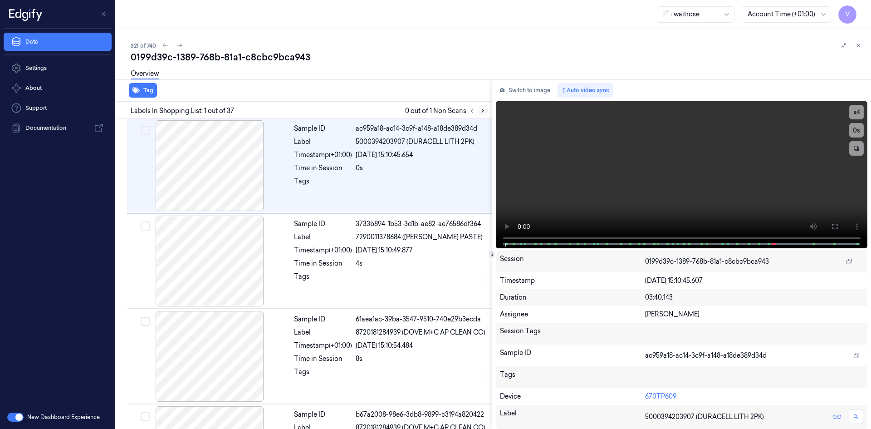
click at [483, 112] on icon at bounding box center [483, 111] width 6 height 6
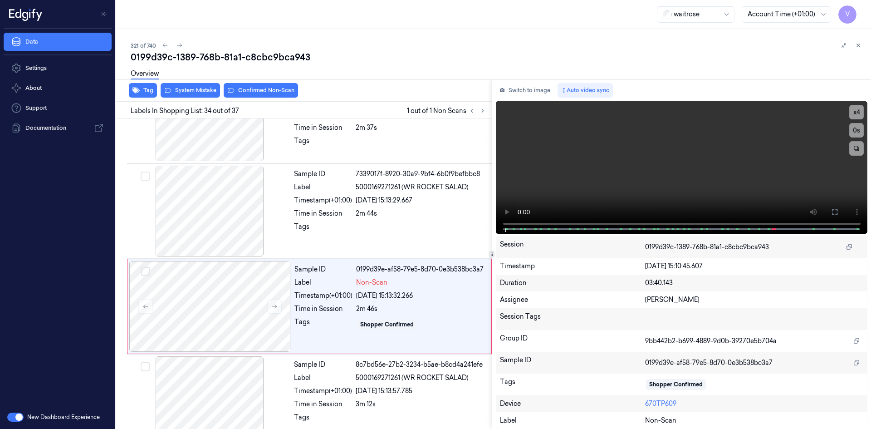
scroll to position [3036, 0]
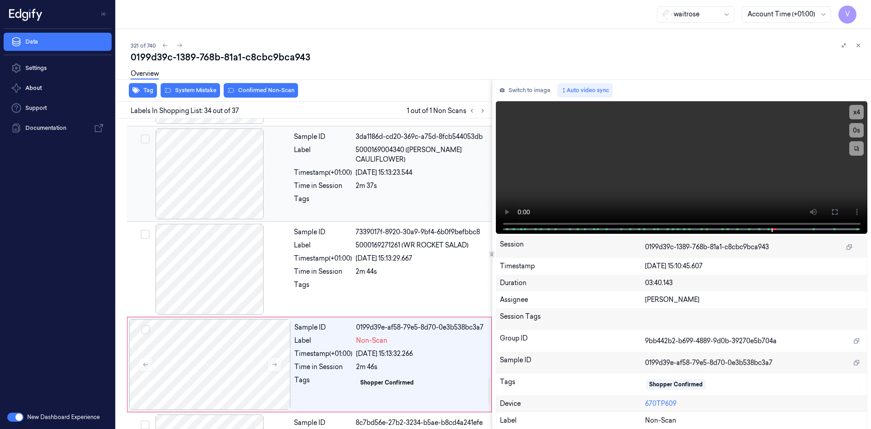
click at [285, 164] on div at bounding box center [210, 173] width 162 height 91
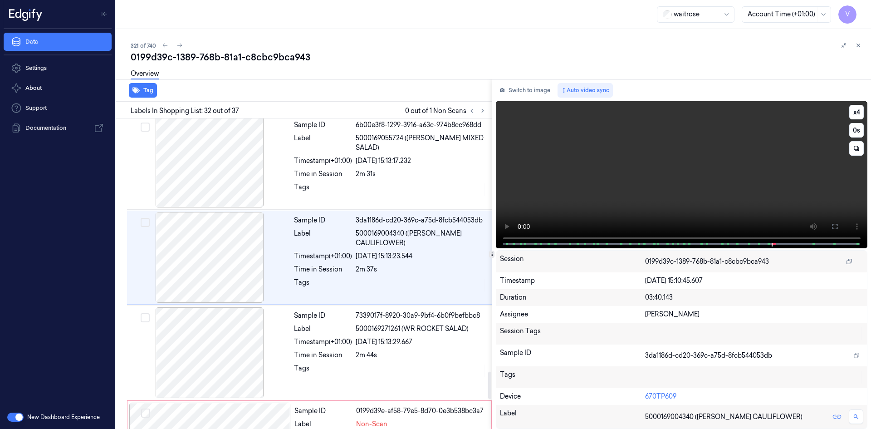
scroll to position [2846, 0]
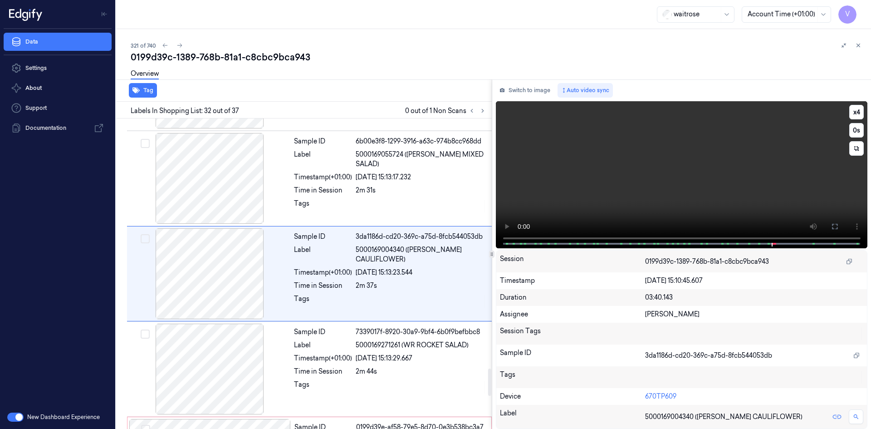
click at [646, 165] on video at bounding box center [682, 174] width 372 height 147
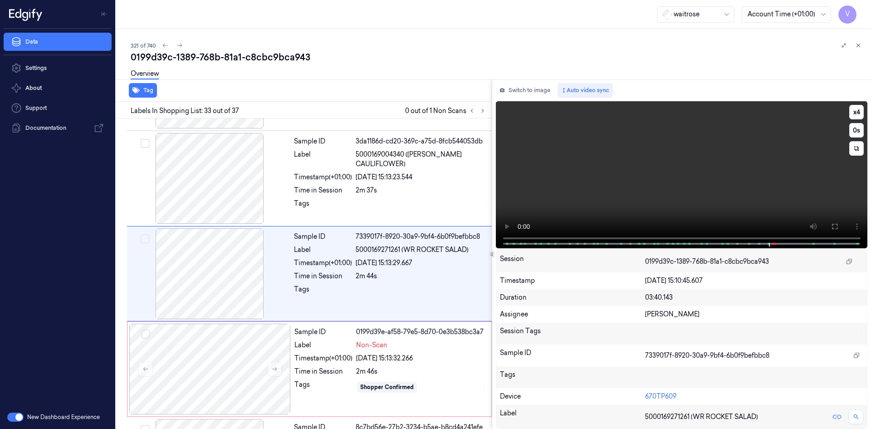
click at [690, 159] on video at bounding box center [682, 174] width 372 height 147
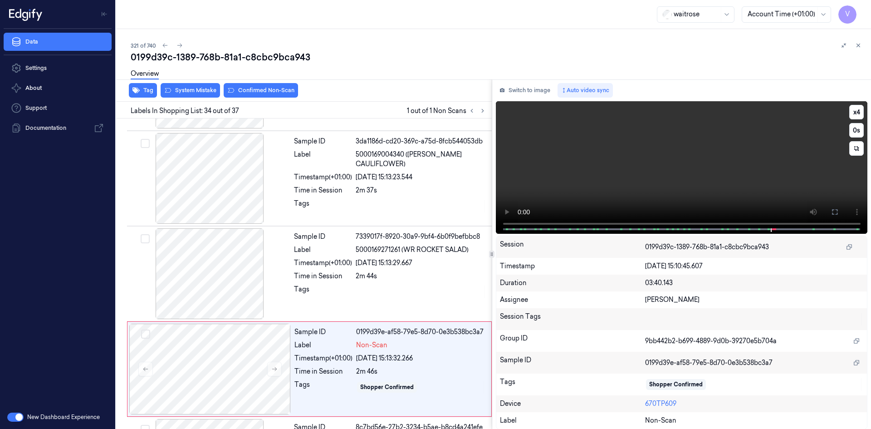
scroll to position [3036, 0]
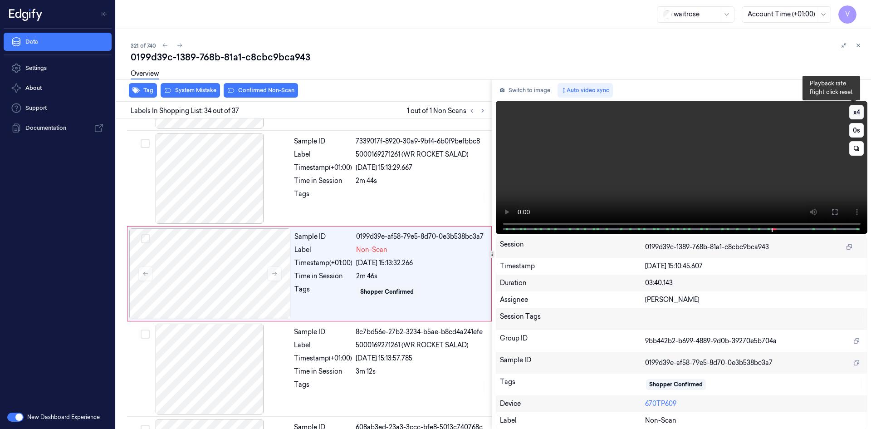
click at [855, 113] on button "x 4" at bounding box center [856, 112] width 15 height 15
click at [855, 111] on button "x 1" at bounding box center [856, 112] width 15 height 15
click at [698, 169] on video at bounding box center [682, 167] width 372 height 132
click at [691, 157] on video at bounding box center [682, 167] width 372 height 132
click at [680, 145] on video at bounding box center [682, 167] width 372 height 132
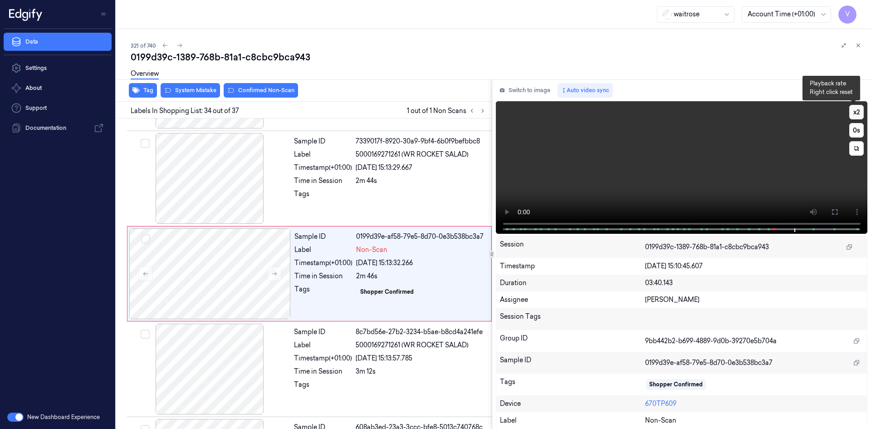
click at [849, 112] on button "x 2" at bounding box center [856, 112] width 15 height 15
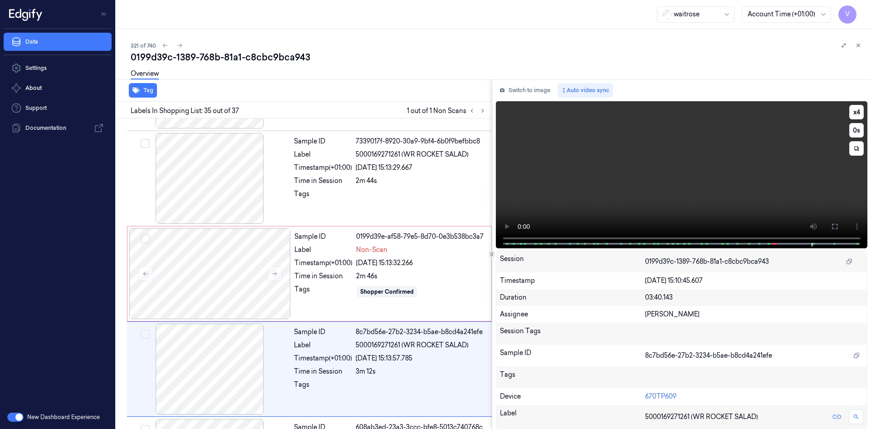
scroll to position [3132, 0]
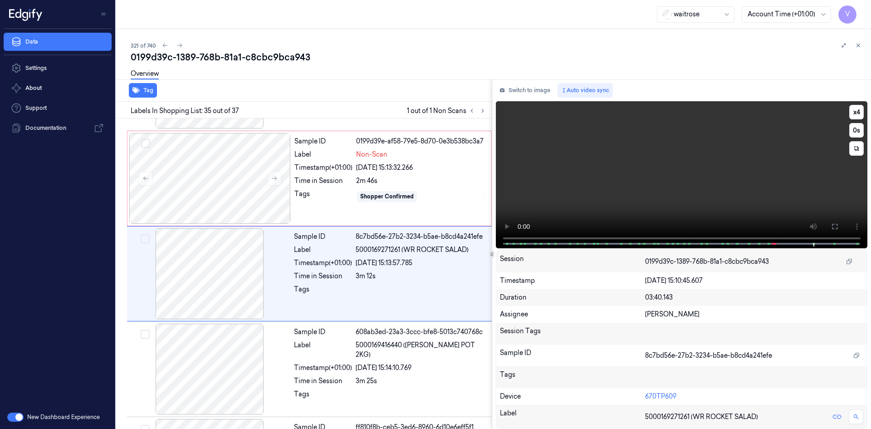
click at [673, 168] on video at bounding box center [682, 174] width 372 height 147
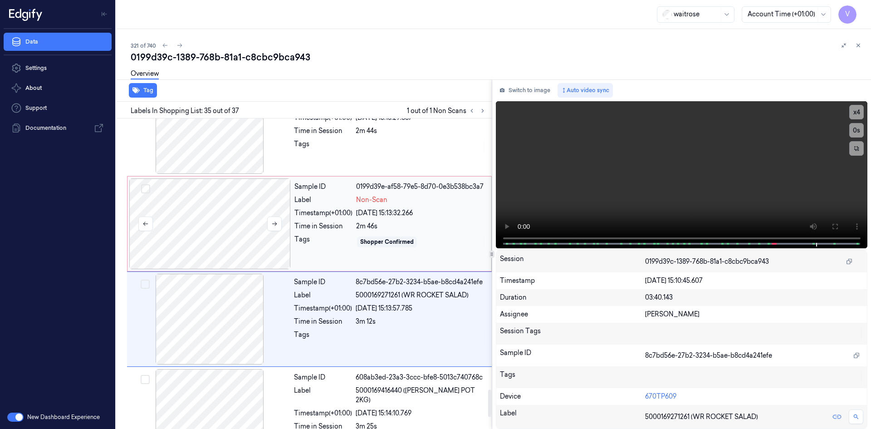
click at [214, 197] on div at bounding box center [210, 223] width 162 height 91
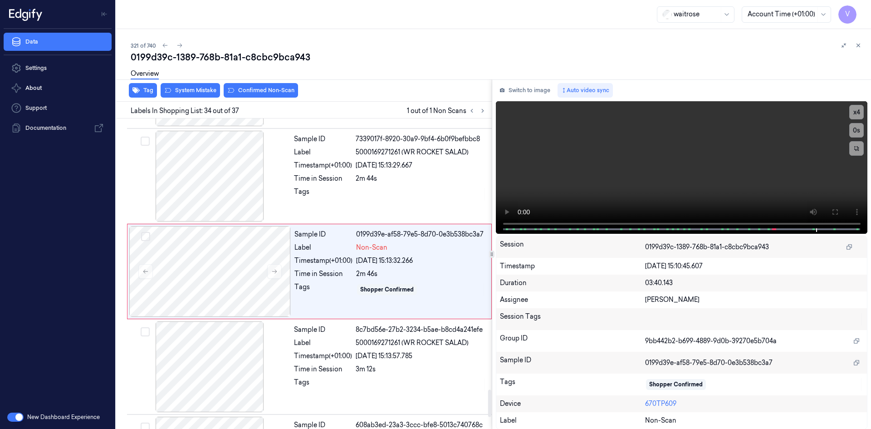
scroll to position [3034, 0]
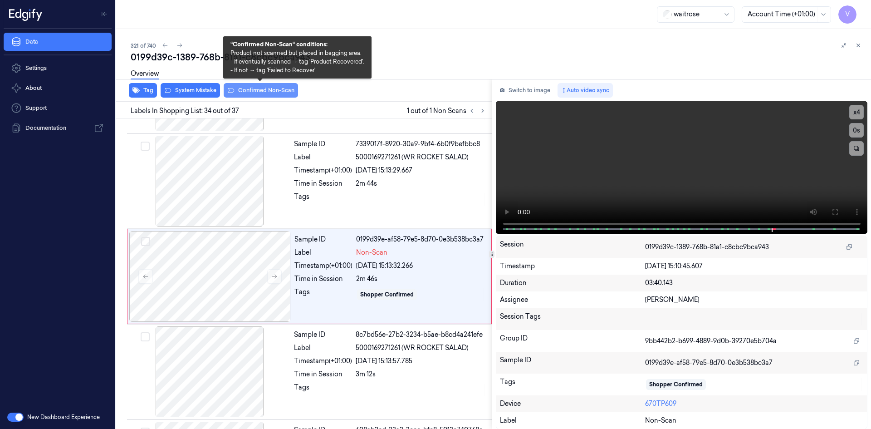
click at [262, 89] on button "Confirmed Non-Scan" at bounding box center [261, 90] width 74 height 15
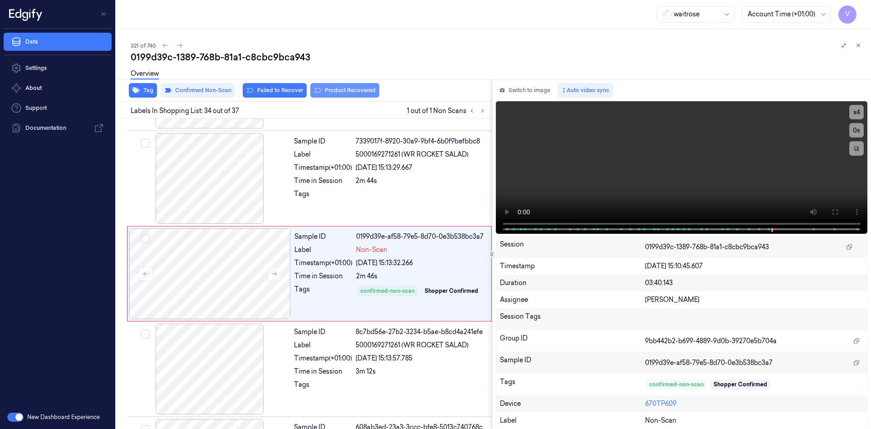
click at [344, 88] on button "Product Recovered" at bounding box center [344, 90] width 69 height 15
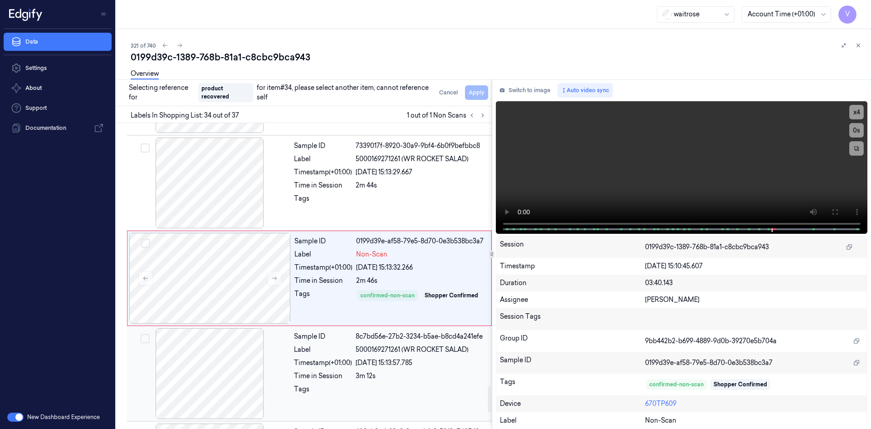
drag, startPoint x: 304, startPoint y: 361, endPoint x: 340, endPoint y: 338, distance: 43.4
click at [305, 360] on div "Timestamp (+01:00)" at bounding box center [323, 363] width 58 height 10
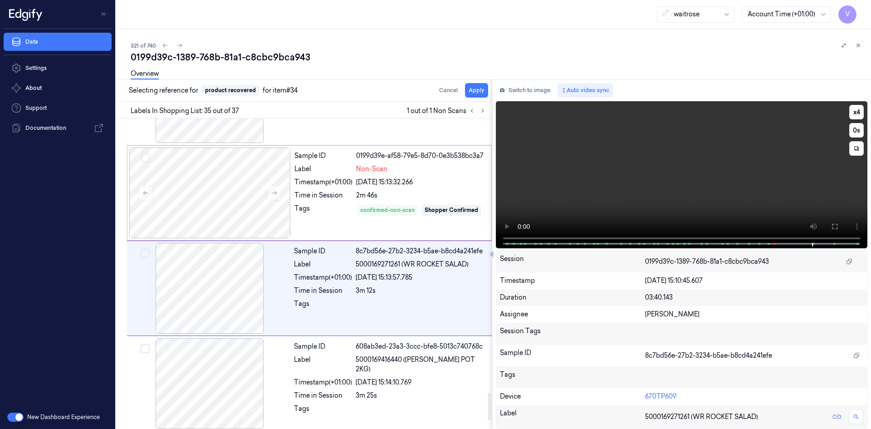
scroll to position [3132, 0]
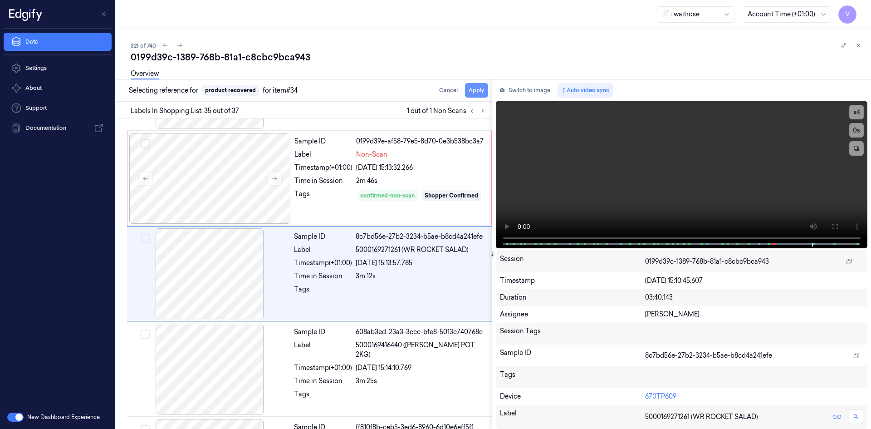
click at [476, 91] on button "Apply" at bounding box center [476, 90] width 23 height 15
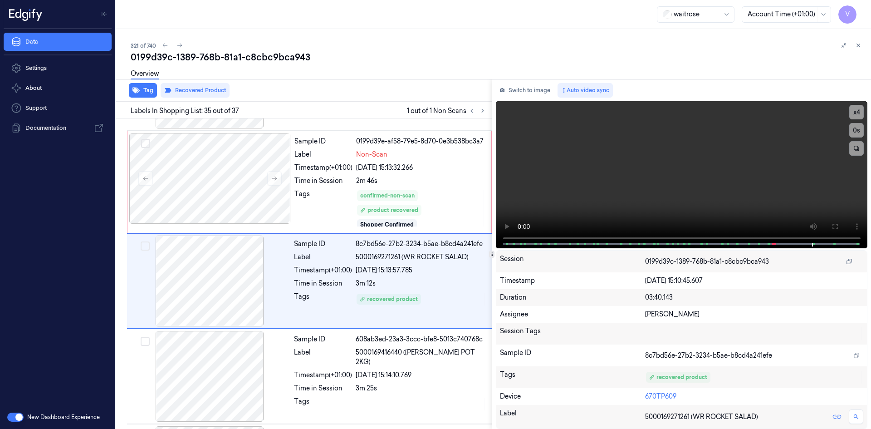
scroll to position [3139, 0]
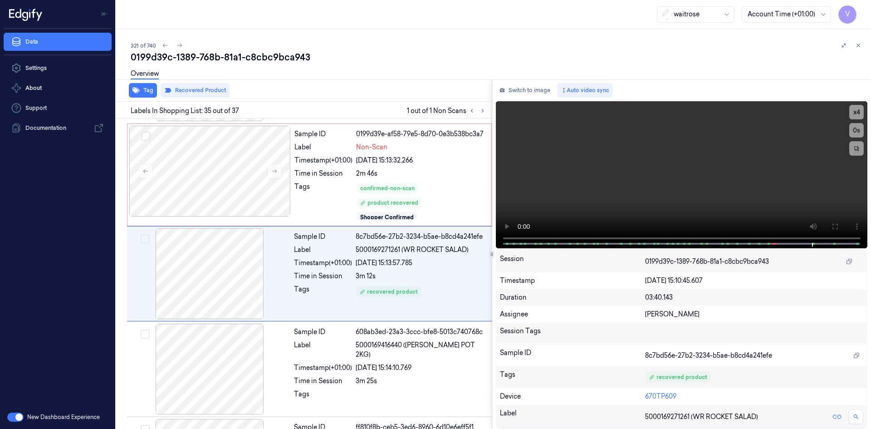
click at [858, 45] on icon at bounding box center [858, 45] width 6 height 6
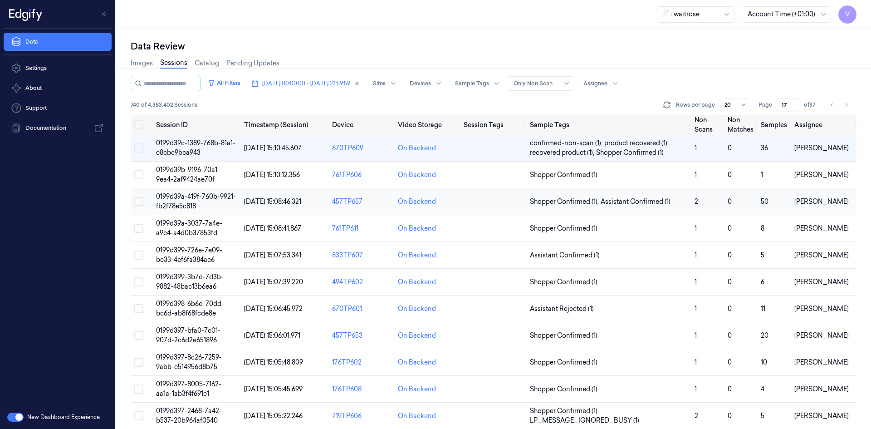
click at [190, 206] on span "0199d39a-419f-760b-9921-fb2f78e5c818" at bounding box center [196, 201] width 80 height 18
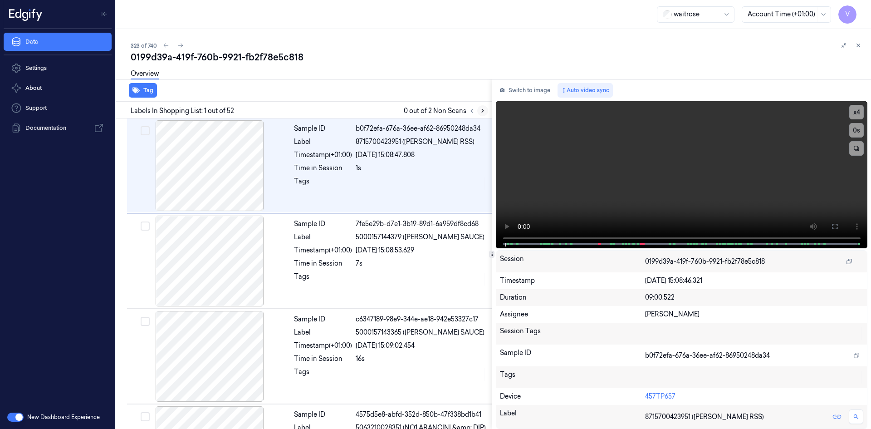
click at [481, 109] on icon at bounding box center [483, 111] width 6 height 6
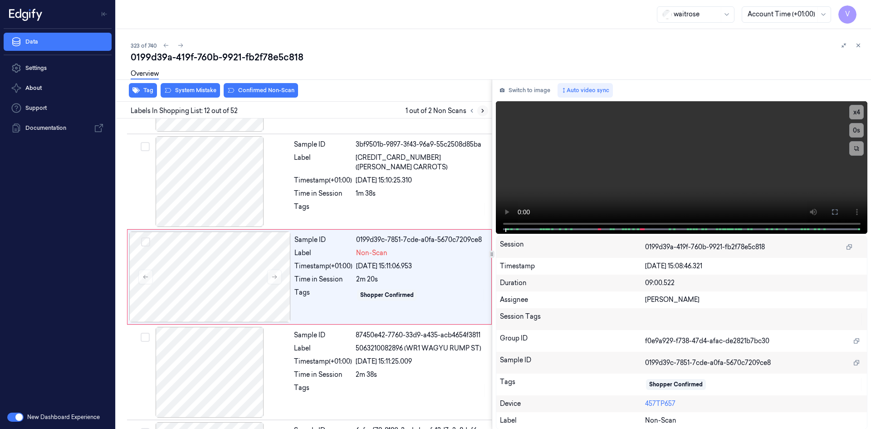
scroll to position [940, 0]
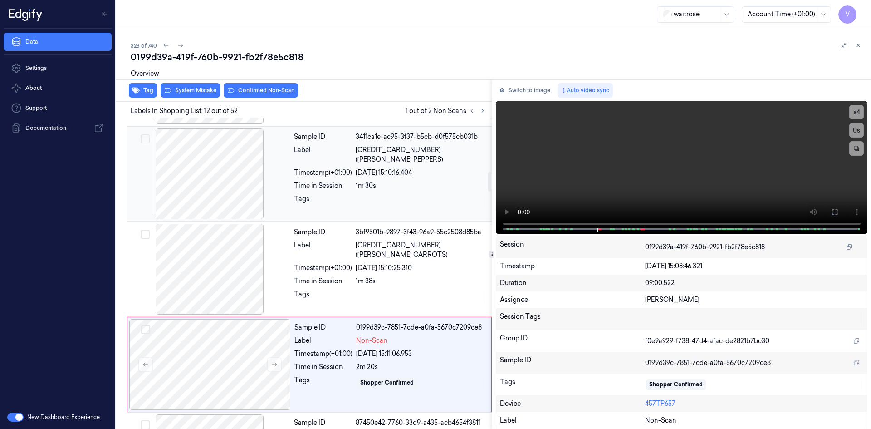
click at [272, 166] on div at bounding box center [210, 173] width 162 height 91
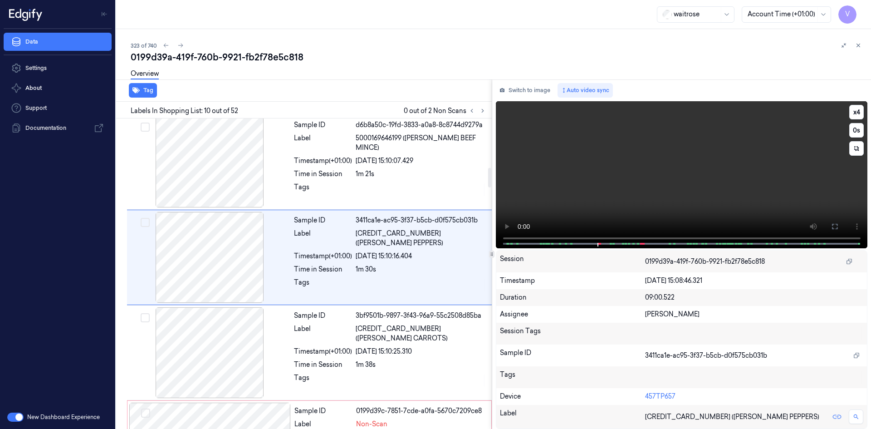
scroll to position [750, 0]
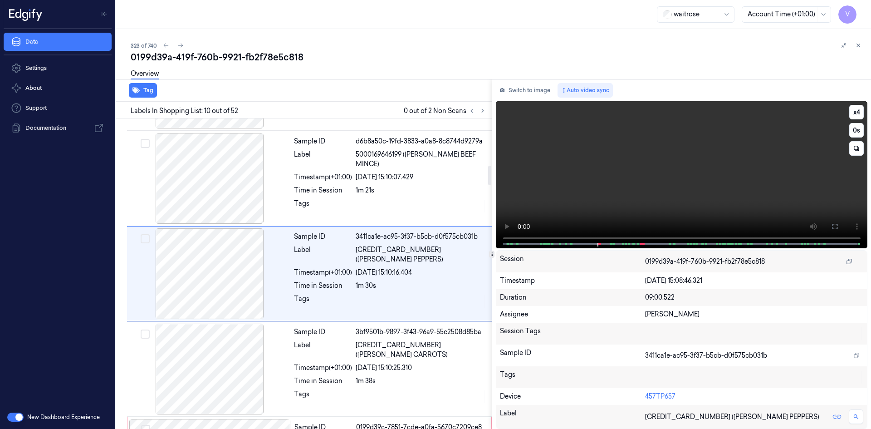
click at [658, 186] on video at bounding box center [682, 174] width 372 height 147
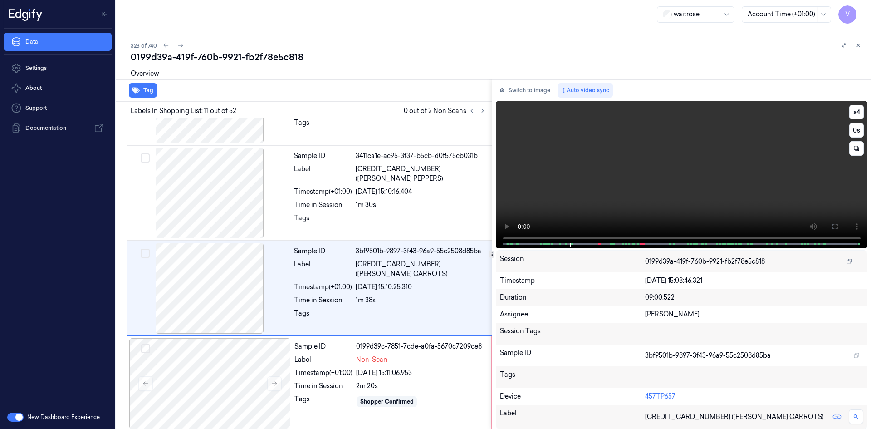
click at [611, 186] on video at bounding box center [682, 174] width 372 height 147
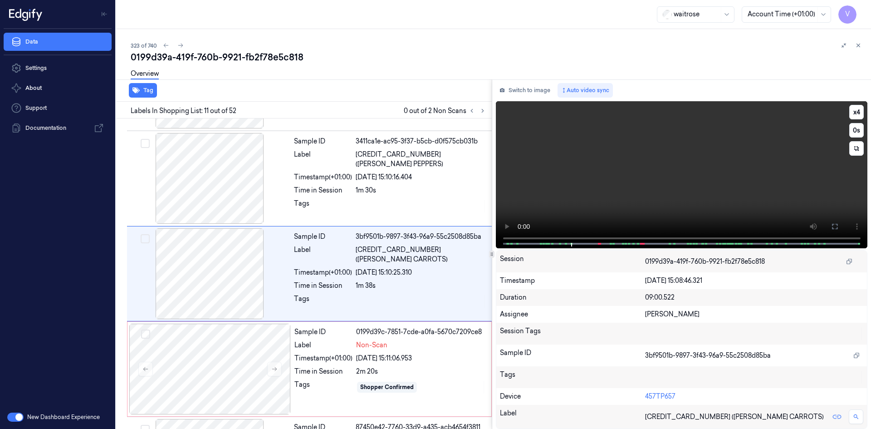
click at [639, 170] on video at bounding box center [682, 174] width 372 height 147
click at [651, 171] on video at bounding box center [682, 174] width 372 height 147
click at [647, 174] on video at bounding box center [682, 174] width 372 height 147
click at [667, 169] on video at bounding box center [682, 174] width 372 height 147
click at [629, 175] on video at bounding box center [682, 174] width 372 height 147
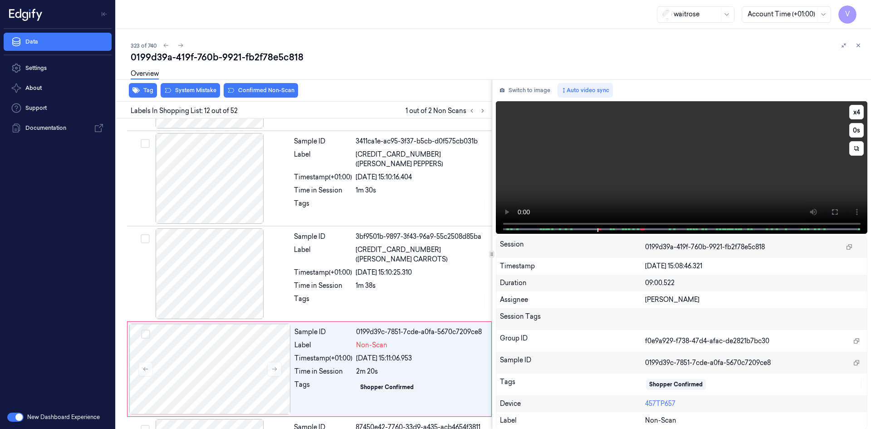
scroll to position [940, 0]
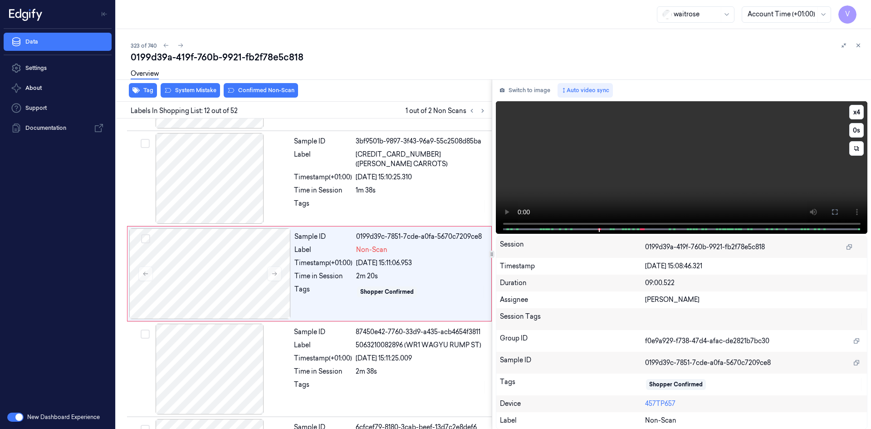
click at [664, 131] on video at bounding box center [682, 167] width 372 height 132
click at [691, 158] on video at bounding box center [682, 167] width 372 height 132
click at [677, 163] on video at bounding box center [682, 167] width 372 height 132
click at [852, 114] on button "x 4" at bounding box center [856, 112] width 15 height 15
click at [722, 176] on video at bounding box center [682, 167] width 372 height 132
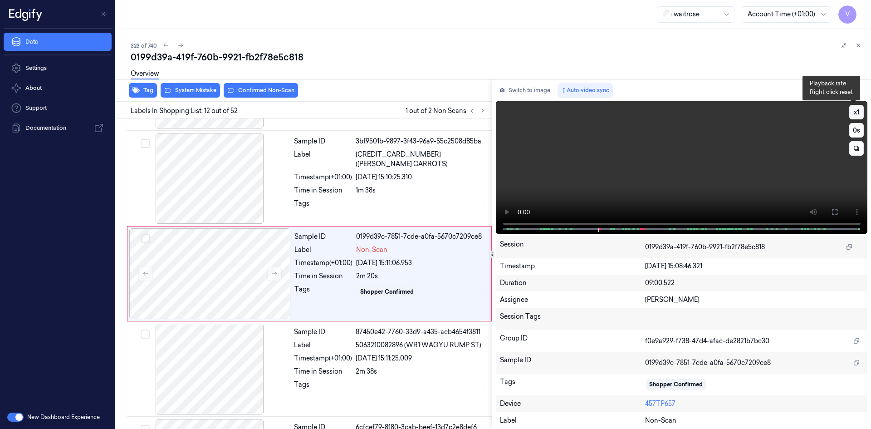
click at [849, 111] on button "x 1" at bounding box center [856, 112] width 15 height 15
click at [856, 108] on button "x 2" at bounding box center [856, 112] width 15 height 15
click at [697, 154] on video at bounding box center [682, 167] width 372 height 132
click at [488, 111] on button at bounding box center [482, 110] width 11 height 11
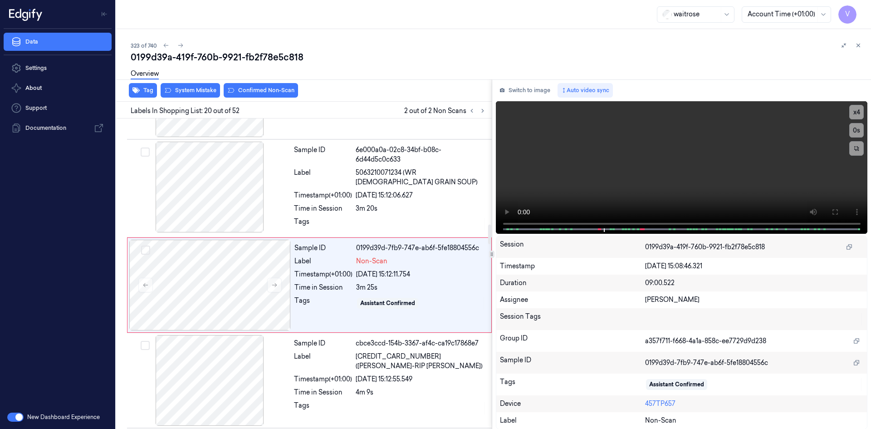
scroll to position [1702, 0]
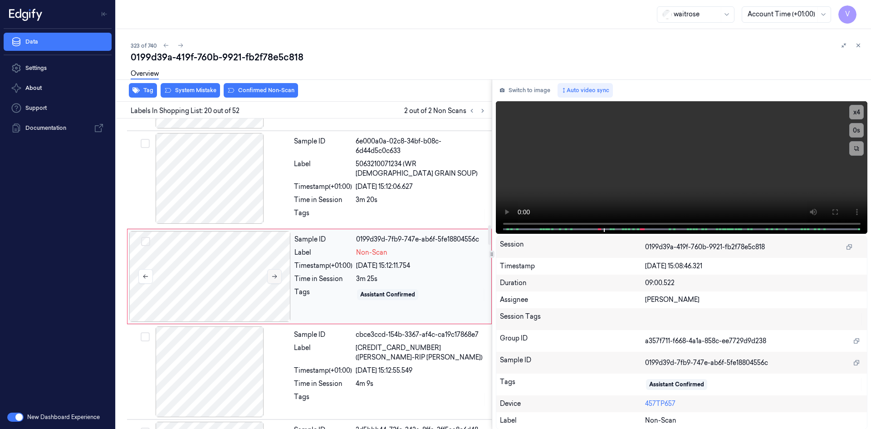
click at [273, 274] on icon at bounding box center [274, 276] width 6 height 6
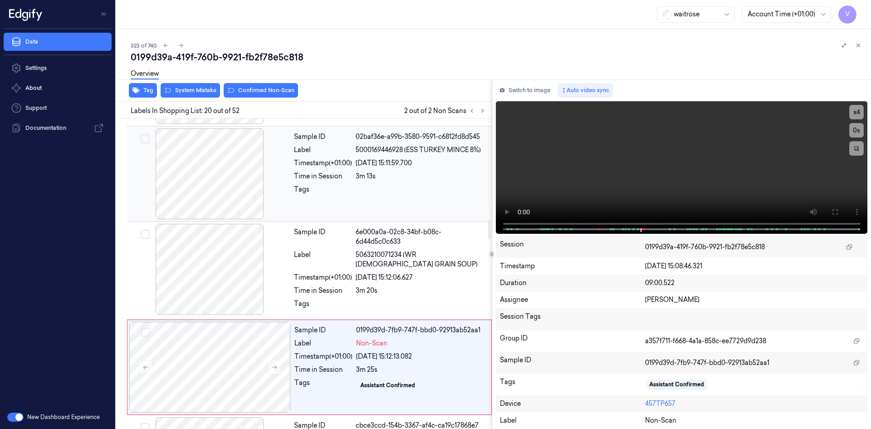
click at [329, 175] on div "Time in Session" at bounding box center [323, 177] width 58 height 10
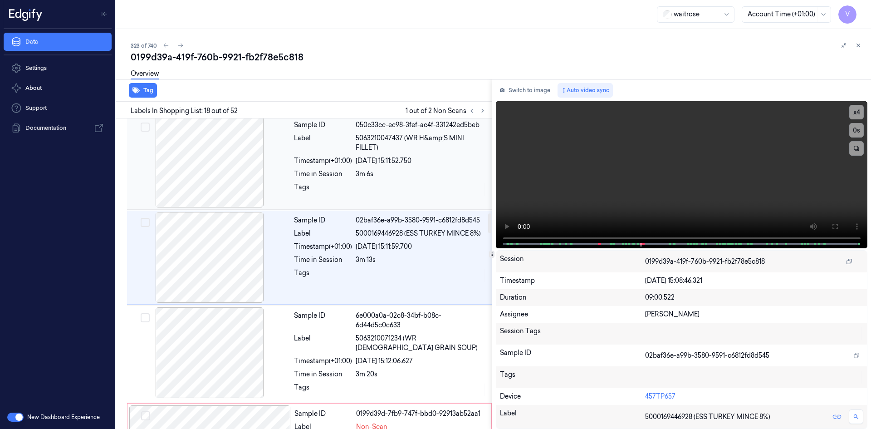
scroll to position [1512, 0]
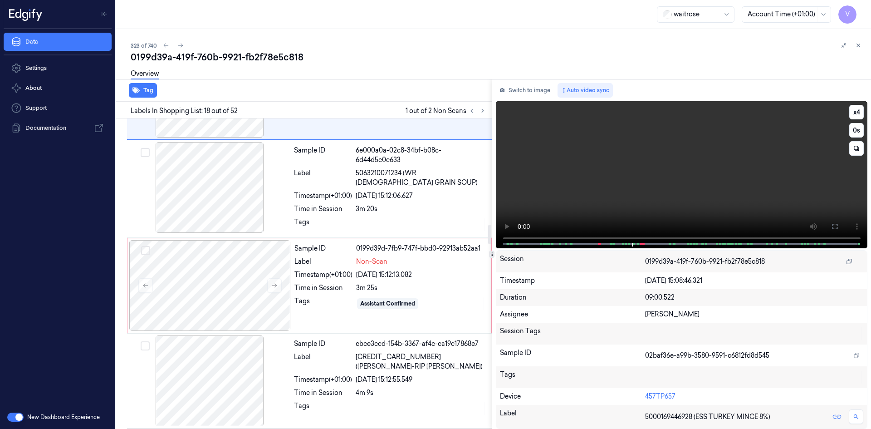
click at [643, 191] on video at bounding box center [682, 174] width 372 height 147
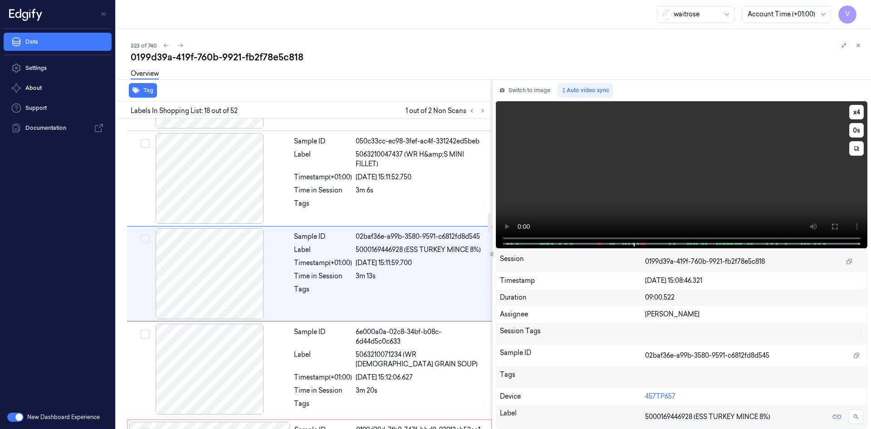
click at [623, 179] on video at bounding box center [682, 174] width 372 height 147
click at [642, 181] on video at bounding box center [682, 174] width 372 height 147
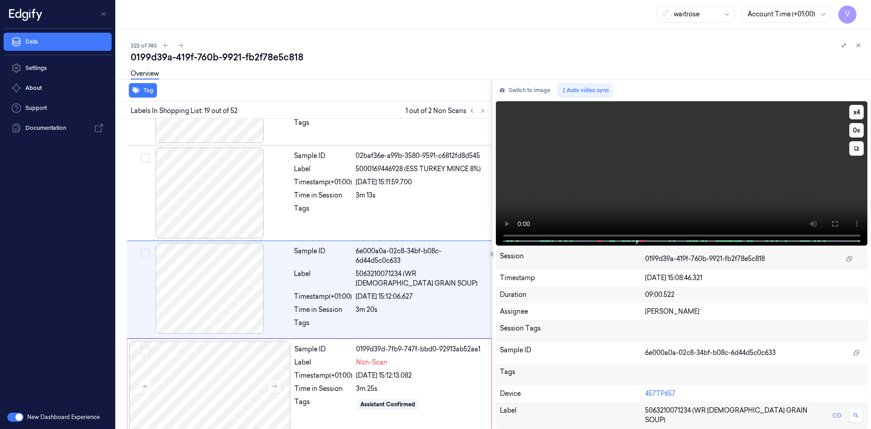
scroll to position [1607, 0]
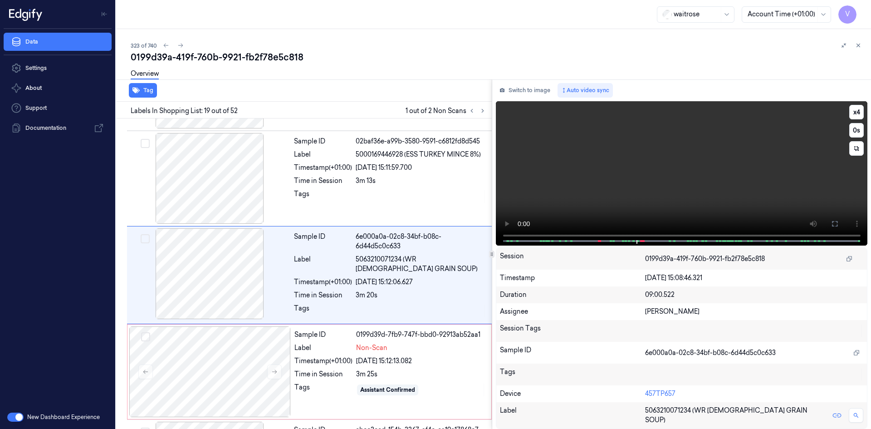
click at [662, 172] on video at bounding box center [682, 173] width 372 height 144
click at [851, 113] on button "x 4" at bounding box center [856, 112] width 15 height 15
click at [855, 110] on button "x 1" at bounding box center [856, 112] width 15 height 15
click at [624, 183] on video at bounding box center [682, 173] width 372 height 144
click at [657, 177] on video at bounding box center [682, 173] width 372 height 144
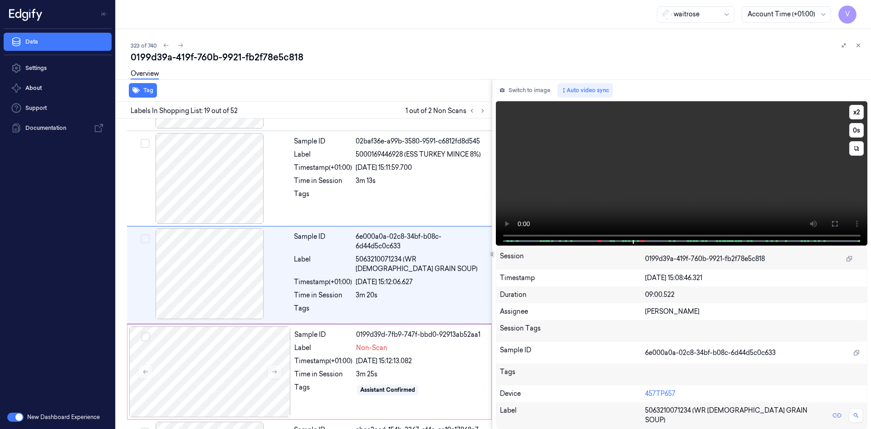
click at [637, 198] on video at bounding box center [682, 173] width 372 height 144
click at [656, 148] on video at bounding box center [682, 173] width 372 height 144
click at [638, 124] on video at bounding box center [682, 173] width 372 height 144
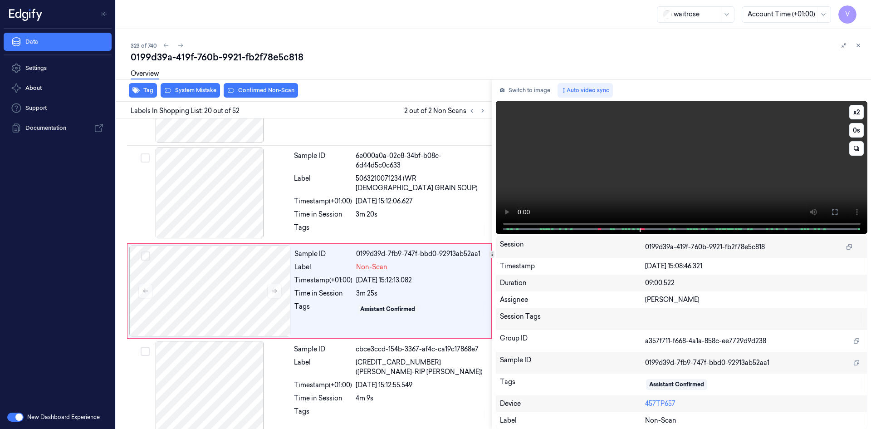
scroll to position [1702, 0]
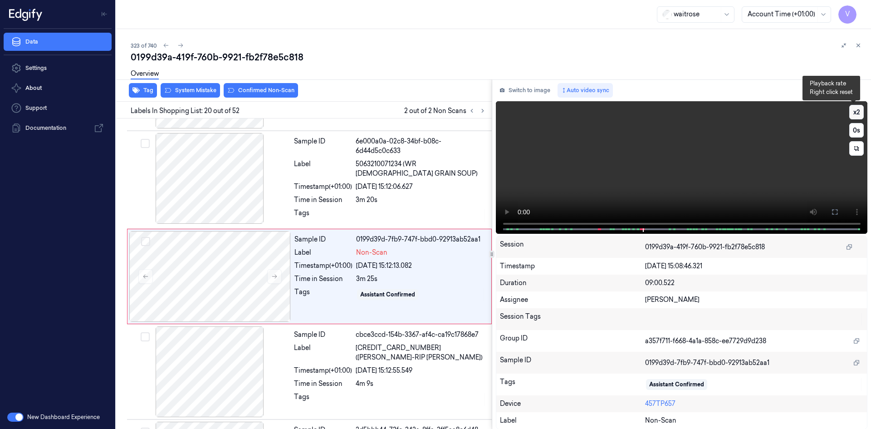
click at [854, 110] on button "x 2" at bounding box center [856, 112] width 15 height 15
click at [655, 177] on video at bounding box center [682, 167] width 372 height 132
click at [692, 179] on video at bounding box center [682, 167] width 372 height 132
click at [673, 176] on video at bounding box center [682, 167] width 372 height 132
click at [186, 259] on div at bounding box center [210, 276] width 162 height 91
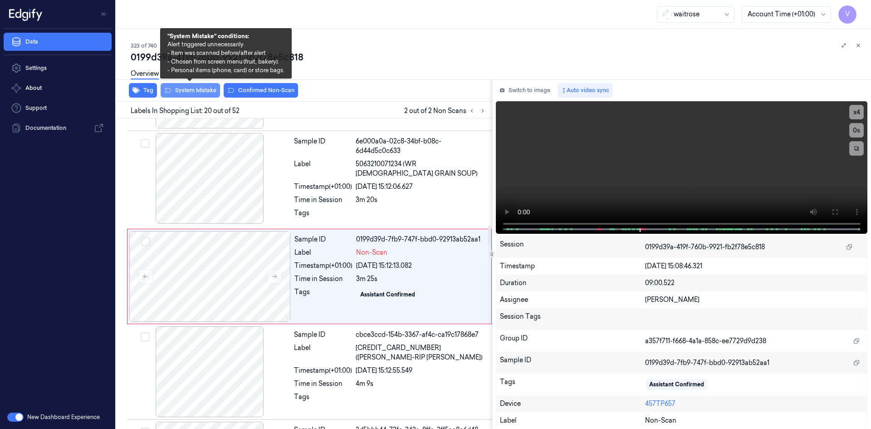
click at [207, 89] on button "System Mistake" at bounding box center [190, 90] width 59 height 15
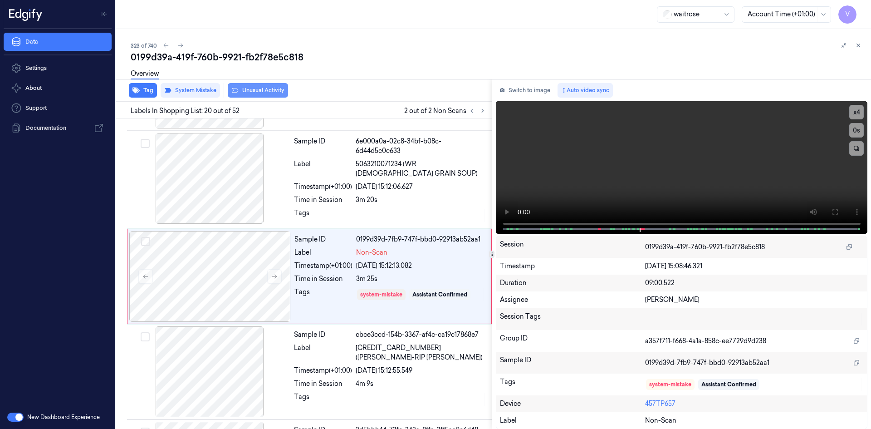
click at [265, 92] on button "Unusual Activity" at bounding box center [258, 90] width 60 height 15
click at [857, 42] on icon at bounding box center [858, 45] width 6 height 6
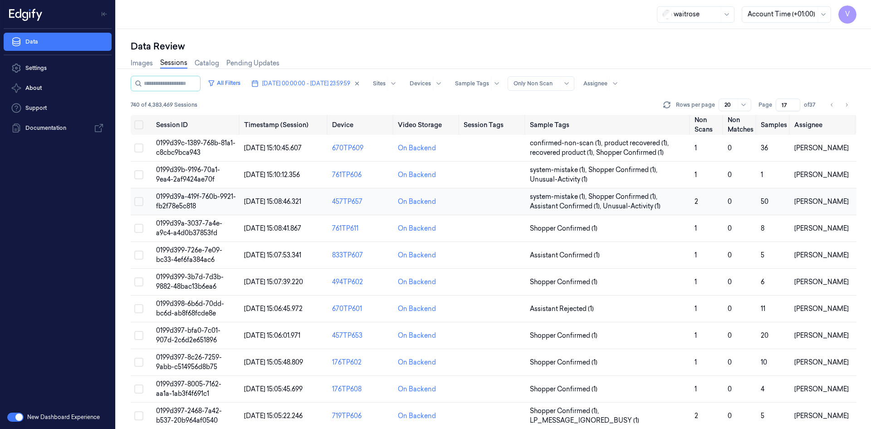
click at [194, 197] on span "0199d39a-419f-760b-9921-fb2f78e5c818" at bounding box center [196, 201] width 80 height 18
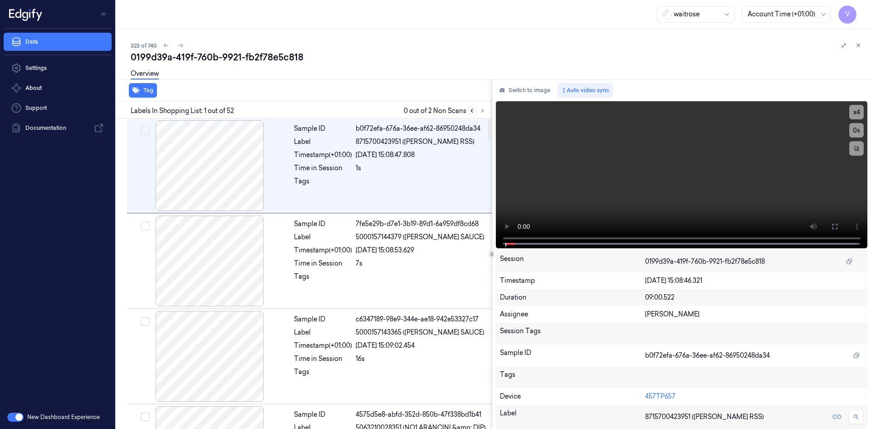
click at [472, 107] on button at bounding box center [471, 110] width 11 height 11
click at [483, 108] on icon at bounding box center [483, 111] width 6 height 6
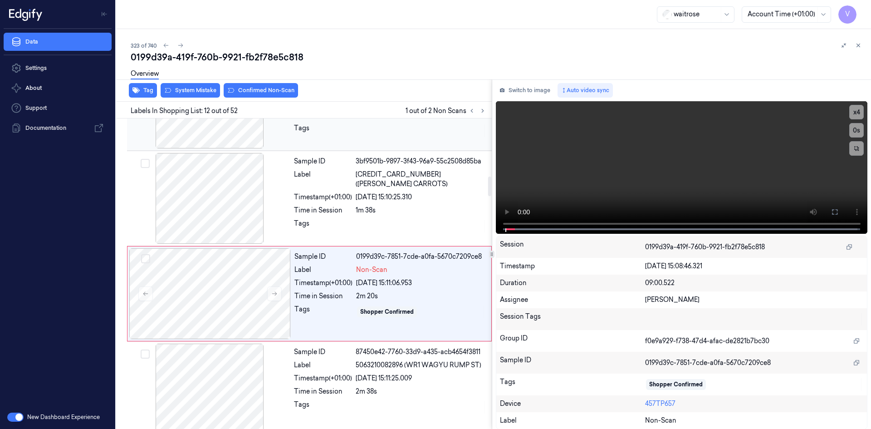
scroll to position [940, 0]
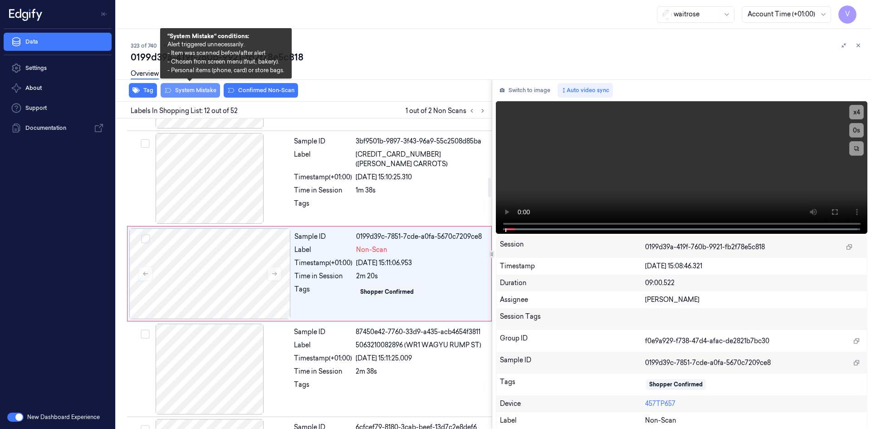
click at [202, 88] on button "System Mistake" at bounding box center [190, 90] width 59 height 15
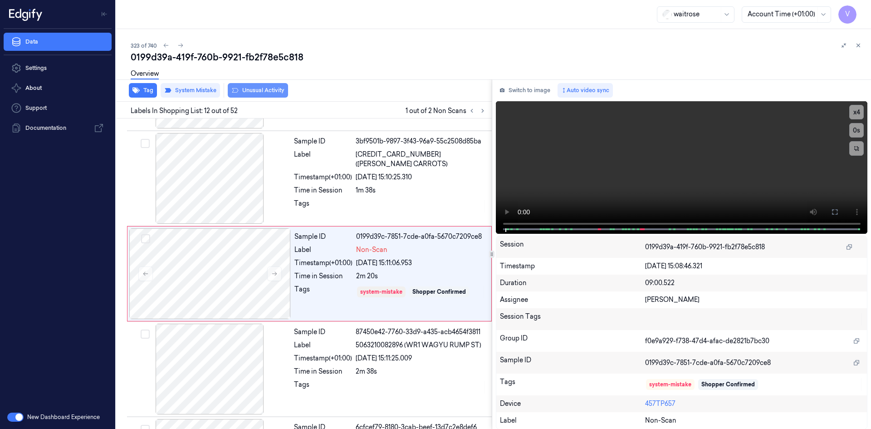
click at [256, 92] on button "Unusual Activity" at bounding box center [258, 90] width 60 height 15
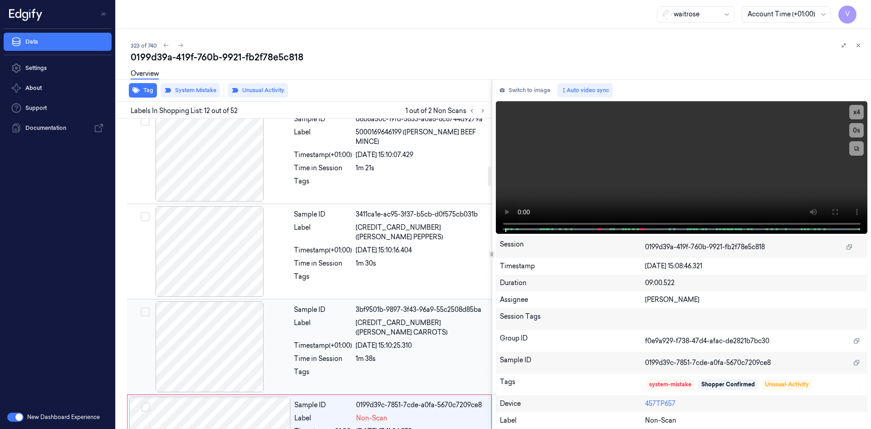
scroll to position [759, 0]
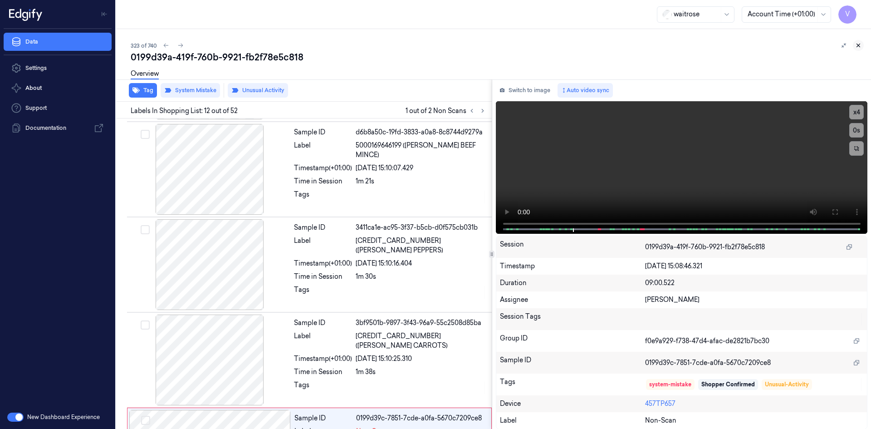
click at [858, 43] on icon at bounding box center [858, 45] width 6 height 6
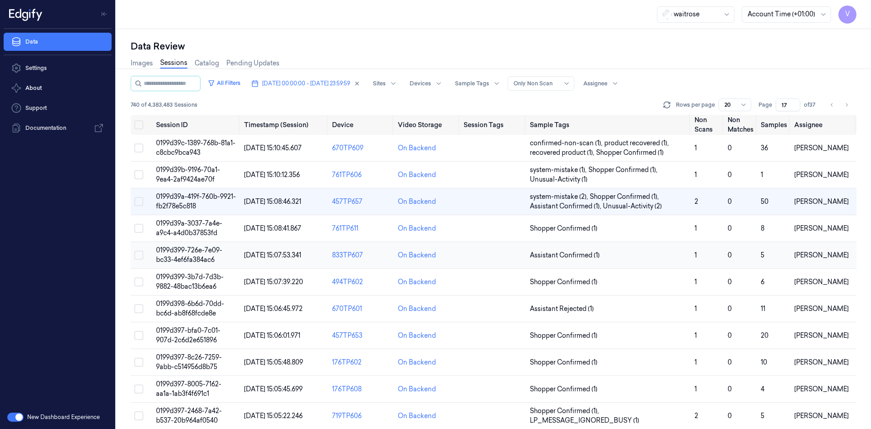
click at [192, 256] on span "0199d399-726e-7e09-bc33-4ef6fa384ac6" at bounding box center [189, 255] width 66 height 18
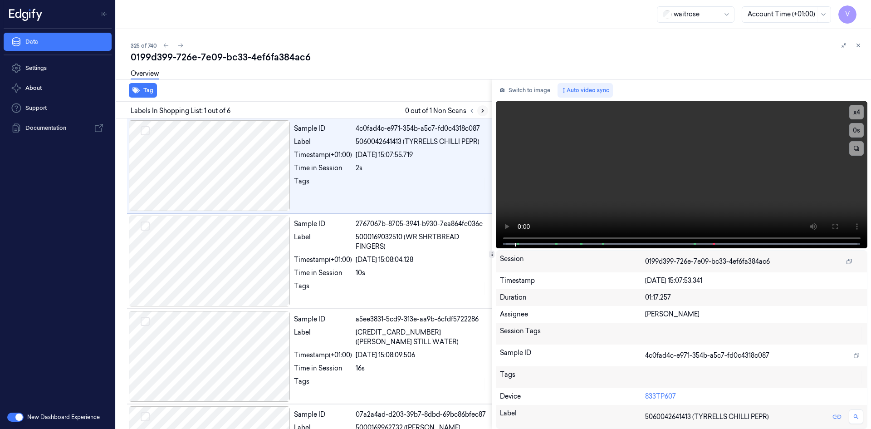
click at [483, 109] on icon at bounding box center [483, 111] width 6 height 6
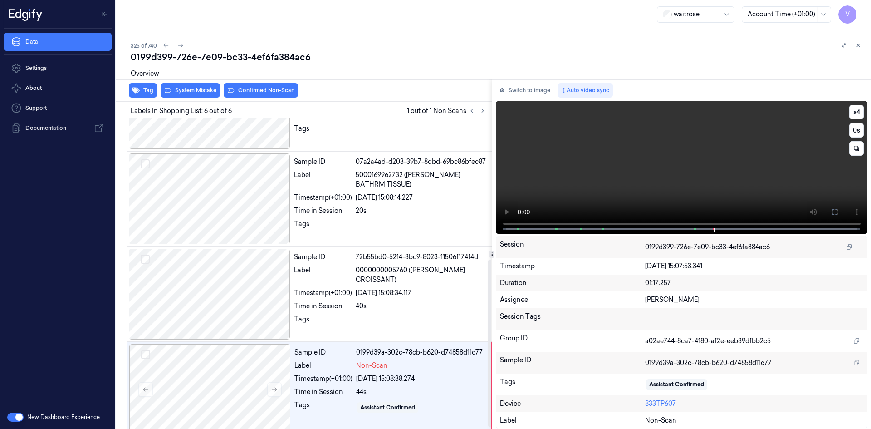
scroll to position [264, 0]
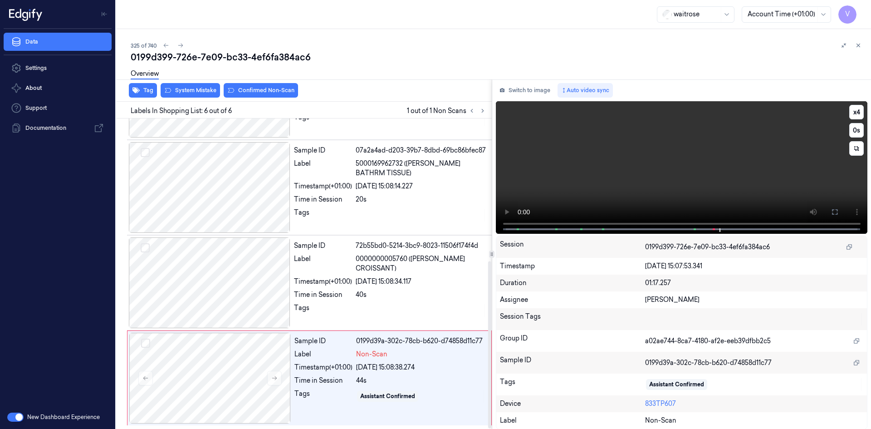
click at [598, 160] on video at bounding box center [682, 167] width 372 height 132
click at [214, 368] on div at bounding box center [210, 378] width 162 height 91
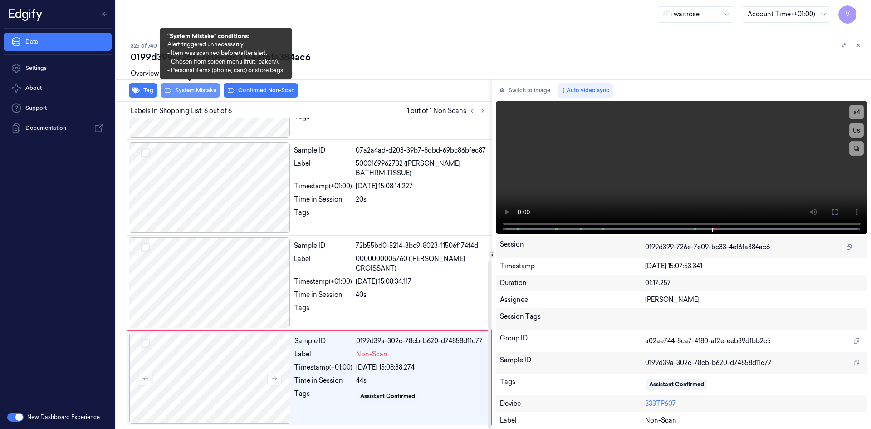
click at [198, 87] on button "System Mistake" at bounding box center [190, 90] width 59 height 15
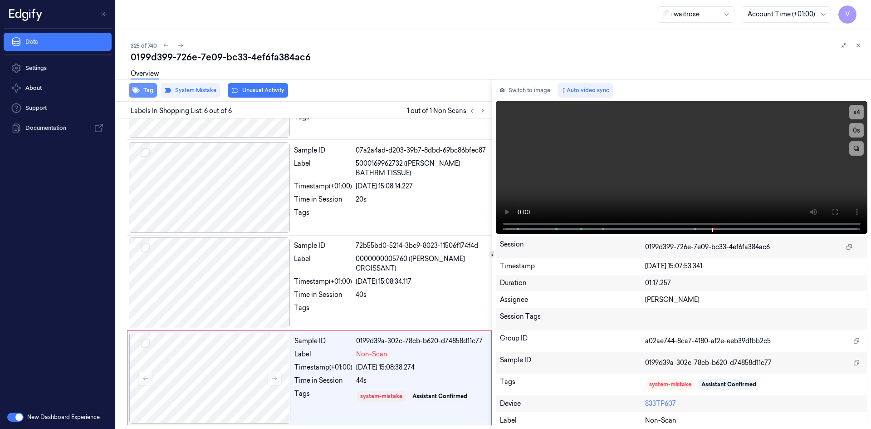
click at [147, 90] on button "Tag" at bounding box center [143, 90] width 28 height 15
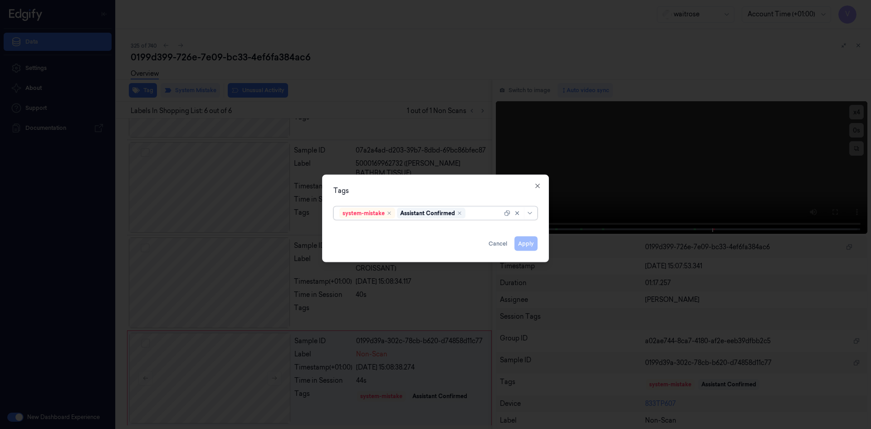
click at [477, 212] on div at bounding box center [484, 213] width 35 height 10
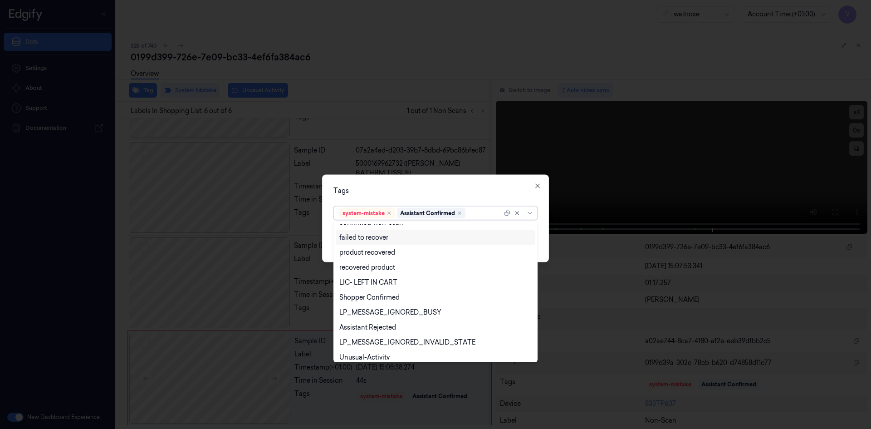
scroll to position [133, 0]
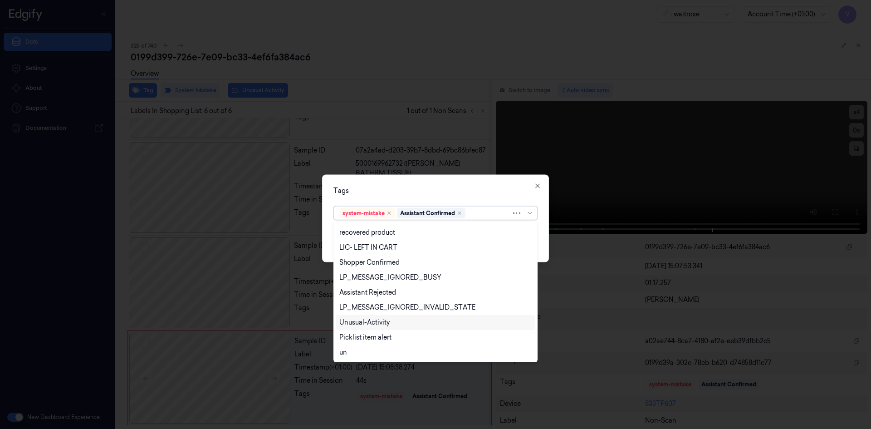
click at [402, 326] on div "Unusual-Activity" at bounding box center [435, 323] width 192 height 10
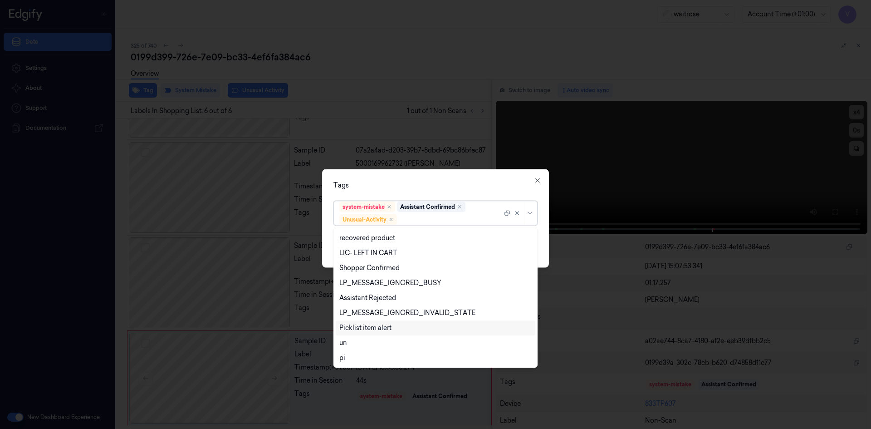
click at [398, 334] on div "Picklist item alert" at bounding box center [436, 327] width 200 height 15
drag, startPoint x: 433, startPoint y: 182, endPoint x: 446, endPoint y: 191, distance: 15.0
click at [438, 186] on div "Tags" at bounding box center [435, 185] width 204 height 10
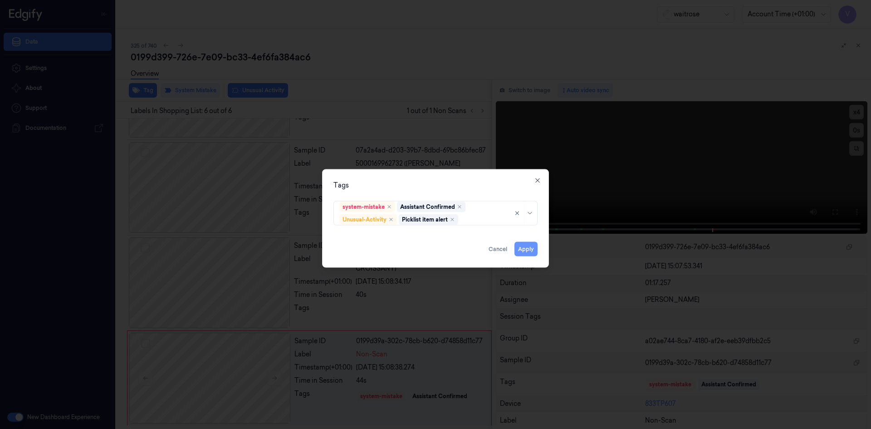
click at [521, 248] on button "Apply" at bounding box center [526, 248] width 23 height 15
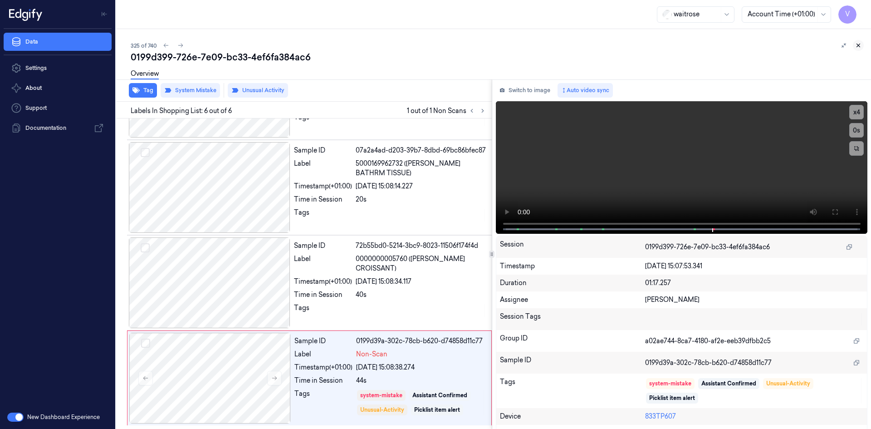
click at [858, 43] on icon at bounding box center [858, 45] width 6 height 6
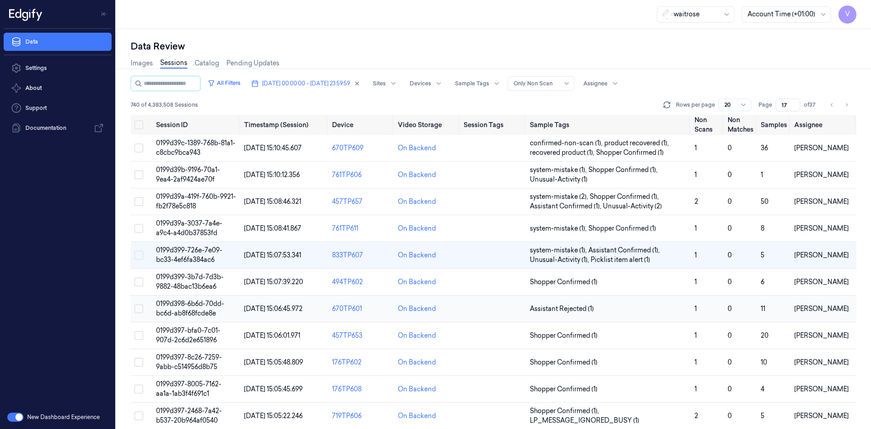
click at [186, 302] on span "0199d398-6b6d-70dd-bc6d-ab8f68fcde8e" at bounding box center [190, 308] width 68 height 18
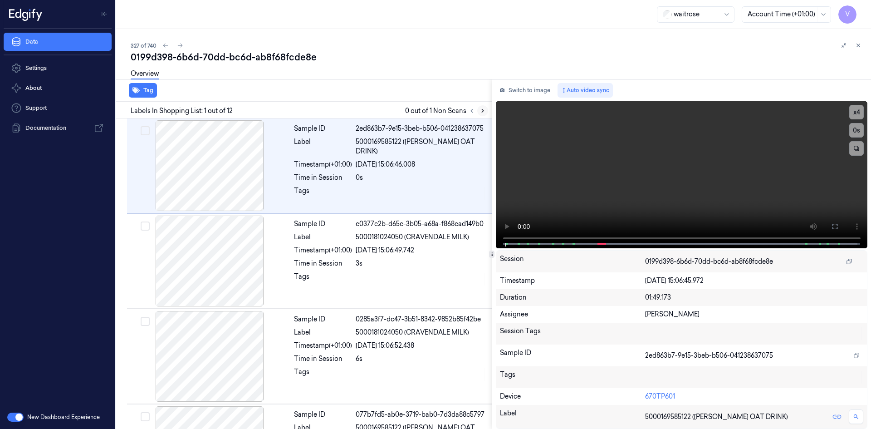
click at [481, 109] on icon at bounding box center [483, 111] width 6 height 6
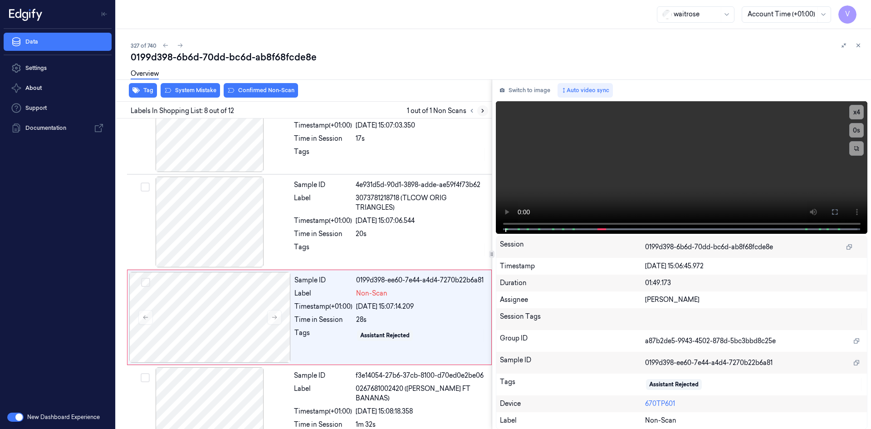
scroll to position [559, 0]
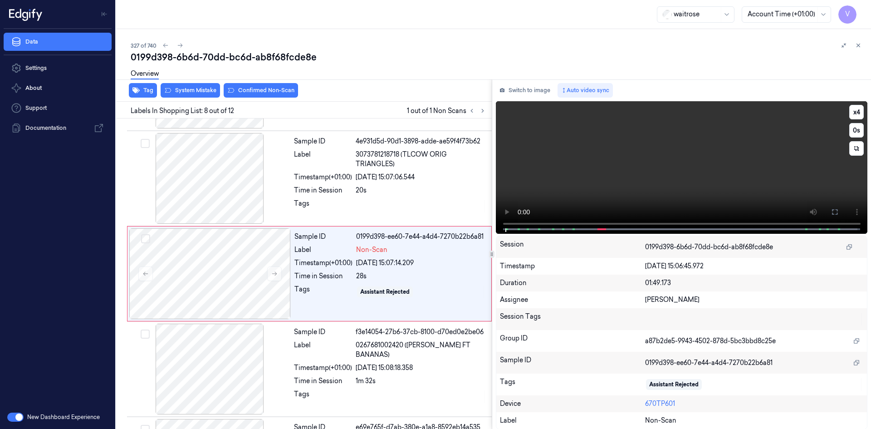
click at [577, 186] on video at bounding box center [682, 167] width 372 height 132
click at [611, 145] on video at bounding box center [682, 167] width 372 height 132
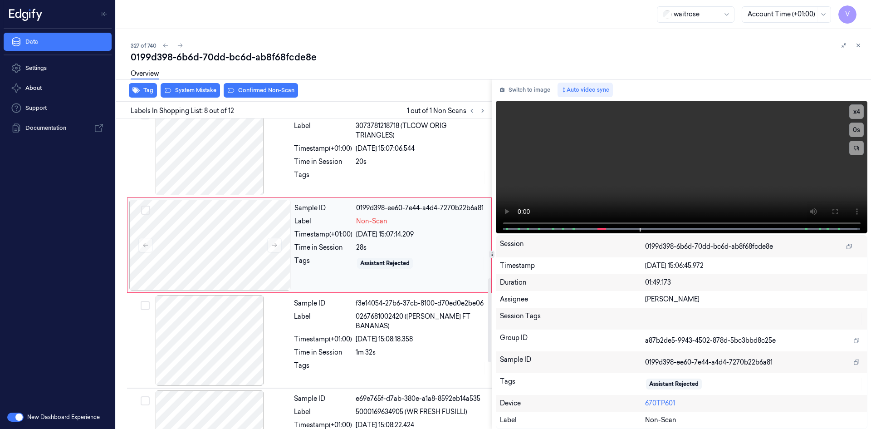
scroll to position [590, 0]
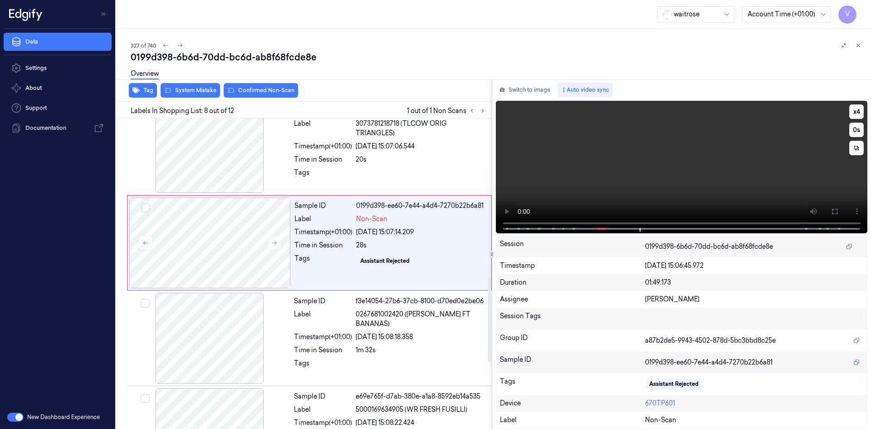
click at [620, 170] on video at bounding box center [682, 167] width 372 height 132
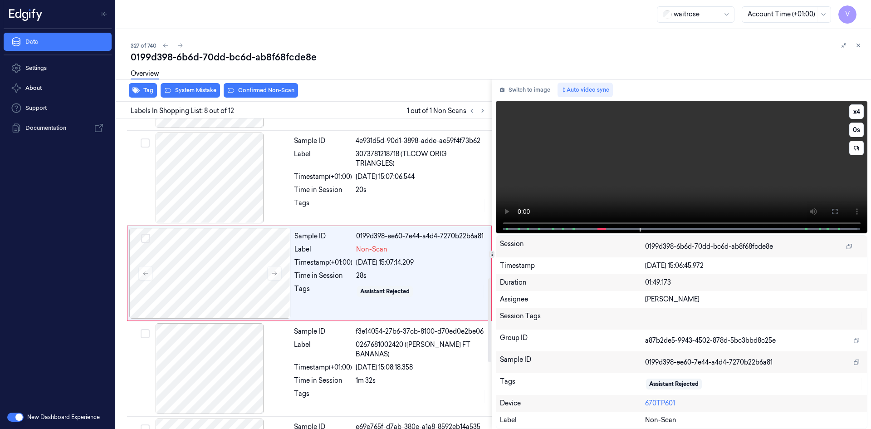
scroll to position [559, 0]
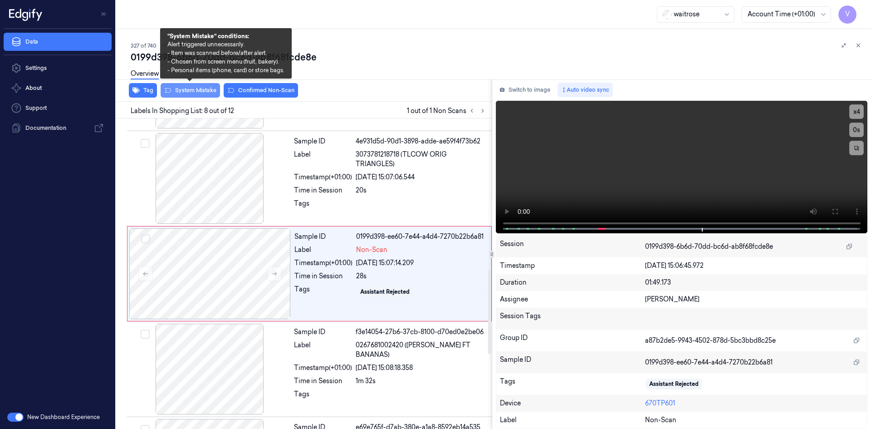
click at [196, 88] on button "System Mistake" at bounding box center [190, 90] width 59 height 15
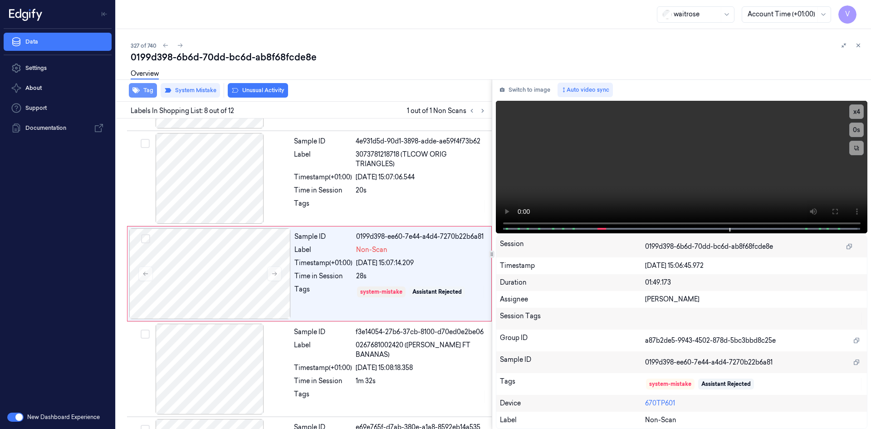
click at [147, 91] on button "Tag" at bounding box center [143, 90] width 28 height 15
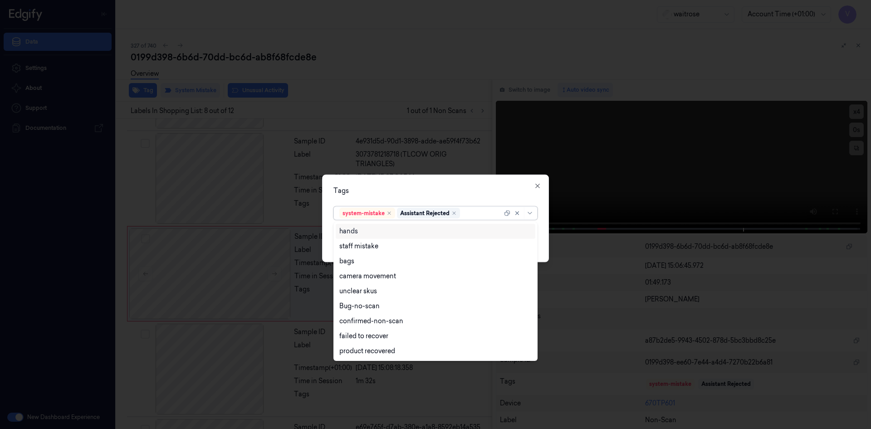
click at [471, 215] on div at bounding box center [482, 213] width 40 height 10
click at [382, 264] on div "bags" at bounding box center [435, 261] width 192 height 10
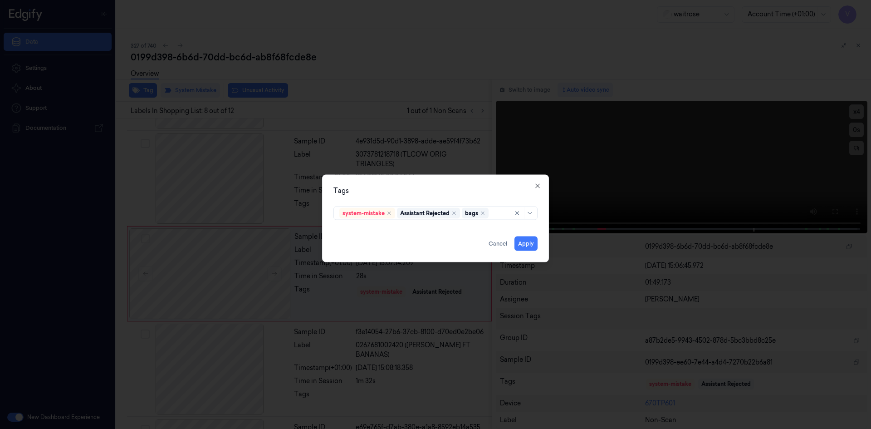
drag, startPoint x: 412, startPoint y: 192, endPoint x: 483, endPoint y: 218, distance: 76.4
click at [412, 192] on div "Tags" at bounding box center [435, 191] width 204 height 10
click at [523, 245] on button "Apply" at bounding box center [526, 243] width 23 height 15
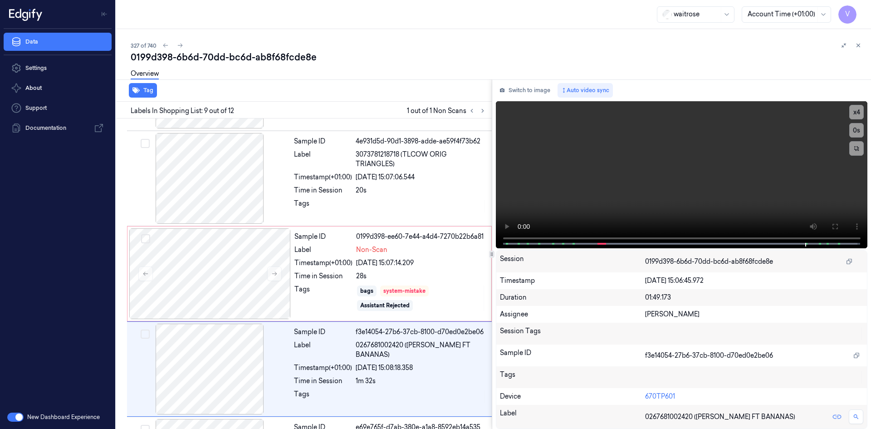
scroll to position [0, 0]
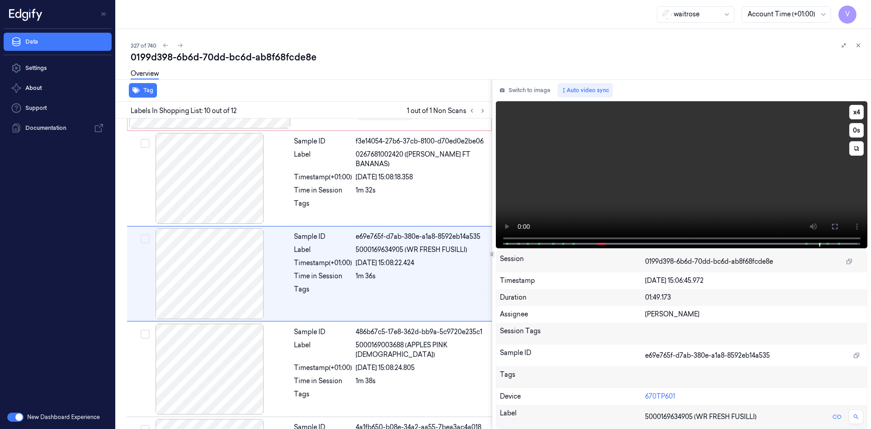
click at [623, 173] on video at bounding box center [682, 174] width 372 height 147
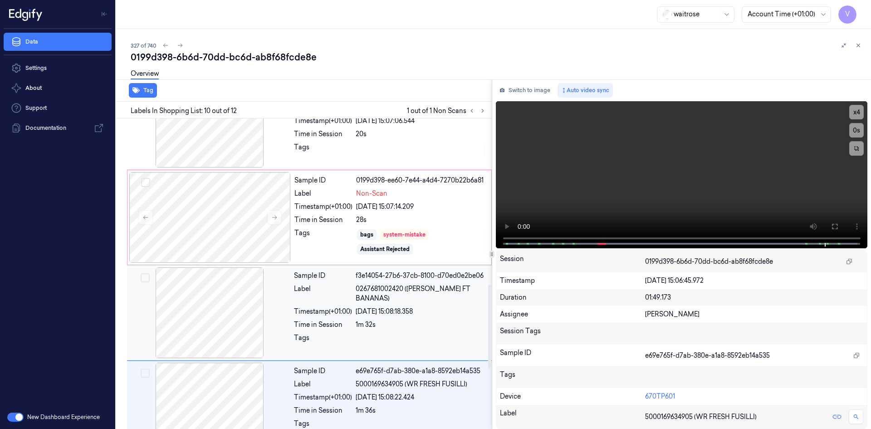
scroll to position [613, 0]
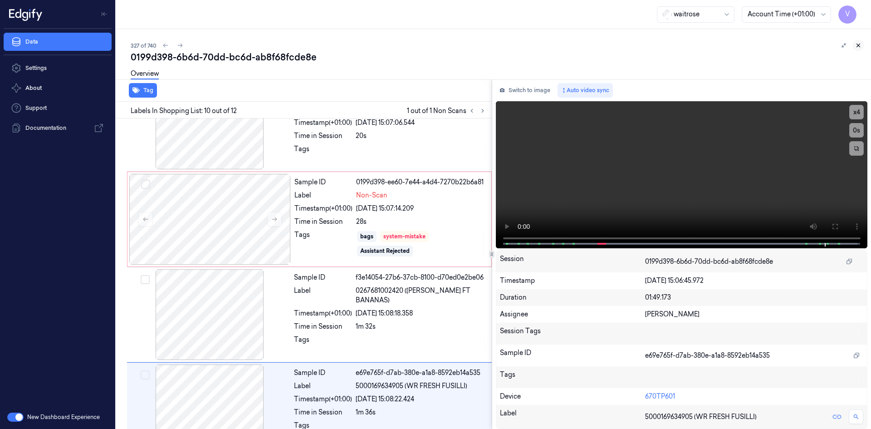
click at [861, 43] on icon at bounding box center [858, 45] width 6 height 6
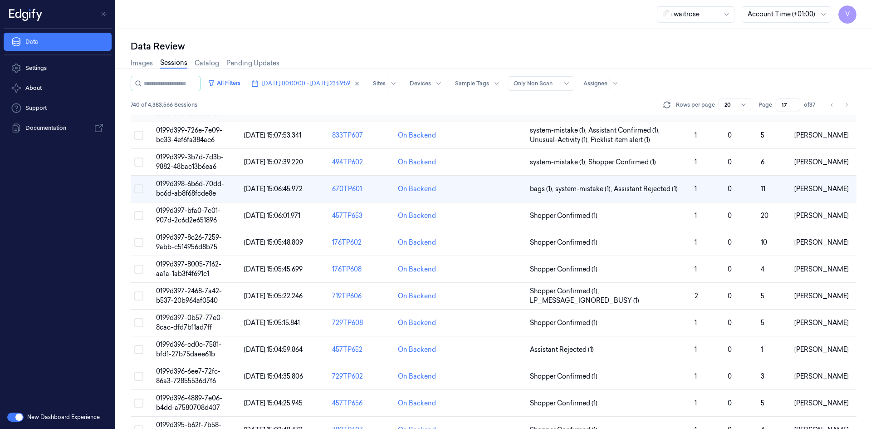
scroll to position [46, 0]
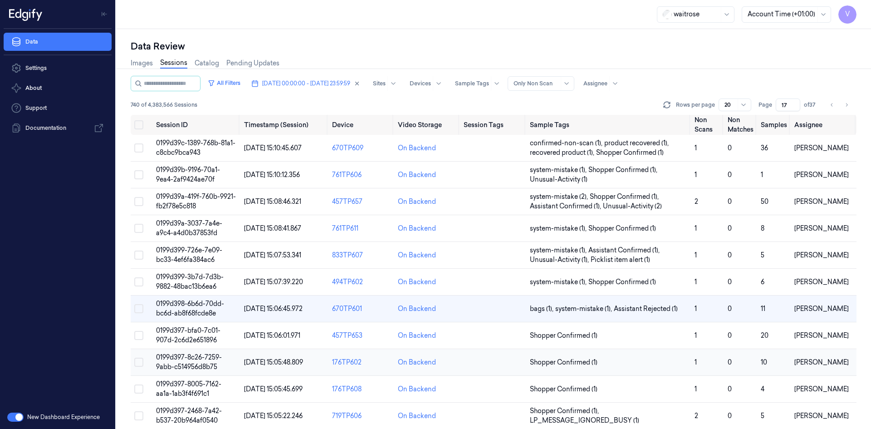
drag, startPoint x: 186, startPoint y: 363, endPoint x: 194, endPoint y: 361, distance: 8.4
click at [190, 362] on td "0199d397-8c26-7259-9abb-c514956d8b75" at bounding box center [196, 362] width 88 height 27
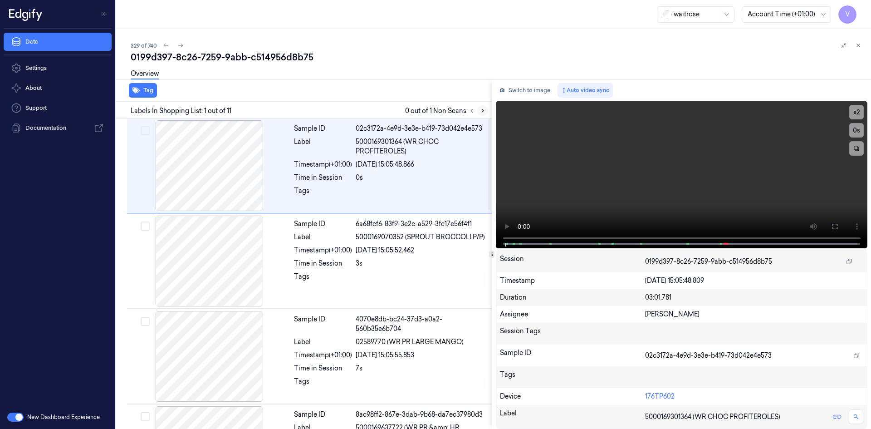
click at [482, 110] on icon at bounding box center [483, 110] width 2 height 3
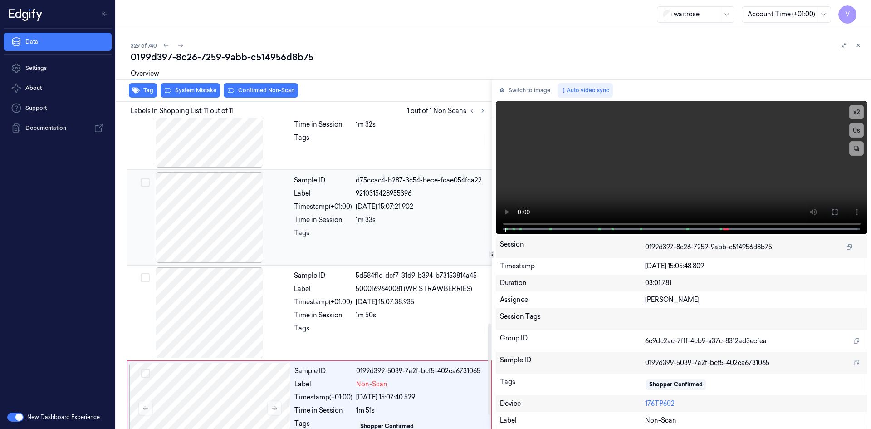
scroll to position [695, 0]
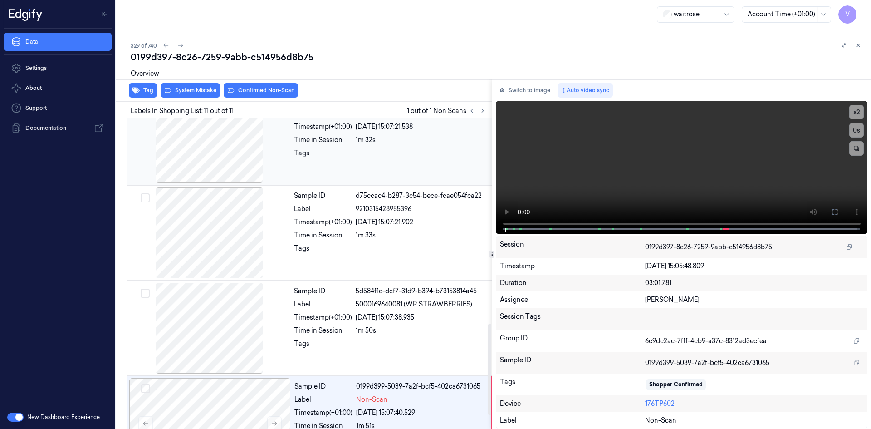
click at [276, 141] on div at bounding box center [210, 137] width 162 height 91
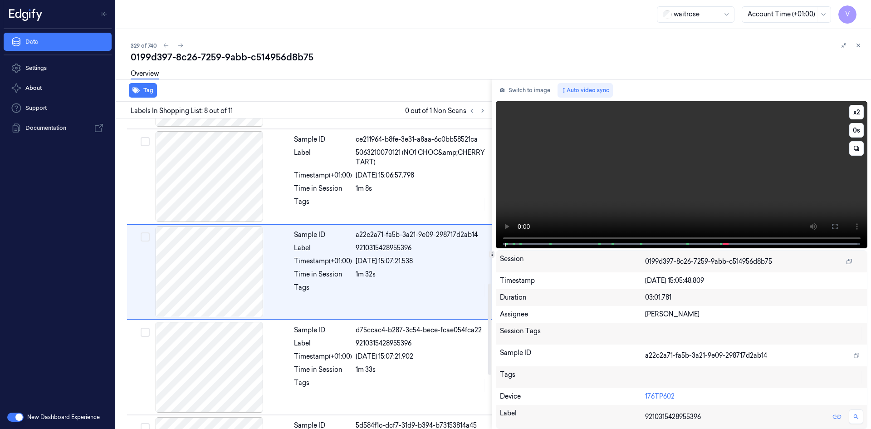
scroll to position [559, 0]
click at [681, 170] on video at bounding box center [682, 174] width 372 height 147
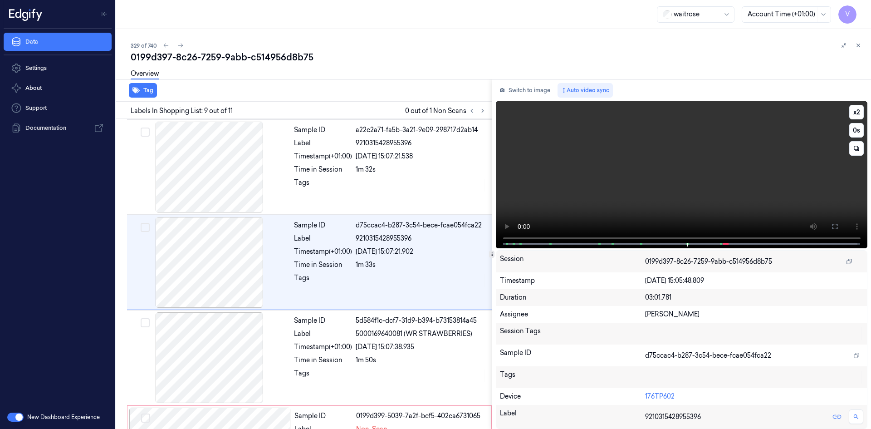
scroll to position [654, 0]
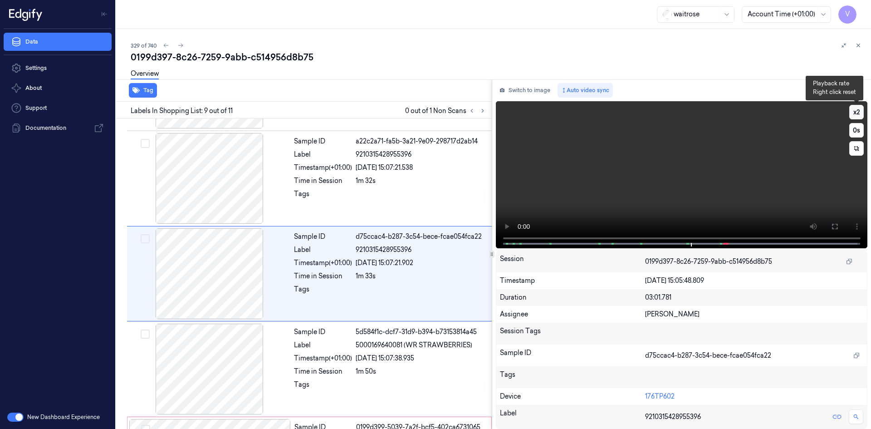
click at [854, 111] on button "x 2" at bounding box center [856, 112] width 15 height 15
click at [721, 171] on video at bounding box center [682, 174] width 372 height 147
click at [704, 162] on video at bounding box center [682, 174] width 372 height 147
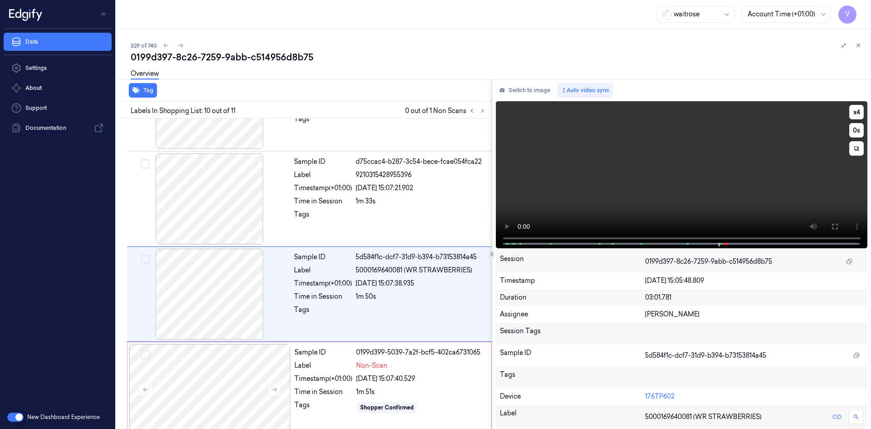
scroll to position [740, 0]
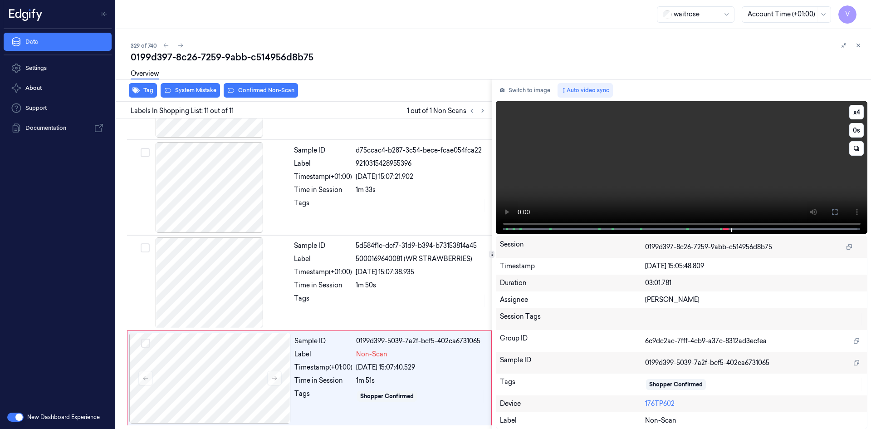
click at [679, 165] on video at bounding box center [682, 167] width 372 height 132
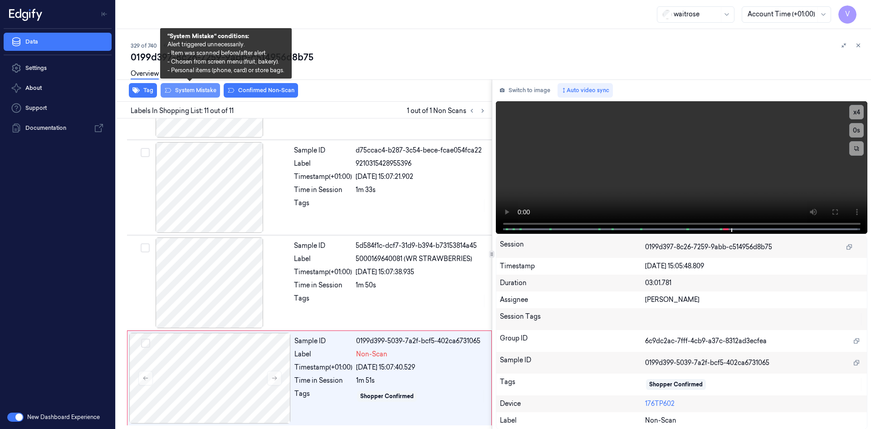
click at [197, 88] on button "System Mistake" at bounding box center [190, 90] width 59 height 15
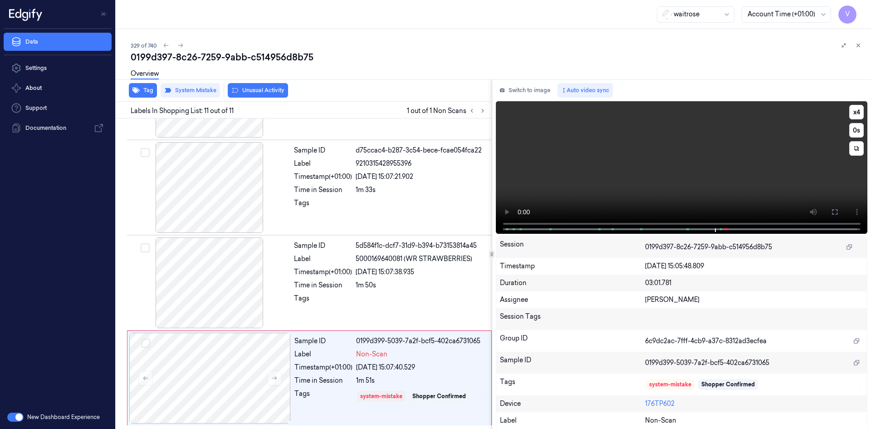
click at [698, 170] on video at bounding box center [682, 167] width 372 height 132
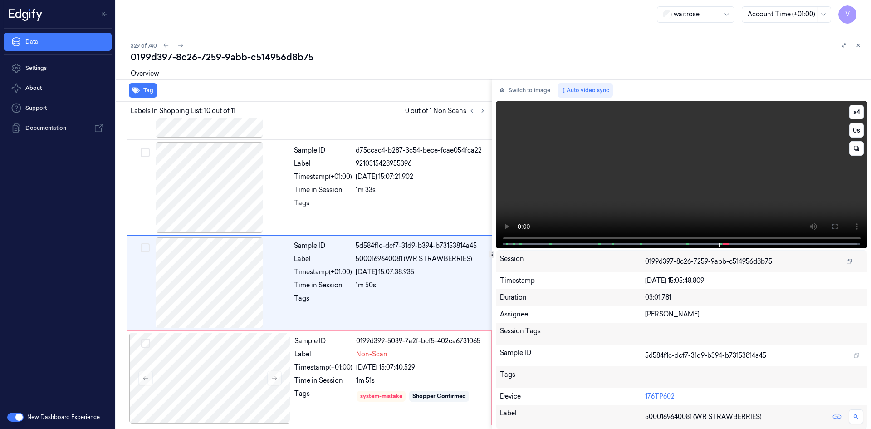
click at [720, 166] on video at bounding box center [682, 174] width 372 height 147
click at [861, 43] on icon at bounding box center [858, 45] width 6 height 6
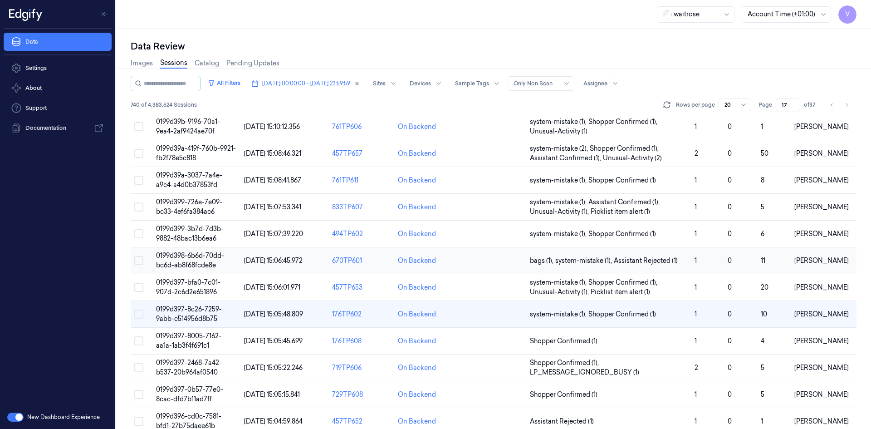
scroll to position [136, 0]
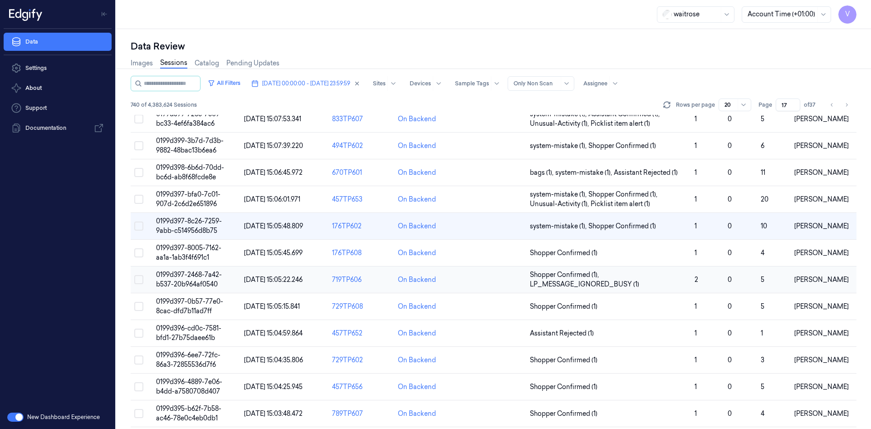
click at [194, 278] on span "0199d397-2468-7a42-b537-20b964af0540" at bounding box center [189, 279] width 66 height 18
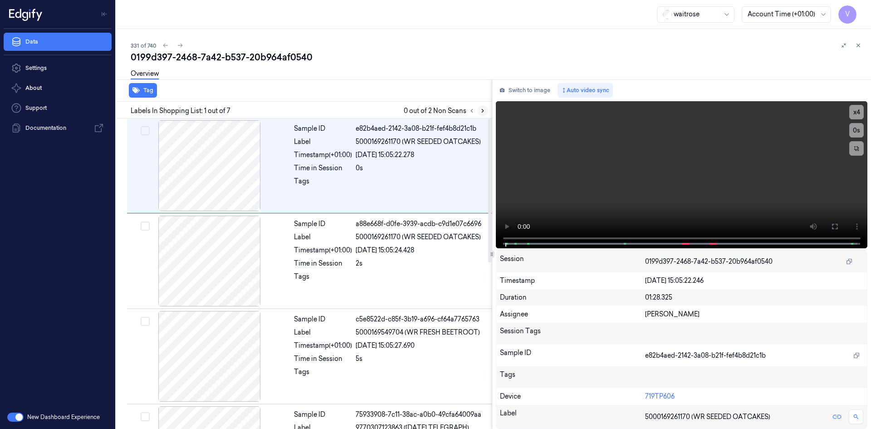
click at [481, 110] on icon at bounding box center [483, 111] width 6 height 6
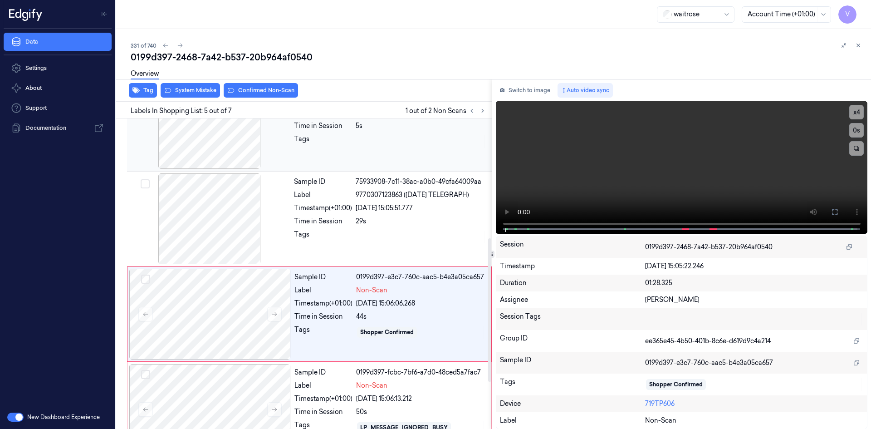
scroll to position [273, 0]
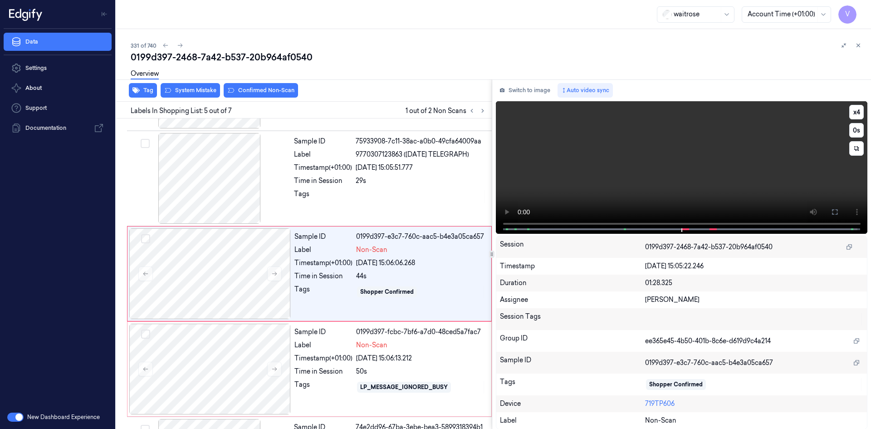
click at [660, 147] on video at bounding box center [682, 167] width 372 height 132
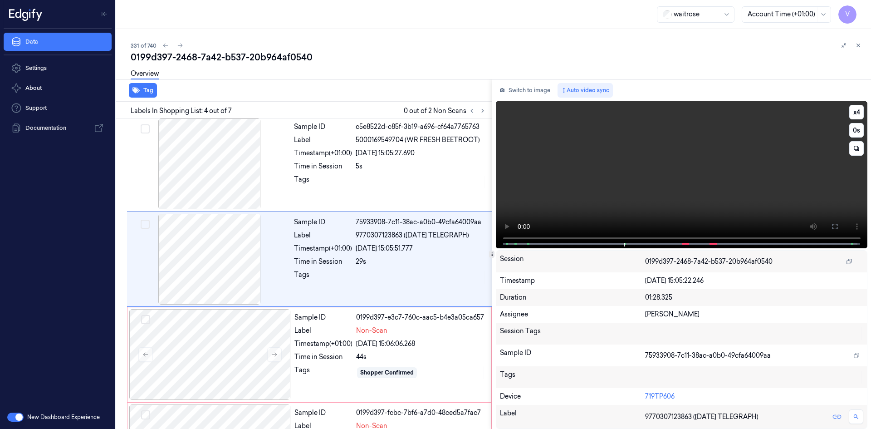
scroll to position [178, 0]
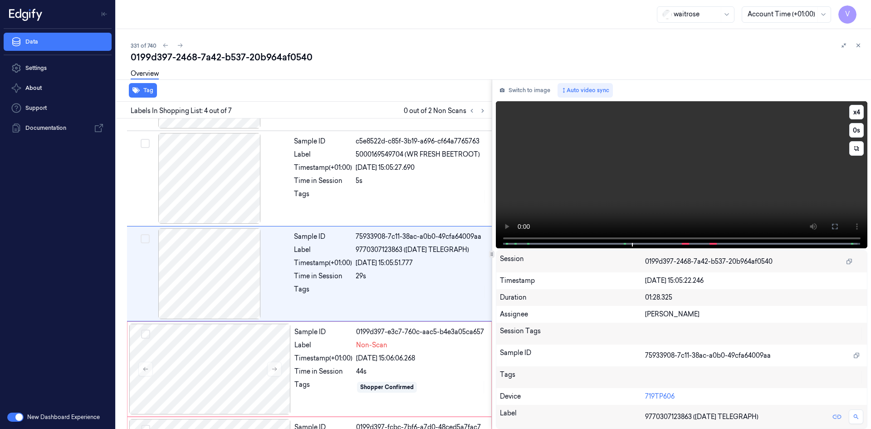
click at [649, 166] on video at bounding box center [682, 174] width 372 height 147
click at [715, 152] on video at bounding box center [682, 174] width 372 height 147
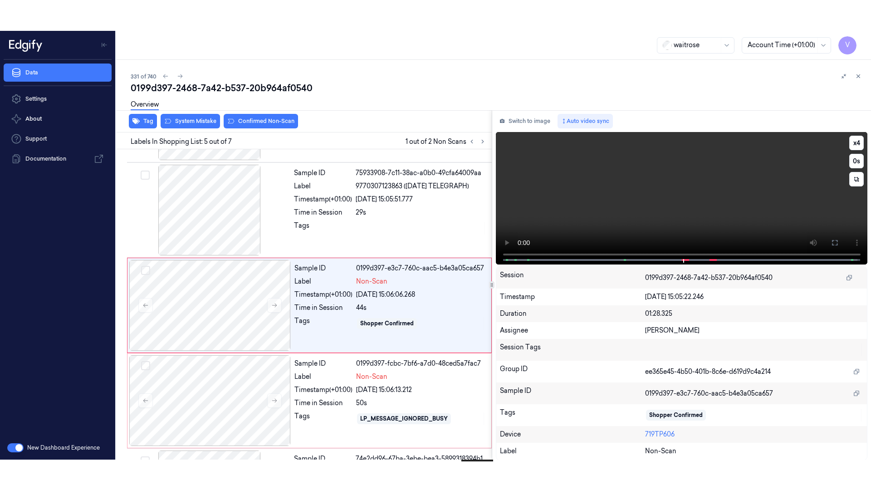
scroll to position [273, 0]
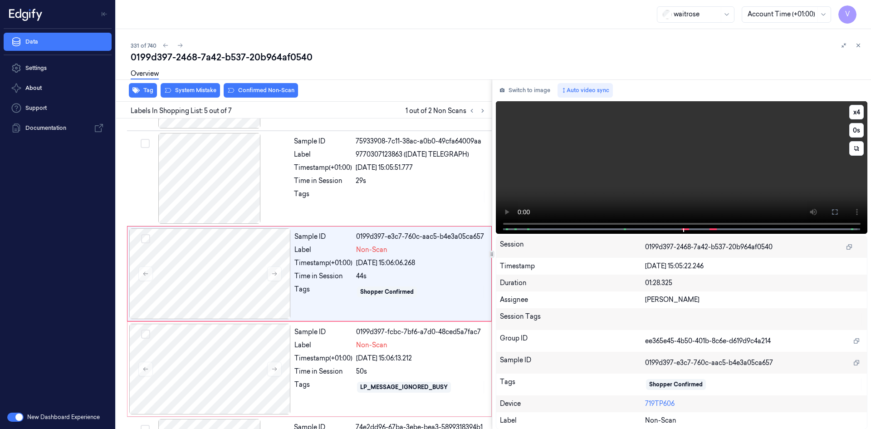
click at [693, 200] on video at bounding box center [682, 167] width 372 height 132
click at [831, 212] on icon at bounding box center [834, 211] width 7 height 7
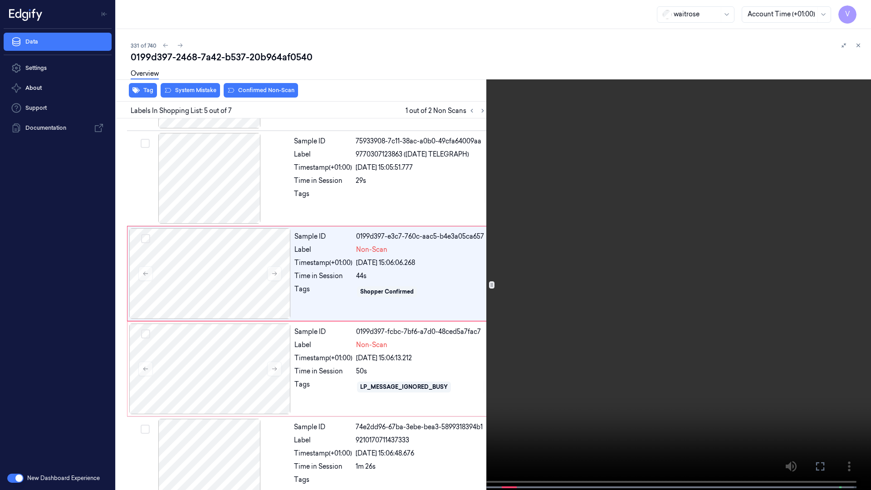
click at [624, 320] on video at bounding box center [435, 246] width 871 height 492
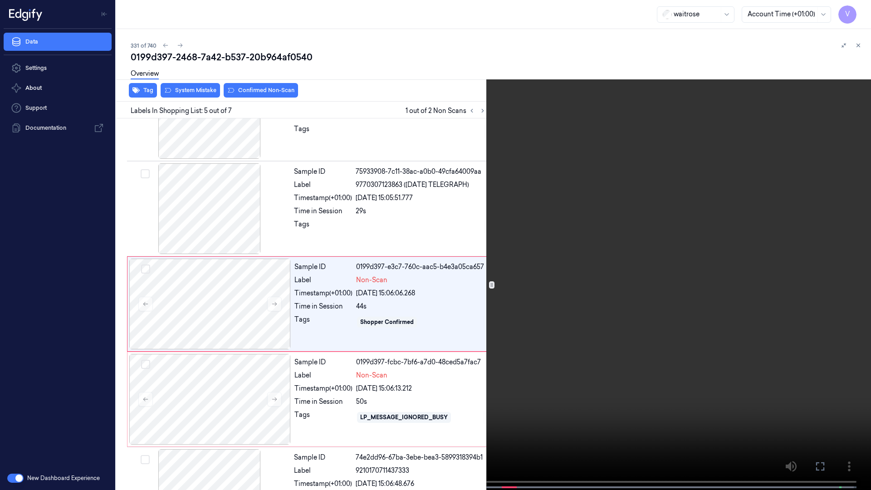
click at [595, 288] on video at bounding box center [435, 246] width 871 height 492
click at [538, 337] on video at bounding box center [435, 246] width 871 height 492
click at [638, 311] on video at bounding box center [435, 246] width 871 height 492
click at [616, 327] on video at bounding box center [435, 246] width 871 height 492
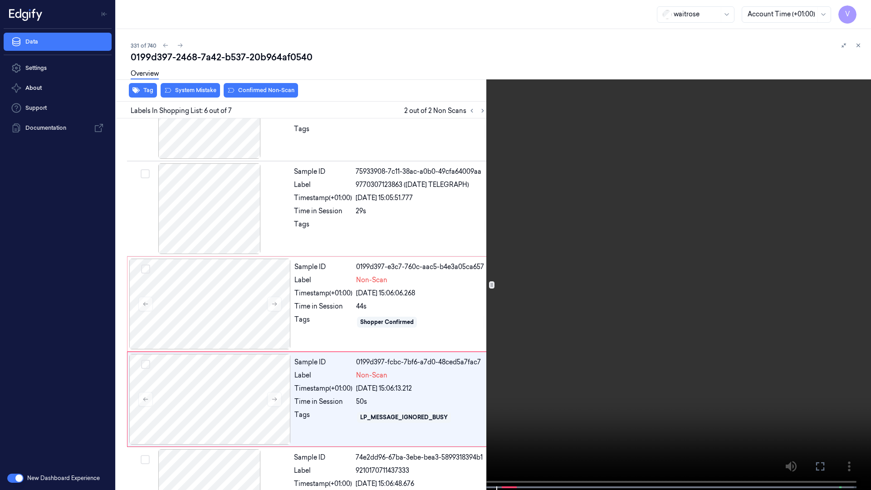
scroll to position [298, 0]
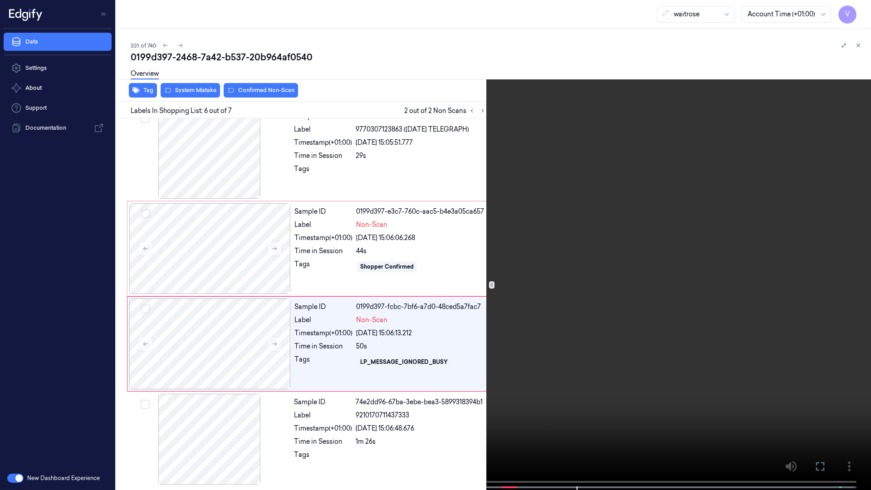
click at [0, 0] on icon at bounding box center [0, 0] width 0 height 0
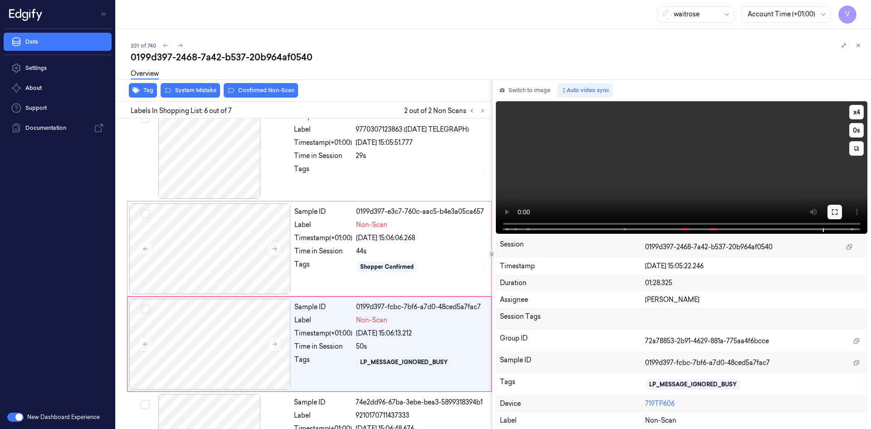
click at [835, 213] on icon at bounding box center [834, 211] width 7 height 7
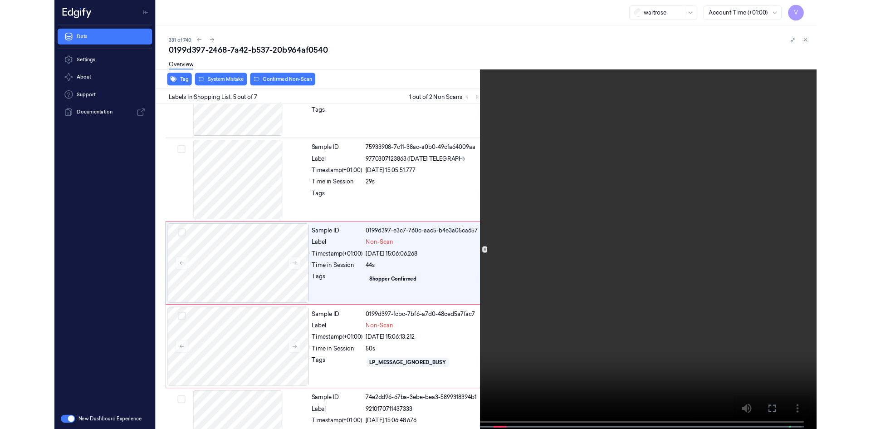
scroll to position [243, 0]
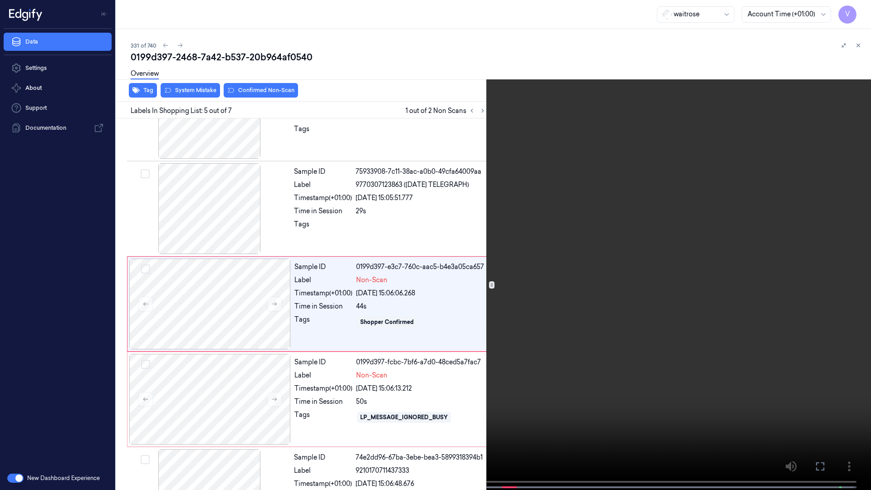
click at [585, 283] on video at bounding box center [435, 246] width 871 height 492
drag, startPoint x: 826, startPoint y: 465, endPoint x: 826, endPoint y: 426, distance: 39.0
click at [0, 0] on button at bounding box center [0, 0] width 0 height 0
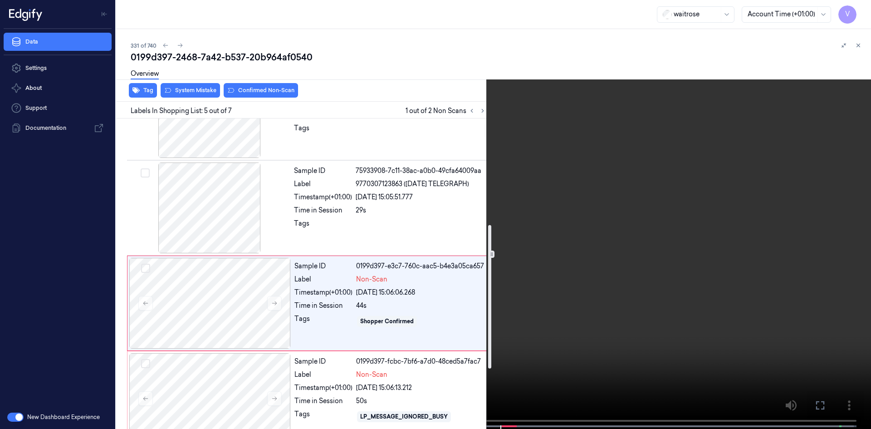
scroll to position [272, 0]
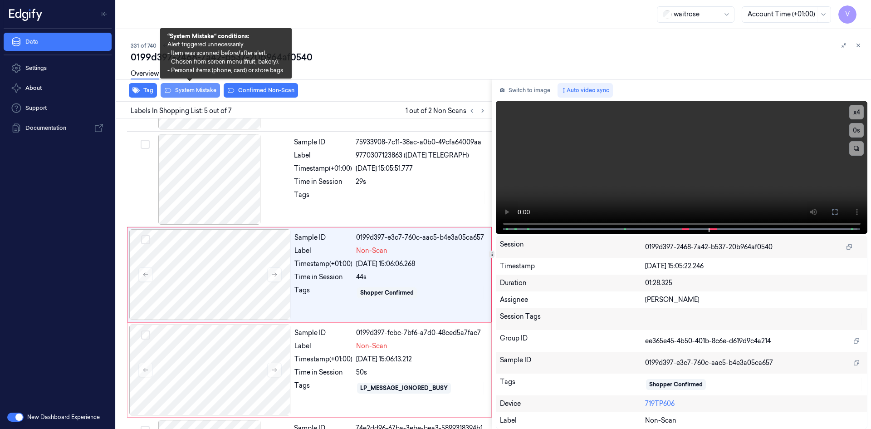
click at [205, 91] on button "System Mistake" at bounding box center [190, 90] width 59 height 15
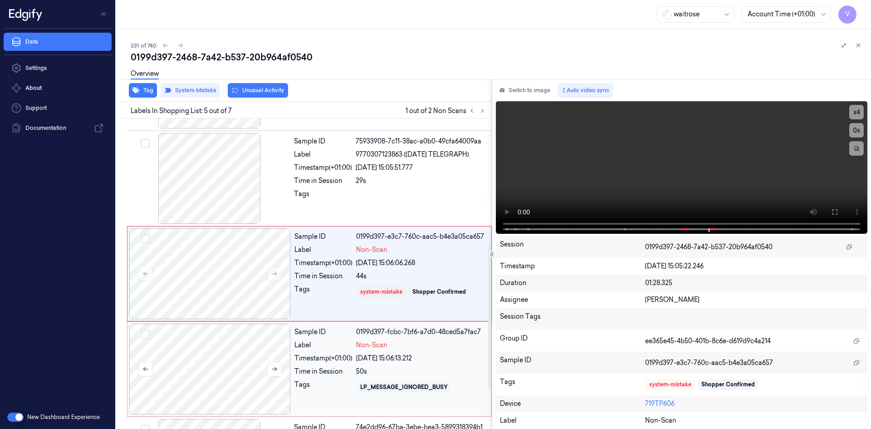
drag, startPoint x: 194, startPoint y: 334, endPoint x: 229, endPoint y: 268, distance: 74.7
click at [194, 333] on div at bounding box center [210, 369] width 162 height 91
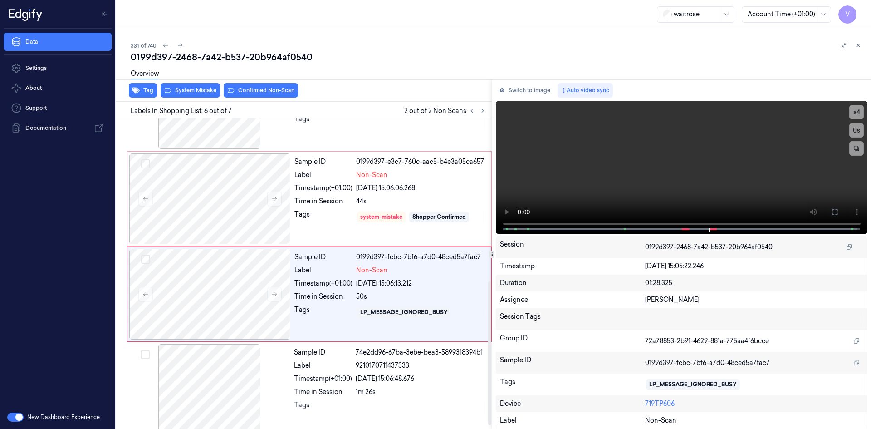
scroll to position [359, 0]
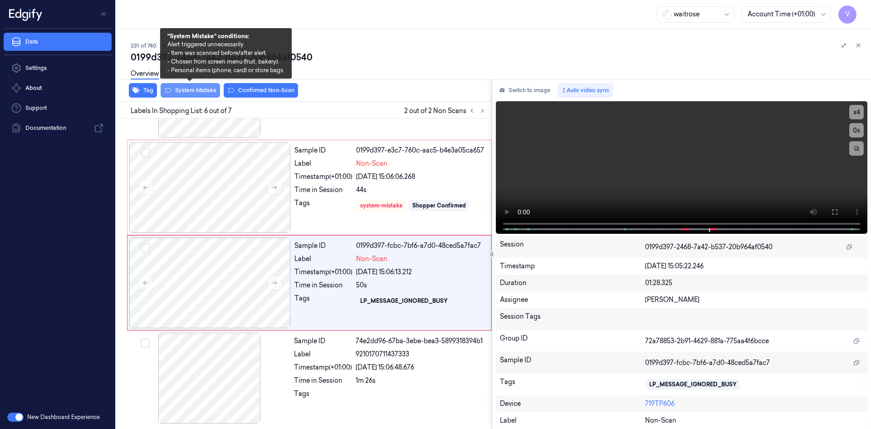
click at [205, 89] on button "System Mistake" at bounding box center [190, 90] width 59 height 15
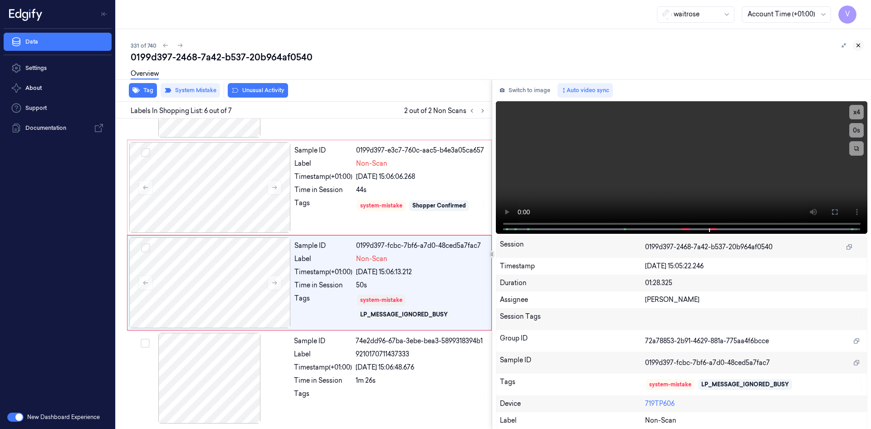
click at [858, 43] on icon at bounding box center [858, 45] width 6 height 6
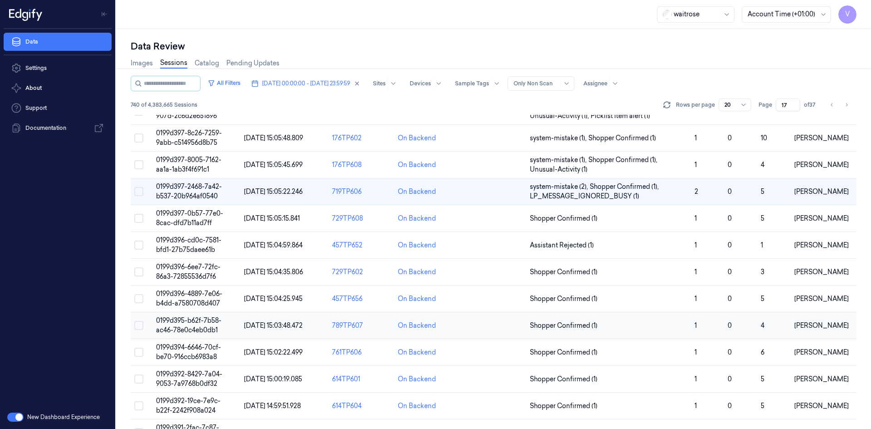
scroll to position [227, 0]
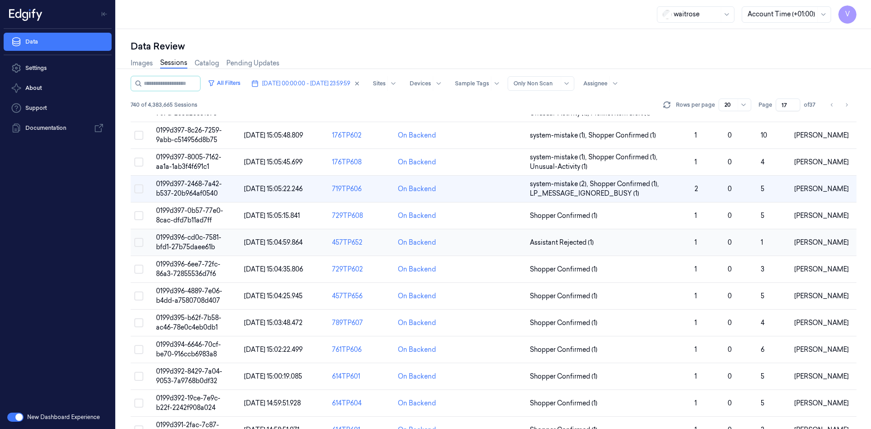
click at [186, 245] on span "0199d396-cd0c-7581-bfd1-27b75daee61b" at bounding box center [188, 242] width 65 height 18
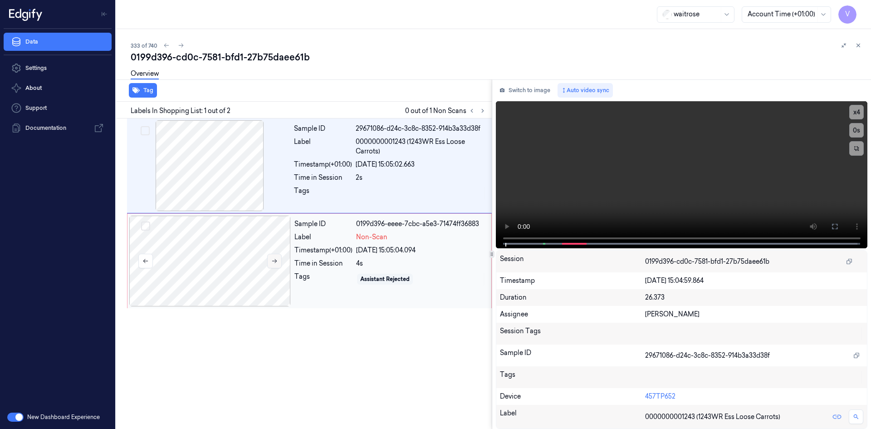
click at [276, 263] on icon at bounding box center [274, 261] width 6 height 6
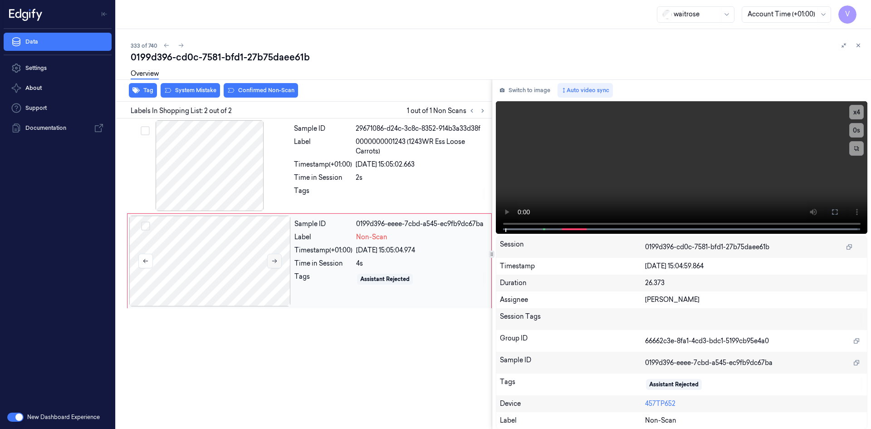
click at [275, 260] on icon at bounding box center [274, 261] width 6 height 6
drag, startPoint x: 578, startPoint y: 172, endPoint x: 578, endPoint y: 188, distance: 15.4
click at [579, 172] on video at bounding box center [682, 167] width 372 height 132
click at [600, 162] on video at bounding box center [682, 167] width 372 height 132
click at [855, 113] on button "x 4" at bounding box center [856, 112] width 15 height 15
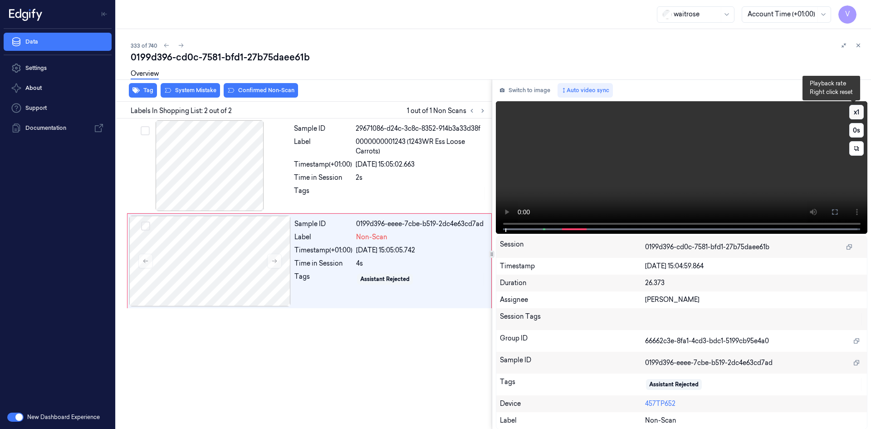
click at [856, 111] on button "x 1" at bounding box center [856, 112] width 15 height 15
drag, startPoint x: 628, startPoint y: 189, endPoint x: 592, endPoint y: 206, distance: 40.2
click at [627, 193] on video at bounding box center [682, 167] width 372 height 132
click at [831, 208] on icon at bounding box center [834, 211] width 7 height 7
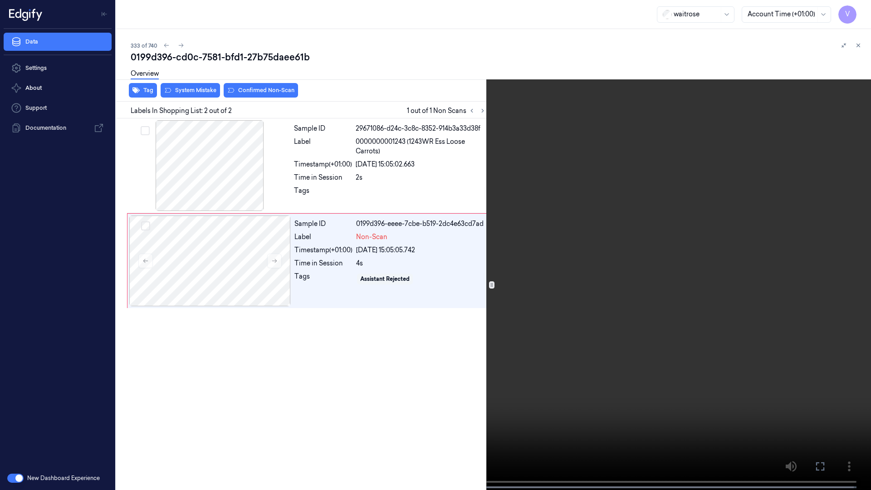
click at [869, 8] on video at bounding box center [435, 246] width 871 height 492
click at [861, 10] on button "x 2" at bounding box center [860, 11] width 15 height 15
click at [859, 6] on button "x 4" at bounding box center [860, 11] width 15 height 15
click at [0, 0] on icon at bounding box center [0, 0] width 0 height 0
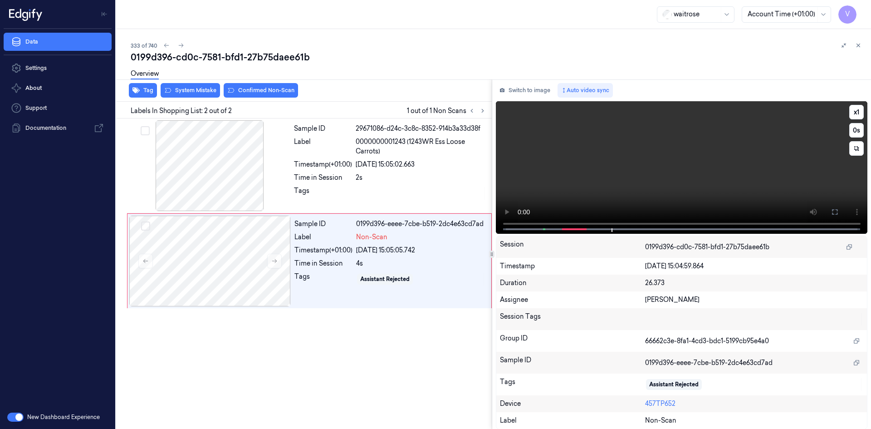
click at [681, 172] on video at bounding box center [682, 167] width 372 height 132
click at [828, 211] on button at bounding box center [835, 212] width 15 height 15
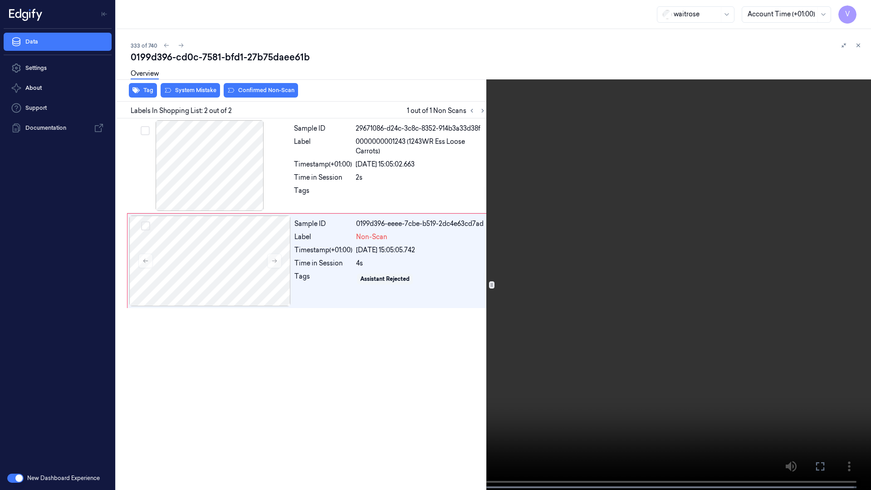
click at [376, 326] on video at bounding box center [435, 246] width 871 height 492
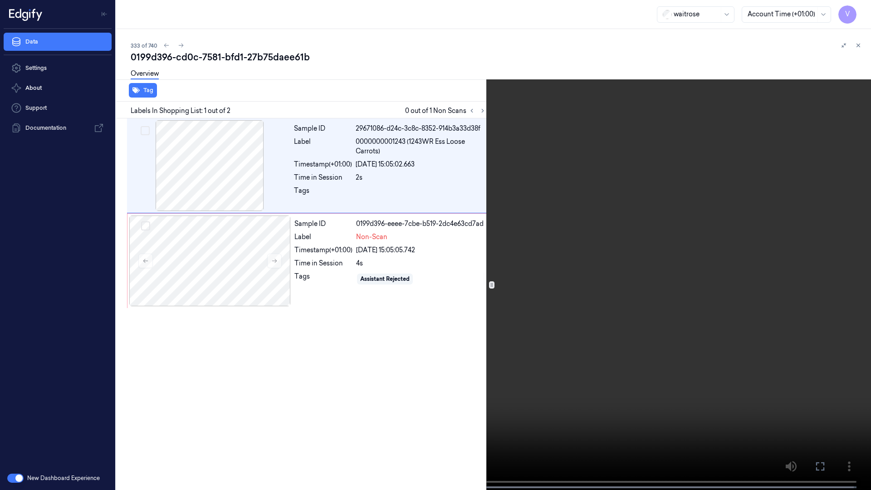
click at [737, 333] on video at bounding box center [435, 246] width 871 height 492
click at [0, 0] on icon at bounding box center [0, 0] width 0 height 0
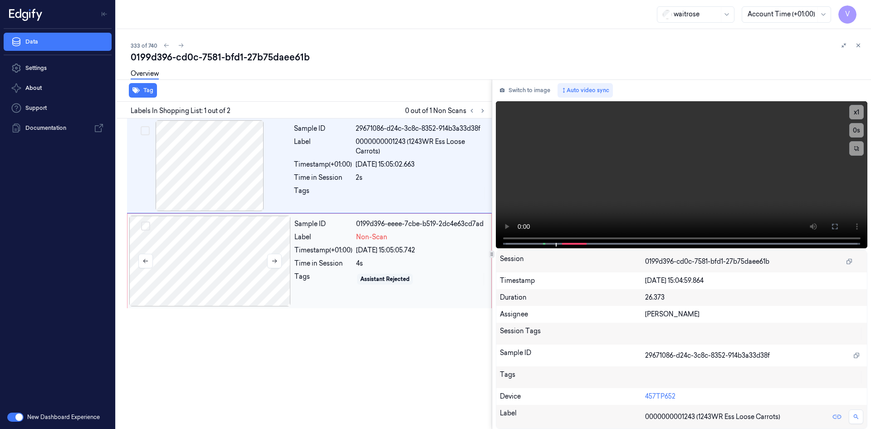
click at [197, 250] on div at bounding box center [210, 261] width 162 height 91
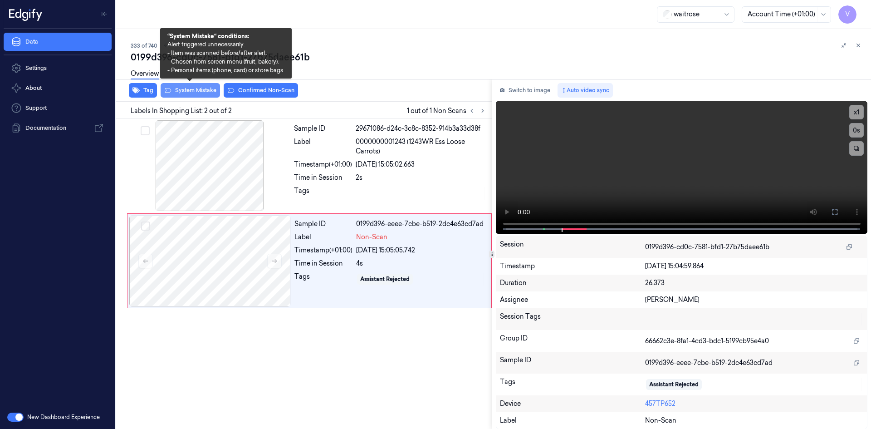
click at [196, 91] on button "System Mistake" at bounding box center [190, 90] width 59 height 15
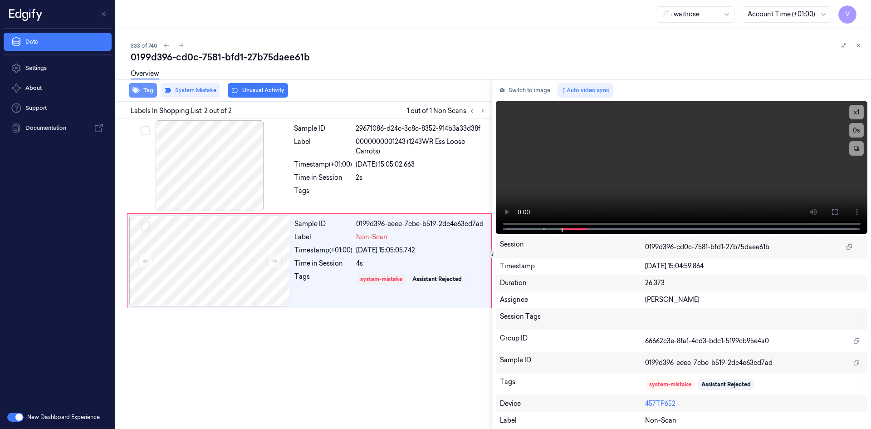
click at [141, 95] on button "Tag" at bounding box center [143, 90] width 28 height 15
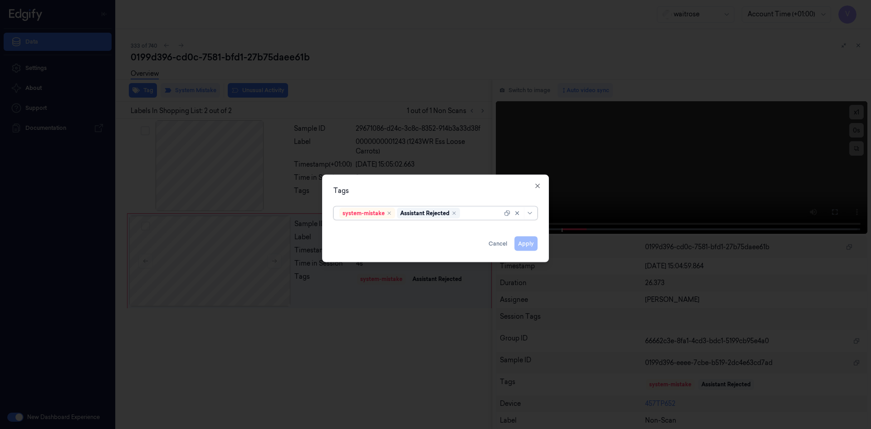
click at [475, 213] on div at bounding box center [482, 213] width 40 height 10
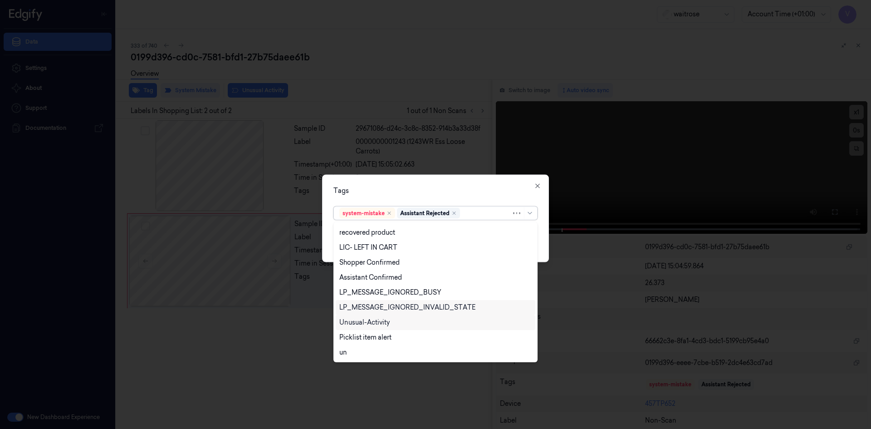
drag, startPoint x: 392, startPoint y: 321, endPoint x: 390, endPoint y: 329, distance: 8.4
click at [392, 322] on div "Unusual-Activity" at bounding box center [435, 323] width 192 height 10
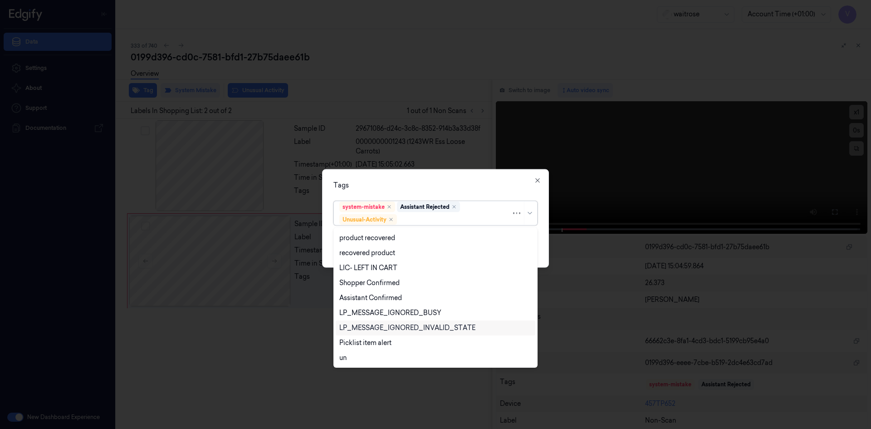
click at [389, 329] on div "hands staff mistake bags camera movement unclear skus Bug-no-scan confirmed-non…" at bounding box center [436, 297] width 200 height 136
drag, startPoint x: 541, startPoint y: 180, endPoint x: 492, endPoint y: 191, distance: 50.2
click at [540, 181] on div "Tags option Unusual-Activity, selected. 21 results available. Use Up and Down t…" at bounding box center [435, 218] width 227 height 98
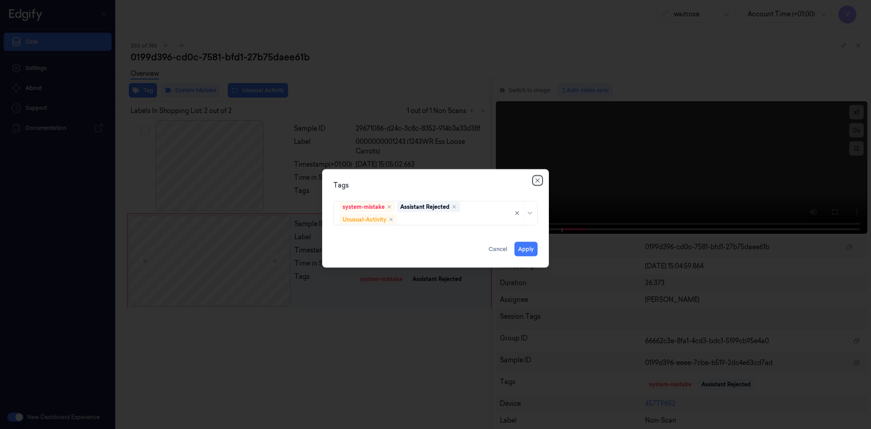
click at [535, 181] on icon "button" at bounding box center [537, 179] width 7 height 7
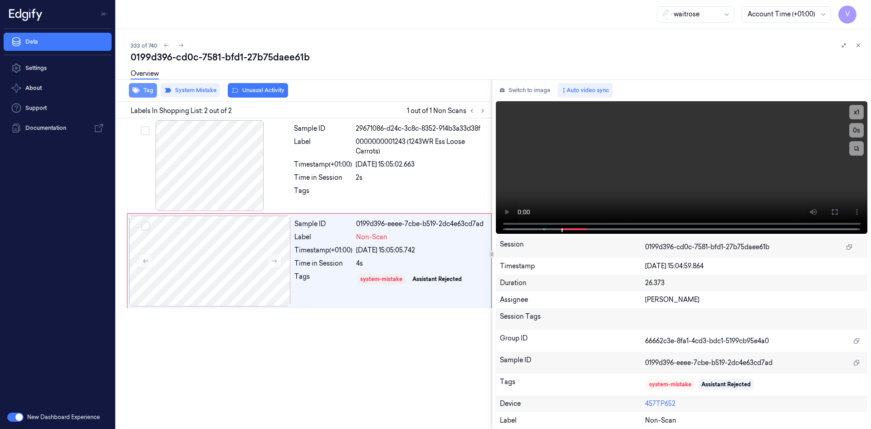
click at [145, 90] on button "Tag" at bounding box center [143, 90] width 28 height 15
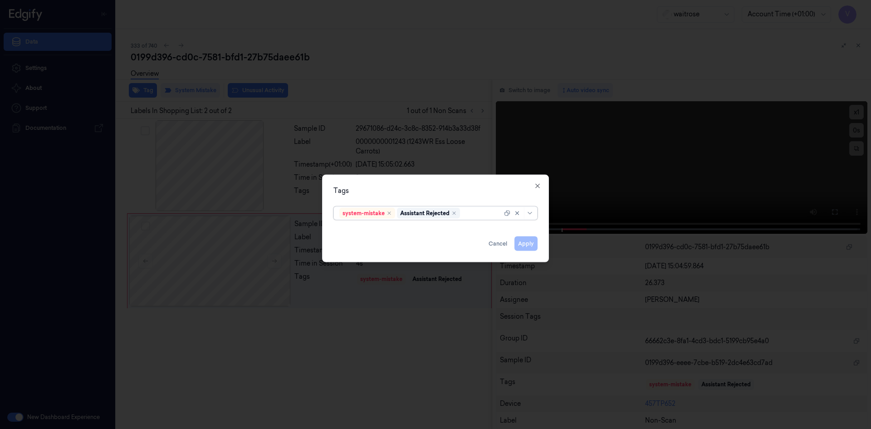
click at [477, 214] on div at bounding box center [482, 213] width 40 height 10
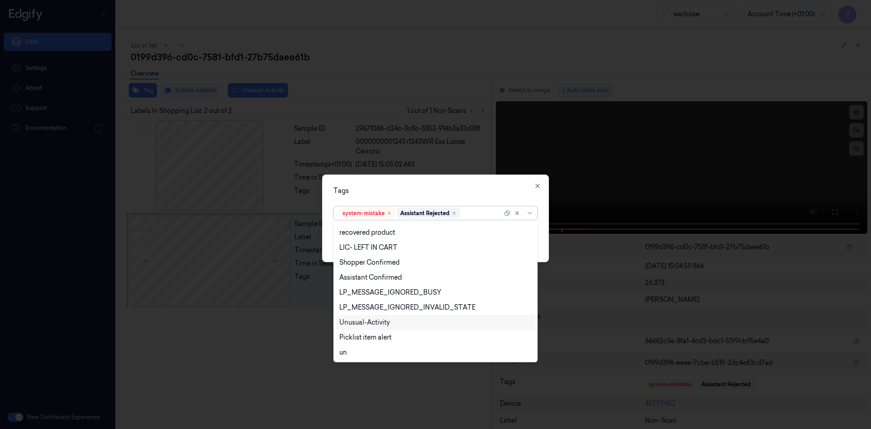
click at [383, 324] on div "Unusual-Activity" at bounding box center [364, 323] width 50 height 10
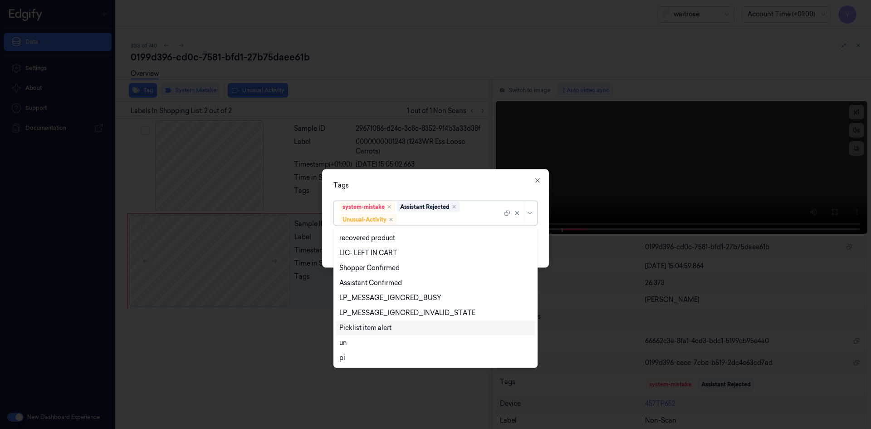
click at [382, 326] on div "Picklist item alert" at bounding box center [365, 328] width 52 height 10
click at [448, 186] on div "Tags" at bounding box center [435, 185] width 204 height 10
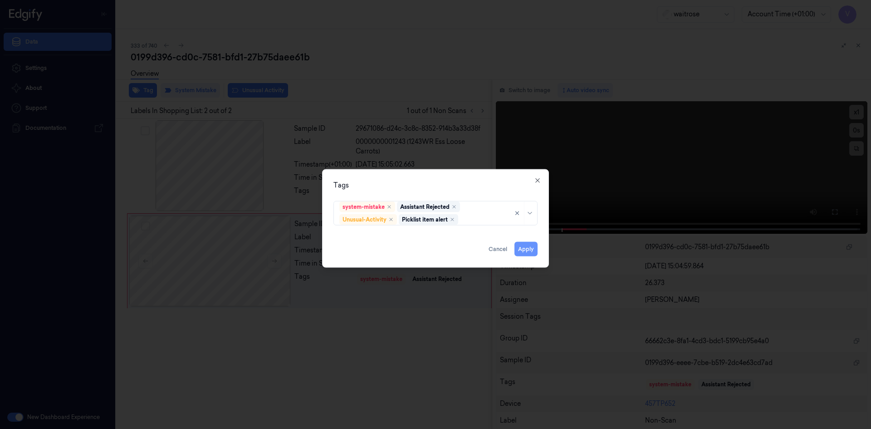
click at [524, 250] on button "Apply" at bounding box center [526, 248] width 23 height 15
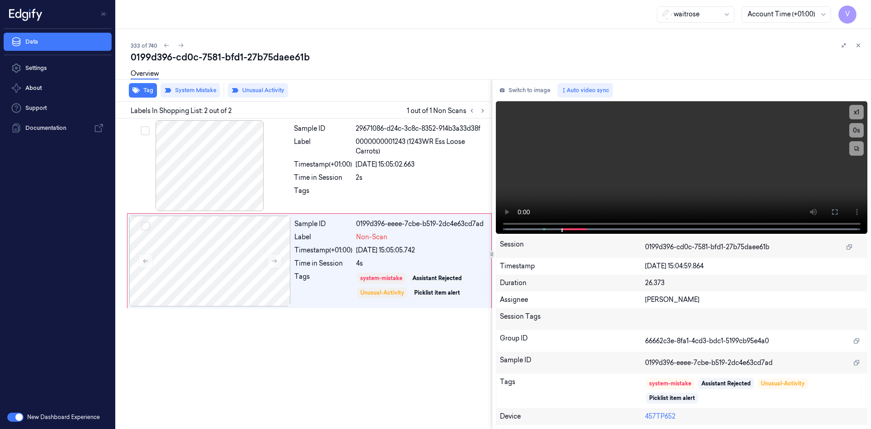
click at [860, 46] on icon at bounding box center [858, 45] width 6 height 6
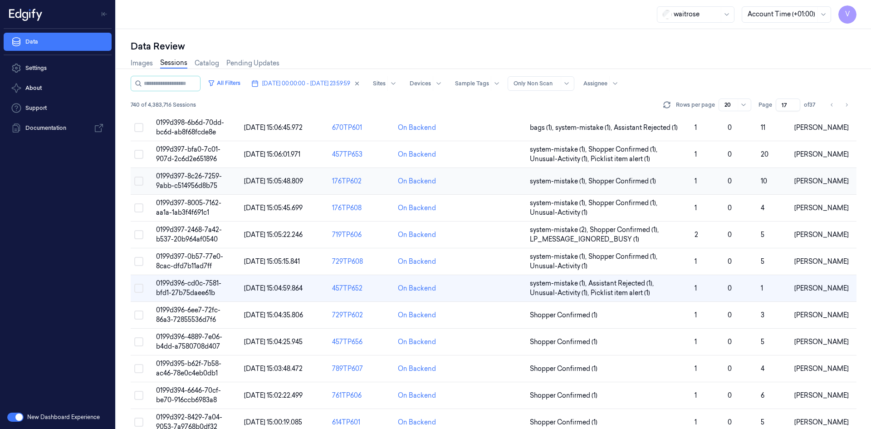
scroll to position [181, 0]
click at [202, 341] on td "0199d396-4889-7e06-b4dd-a7580708d407" at bounding box center [196, 341] width 88 height 27
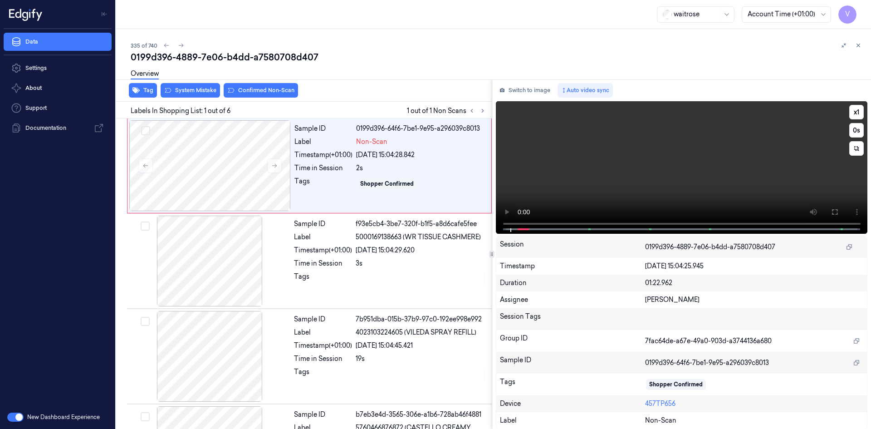
click at [588, 167] on video at bounding box center [682, 167] width 372 height 132
click at [858, 110] on button "x 1" at bounding box center [856, 112] width 15 height 15
click at [587, 174] on video at bounding box center [682, 167] width 372 height 132
click at [645, 178] on video at bounding box center [682, 167] width 372 height 132
click at [641, 161] on video at bounding box center [682, 167] width 372 height 132
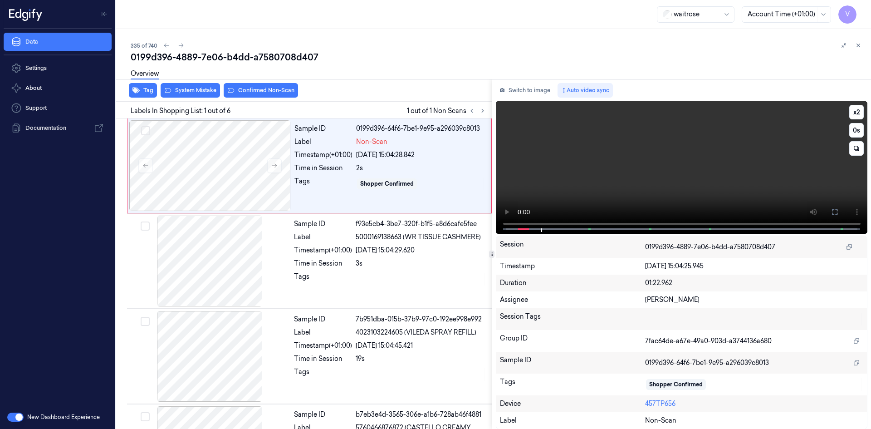
click at [645, 148] on video at bounding box center [682, 167] width 372 height 132
click at [637, 177] on video at bounding box center [682, 167] width 372 height 132
click at [650, 179] on video at bounding box center [682, 167] width 372 height 132
click at [209, 143] on div at bounding box center [210, 165] width 162 height 91
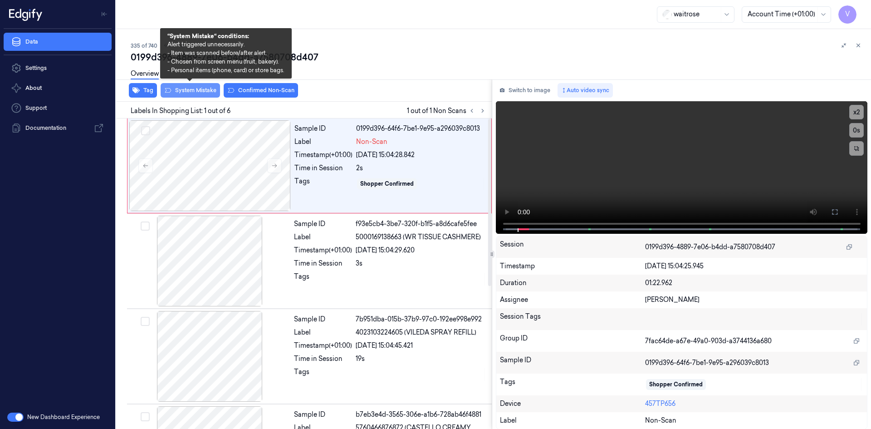
click at [205, 89] on button "System Mistake" at bounding box center [190, 90] width 59 height 15
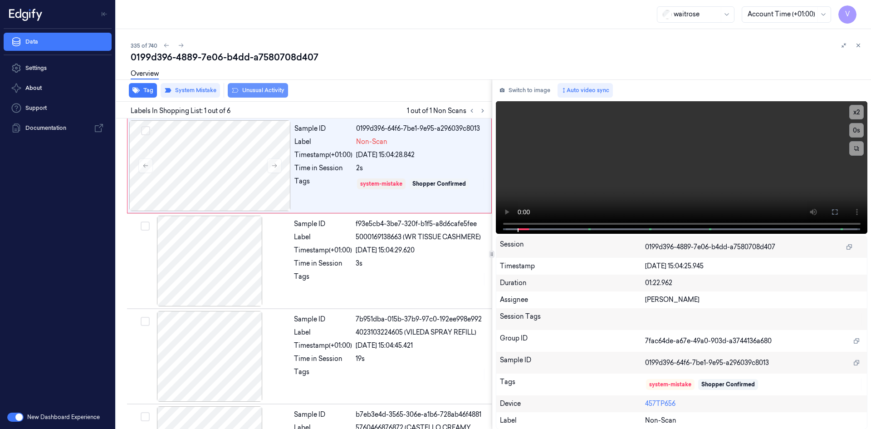
click at [265, 89] on button "Unusual Activity" at bounding box center [258, 90] width 60 height 15
click at [860, 46] on icon at bounding box center [858, 45] width 6 height 6
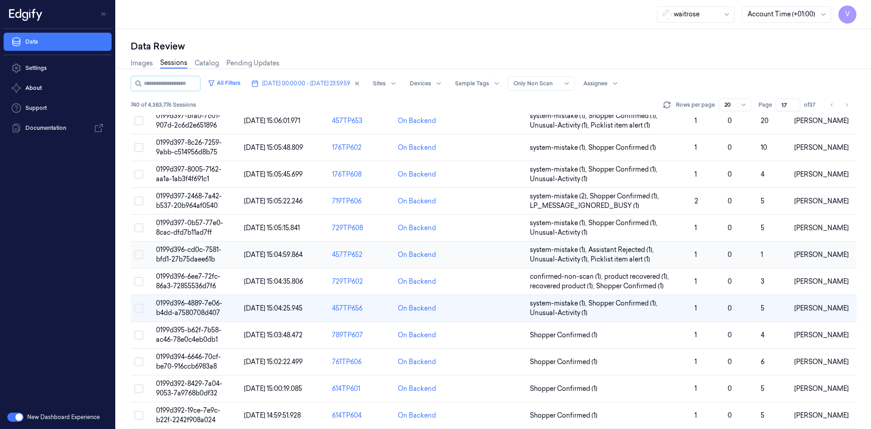
scroll to position [248, 0]
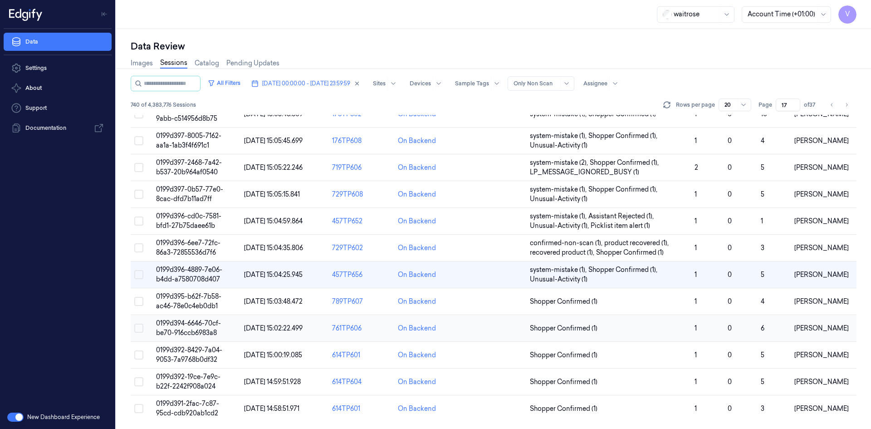
click at [205, 324] on span "0199d394-6646-70cf-be70-916ccb6983a8" at bounding box center [188, 328] width 65 height 18
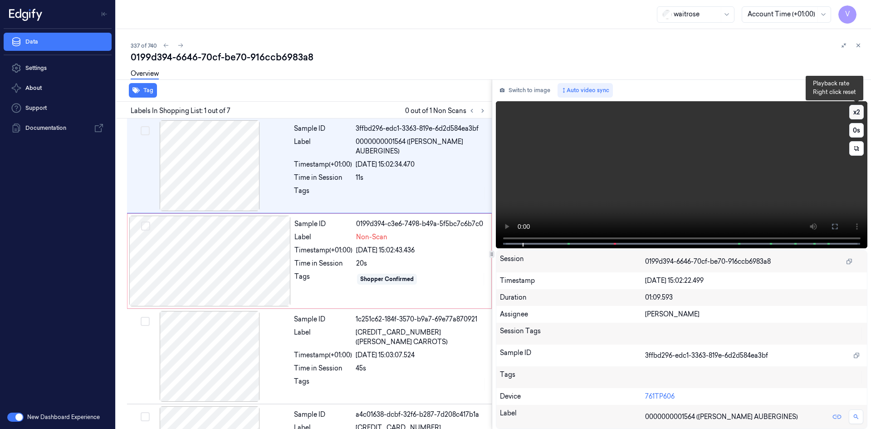
click at [858, 105] on button "x 2" at bounding box center [856, 112] width 15 height 15
click at [604, 176] on video at bounding box center [682, 174] width 372 height 147
click at [202, 259] on div at bounding box center [210, 261] width 162 height 91
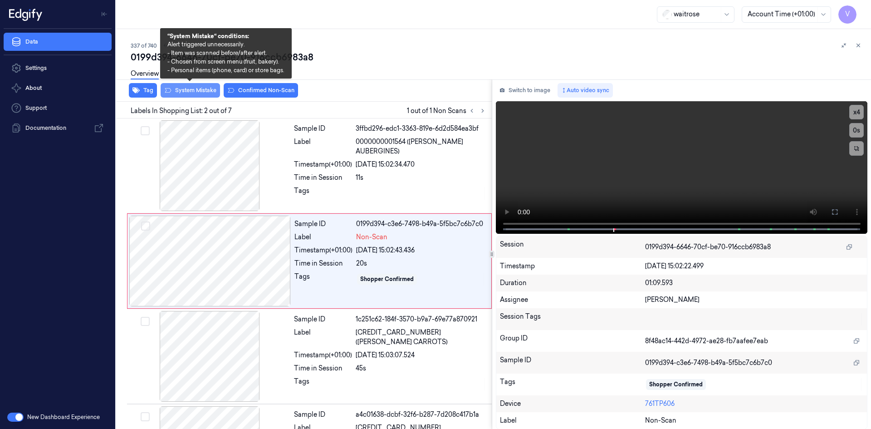
click at [184, 90] on button "System Mistake" at bounding box center [190, 90] width 59 height 15
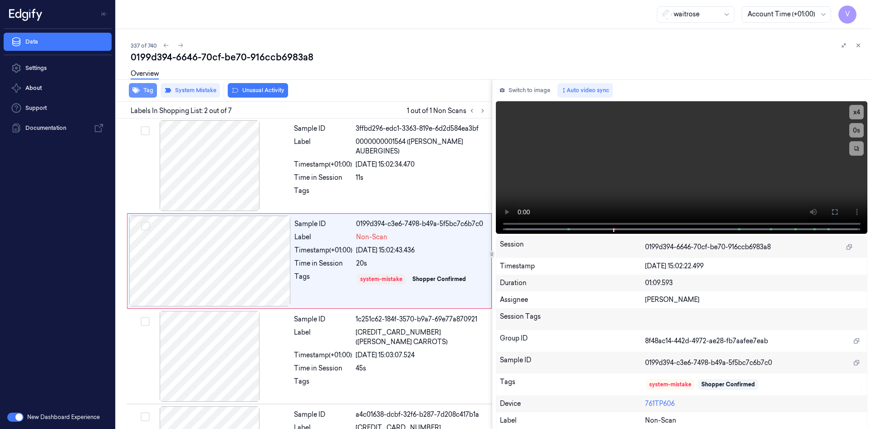
click at [152, 92] on button "Tag" at bounding box center [143, 90] width 28 height 15
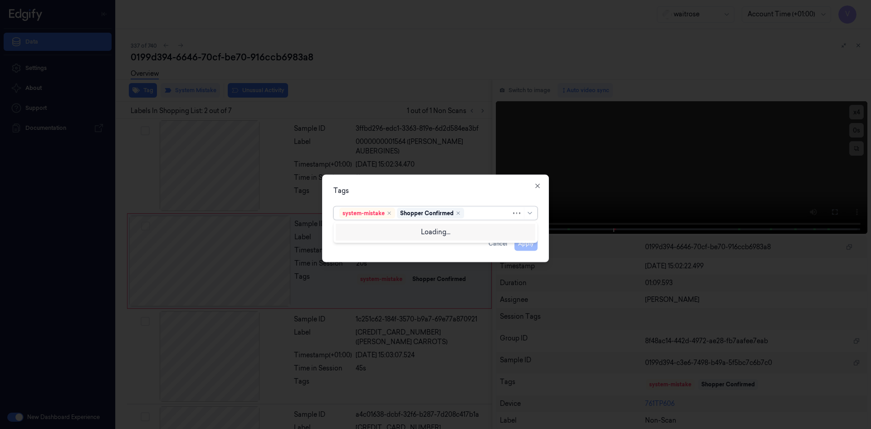
click at [478, 215] on div at bounding box center [488, 213] width 45 height 10
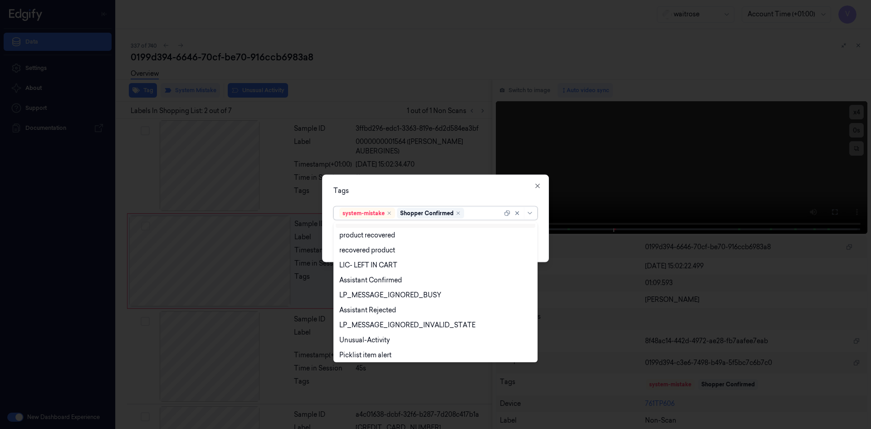
scroll to position [133, 0]
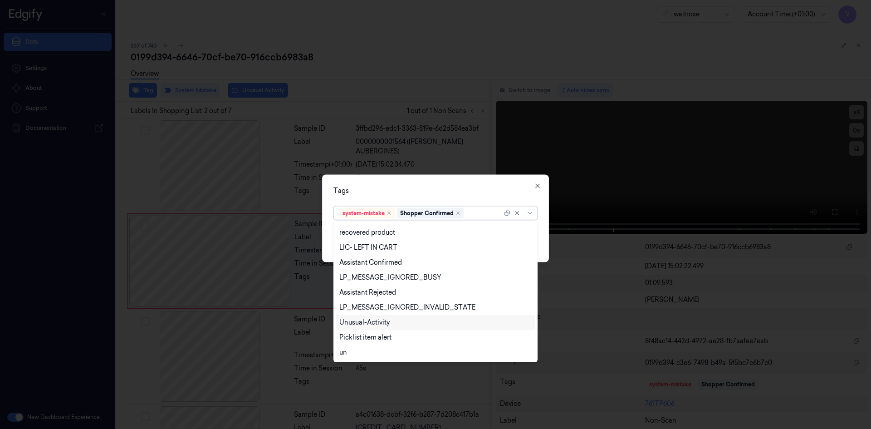
click at [392, 325] on div "Unusual-Activity" at bounding box center [435, 323] width 192 height 10
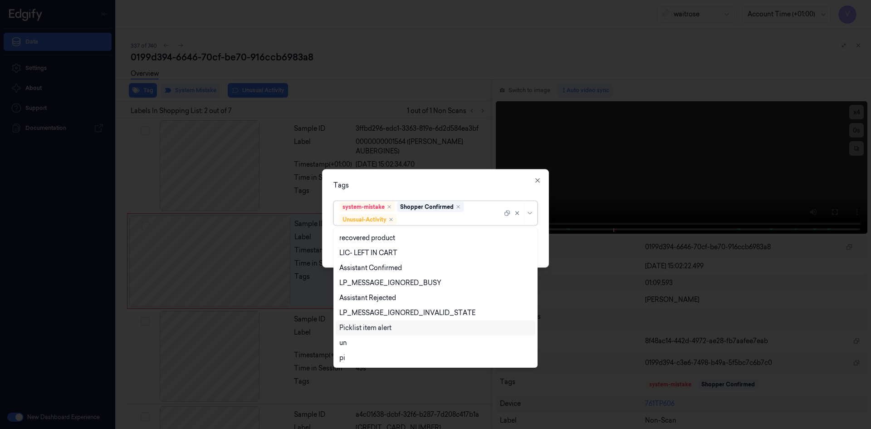
click at [389, 328] on div "Picklist item alert" at bounding box center [365, 328] width 52 height 10
click at [448, 195] on div "Tags option Picklist item alert, selected. 20 results available. Use Up and Dow…" at bounding box center [435, 218] width 227 height 98
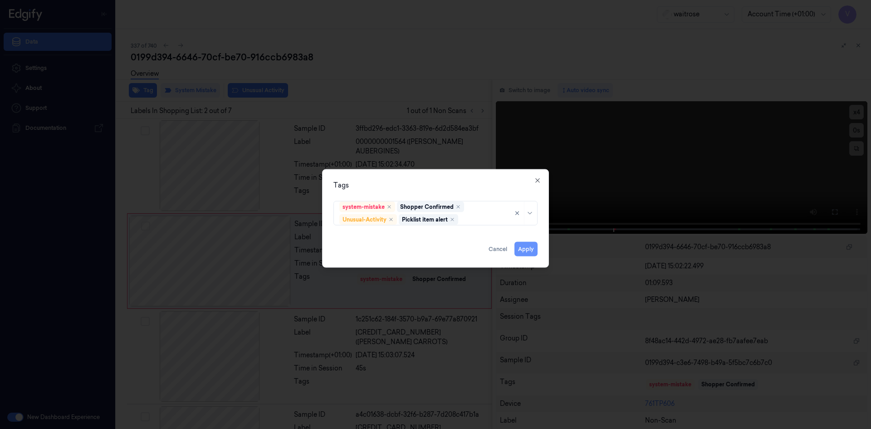
click at [524, 248] on button "Apply" at bounding box center [526, 248] width 23 height 15
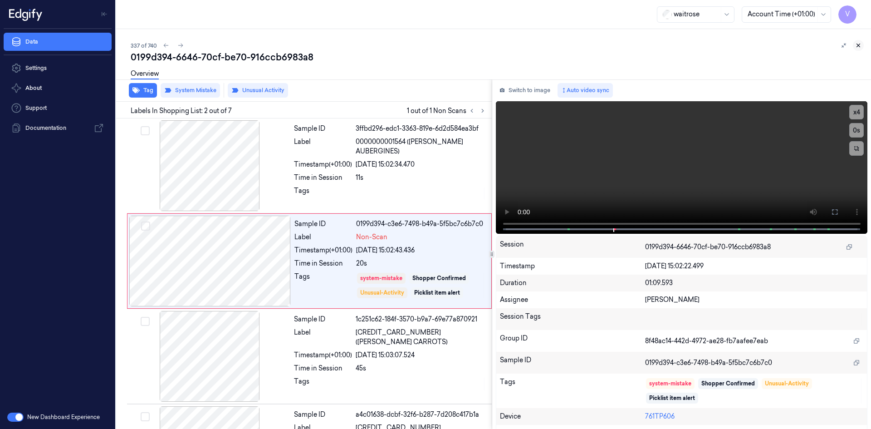
click at [856, 45] on icon at bounding box center [858, 45] width 6 height 6
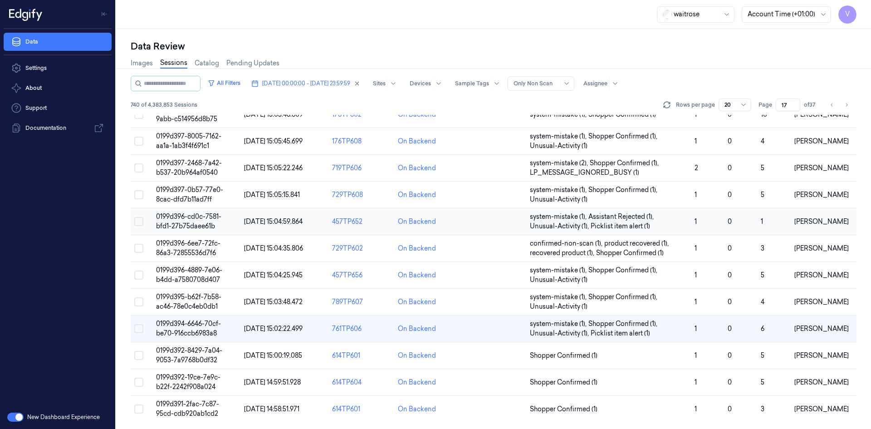
scroll to position [248, 0]
click at [193, 374] on span "0199d392-19ce-7e9c-b22f-2242f908a024" at bounding box center [188, 382] width 64 height 18
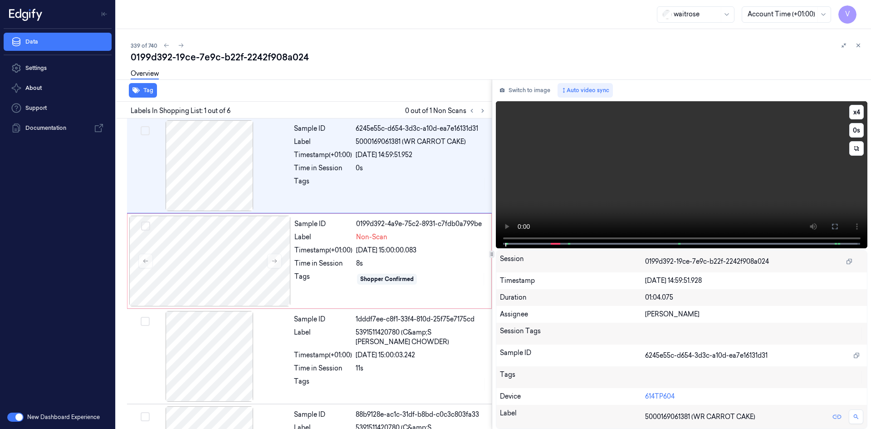
click at [646, 155] on video at bounding box center [682, 174] width 372 height 147
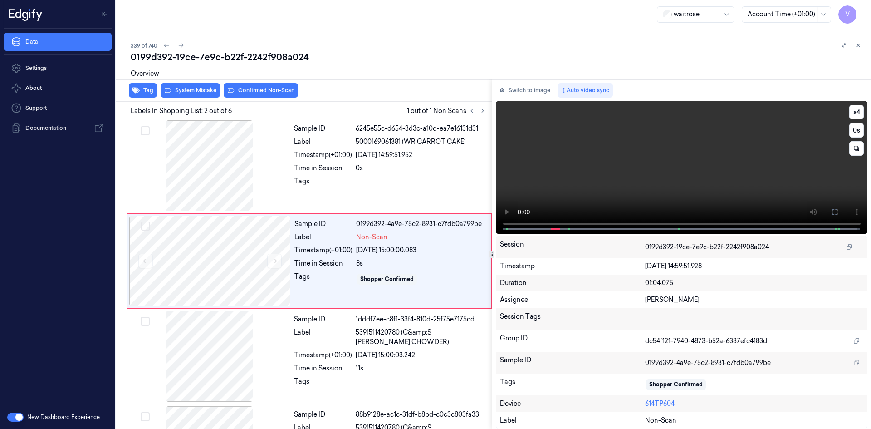
click at [640, 165] on video at bounding box center [682, 167] width 372 height 132
click at [621, 153] on video at bounding box center [682, 167] width 372 height 132
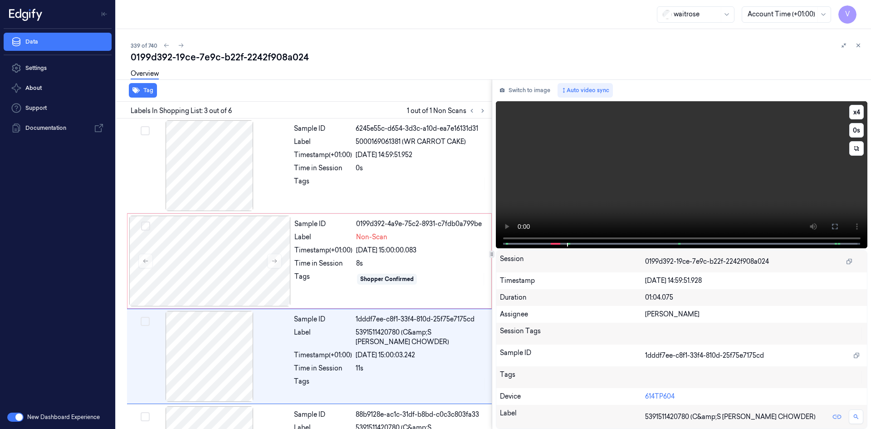
scroll to position [83, 0]
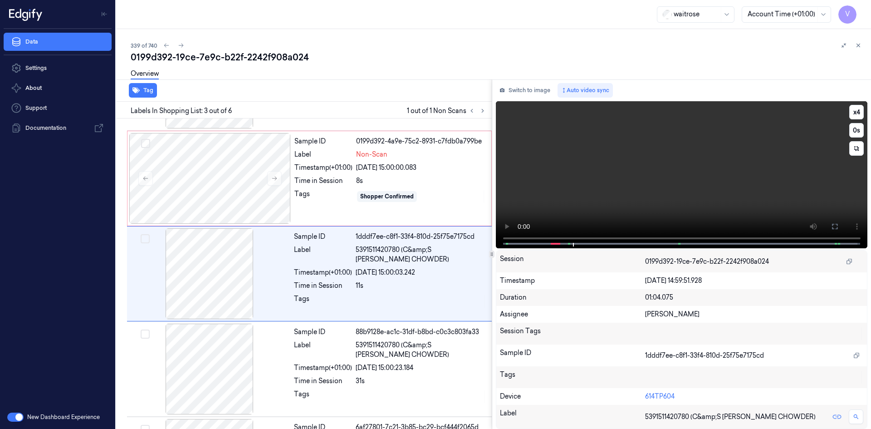
click at [643, 148] on video at bounding box center [682, 174] width 372 height 147
click at [601, 158] on video at bounding box center [682, 174] width 372 height 147
click at [618, 154] on video at bounding box center [682, 174] width 372 height 147
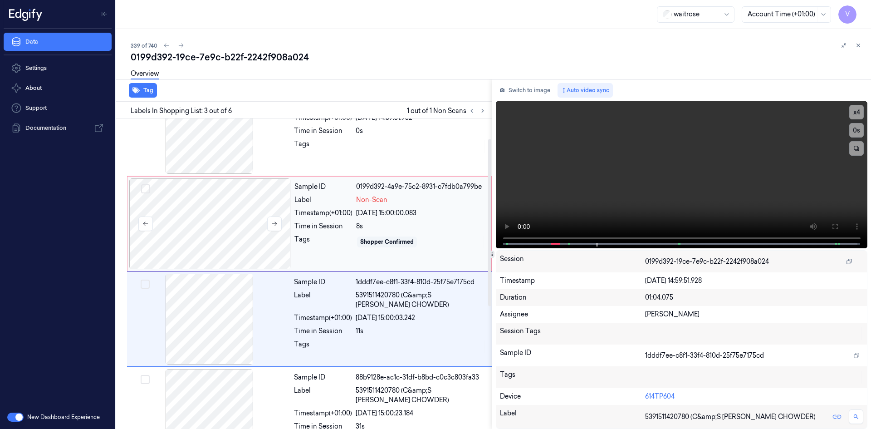
click at [191, 206] on div at bounding box center [210, 223] width 162 height 91
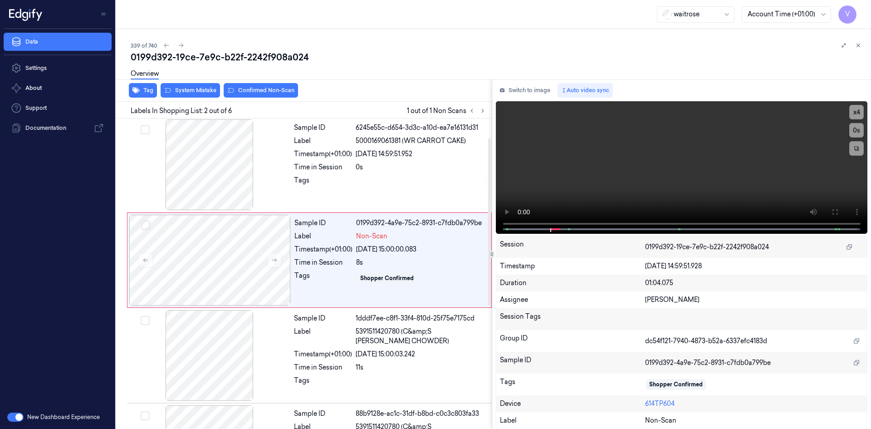
scroll to position [0, 0]
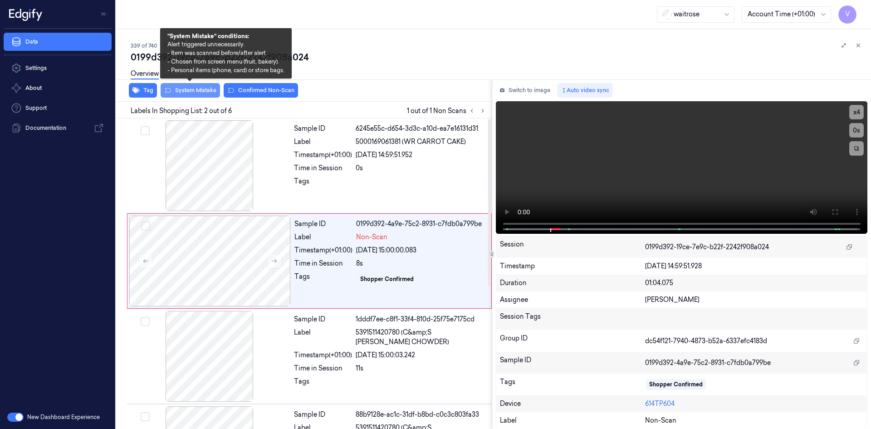
click at [196, 92] on button "System Mistake" at bounding box center [190, 90] width 59 height 15
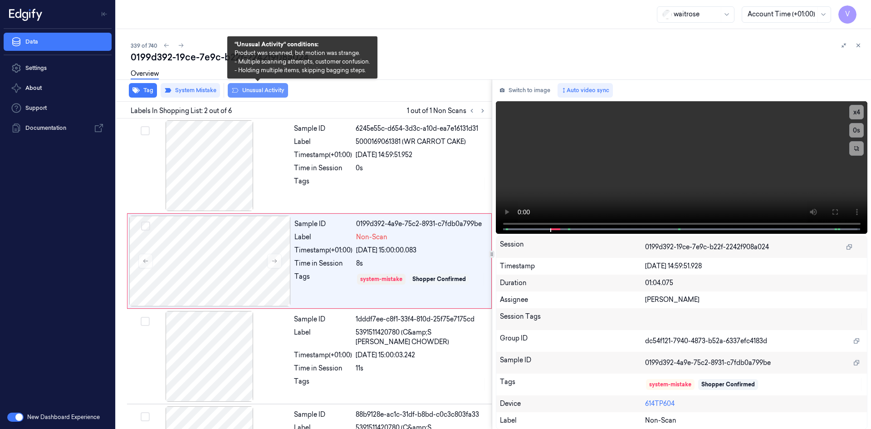
click at [253, 88] on button "Unusual Activity" at bounding box center [258, 90] width 60 height 15
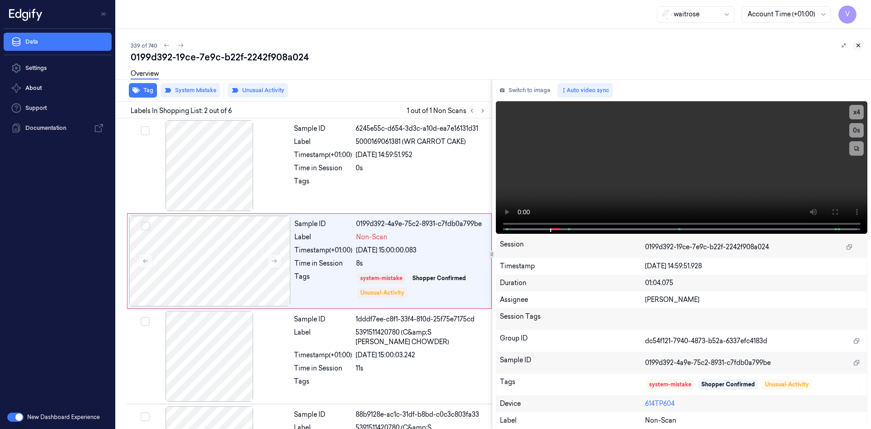
click at [858, 45] on icon at bounding box center [858, 45] width 3 height 3
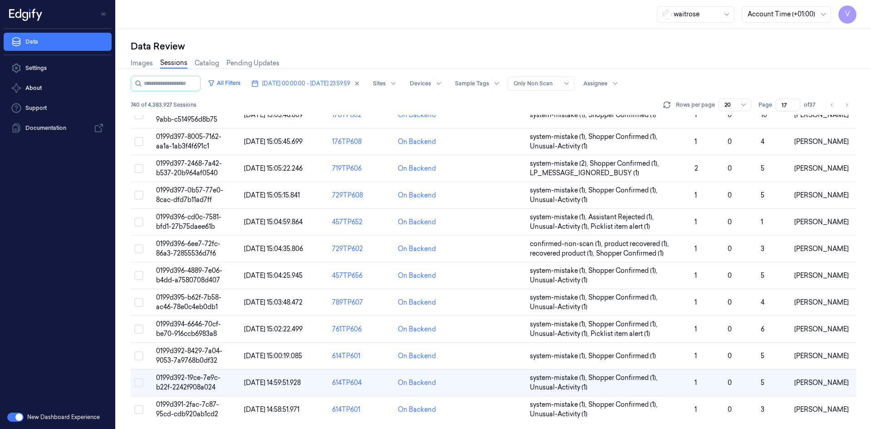
scroll to position [248, 0]
drag, startPoint x: 789, startPoint y: 105, endPoint x: 767, endPoint y: 111, distance: 23.0
click at [767, 111] on div "Page 17 of 37" at bounding box center [789, 104] width 60 height 13
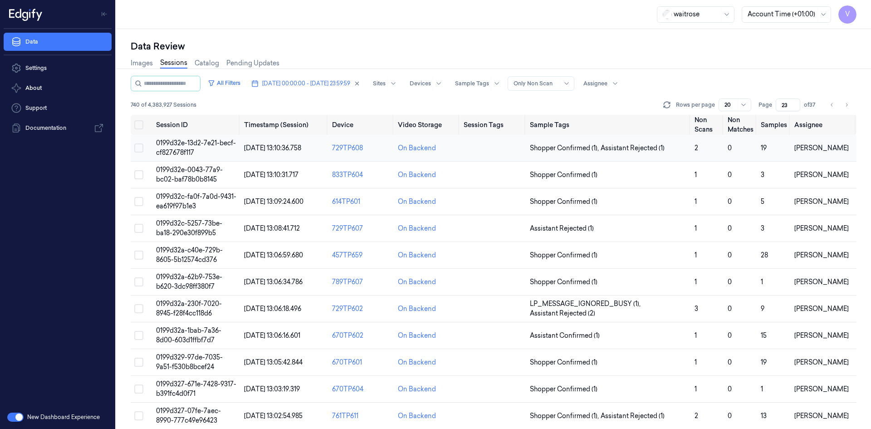
type input "23"
click at [180, 147] on span "0199d32e-13d2-7e21-becf-cf827678f117" at bounding box center [196, 148] width 80 height 18
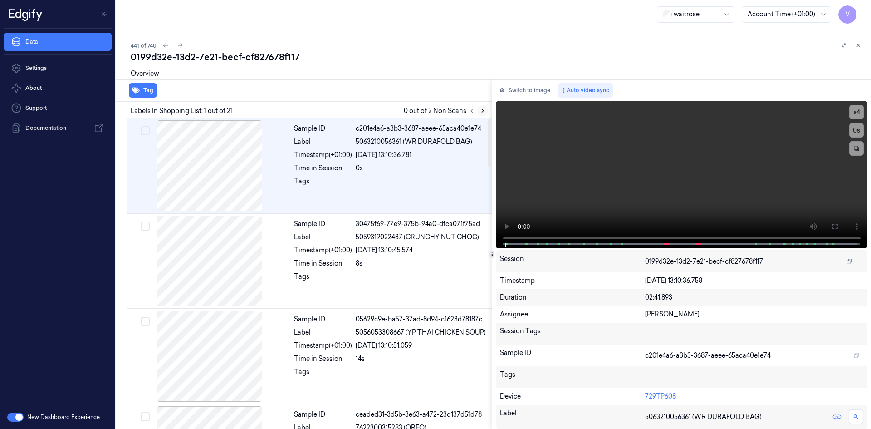
click at [480, 111] on icon at bounding box center [483, 111] width 6 height 6
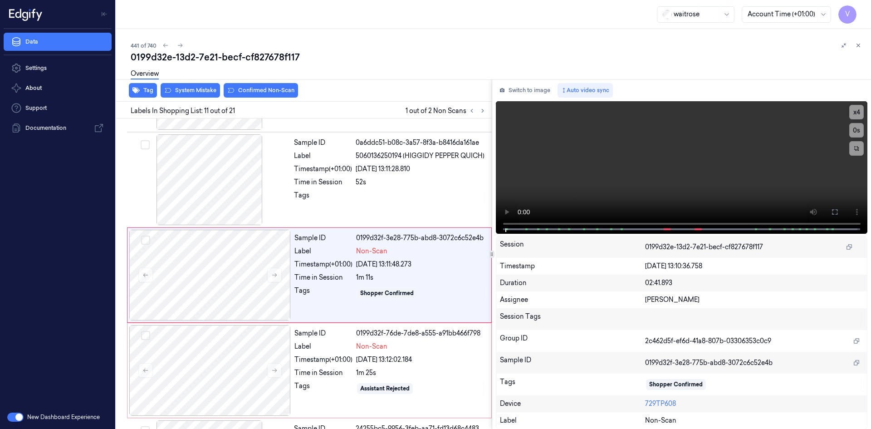
scroll to position [845, 0]
click at [276, 272] on icon at bounding box center [274, 273] width 6 height 6
click at [276, 273] on icon at bounding box center [274, 273] width 6 height 6
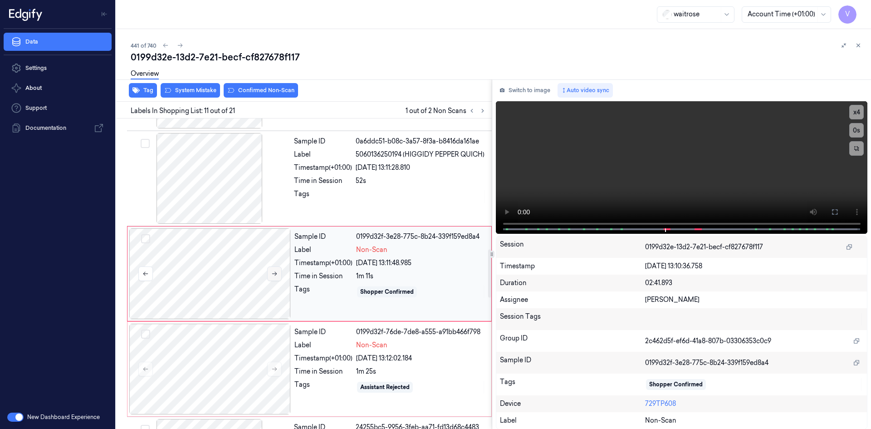
click at [276, 273] on icon at bounding box center [274, 273] width 6 height 6
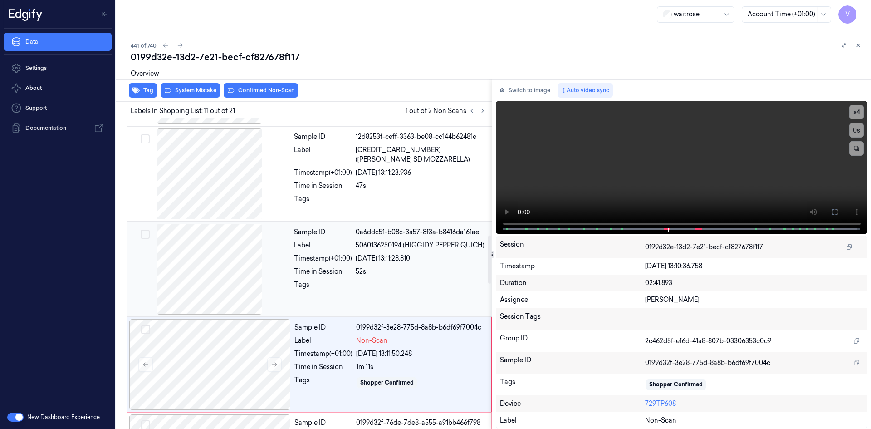
drag, startPoint x: 309, startPoint y: 253, endPoint x: 354, endPoint y: 228, distance: 51.8
click at [309, 254] on div "Sample ID 0a6ddc51-b08c-3a57-8f3a-b8416da161ae Label 5060136250194 (HIGGIDY PEP…" at bounding box center [390, 269] width 200 height 91
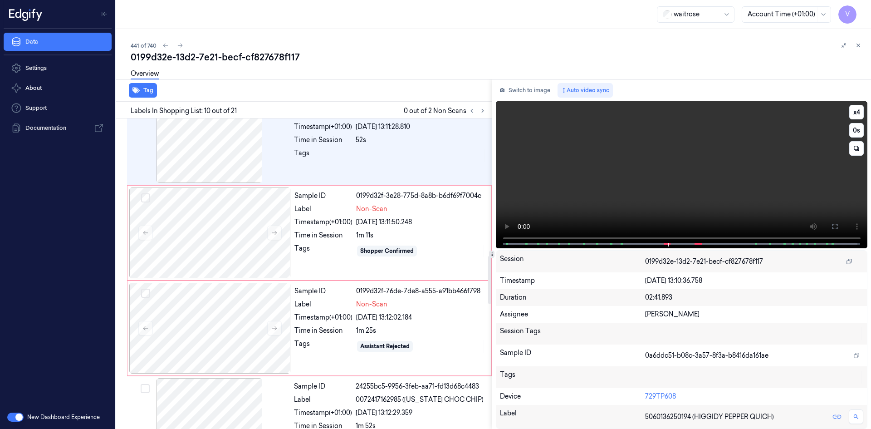
click at [584, 181] on video at bounding box center [682, 174] width 372 height 147
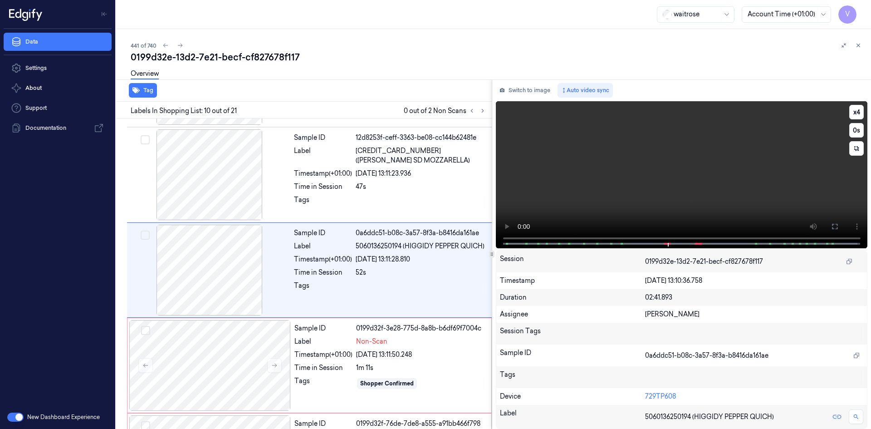
scroll to position [750, 0]
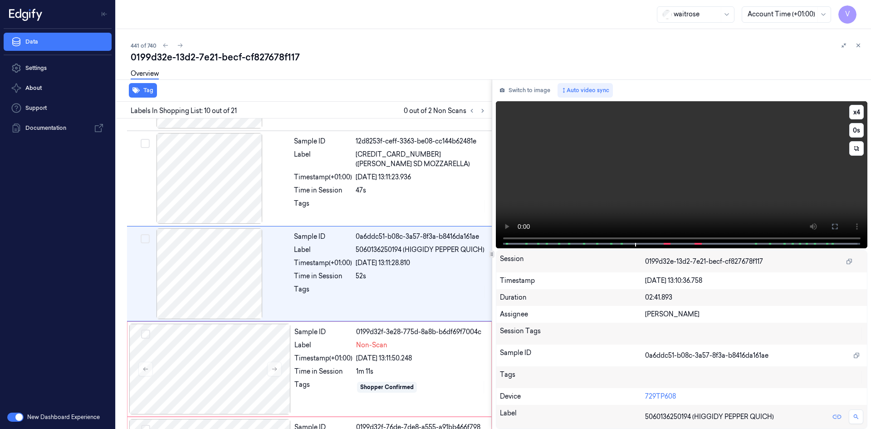
click at [698, 165] on video at bounding box center [682, 174] width 372 height 147
click at [710, 165] on video at bounding box center [682, 174] width 372 height 147
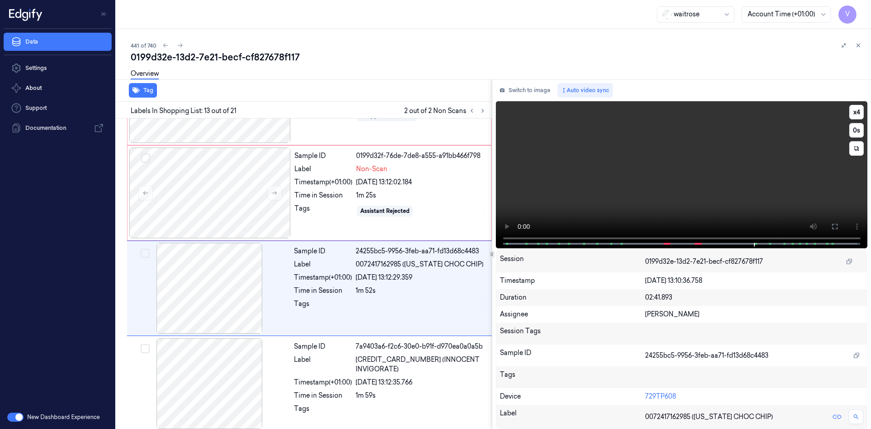
scroll to position [1035, 0]
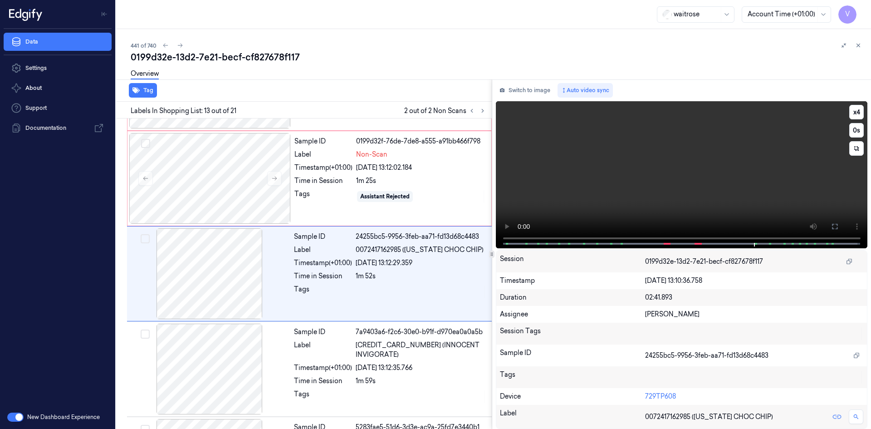
click at [696, 172] on video at bounding box center [682, 174] width 372 height 147
click at [657, 196] on video at bounding box center [682, 174] width 372 height 147
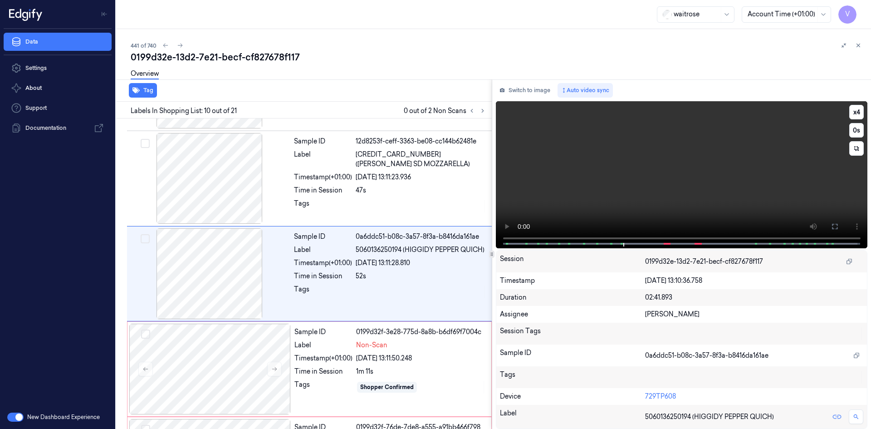
click at [625, 213] on video at bounding box center [682, 174] width 372 height 147
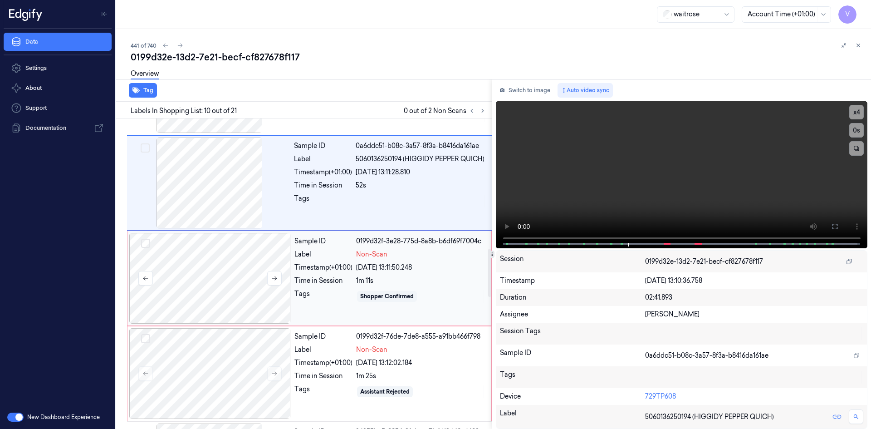
click at [196, 263] on div at bounding box center [210, 278] width 162 height 91
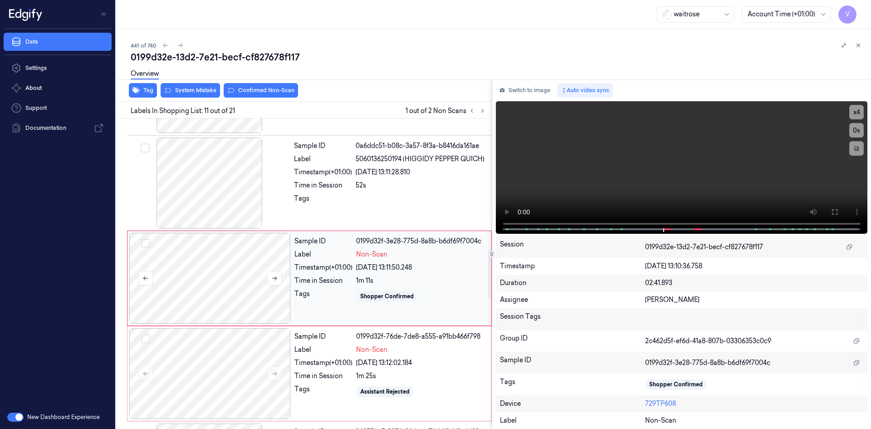
scroll to position [845, 0]
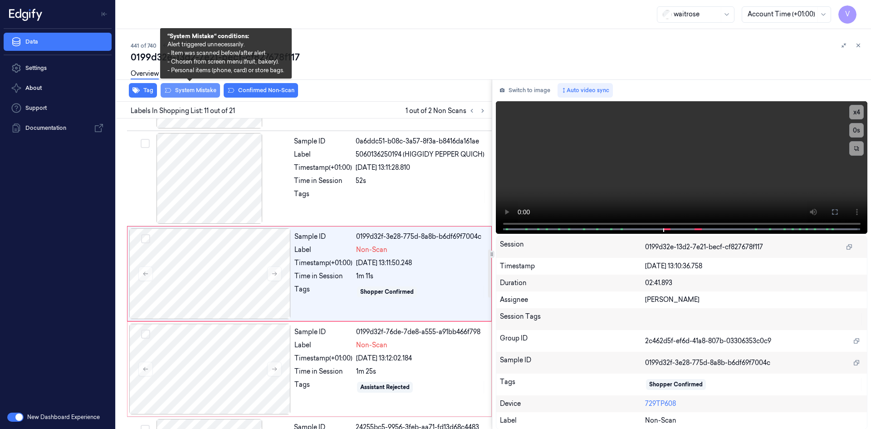
click at [194, 90] on button "System Mistake" at bounding box center [190, 90] width 59 height 15
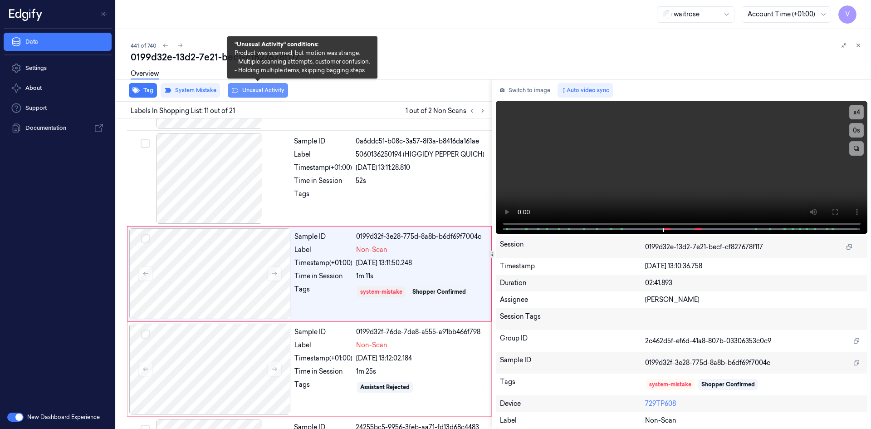
click at [261, 90] on button "Unusual Activity" at bounding box center [258, 90] width 60 height 15
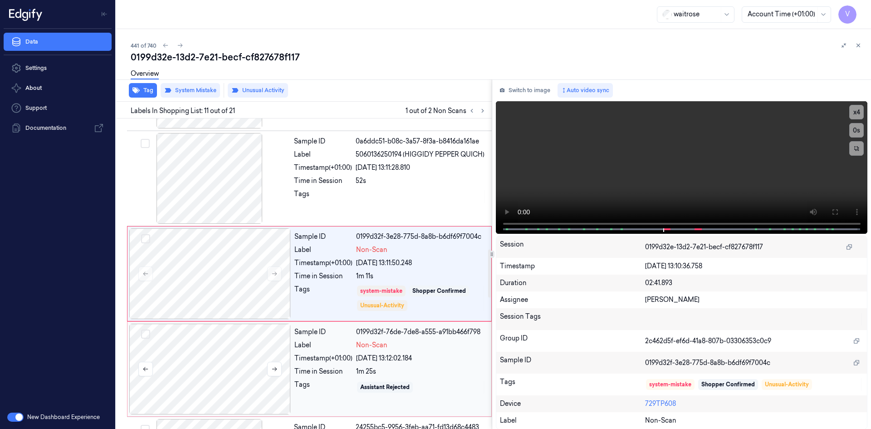
click at [227, 345] on div at bounding box center [210, 369] width 162 height 91
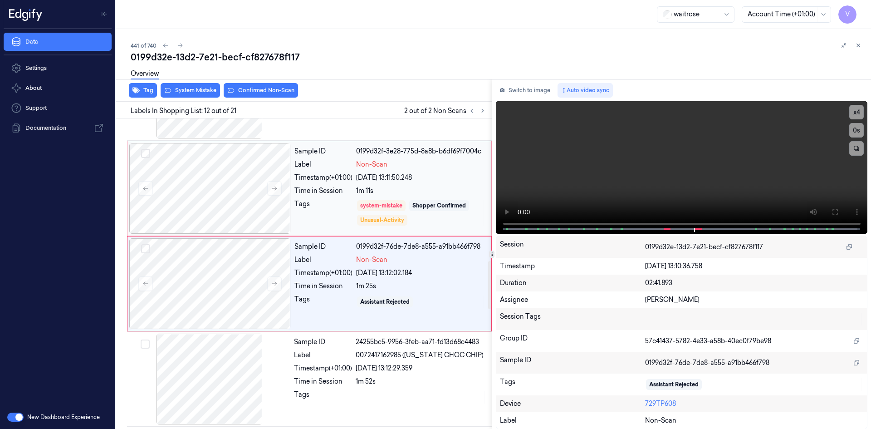
scroll to position [940, 0]
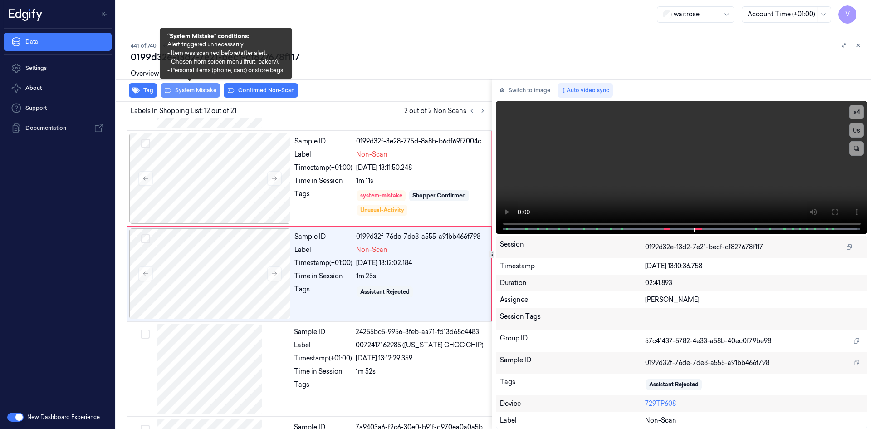
click at [200, 90] on button "System Mistake" at bounding box center [190, 90] width 59 height 15
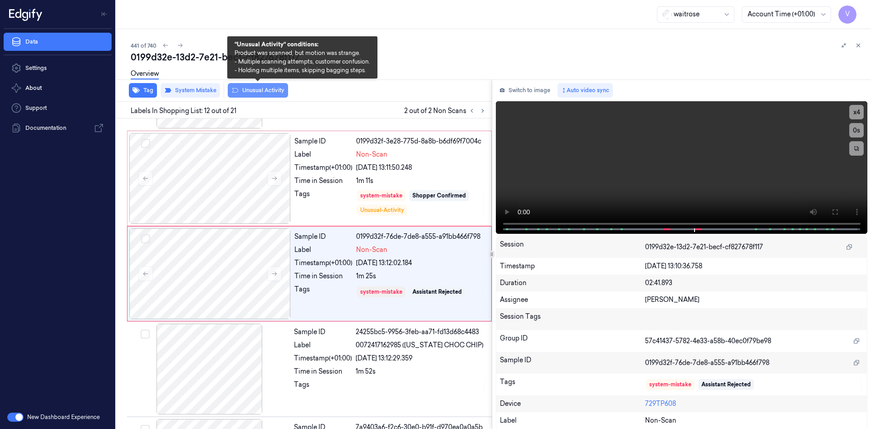
click at [249, 89] on button "Unusual Activity" at bounding box center [258, 90] width 60 height 15
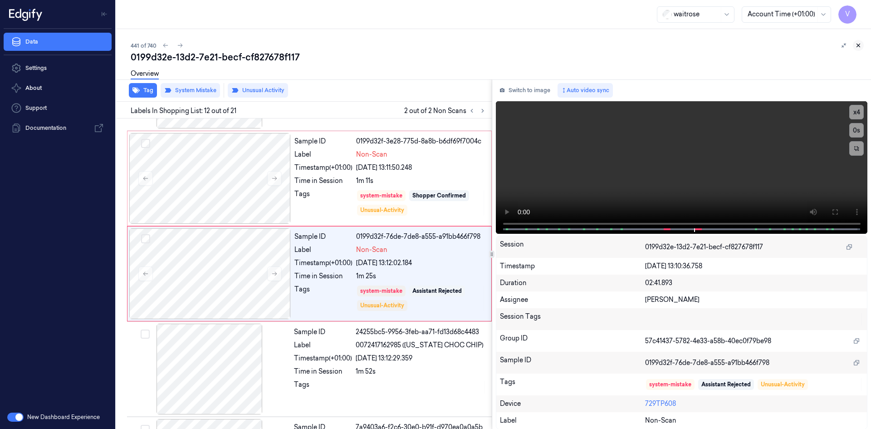
click at [859, 45] on icon at bounding box center [858, 45] width 3 height 3
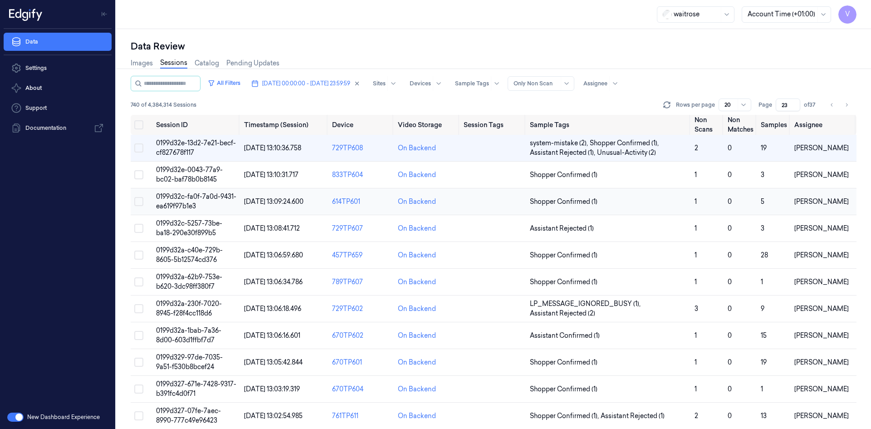
click at [186, 197] on span "0199d32c-fa0f-7a0d-9431-ea619f97b1e3" at bounding box center [196, 201] width 80 height 18
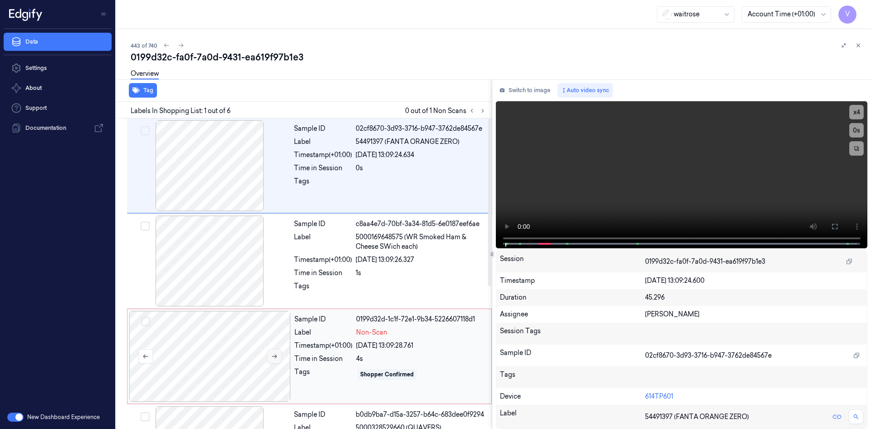
click at [273, 358] on icon at bounding box center [274, 356] width 6 height 6
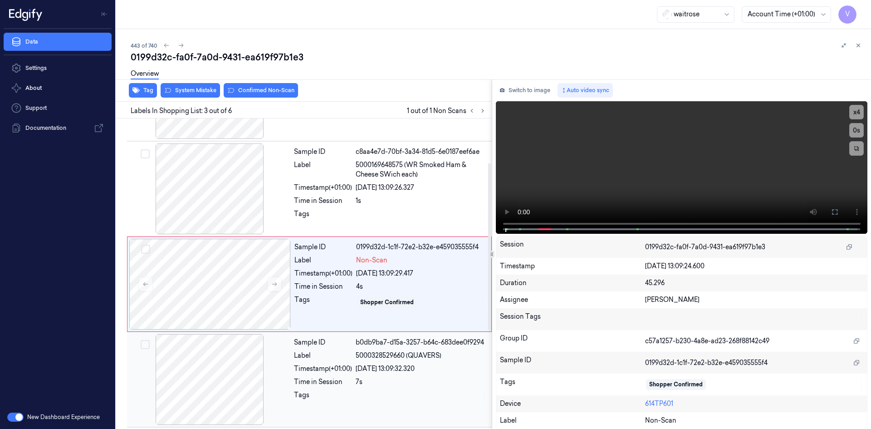
scroll to position [83, 0]
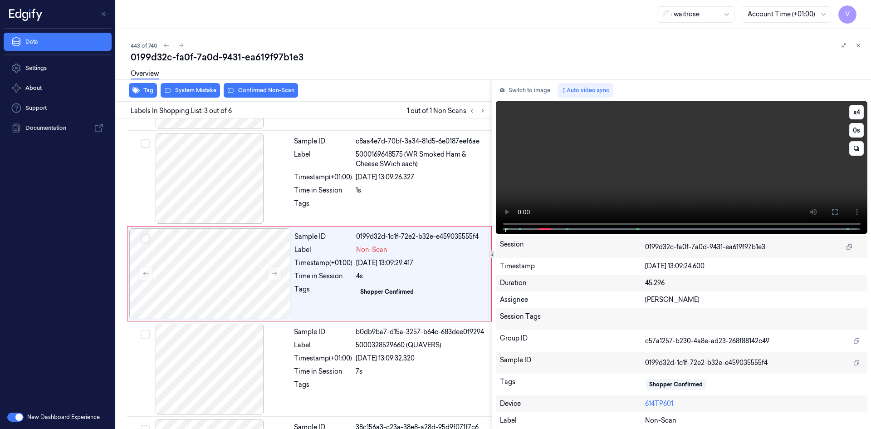
click at [639, 148] on video at bounding box center [682, 167] width 372 height 132
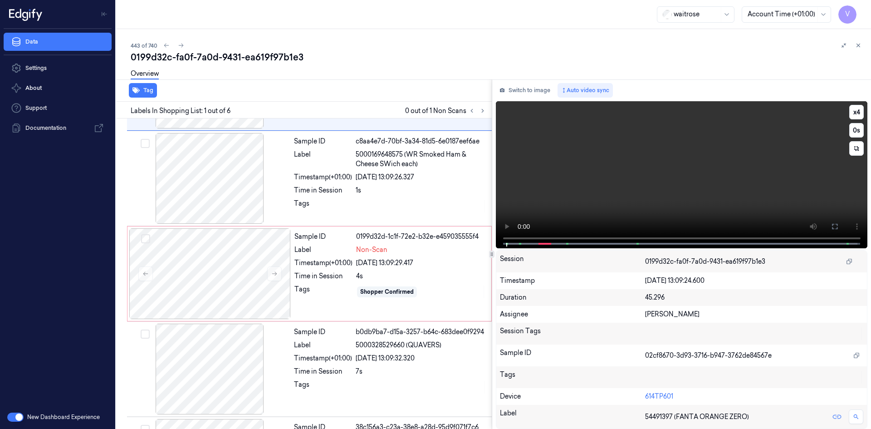
scroll to position [0, 0]
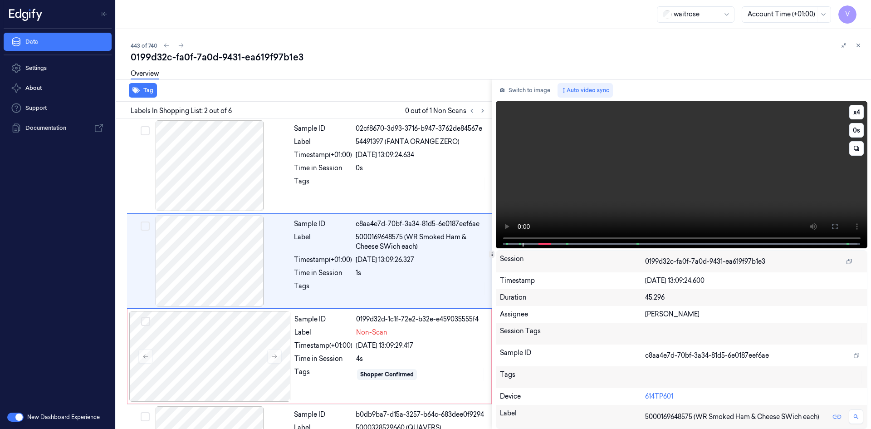
click at [642, 161] on video at bounding box center [682, 174] width 372 height 147
click at [701, 179] on video at bounding box center [682, 174] width 372 height 147
click at [698, 179] on video at bounding box center [682, 174] width 372 height 147
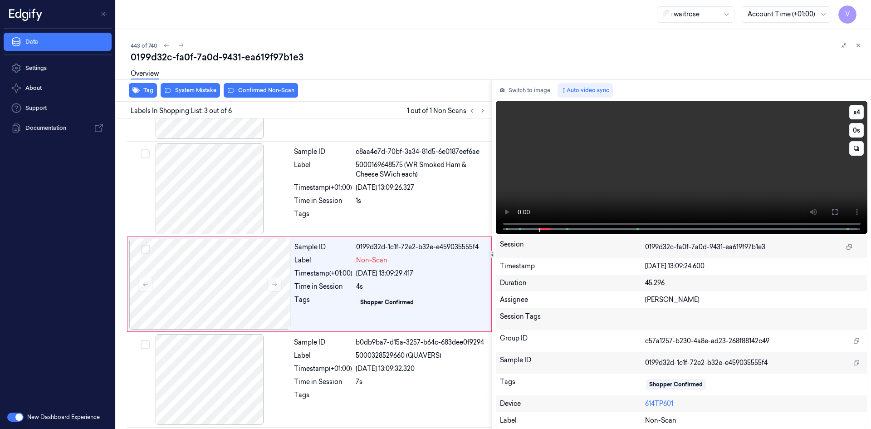
scroll to position [83, 0]
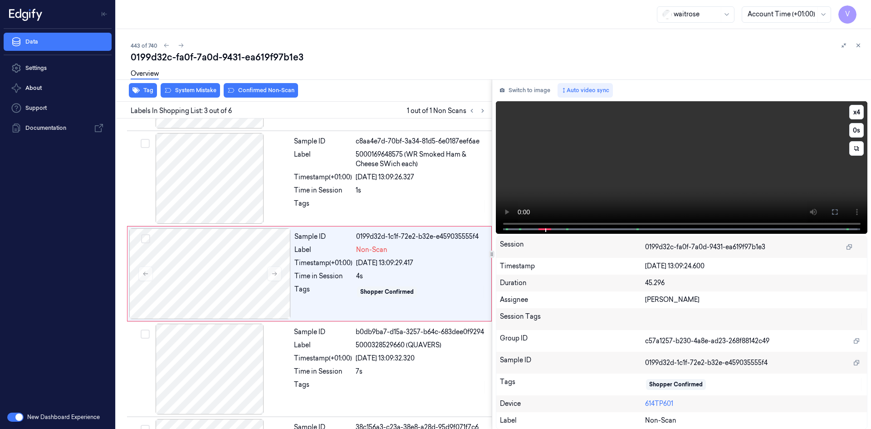
click at [655, 167] on video at bounding box center [682, 167] width 372 height 132
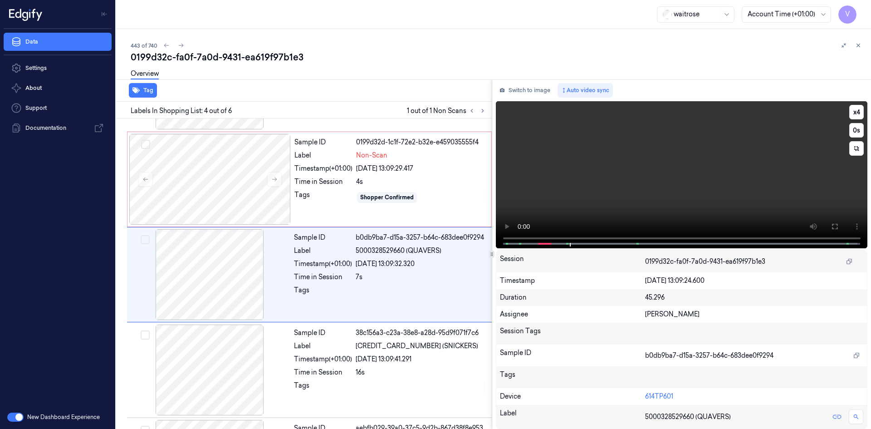
scroll to position [178, 0]
click at [670, 164] on video at bounding box center [682, 174] width 372 height 147
click at [627, 176] on video at bounding box center [682, 174] width 372 height 147
click at [627, 185] on video at bounding box center [682, 174] width 372 height 147
click at [193, 161] on div at bounding box center [210, 178] width 162 height 91
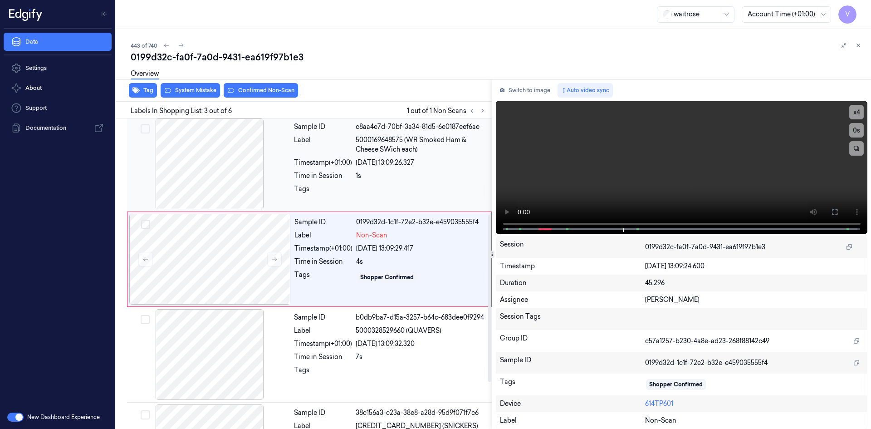
scroll to position [83, 0]
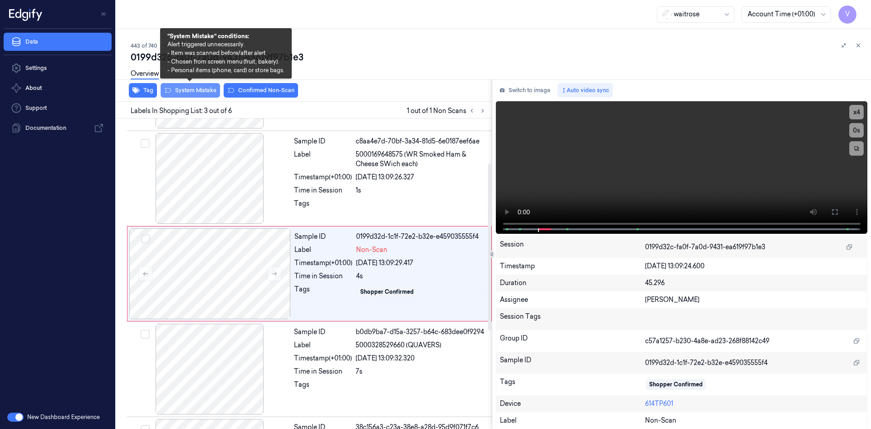
click at [206, 91] on button "System Mistake" at bounding box center [190, 90] width 59 height 15
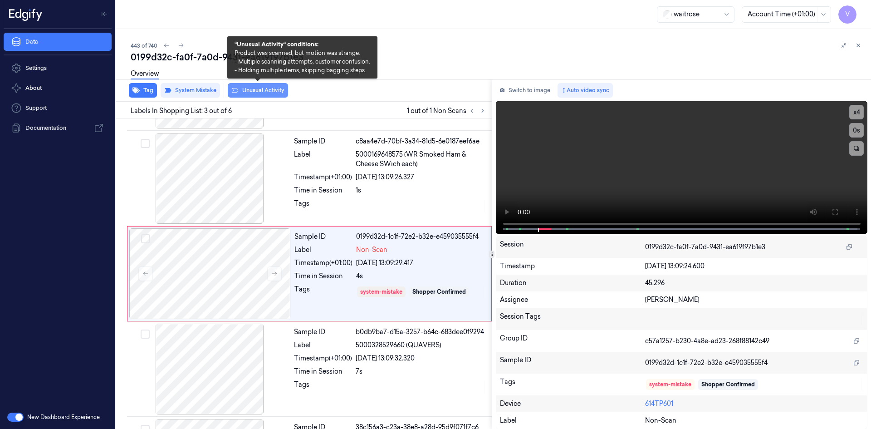
click at [274, 91] on button "Unusual Activity" at bounding box center [258, 90] width 60 height 15
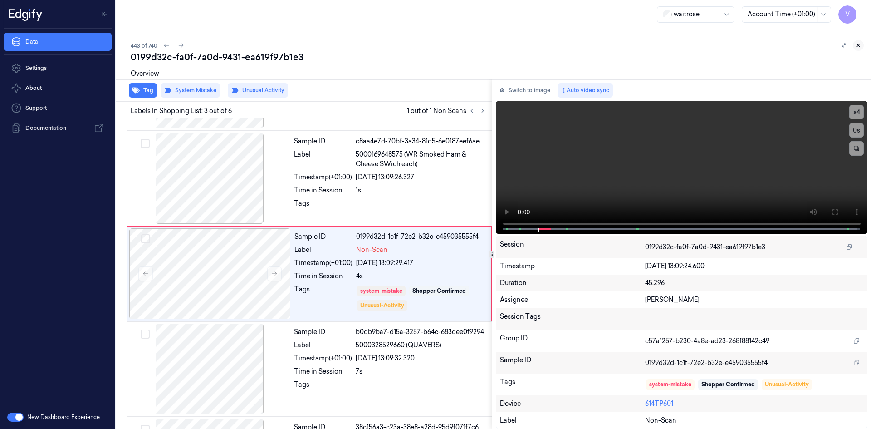
click at [860, 45] on icon at bounding box center [858, 45] width 6 height 6
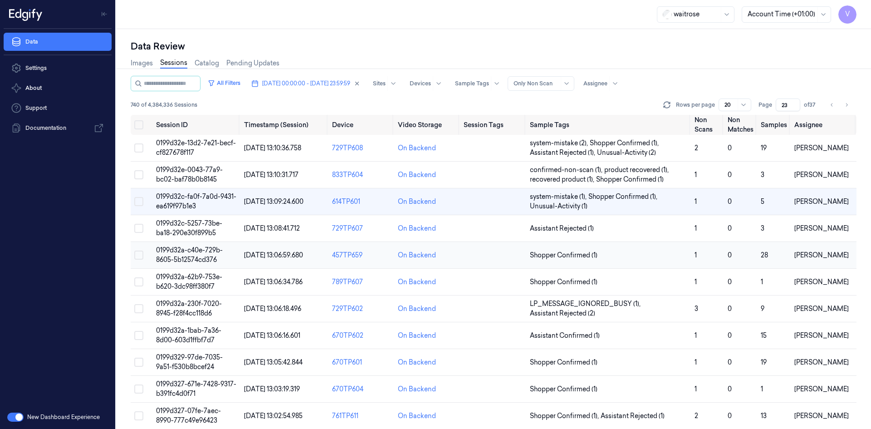
click at [196, 251] on span "0199d32a-c40e-729b-8605-5b12574cd376" at bounding box center [189, 255] width 67 height 18
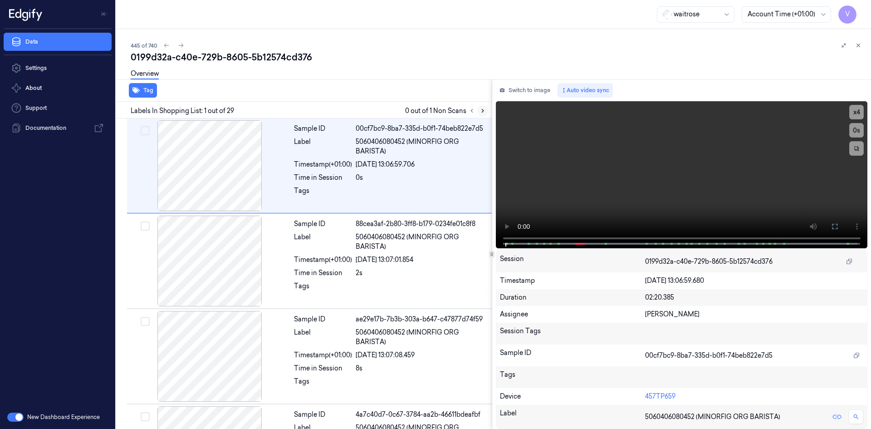
click at [482, 112] on icon at bounding box center [483, 110] width 2 height 3
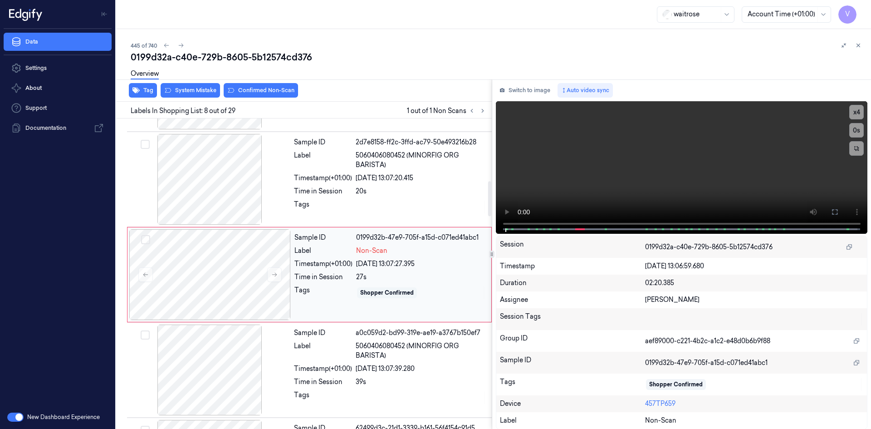
scroll to position [559, 0]
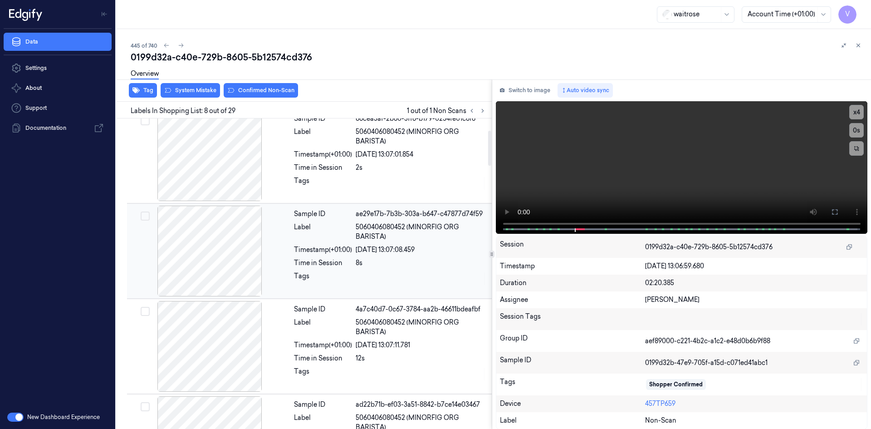
click at [246, 250] on div at bounding box center [210, 251] width 162 height 91
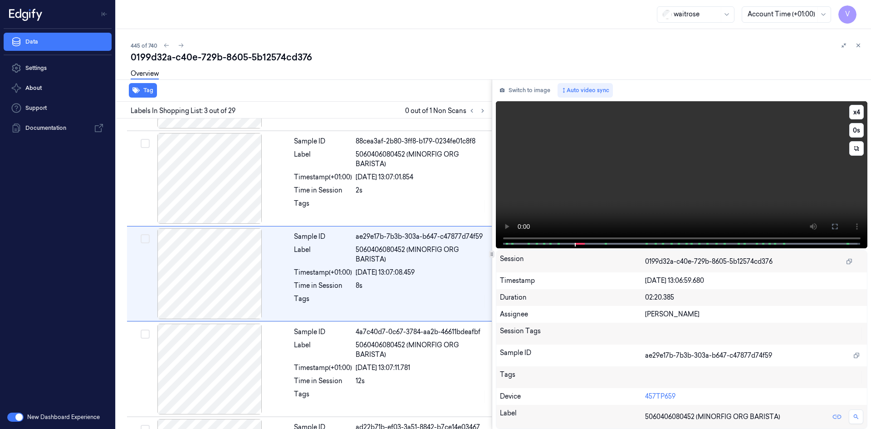
click at [634, 169] on video at bounding box center [682, 174] width 372 height 147
click at [653, 181] on video at bounding box center [682, 174] width 372 height 147
click at [855, 114] on button "x 4" at bounding box center [856, 112] width 15 height 15
click at [855, 114] on button "x 1" at bounding box center [856, 112] width 15 height 15
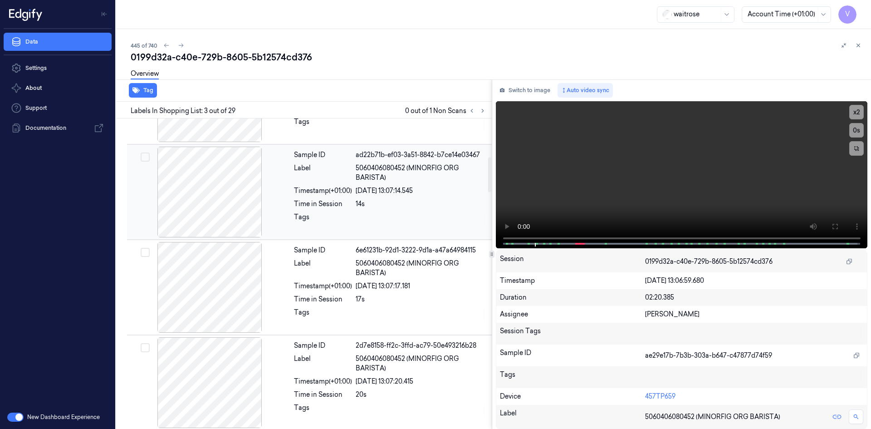
scroll to position [309, 0]
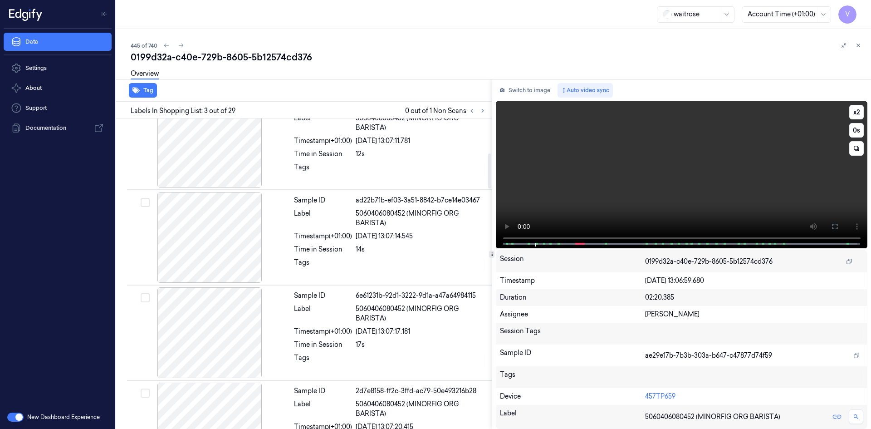
click at [635, 159] on video at bounding box center [682, 174] width 372 height 147
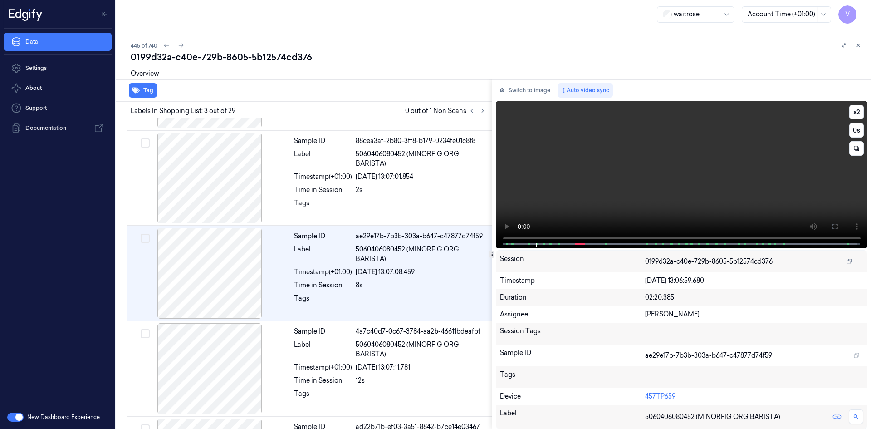
scroll to position [83, 0]
click at [641, 169] on video at bounding box center [682, 174] width 372 height 147
click at [570, 192] on video at bounding box center [682, 174] width 372 height 147
click at [591, 188] on video at bounding box center [682, 174] width 372 height 147
click at [567, 181] on video at bounding box center [682, 174] width 372 height 147
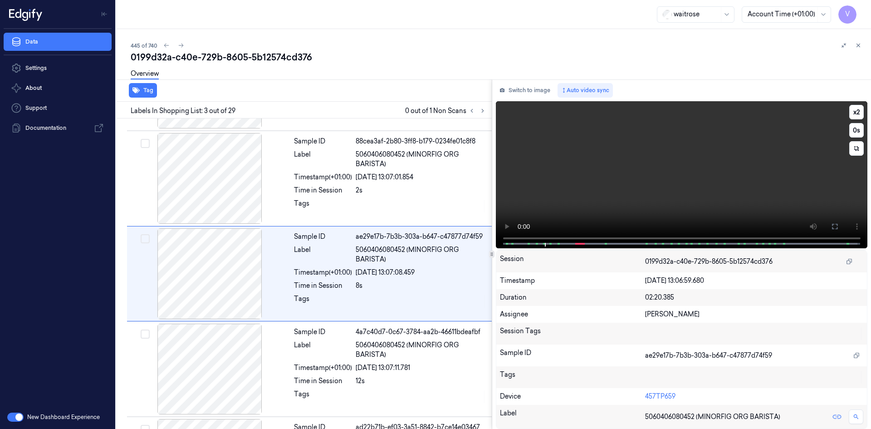
click at [593, 174] on video at bounding box center [682, 174] width 372 height 147
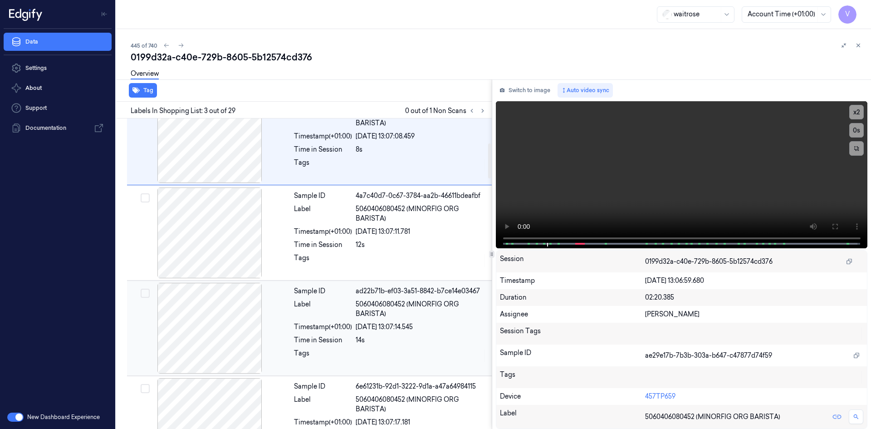
click at [358, 305] on span "5060406080452 (MINORFIG ORG BARISTA)" at bounding box center [421, 308] width 131 height 19
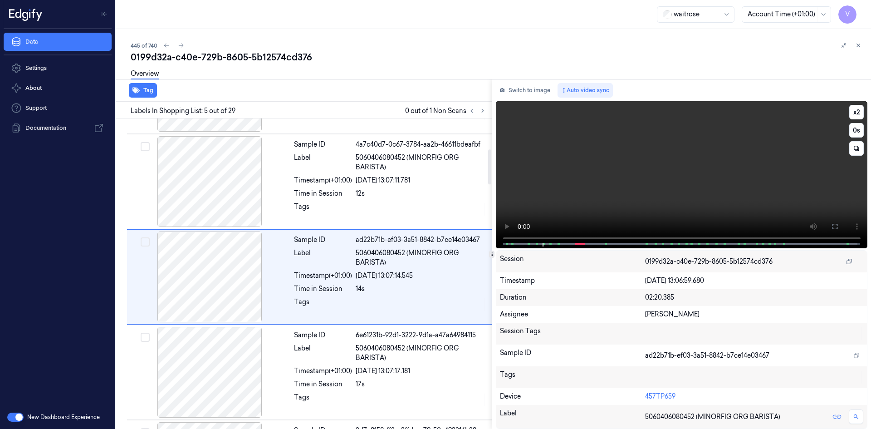
scroll to position [273, 0]
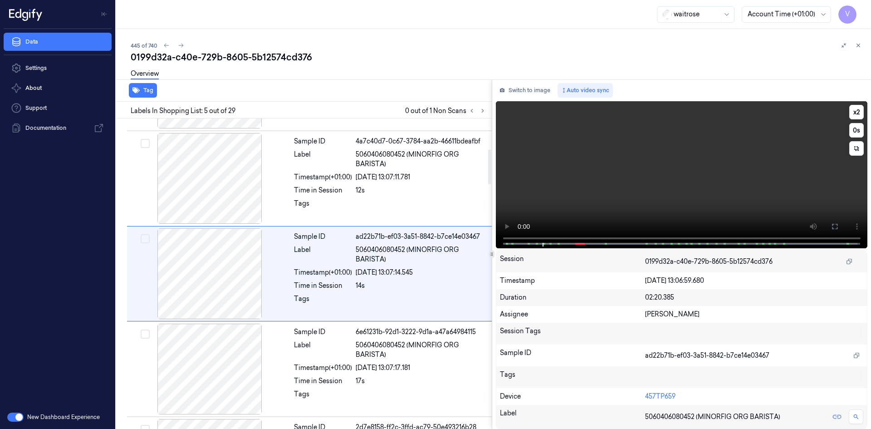
click at [612, 163] on video at bounding box center [682, 174] width 372 height 147
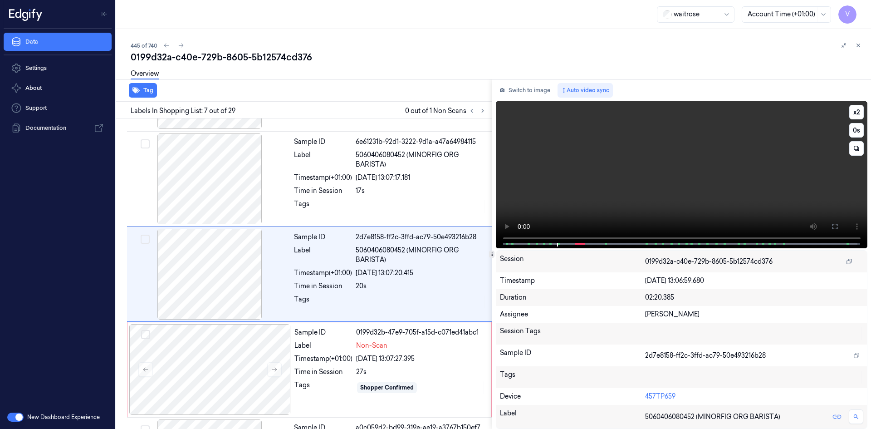
scroll to position [464, 0]
click at [624, 169] on video at bounding box center [682, 174] width 372 height 147
click at [616, 164] on video at bounding box center [682, 174] width 372 height 147
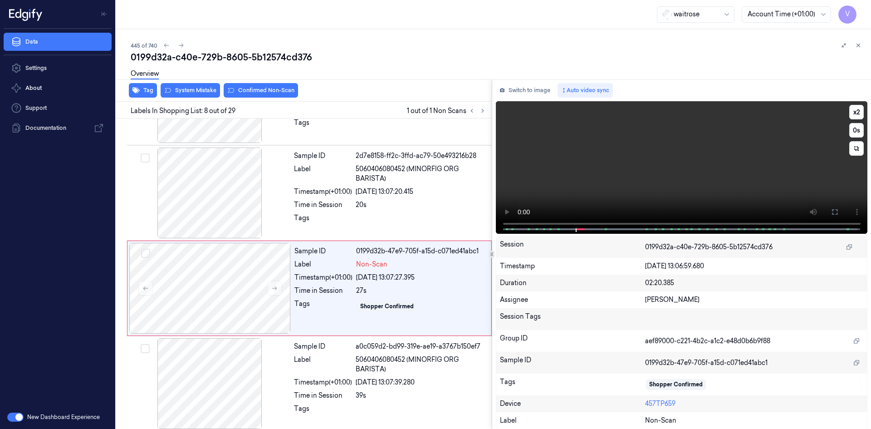
scroll to position [559, 0]
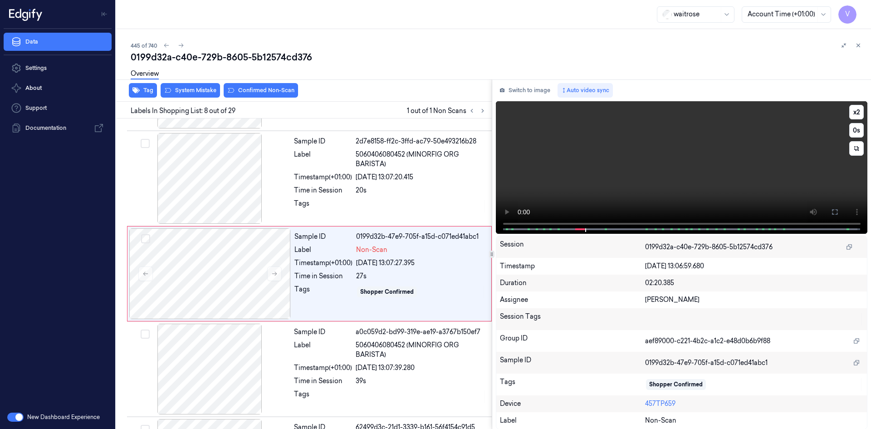
click at [633, 173] on video at bounding box center [682, 167] width 372 height 132
click at [632, 184] on video at bounding box center [682, 167] width 372 height 132
click at [588, 137] on video at bounding box center [682, 167] width 372 height 132
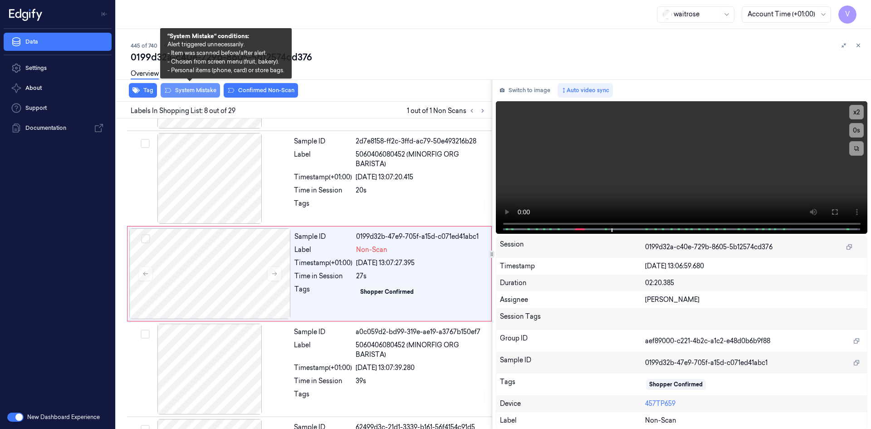
click at [197, 87] on button "System Mistake" at bounding box center [190, 90] width 59 height 15
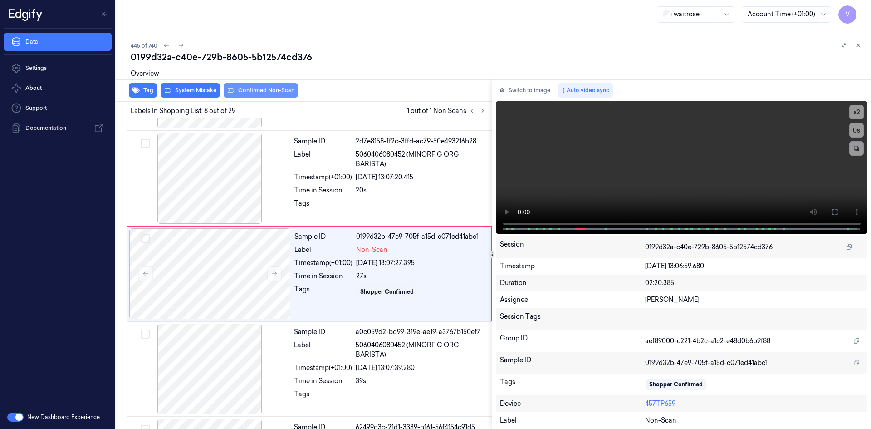
drag, startPoint x: 289, startPoint y: 88, endPoint x: 282, endPoint y: 93, distance: 8.4
click at [283, 93] on div "0199d32a-c40e-729b-8605-5b12574cd376 Overview Tag System Mistake Confirmed Non-…" at bounding box center [497, 240] width 733 height 378
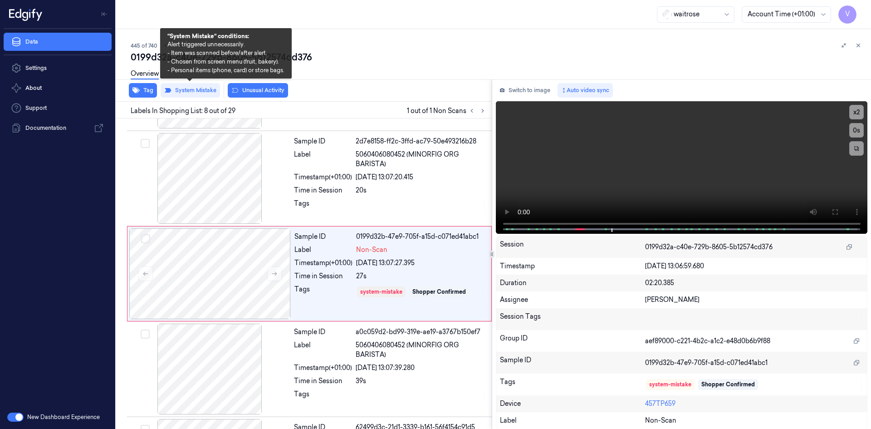
click at [200, 86] on div "Overview" at bounding box center [497, 75] width 733 height 23
click at [199, 88] on button "System Mistake" at bounding box center [190, 90] width 59 height 15
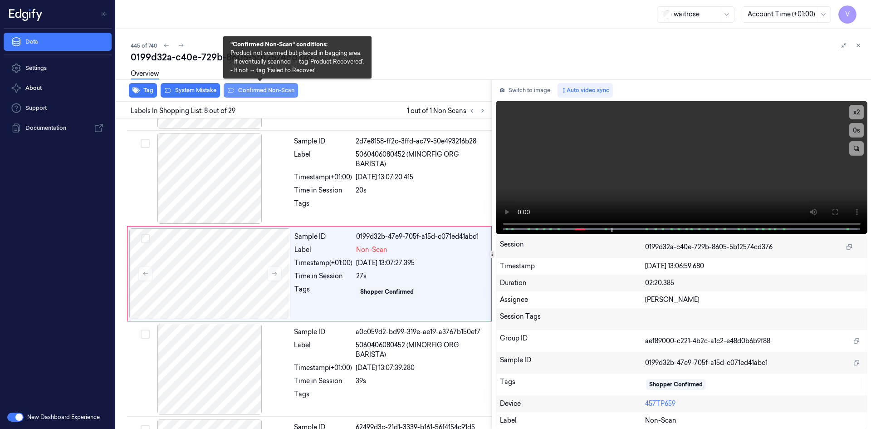
click at [245, 91] on button "Confirmed Non-Scan" at bounding box center [261, 90] width 74 height 15
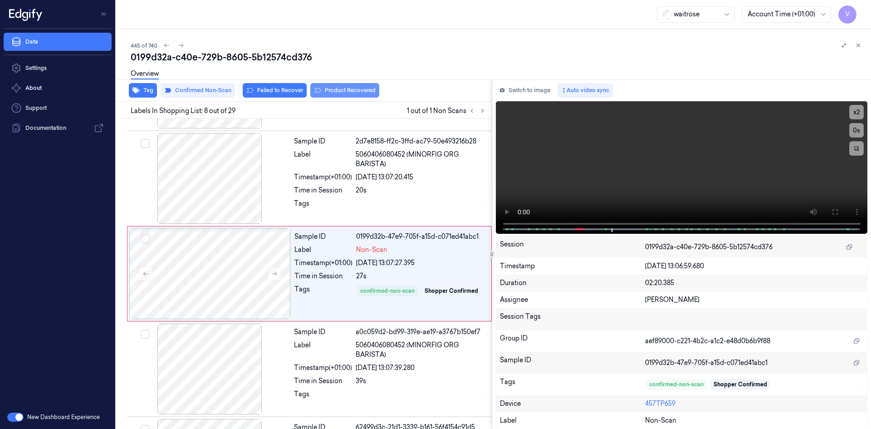
click at [351, 90] on button "Product Recovered" at bounding box center [344, 90] width 69 height 15
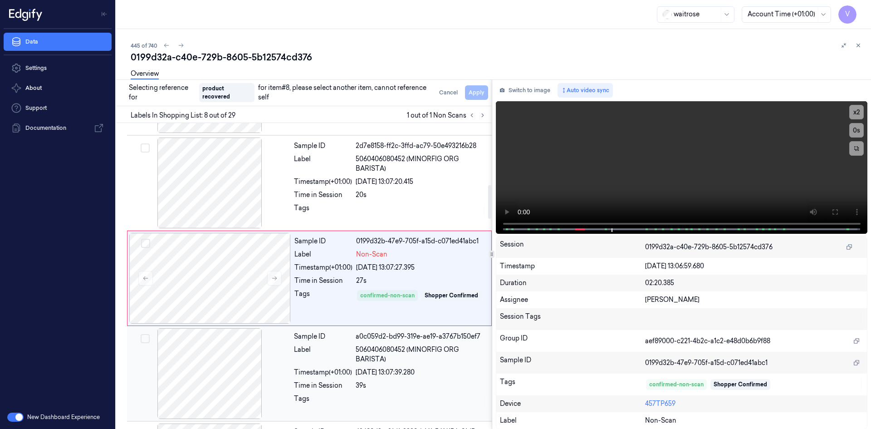
click at [314, 351] on div "Label" at bounding box center [323, 354] width 58 height 19
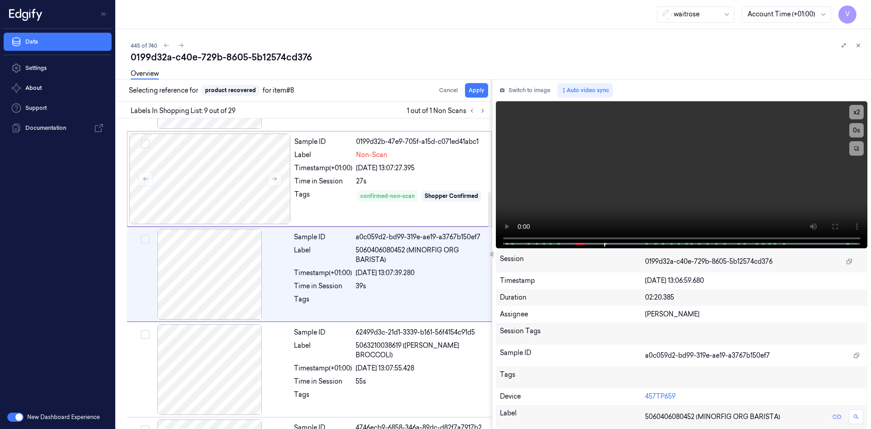
scroll to position [654, 0]
click at [478, 89] on button "Apply" at bounding box center [476, 90] width 23 height 15
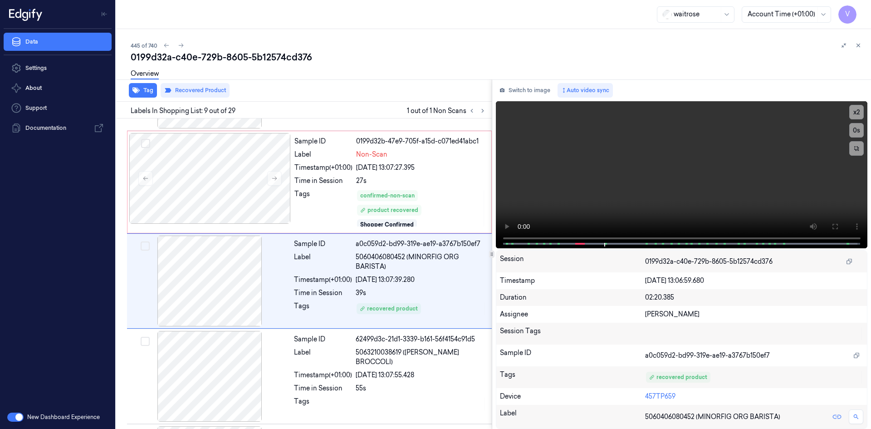
scroll to position [662, 0]
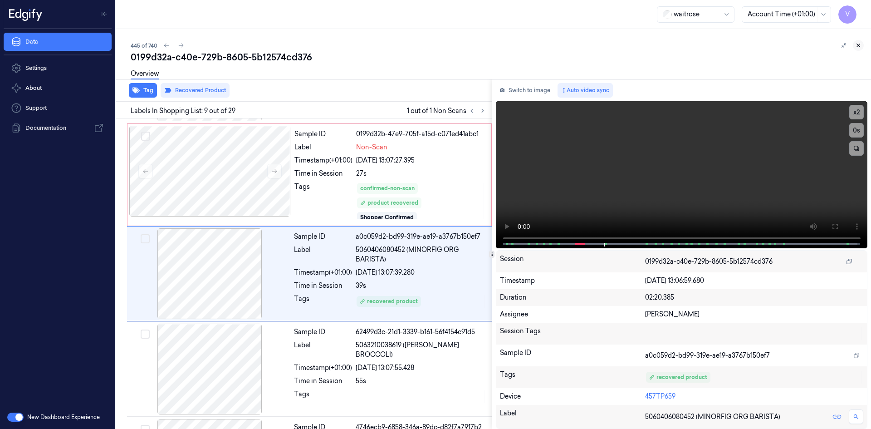
click at [858, 44] on icon at bounding box center [858, 45] width 6 height 6
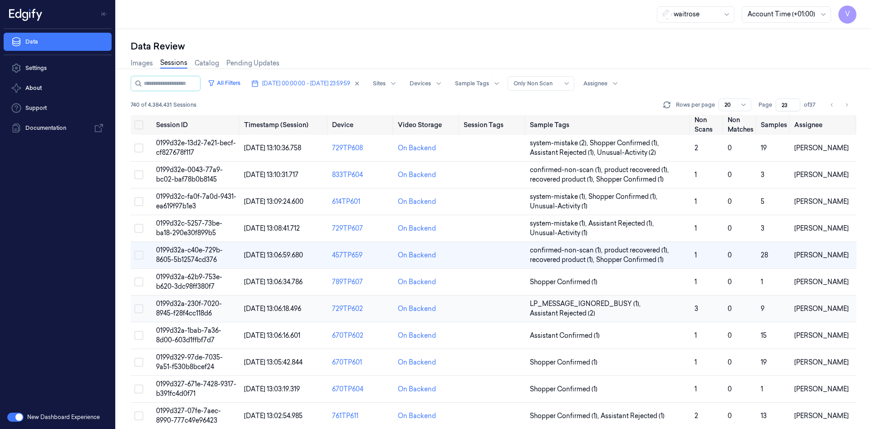
click at [204, 307] on span "0199d32a-230f-7020-8945-f28f4cc118d6" at bounding box center [189, 308] width 66 height 18
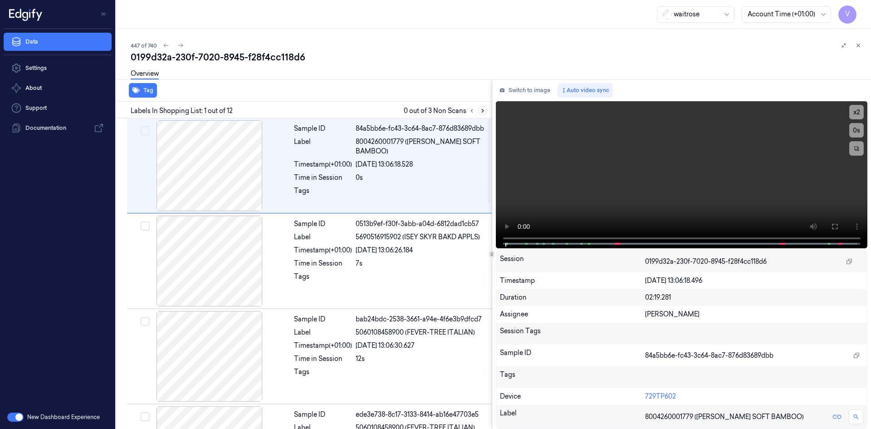
click at [482, 110] on icon at bounding box center [483, 111] width 6 height 6
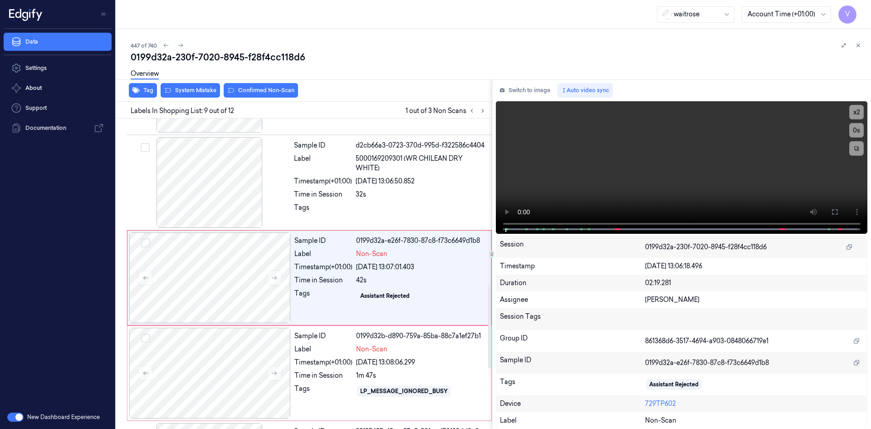
scroll to position [654, 0]
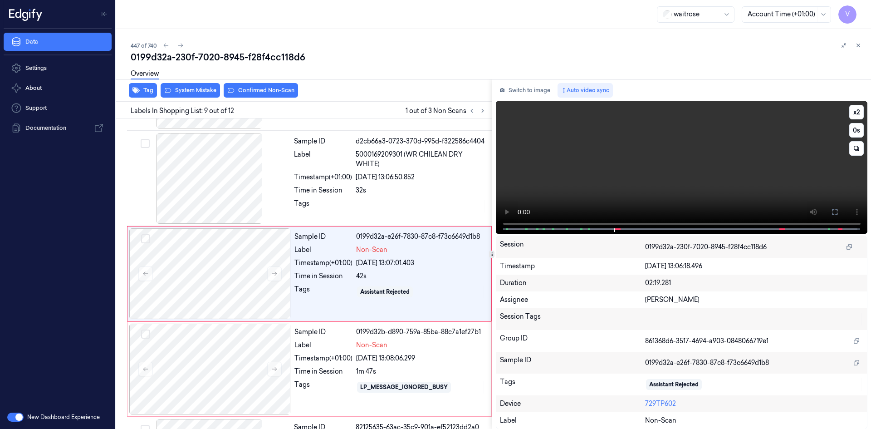
click at [681, 177] on video at bounding box center [682, 167] width 372 height 132
click at [680, 198] on video at bounding box center [682, 167] width 372 height 132
click at [662, 179] on video at bounding box center [682, 167] width 372 height 132
click at [861, 113] on video at bounding box center [682, 167] width 372 height 132
click at [858, 110] on button "x 2" at bounding box center [856, 112] width 15 height 15
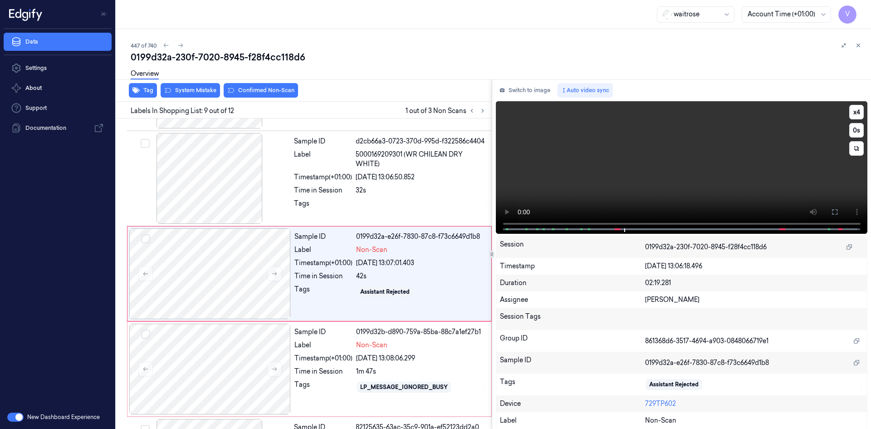
click at [735, 180] on video at bounding box center [682, 167] width 372 height 132
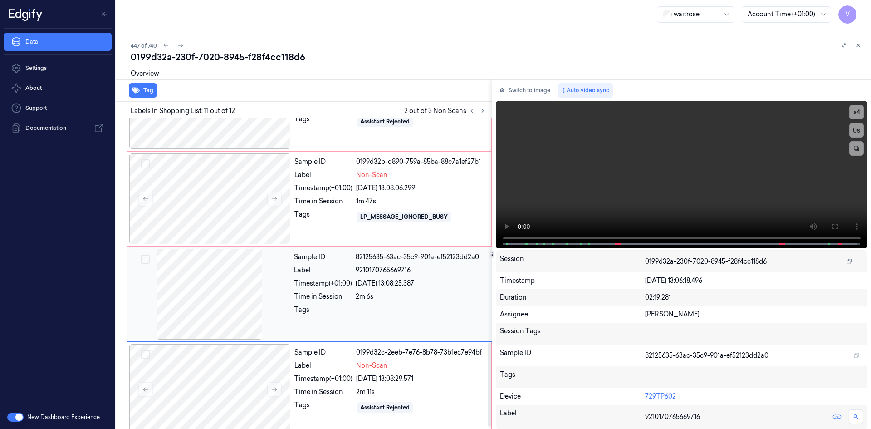
scroll to position [836, 0]
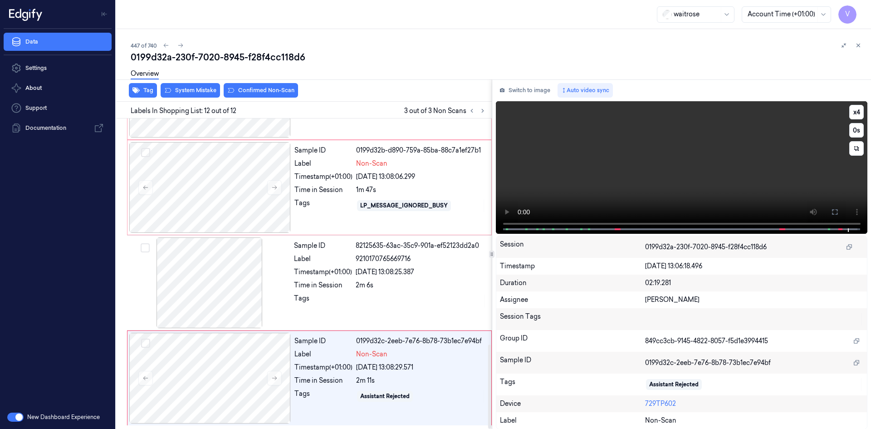
click at [723, 171] on video at bounding box center [682, 167] width 372 height 132
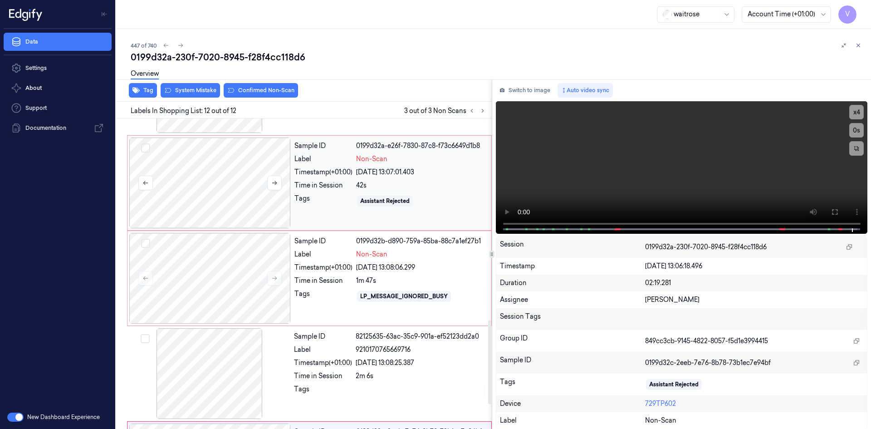
click at [182, 165] on div at bounding box center [210, 182] width 162 height 91
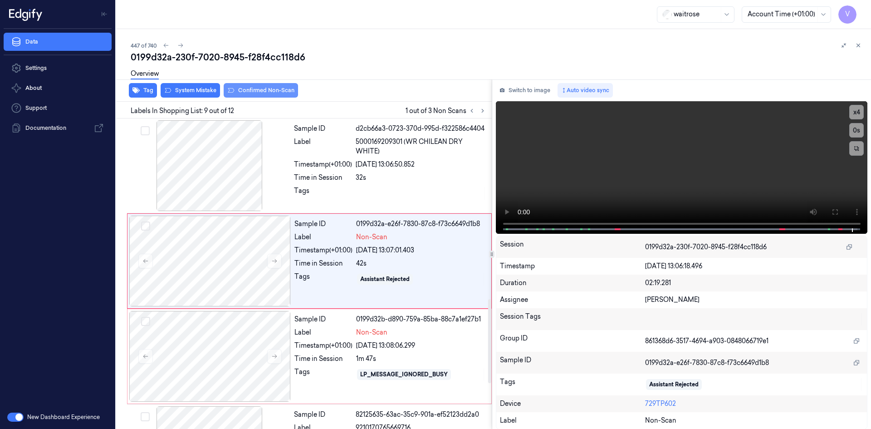
scroll to position [654, 0]
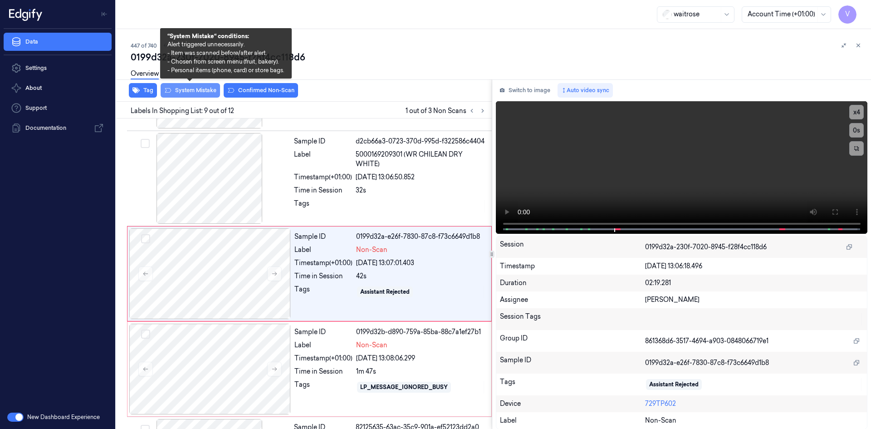
click at [208, 89] on button "System Mistake" at bounding box center [190, 90] width 59 height 15
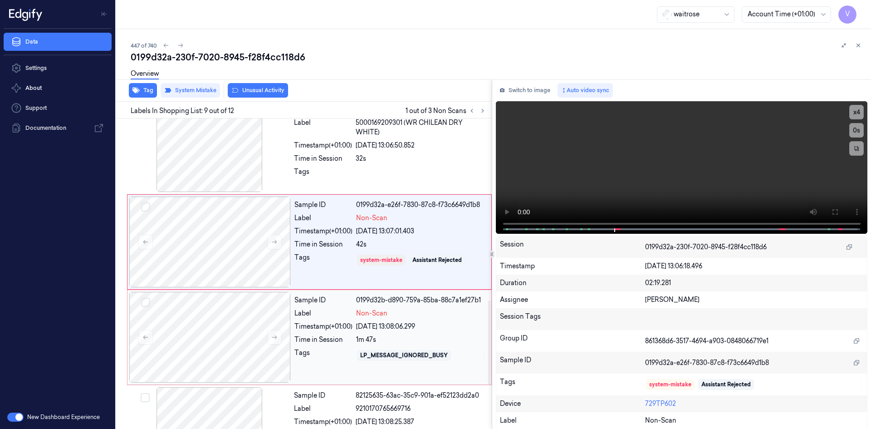
scroll to position [700, 0]
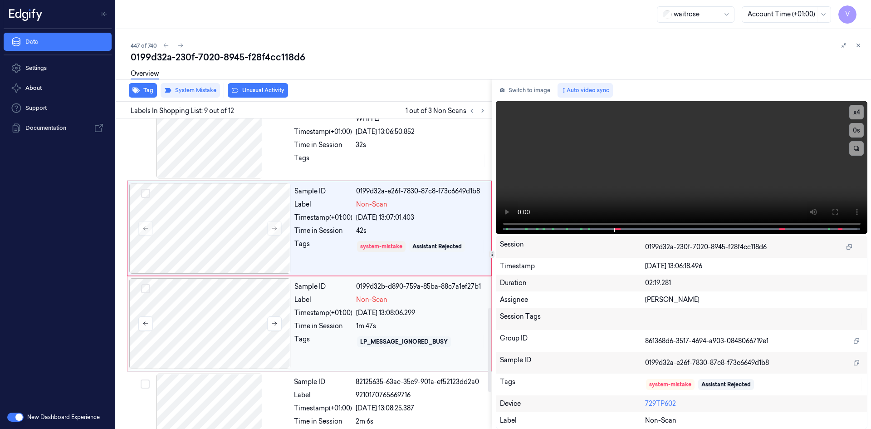
click at [229, 311] on div at bounding box center [210, 323] width 162 height 91
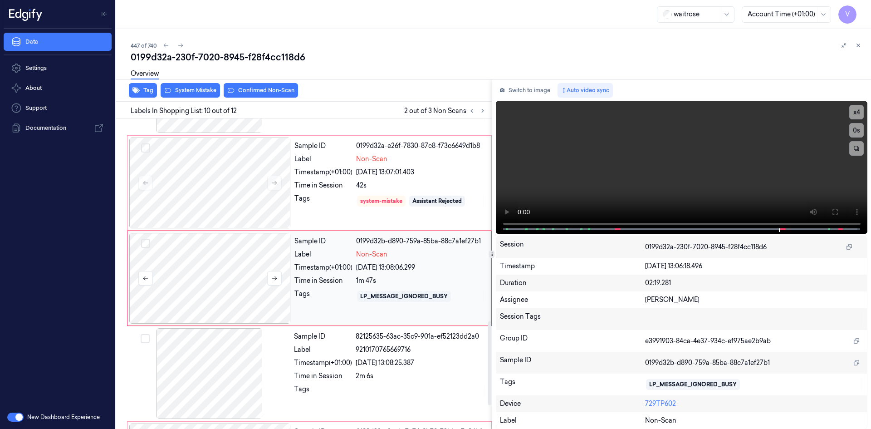
scroll to position [750, 0]
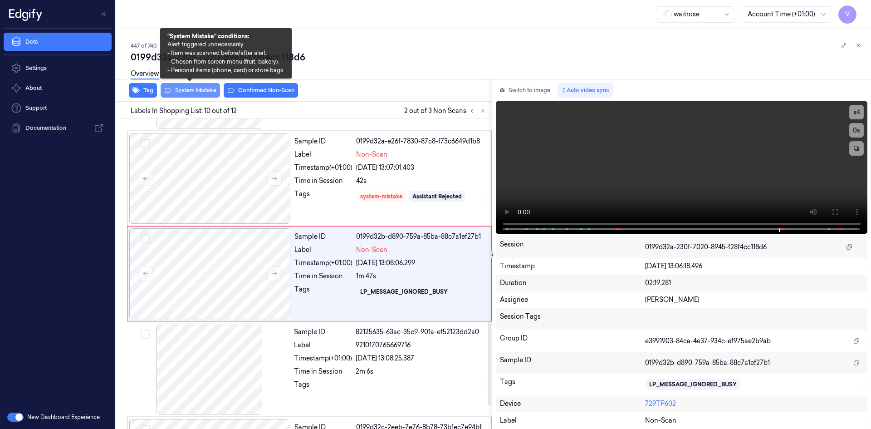
click at [178, 89] on button "System Mistake" at bounding box center [190, 90] width 59 height 15
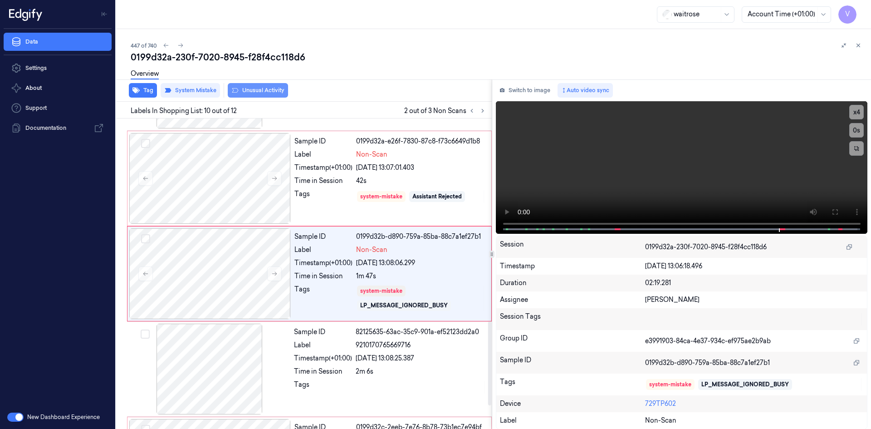
click at [265, 90] on button "Unusual Activity" at bounding box center [258, 90] width 60 height 15
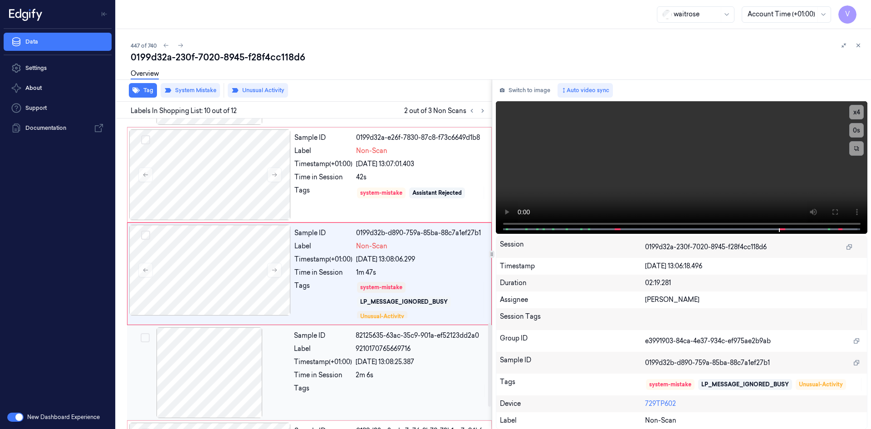
scroll to position [843, 0]
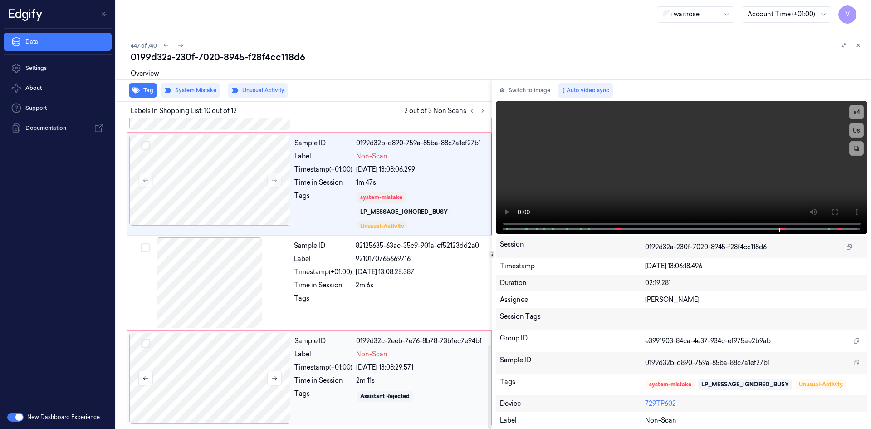
click at [259, 362] on div at bounding box center [210, 378] width 162 height 91
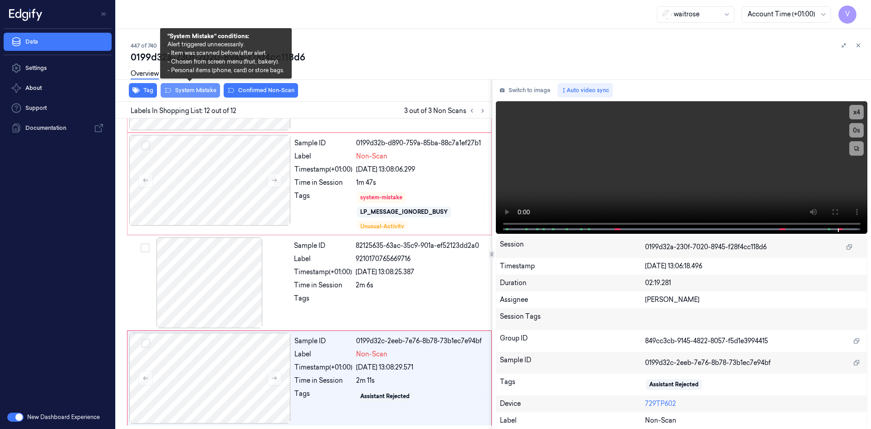
click at [196, 88] on button "System Mistake" at bounding box center [190, 90] width 59 height 15
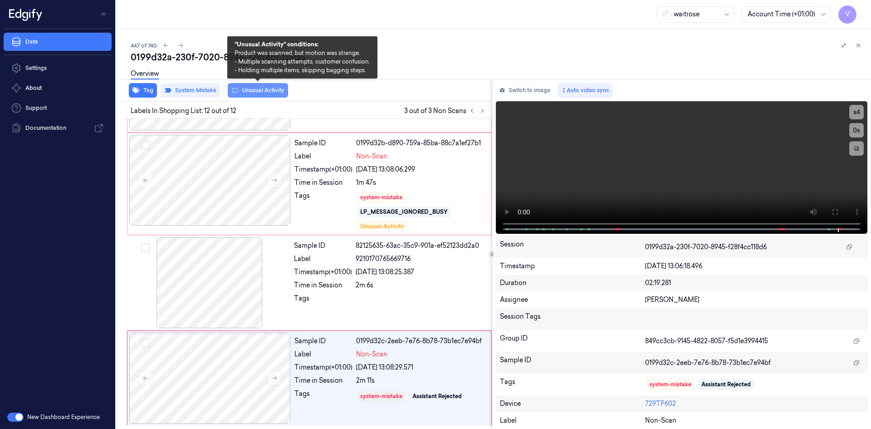
click at [270, 89] on button "Unusual Activity" at bounding box center [258, 90] width 60 height 15
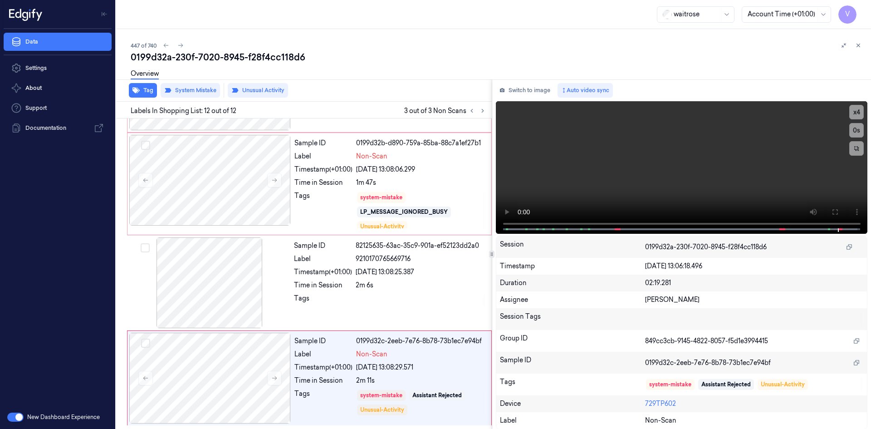
click at [871, 39] on div "447 of 740 0199d32a-230f-7020-8945-f28f4cc118d6 Overview Tag System Mistake Unu…" at bounding box center [493, 229] width 755 height 400
click at [858, 44] on icon at bounding box center [858, 45] width 6 height 6
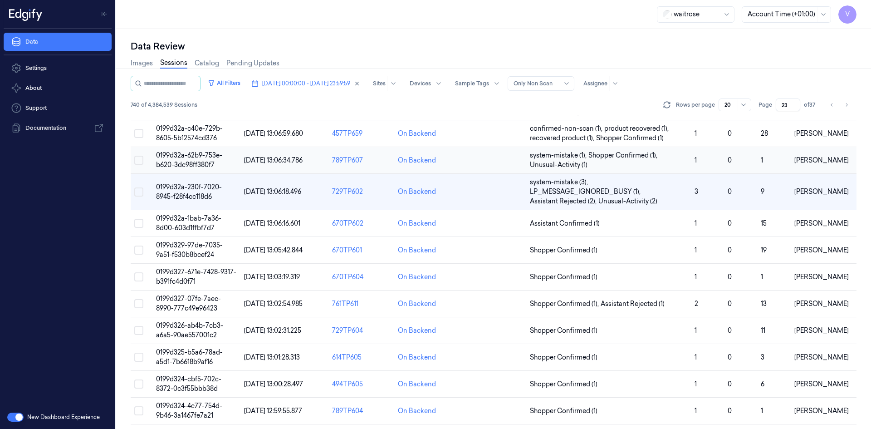
scroll to position [56, 0]
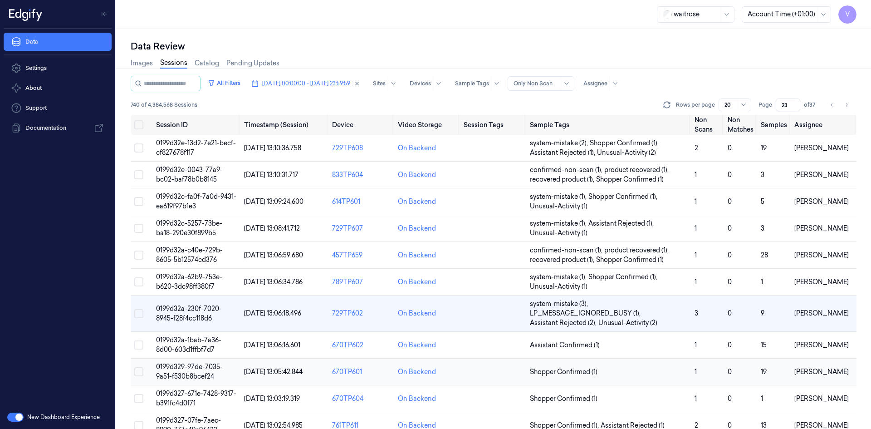
click at [203, 367] on span "0199d329-97de-7035-9a51-f530b8bcef24" at bounding box center [189, 372] width 67 height 18
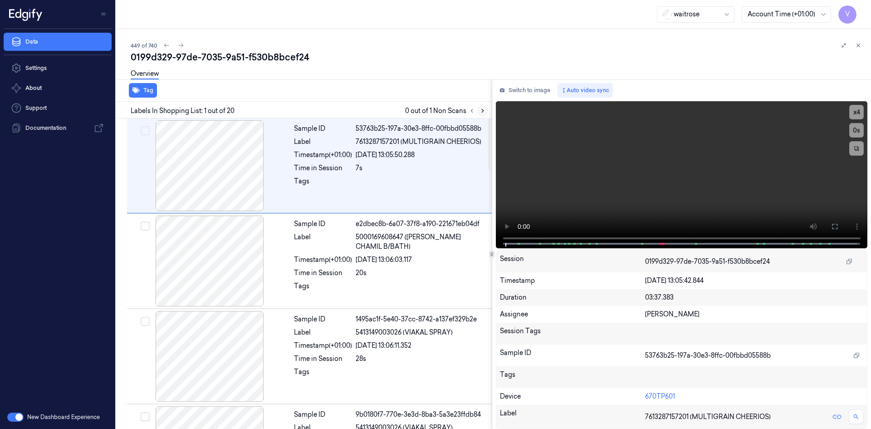
click at [481, 110] on icon at bounding box center [483, 111] width 6 height 6
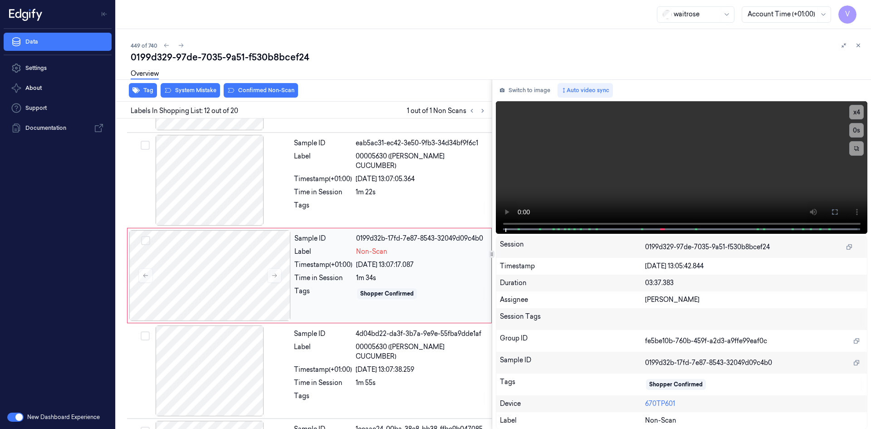
scroll to position [940, 0]
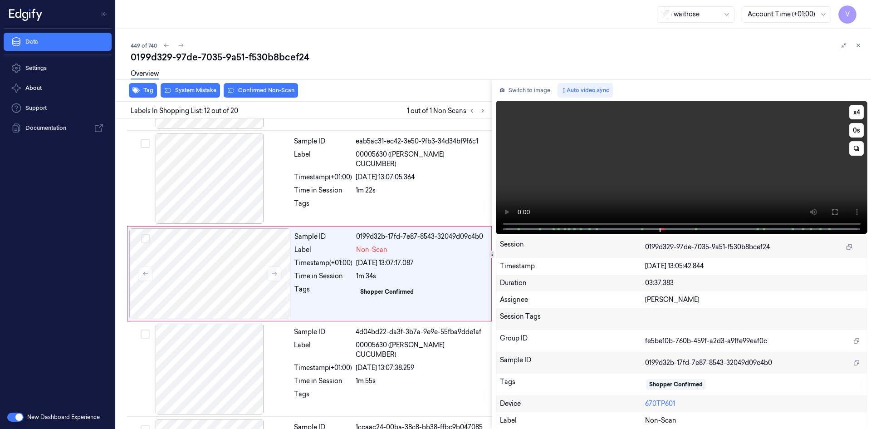
click at [646, 146] on video at bounding box center [682, 167] width 372 height 132
click at [686, 151] on video at bounding box center [682, 167] width 372 height 132
click at [209, 249] on div at bounding box center [210, 273] width 162 height 91
click at [195, 86] on div "Overview" at bounding box center [497, 75] width 733 height 23
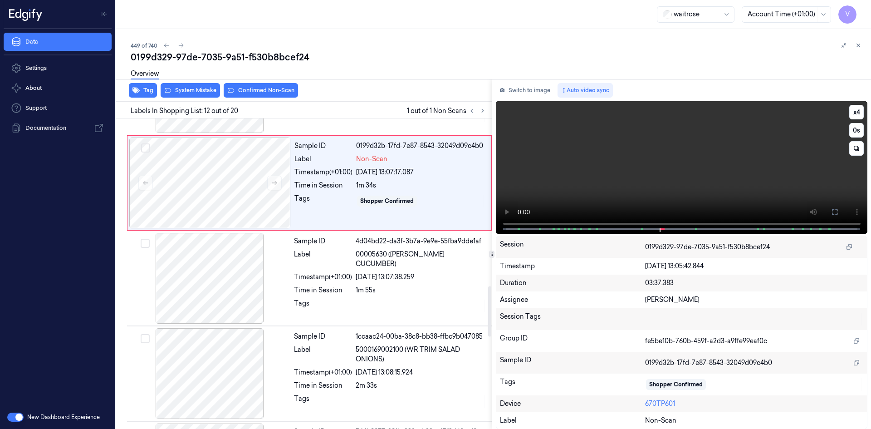
click at [670, 142] on video at bounding box center [682, 167] width 372 height 132
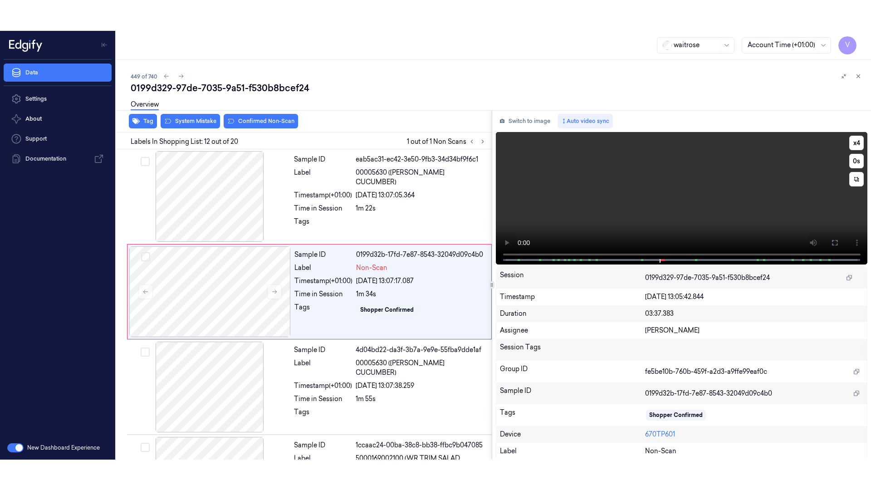
scroll to position [940, 0]
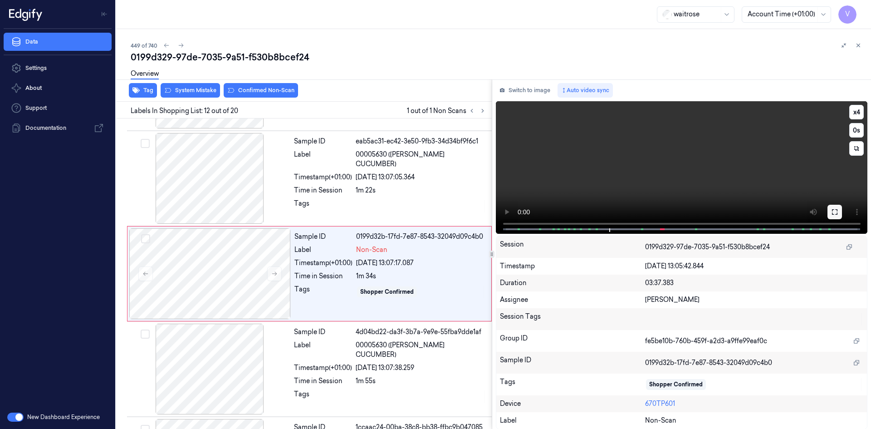
click at [832, 213] on icon at bounding box center [834, 211] width 5 height 5
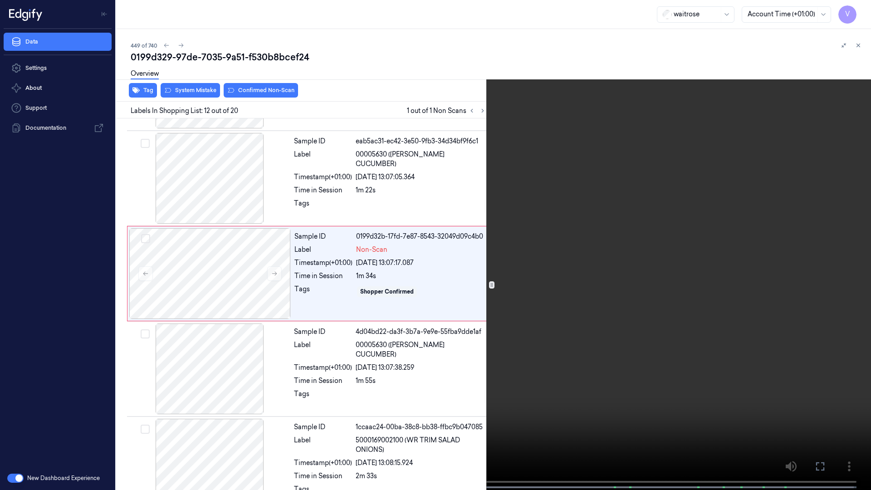
click at [372, 271] on video at bounding box center [435, 246] width 871 height 492
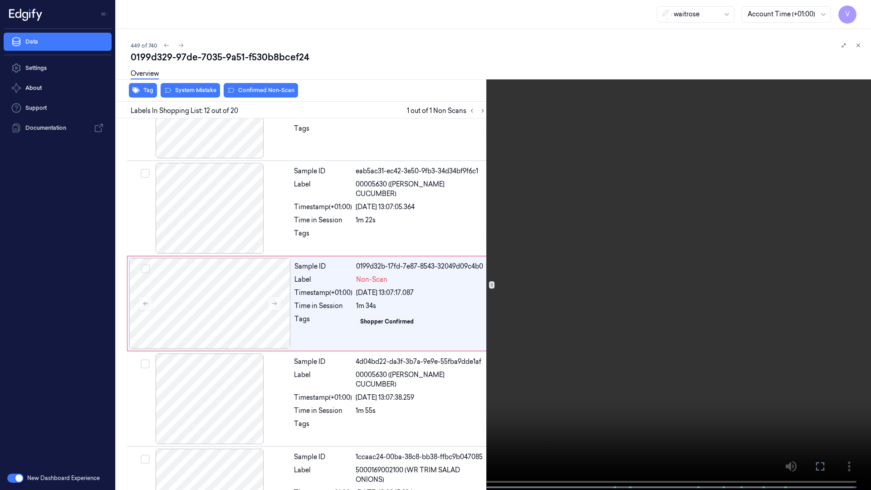
scroll to position [910, 0]
click at [860, 9] on button "x 4" at bounding box center [860, 11] width 15 height 15
drag, startPoint x: 861, startPoint y: 11, endPoint x: 857, endPoint y: 19, distance: 8.3
click at [861, 11] on button "x 1" at bounding box center [860, 11] width 15 height 15
click at [535, 179] on video at bounding box center [435, 246] width 871 height 492
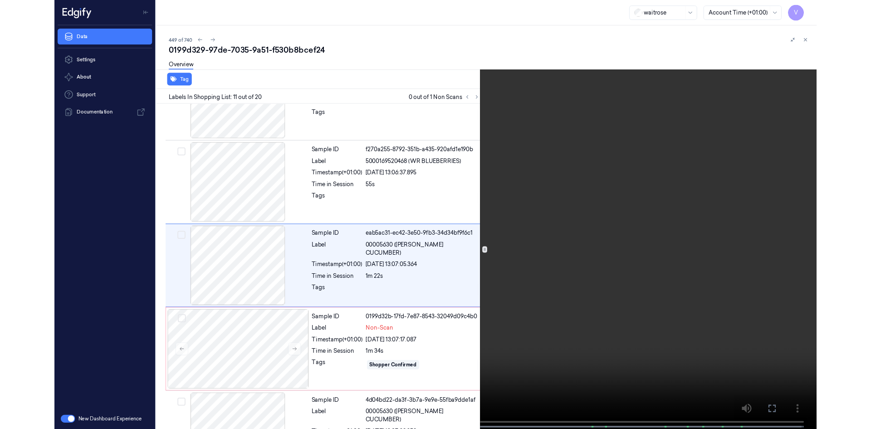
scroll to position [814, 0]
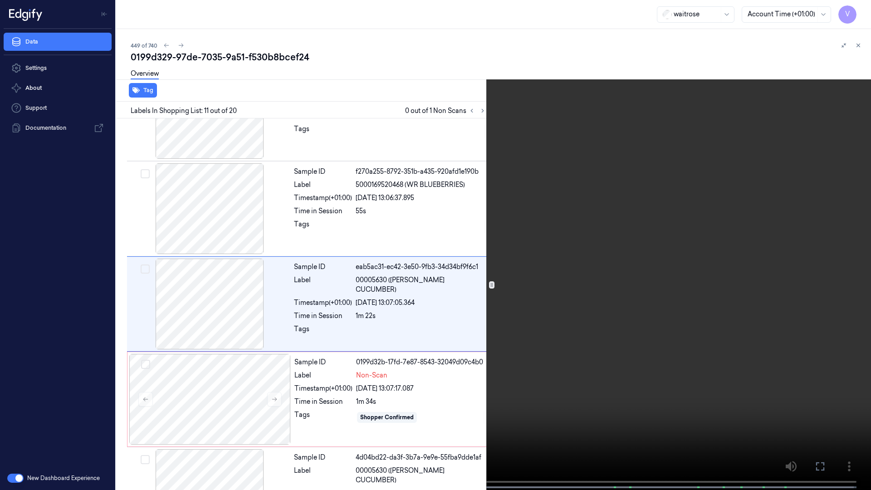
click at [311, 229] on video at bounding box center [435, 246] width 871 height 492
click at [0, 0] on icon at bounding box center [0, 0] width 0 height 0
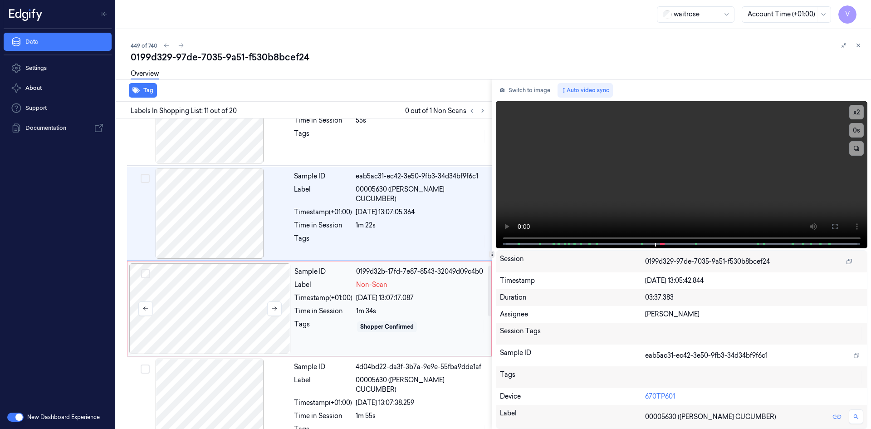
click at [183, 270] on div at bounding box center [210, 308] width 162 height 91
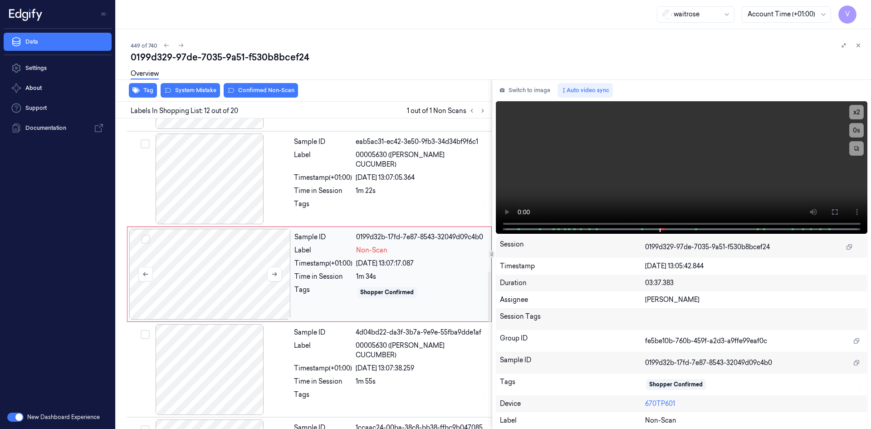
scroll to position [940, 0]
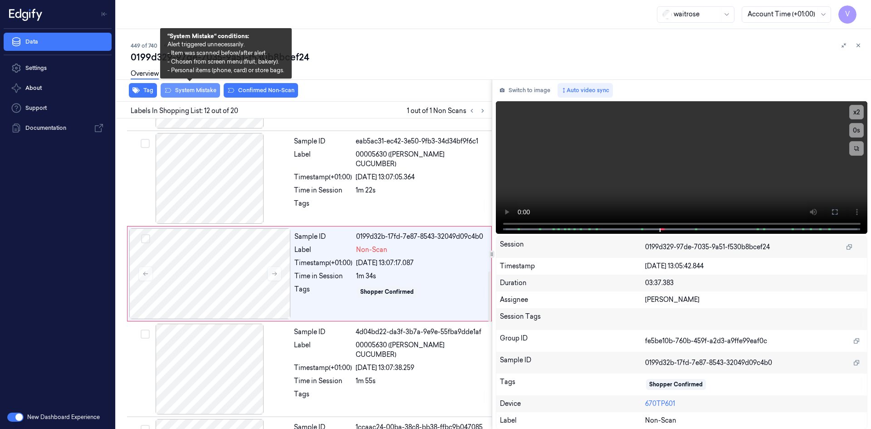
click at [196, 91] on button "System Mistake" at bounding box center [190, 90] width 59 height 15
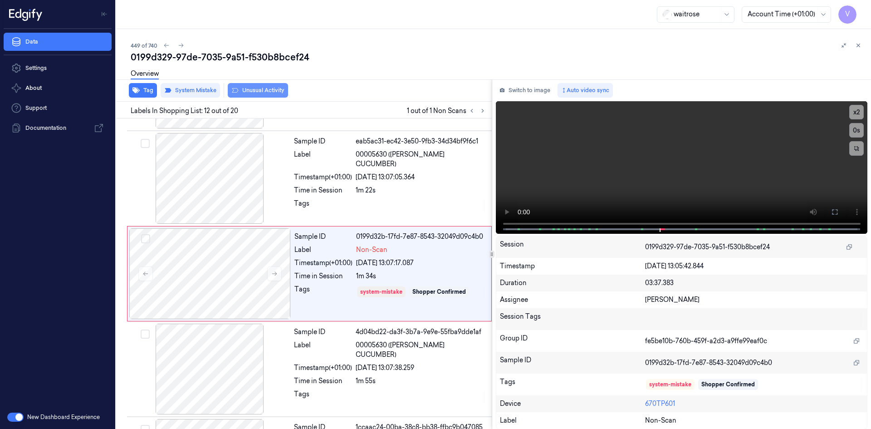
click at [262, 93] on button "Unusual Activity" at bounding box center [258, 90] width 60 height 15
click at [858, 44] on icon at bounding box center [858, 45] width 3 height 3
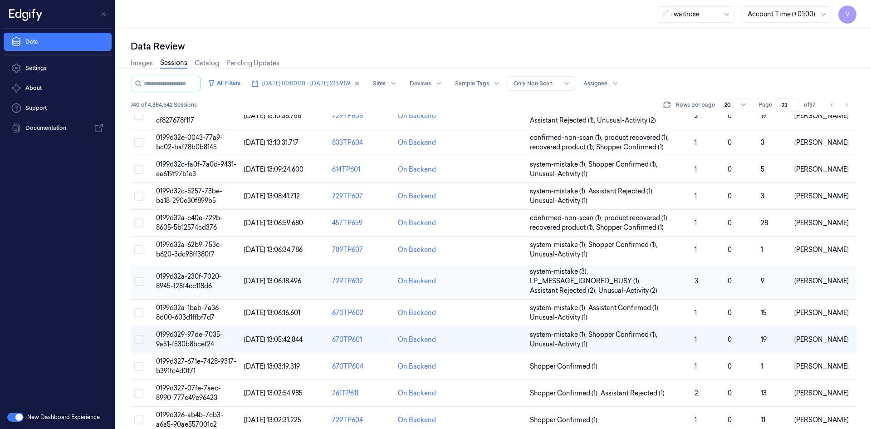
scroll to position [91, 0]
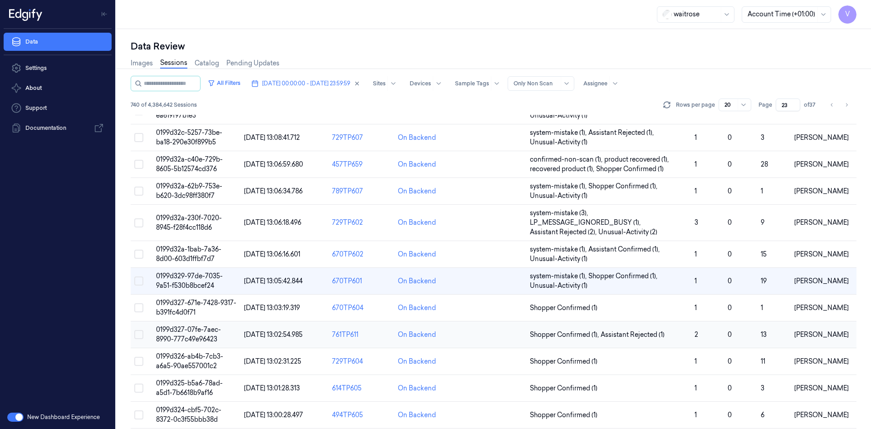
click at [195, 338] on span "0199d327-07fe-7aec-8990-777c49e96423" at bounding box center [188, 334] width 65 height 18
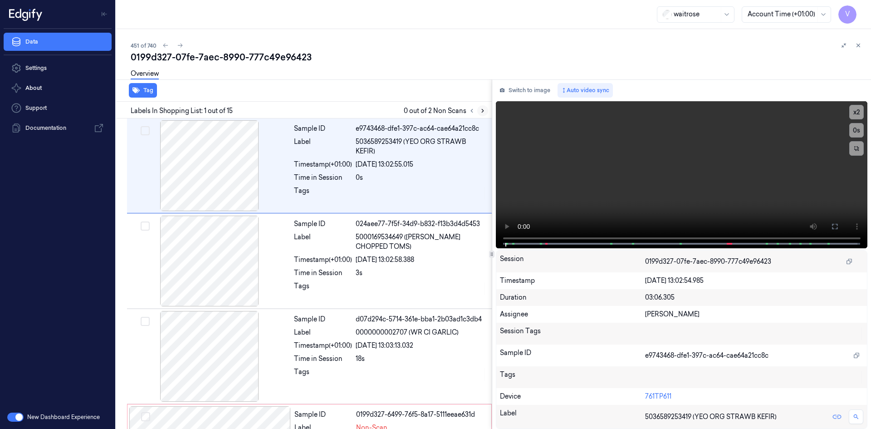
click at [483, 108] on icon at bounding box center [483, 111] width 6 height 6
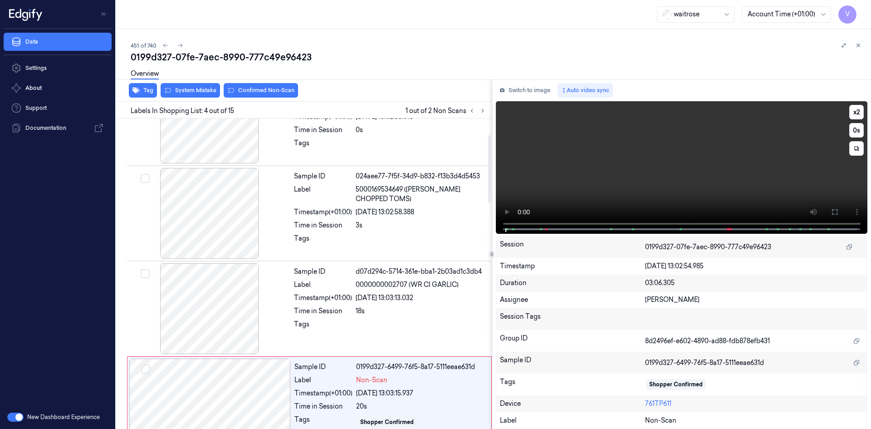
scroll to position [42, 0]
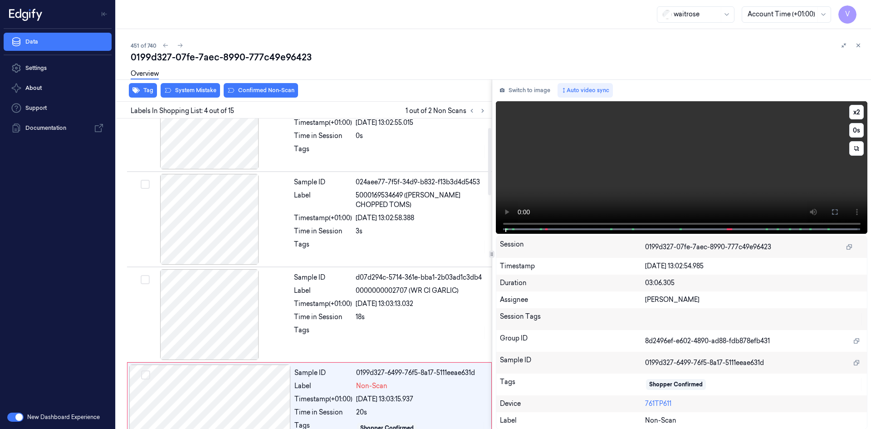
click at [646, 175] on video at bounding box center [682, 167] width 372 height 132
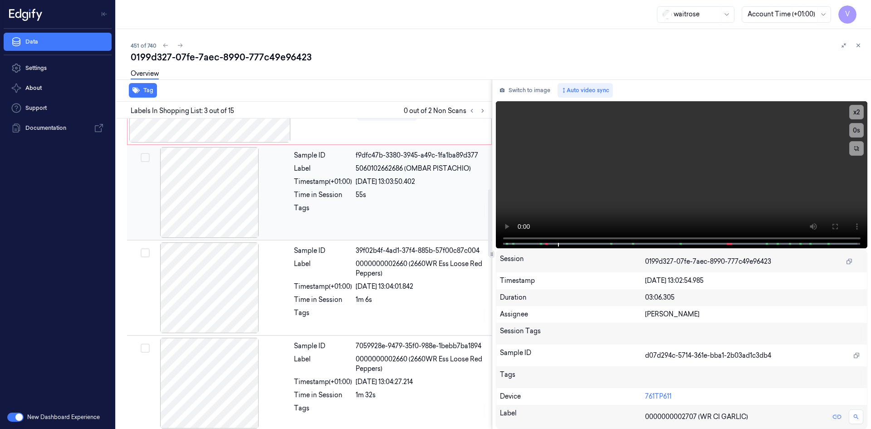
scroll to position [355, 0]
click at [485, 107] on button at bounding box center [482, 110] width 11 height 11
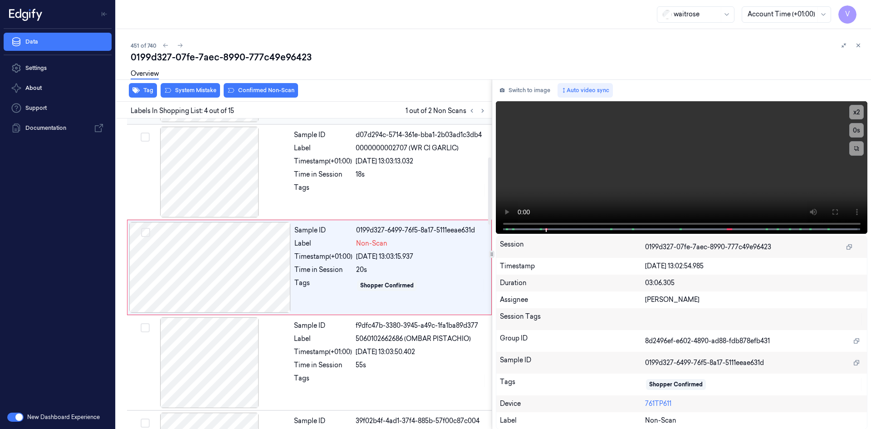
scroll to position [178, 0]
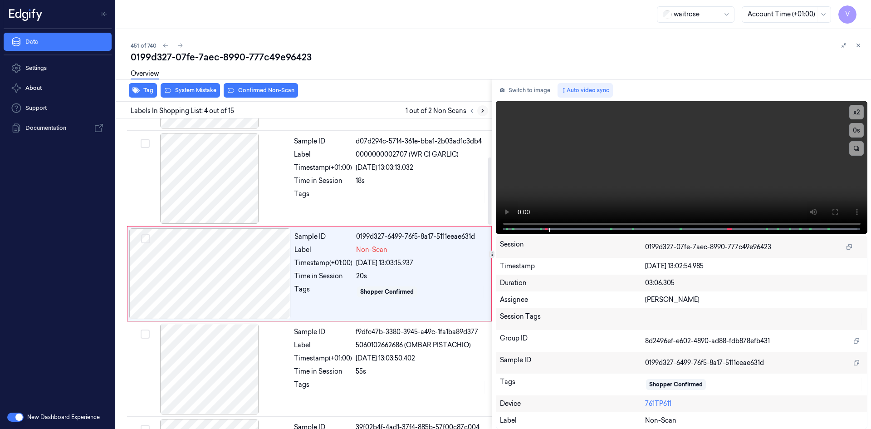
click at [481, 107] on button at bounding box center [482, 110] width 11 height 11
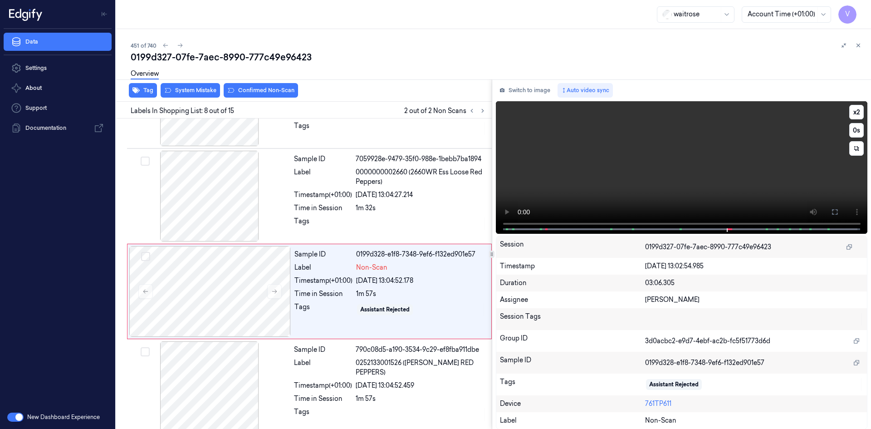
scroll to position [559, 0]
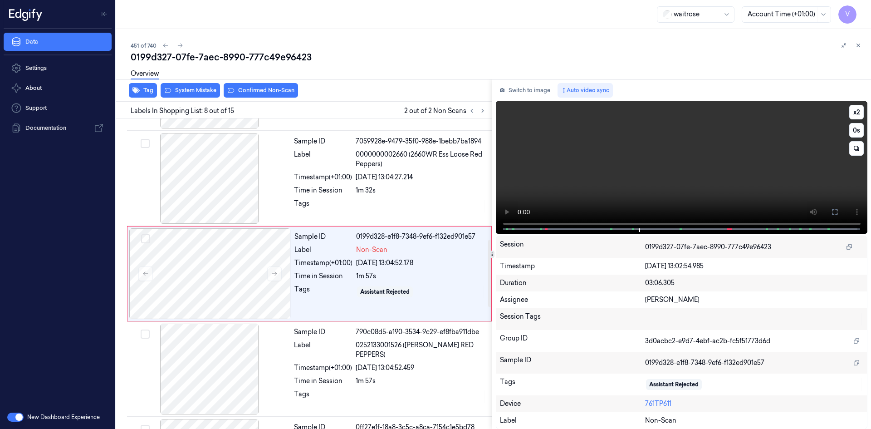
click at [631, 144] on video at bounding box center [682, 167] width 372 height 132
click at [853, 108] on button "x 2" at bounding box center [856, 112] width 15 height 15
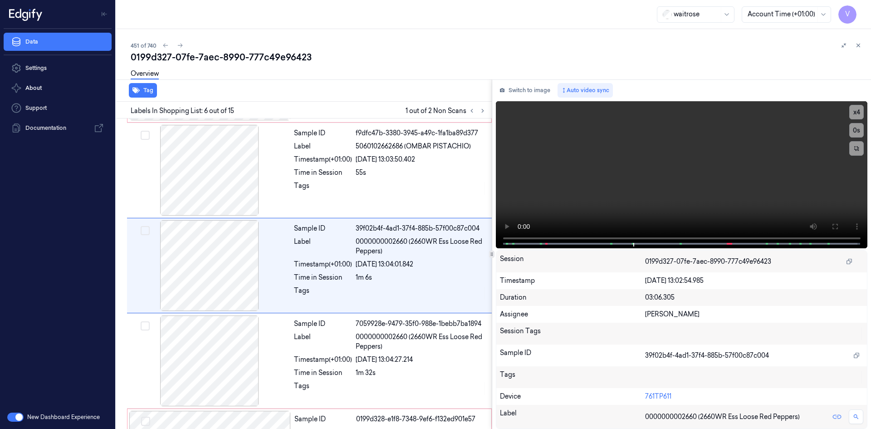
scroll to position [368, 0]
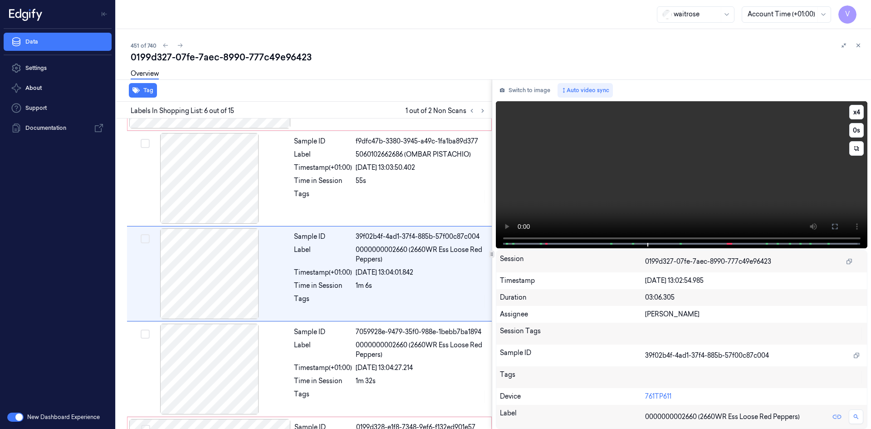
click at [649, 197] on video at bounding box center [682, 174] width 372 height 147
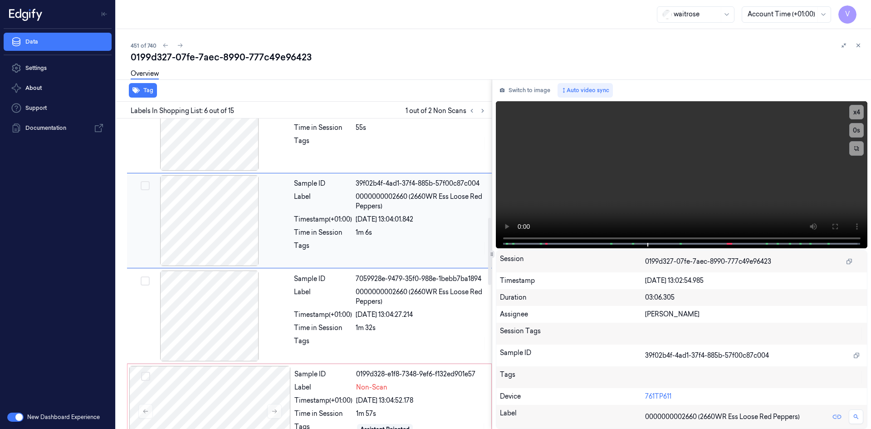
scroll to position [459, 0]
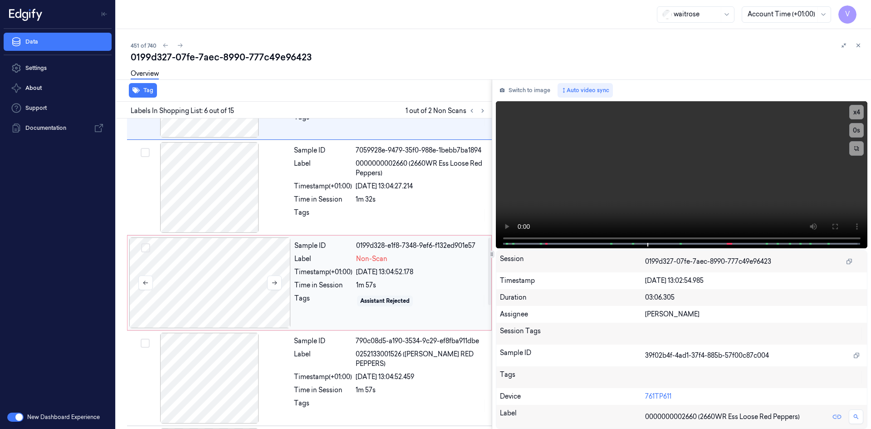
click at [226, 284] on div at bounding box center [210, 282] width 162 height 91
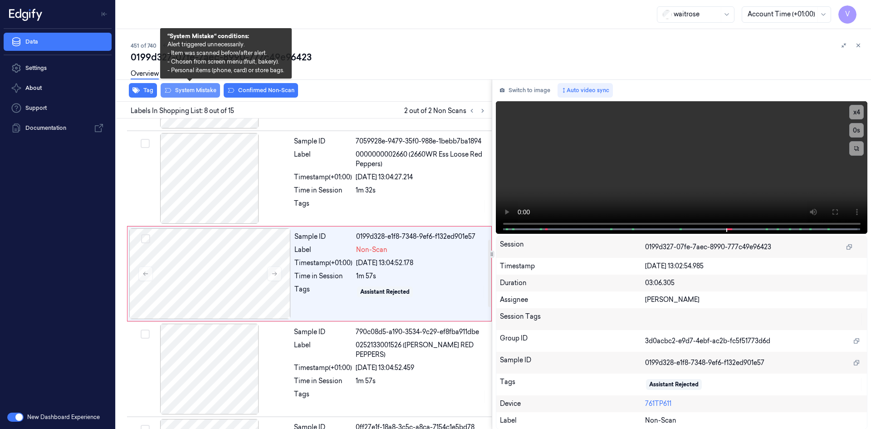
click at [193, 90] on button "System Mistake" at bounding box center [190, 90] width 59 height 15
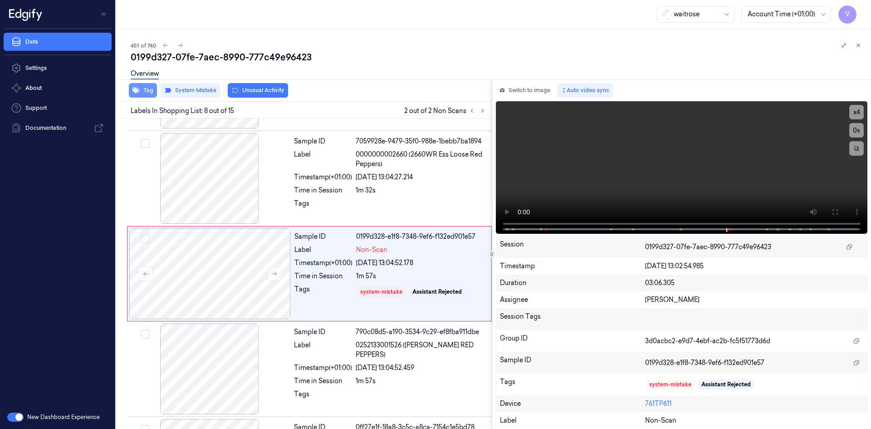
click at [143, 92] on button "Tag" at bounding box center [143, 90] width 28 height 15
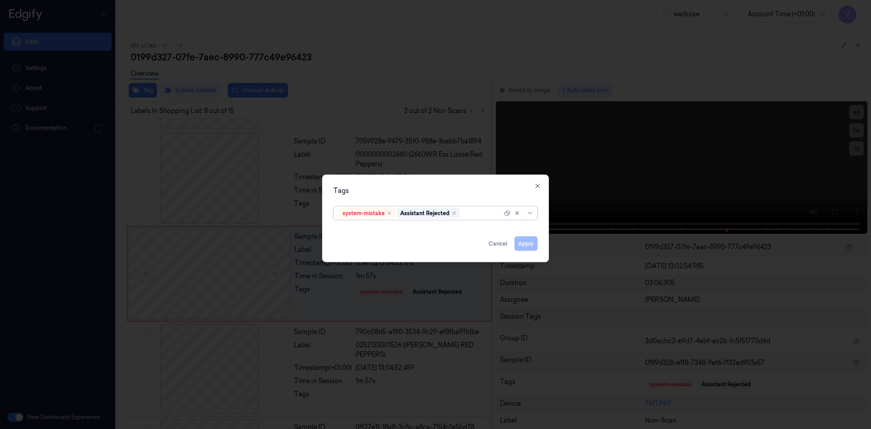
click at [471, 215] on div at bounding box center [482, 213] width 40 height 10
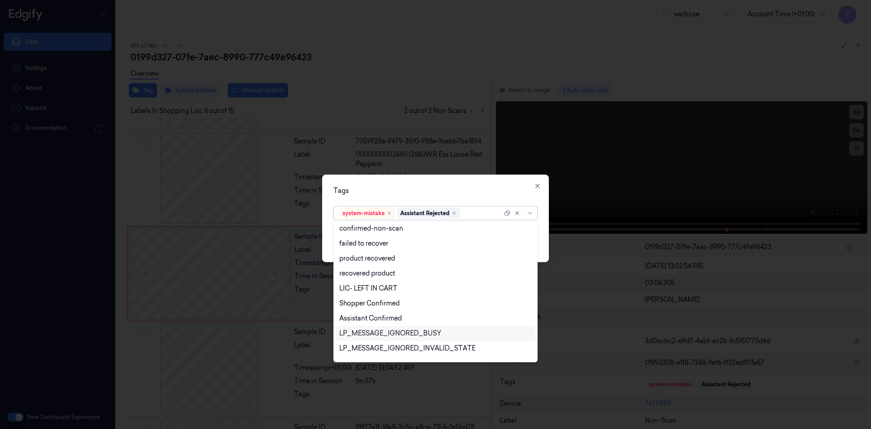
scroll to position [133, 0]
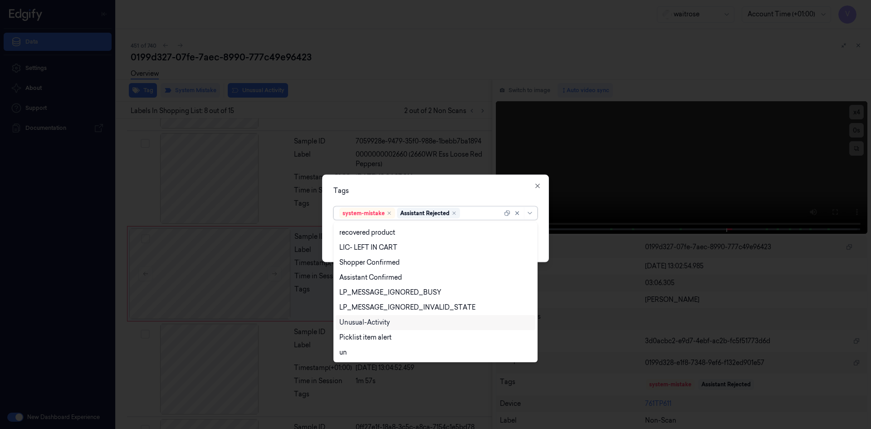
click at [382, 323] on div "Unusual-Activity" at bounding box center [364, 323] width 50 height 10
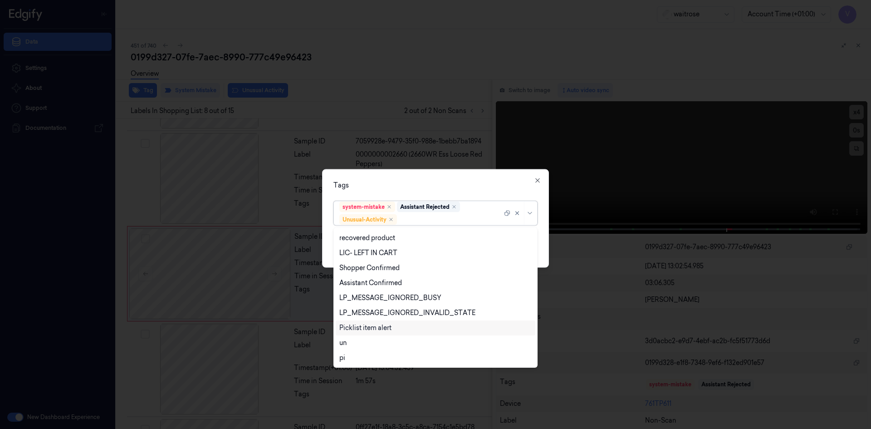
click at [382, 328] on div "Picklist item alert" at bounding box center [365, 328] width 52 height 10
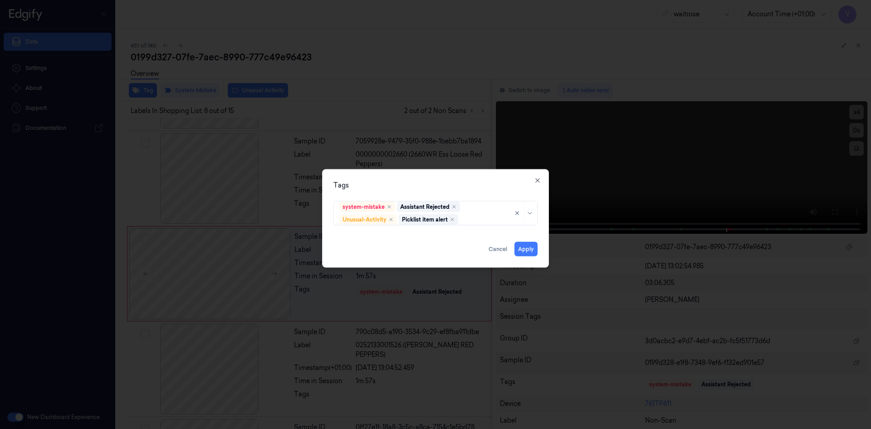
click at [444, 187] on div "Tags" at bounding box center [435, 185] width 204 height 10
click at [523, 249] on button "Apply" at bounding box center [526, 248] width 23 height 15
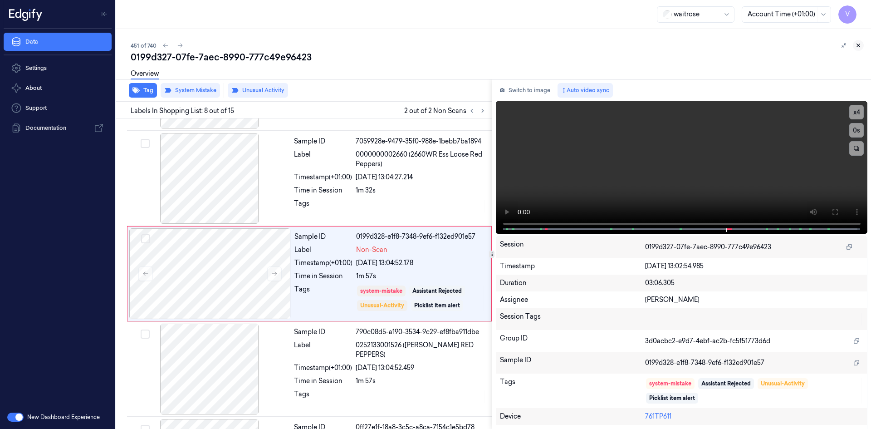
click at [858, 46] on icon at bounding box center [858, 45] width 6 height 6
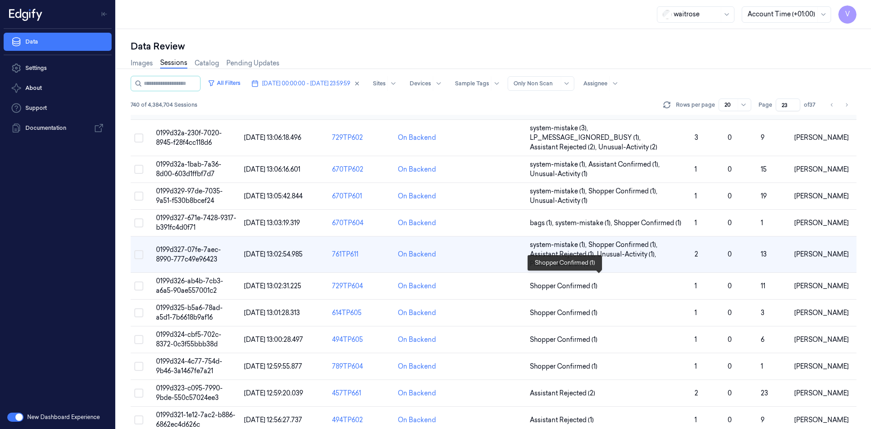
scroll to position [181, 0]
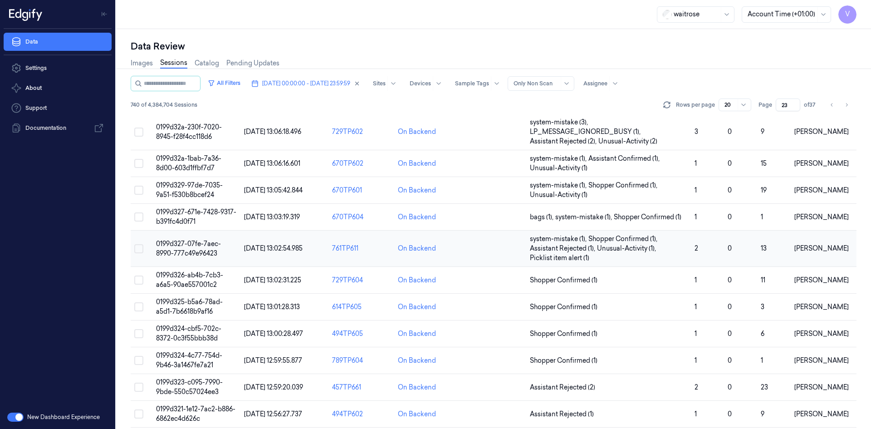
click at [183, 247] on span "0199d327-07fe-7aec-8990-777c49e96423" at bounding box center [188, 249] width 65 height 18
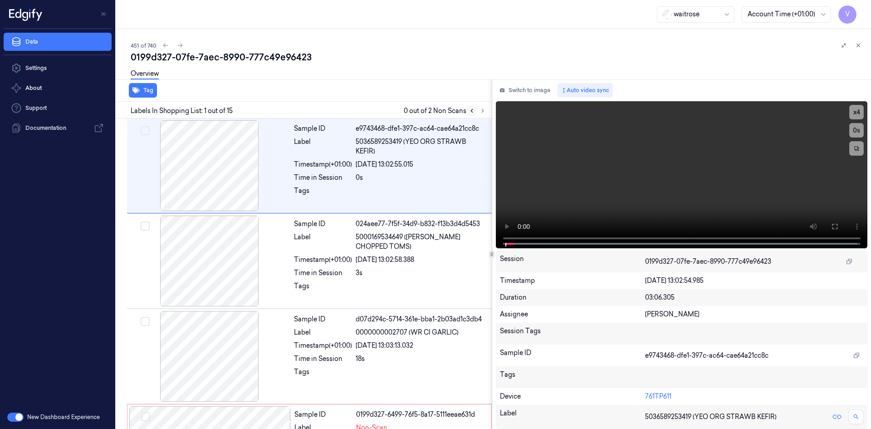
click at [475, 109] on icon at bounding box center [472, 111] width 6 height 6
drag, startPoint x: 483, startPoint y: 110, endPoint x: 485, endPoint y: 114, distance: 4.9
click at [483, 111] on icon at bounding box center [483, 111] width 6 height 6
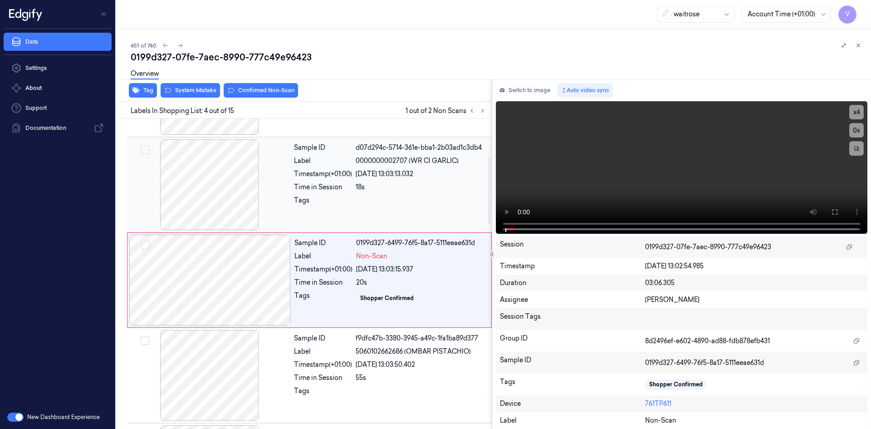
scroll to position [178, 0]
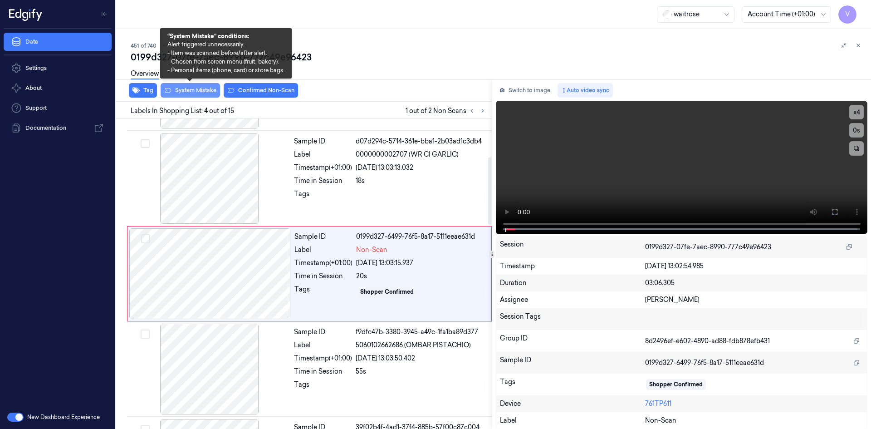
click at [194, 87] on button "System Mistake" at bounding box center [190, 90] width 59 height 15
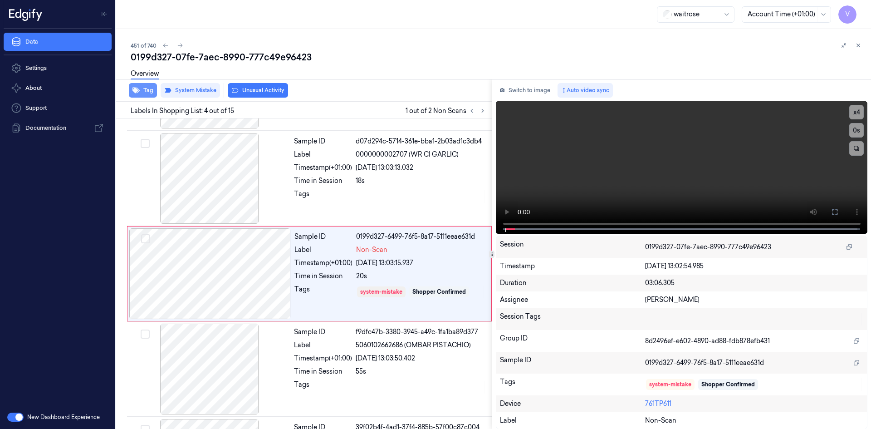
click at [146, 90] on button "Tag" at bounding box center [143, 90] width 28 height 15
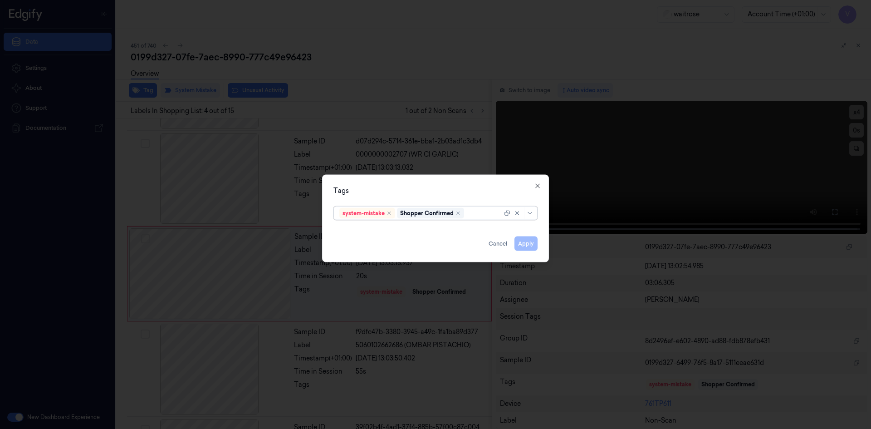
click at [475, 215] on div at bounding box center [484, 213] width 36 height 10
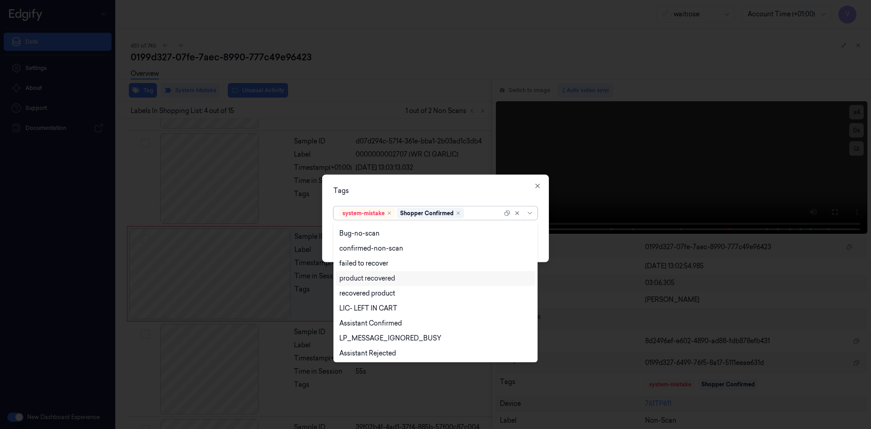
scroll to position [133, 0]
click at [389, 319] on div "Unusual-Activity" at bounding box center [364, 323] width 50 height 10
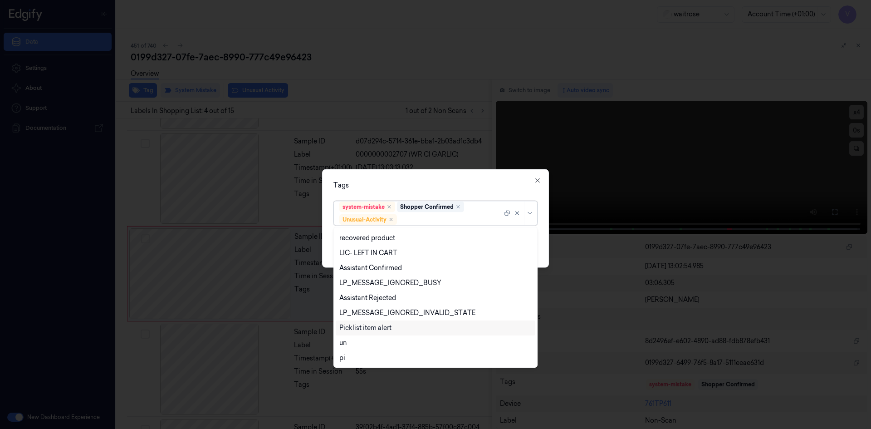
click at [389, 328] on div "Picklist item alert" at bounding box center [365, 328] width 52 height 10
click at [425, 185] on div "Tags" at bounding box center [435, 185] width 204 height 10
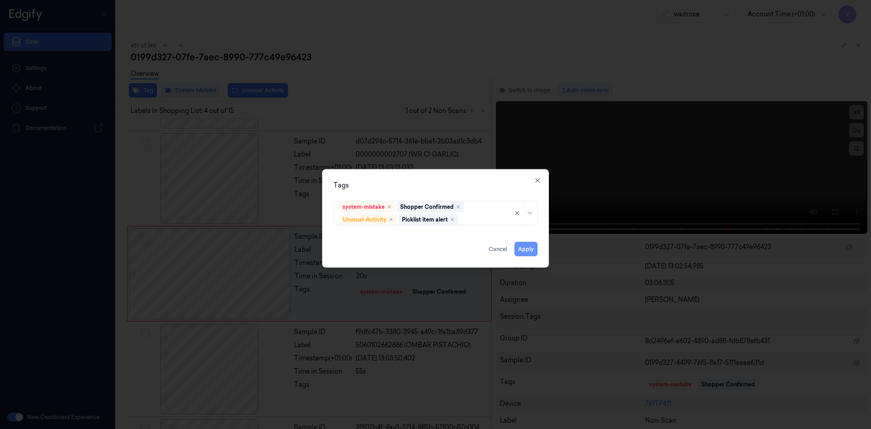
click at [523, 247] on button "Apply" at bounding box center [526, 248] width 23 height 15
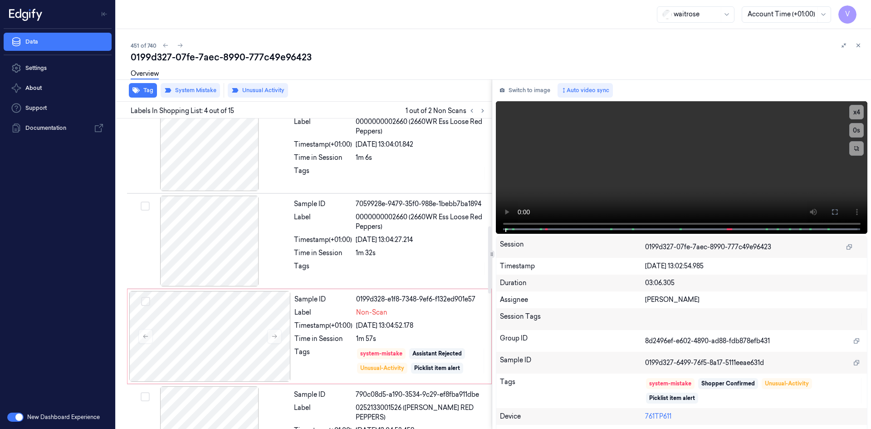
scroll to position [541, 0]
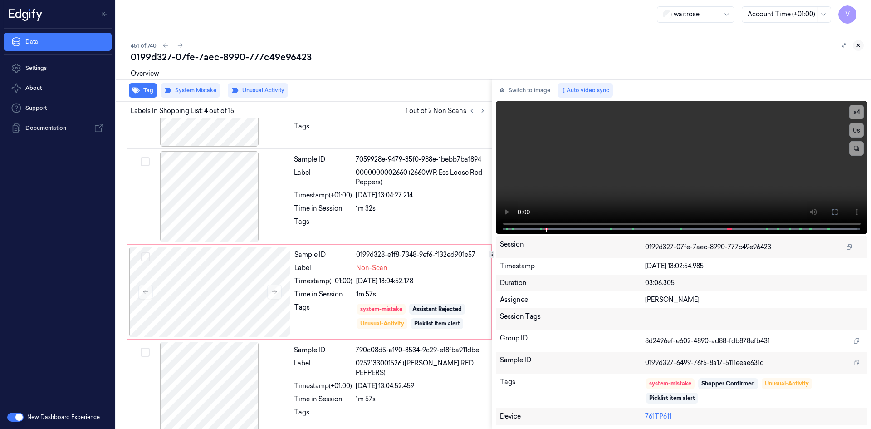
click at [855, 42] on button at bounding box center [858, 45] width 11 height 11
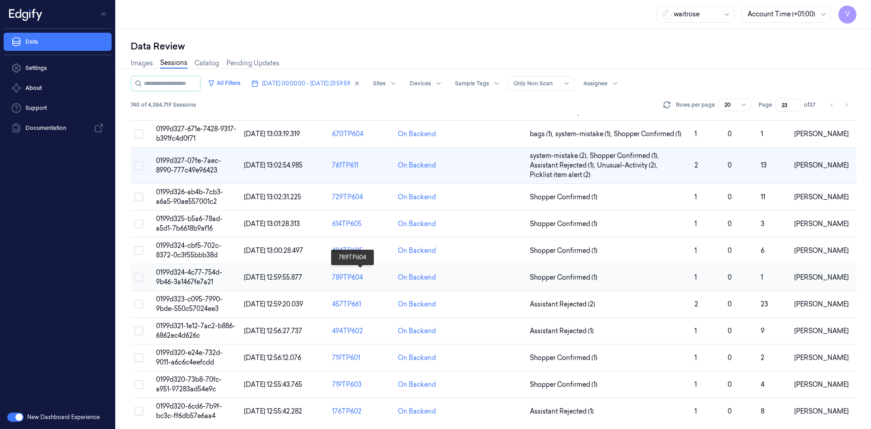
scroll to position [267, 0]
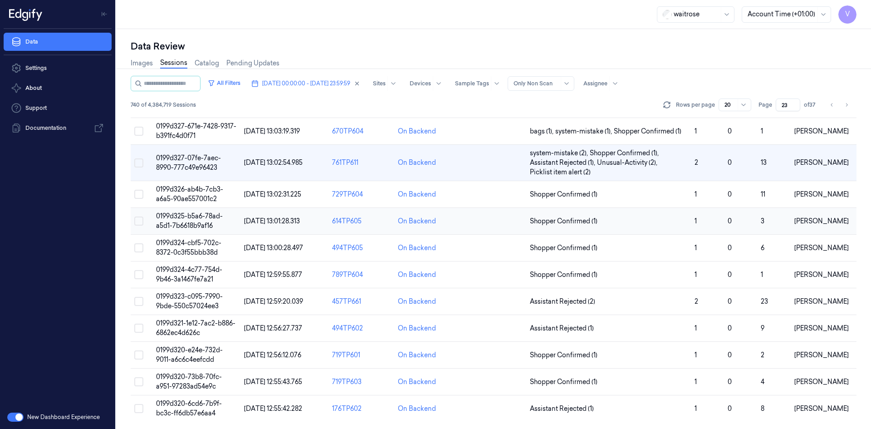
click at [206, 224] on span "0199d325-b5a6-78ad-a5d1-7b6618b9af16" at bounding box center [189, 221] width 67 height 18
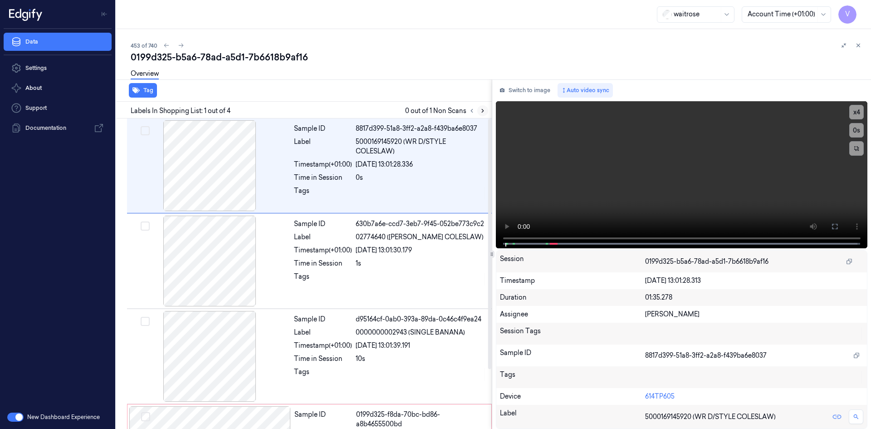
click at [482, 108] on icon at bounding box center [483, 111] width 6 height 6
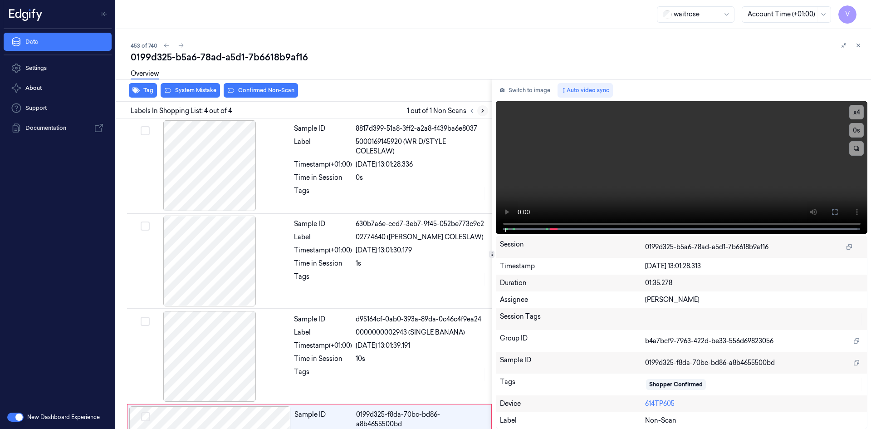
scroll to position [74, 0]
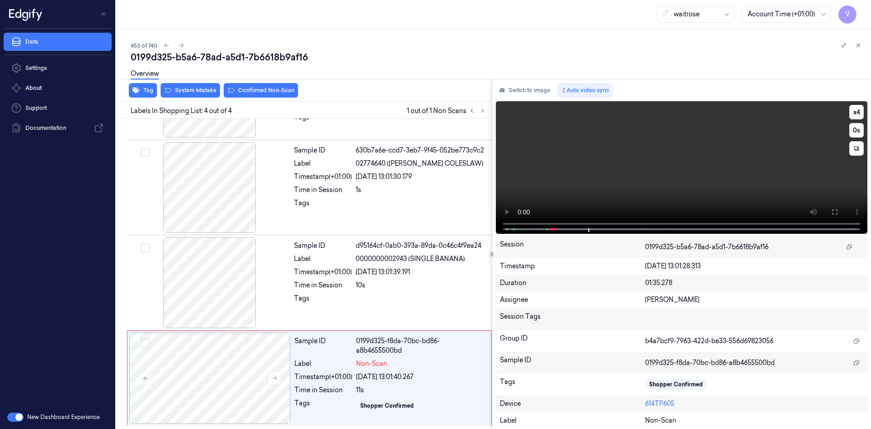
click at [607, 199] on video at bounding box center [682, 167] width 372 height 132
click at [537, 187] on video at bounding box center [682, 167] width 372 height 132
click at [618, 154] on video at bounding box center [682, 167] width 372 height 132
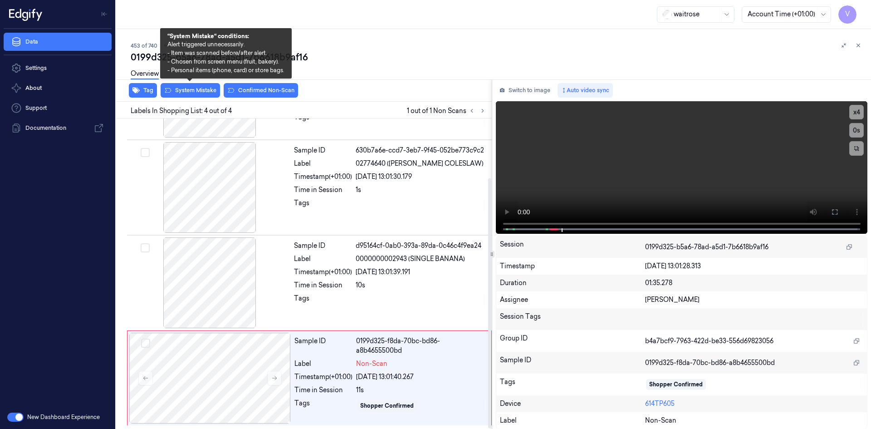
click at [199, 85] on div "Overview" at bounding box center [497, 75] width 733 height 23
click at [196, 89] on button "System Mistake" at bounding box center [190, 90] width 59 height 15
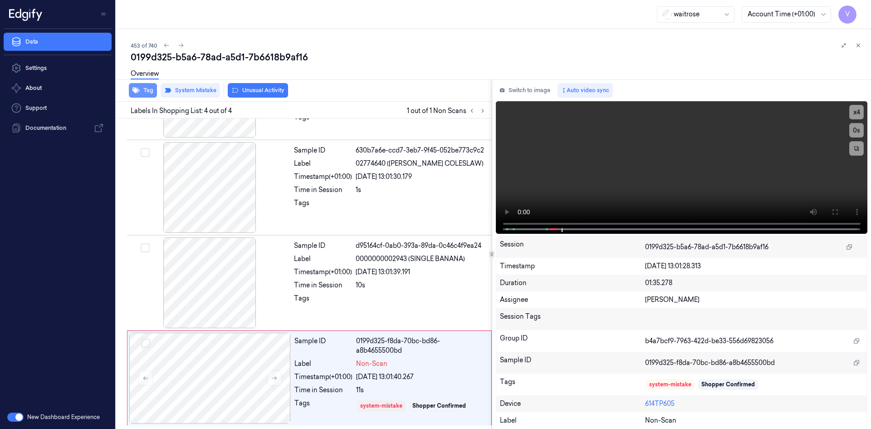
click at [143, 90] on button "Tag" at bounding box center [143, 90] width 28 height 15
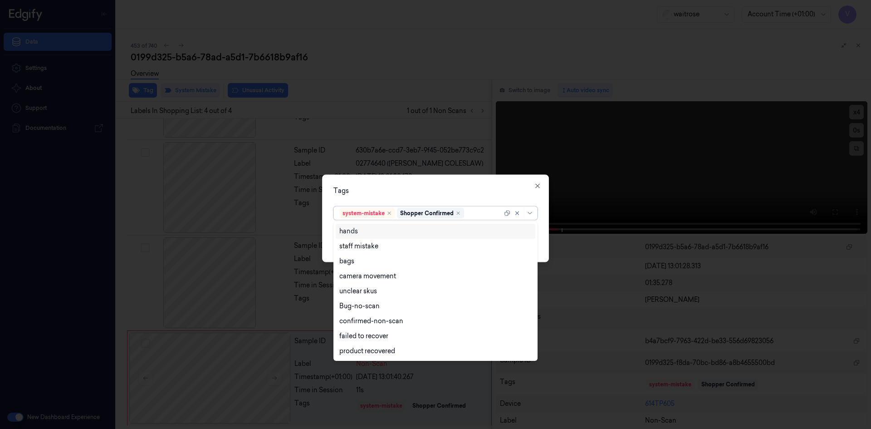
click at [481, 214] on div at bounding box center [484, 213] width 36 height 10
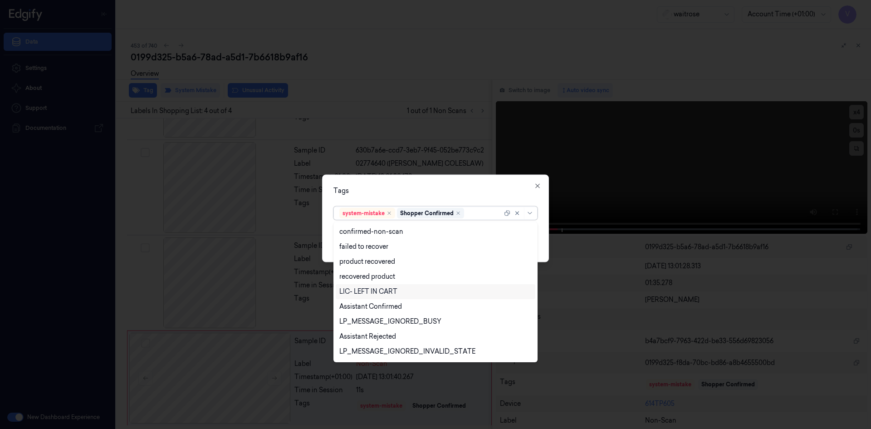
scroll to position [133, 0]
click at [396, 319] on div "Unusual-Activity" at bounding box center [435, 323] width 192 height 10
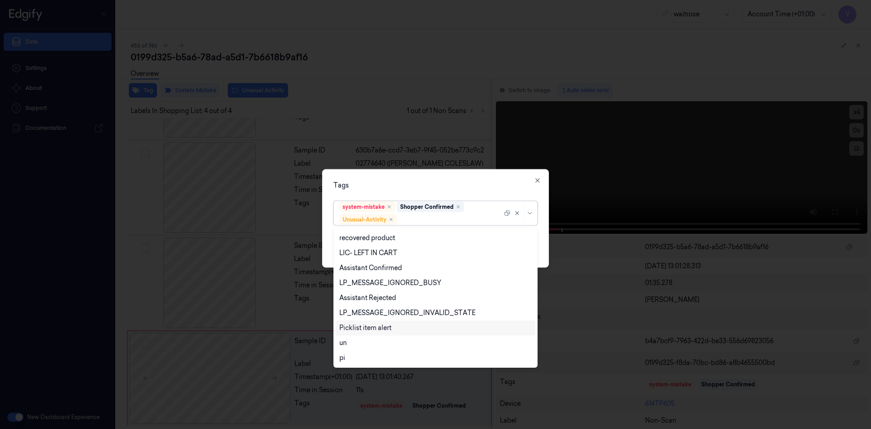
click at [390, 332] on div "Picklist item alert" at bounding box center [365, 328] width 52 height 10
click at [471, 196] on div "Tags option Picklist item alert, selected. 20 results available. Use Up and Dow…" at bounding box center [435, 218] width 227 height 98
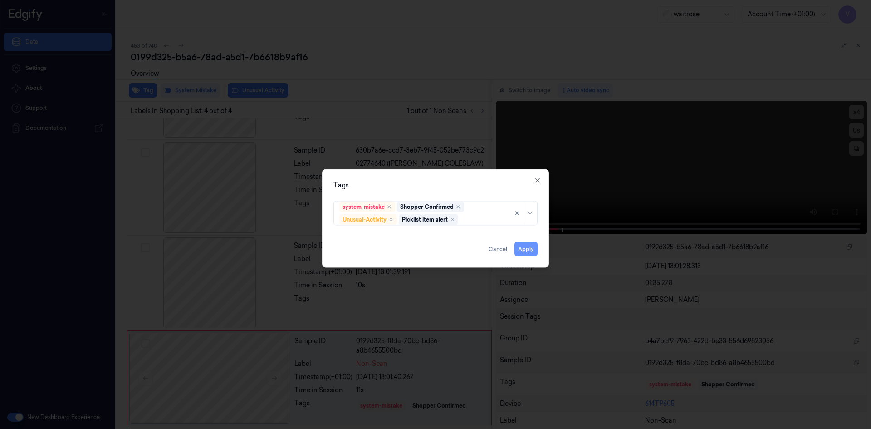
click at [525, 249] on button "Apply" at bounding box center [526, 248] width 23 height 15
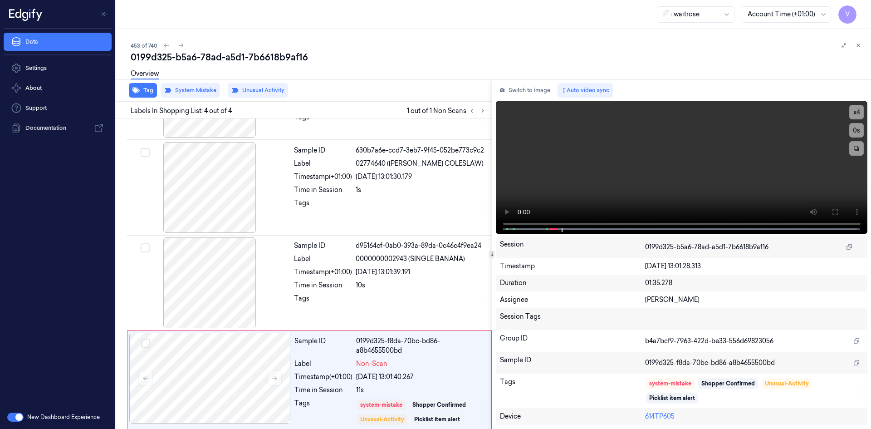
scroll to position [79, 0]
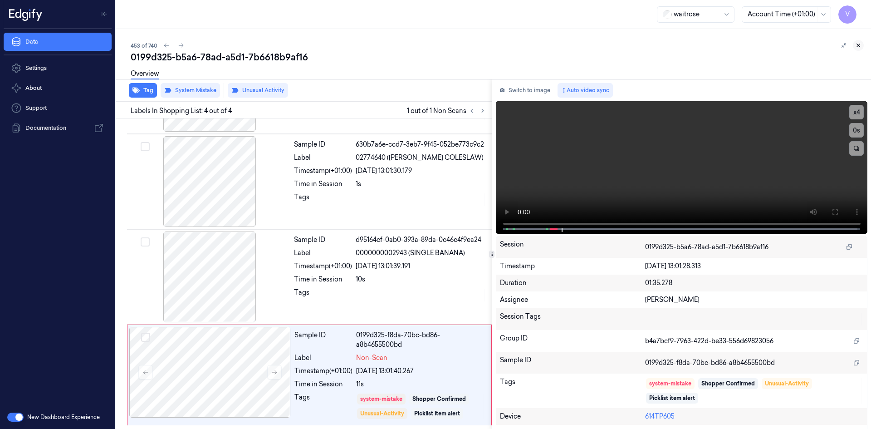
click at [862, 44] on button at bounding box center [858, 45] width 11 height 11
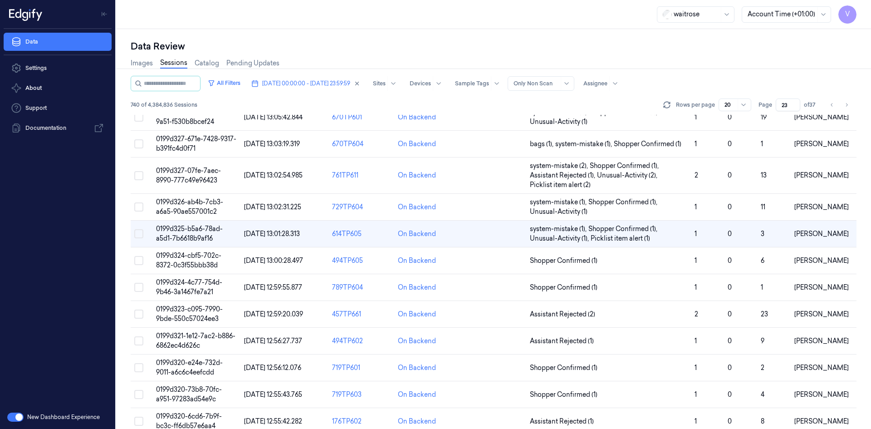
scroll to position [267, 0]
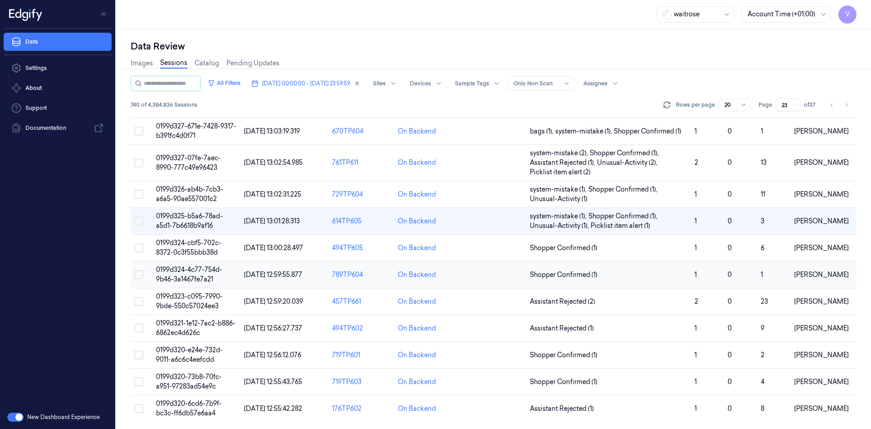
click at [201, 271] on span "0199d324-4c77-754d-9b46-3a1467fe7a21" at bounding box center [189, 274] width 66 height 18
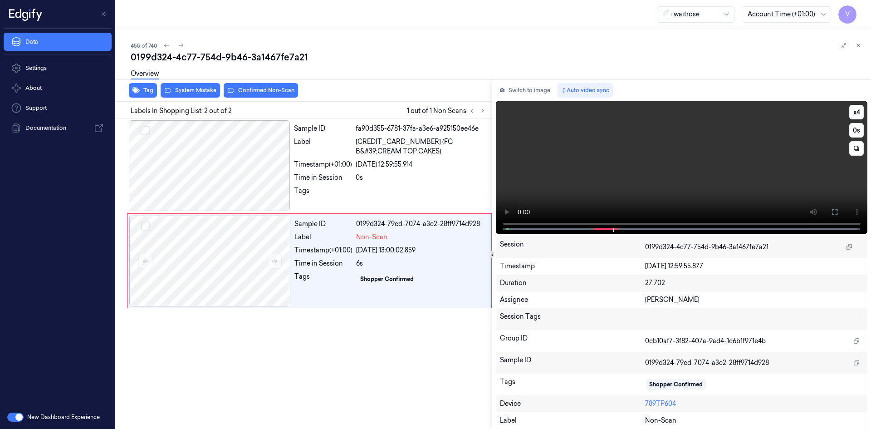
click at [598, 168] on video at bounding box center [682, 167] width 372 height 132
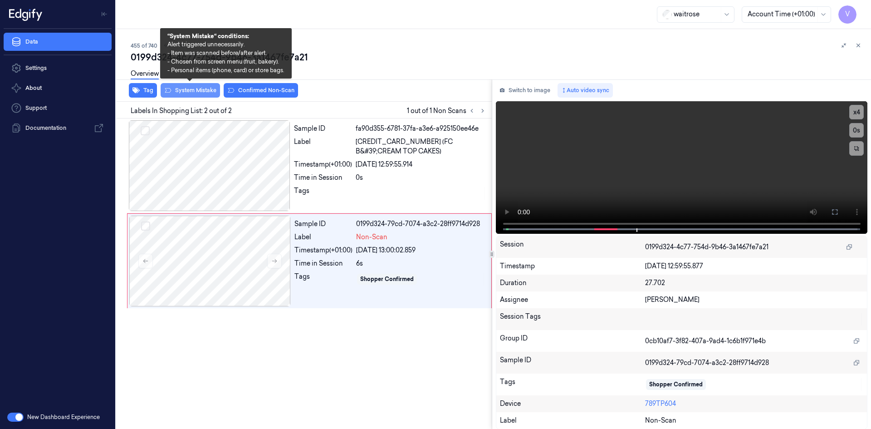
click at [191, 90] on button "System Mistake" at bounding box center [190, 90] width 59 height 15
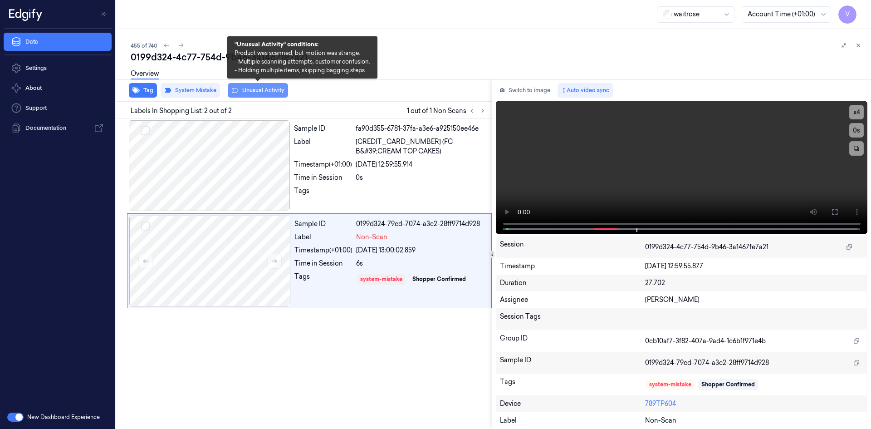
click at [258, 89] on button "Unusual Activity" at bounding box center [258, 90] width 60 height 15
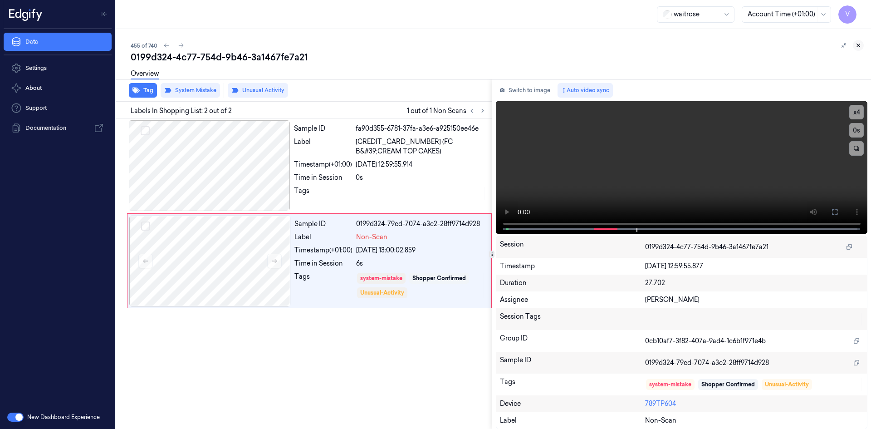
click at [857, 45] on icon at bounding box center [858, 45] width 6 height 6
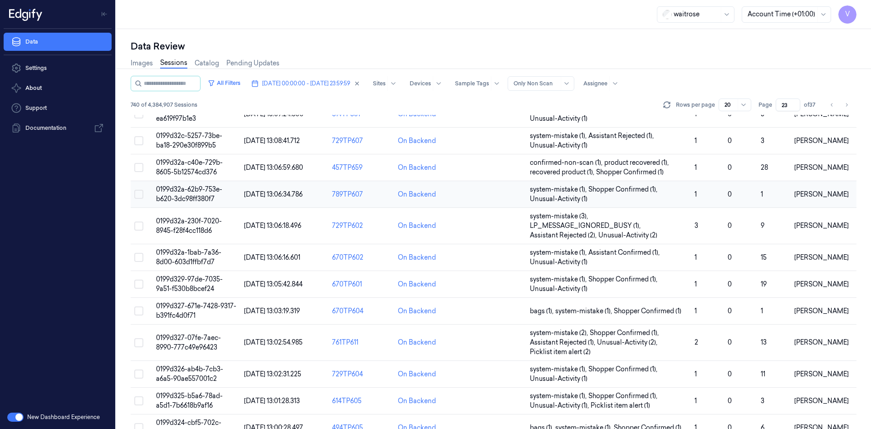
scroll to position [267, 0]
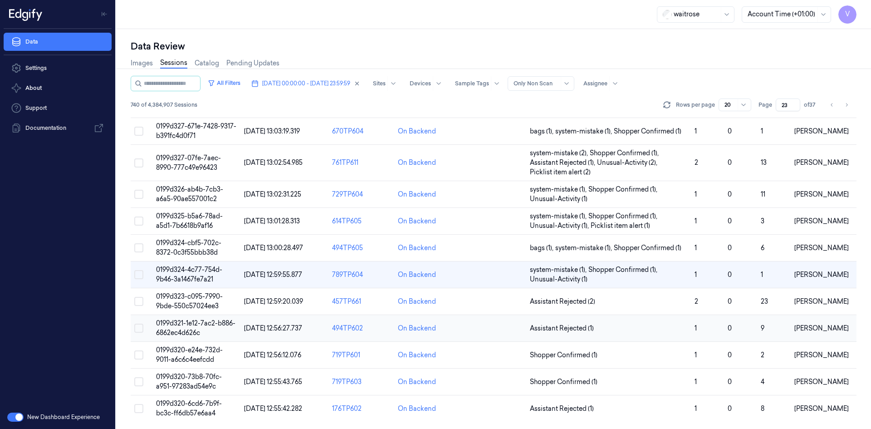
click at [184, 324] on span "0199d321-1e12-7ac2-b886-6862ec4d626c" at bounding box center [195, 328] width 79 height 18
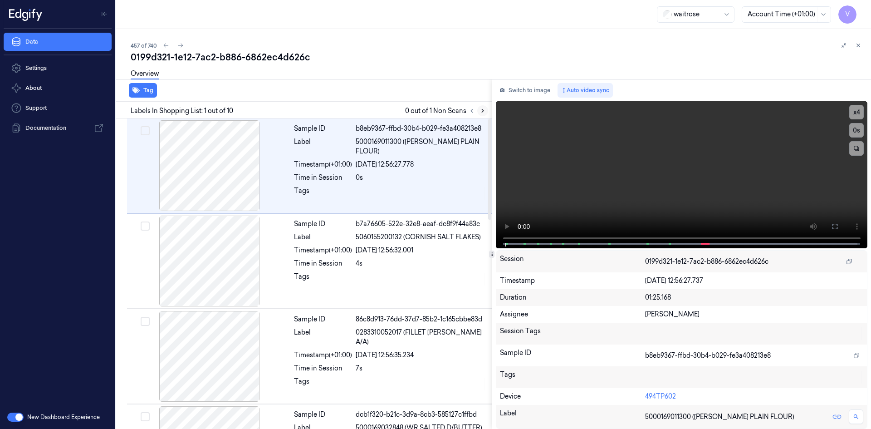
click at [485, 110] on icon at bounding box center [483, 111] width 6 height 6
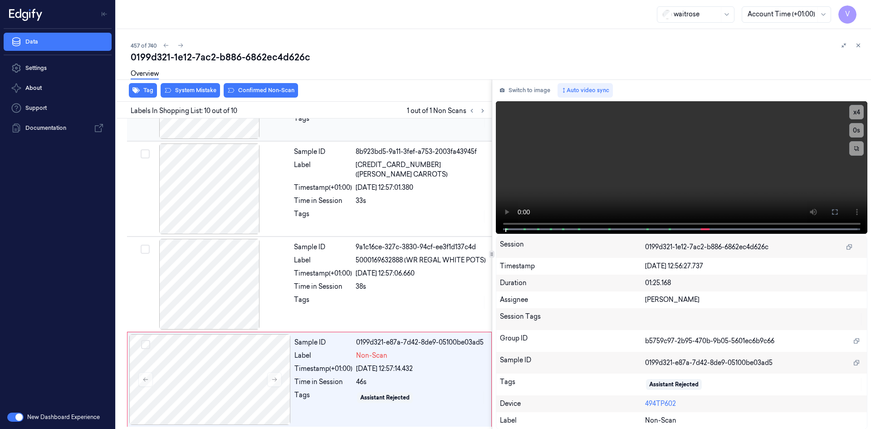
scroll to position [645, 0]
click at [370, 181] on div "[DATE] 12:57:01.380" at bounding box center [421, 186] width 131 height 10
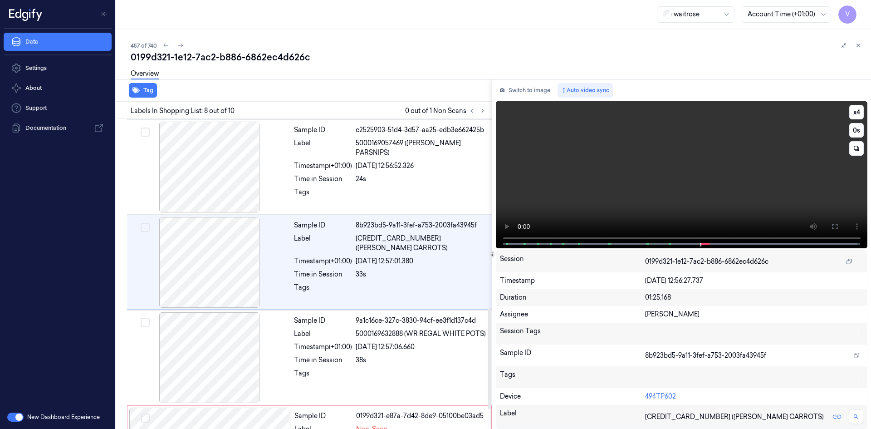
scroll to position [559, 0]
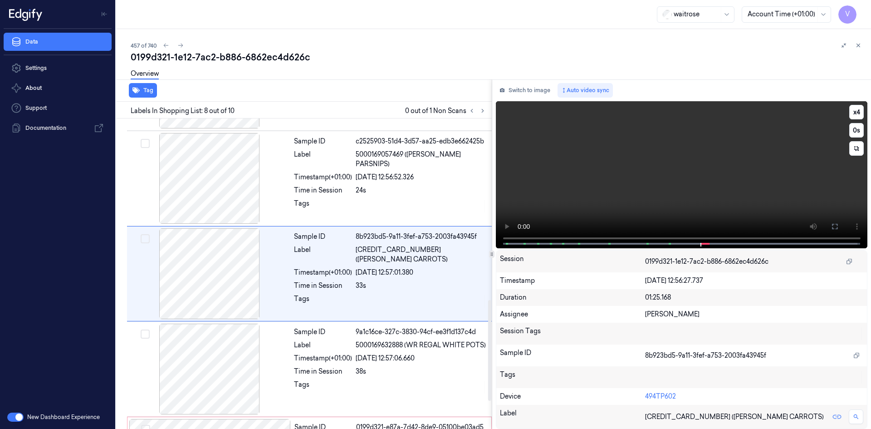
click at [678, 175] on video at bounding box center [682, 174] width 372 height 147
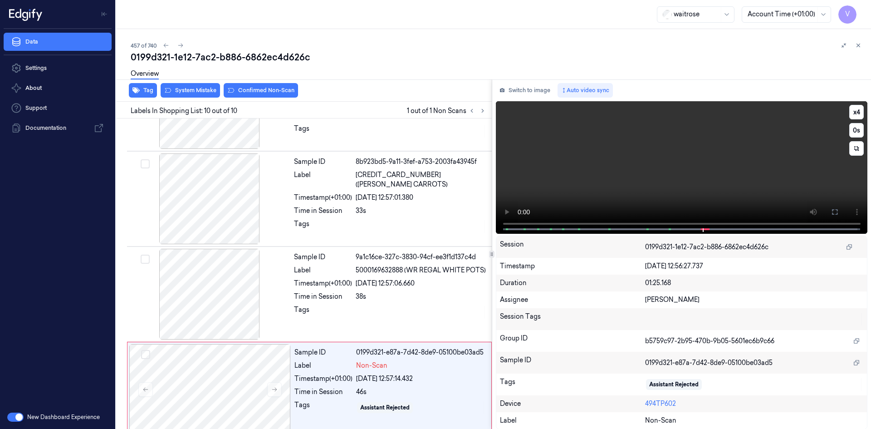
scroll to position [645, 0]
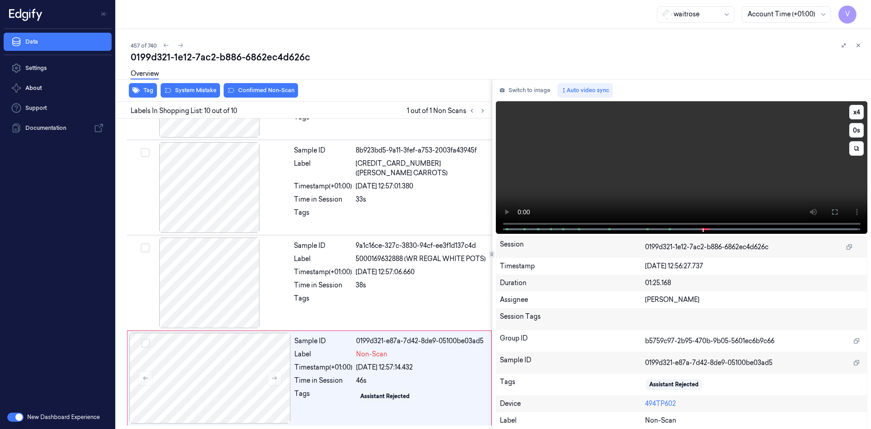
click at [626, 170] on video at bounding box center [682, 167] width 372 height 132
click at [215, 380] on div at bounding box center [210, 378] width 162 height 91
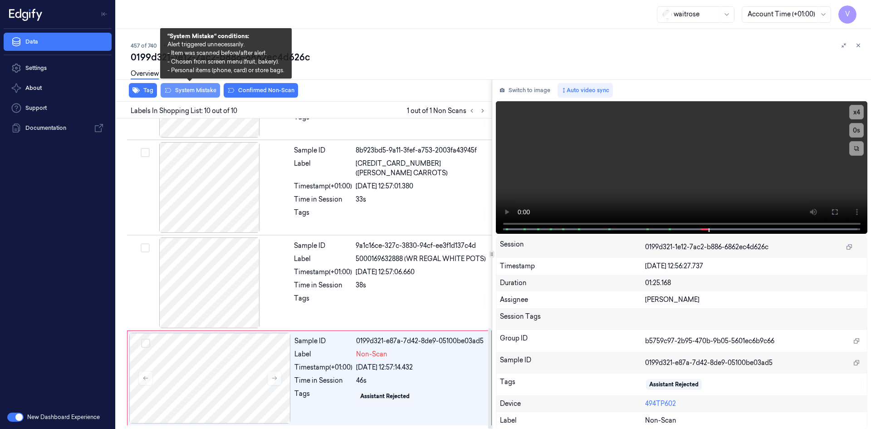
click at [203, 88] on button "System Mistake" at bounding box center [190, 90] width 59 height 15
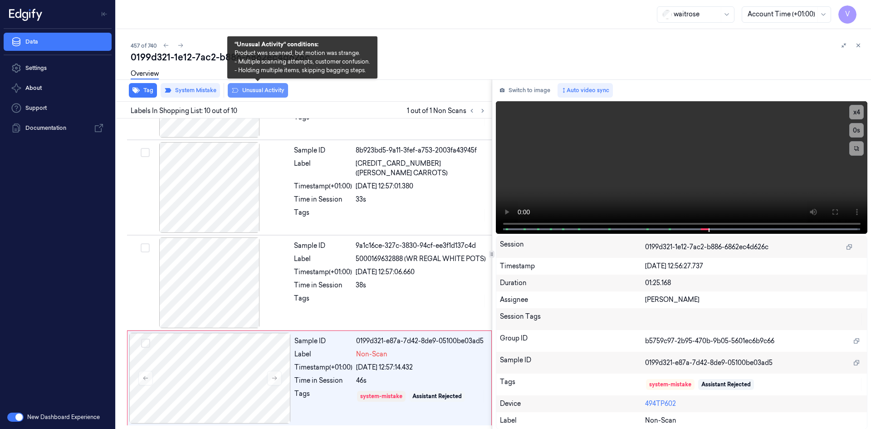
click at [267, 88] on button "Unusual Activity" at bounding box center [258, 90] width 60 height 15
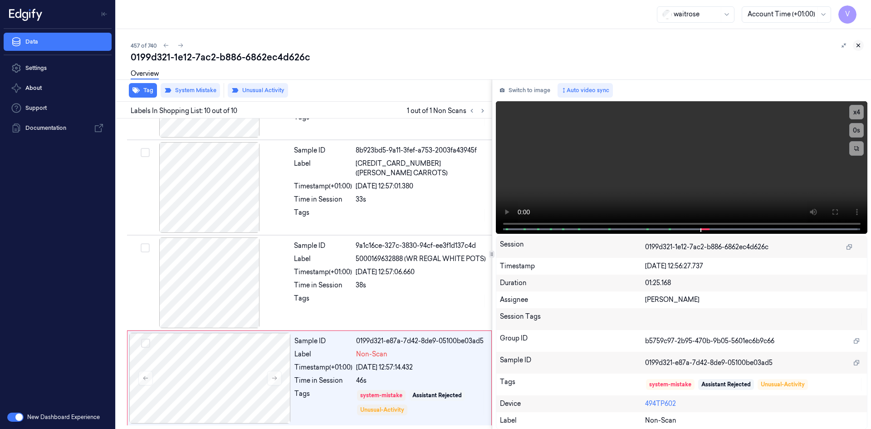
click at [855, 44] on button at bounding box center [858, 45] width 11 height 11
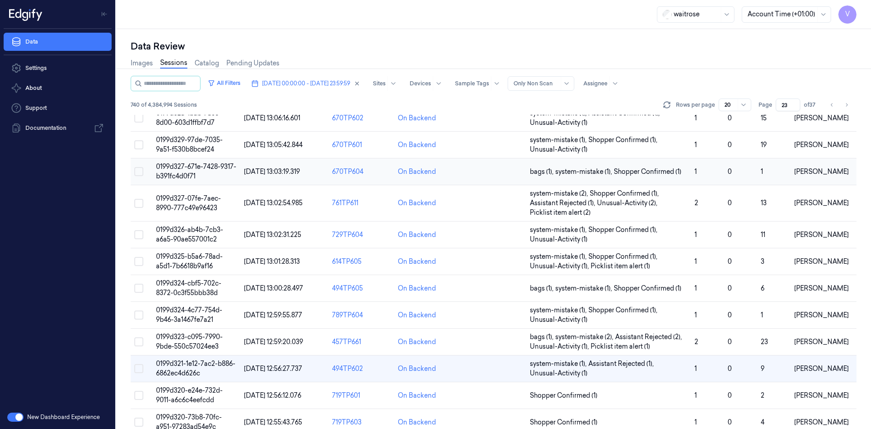
scroll to position [267, 0]
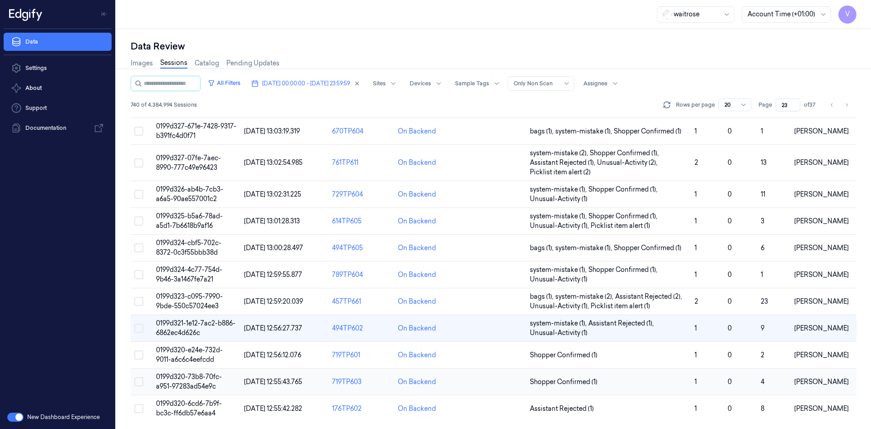
click at [191, 373] on span "0199d320-73b8-70fc-a951-97283ad54e9c" at bounding box center [189, 382] width 66 height 18
